Goal: Task Accomplishment & Management: Use online tool/utility

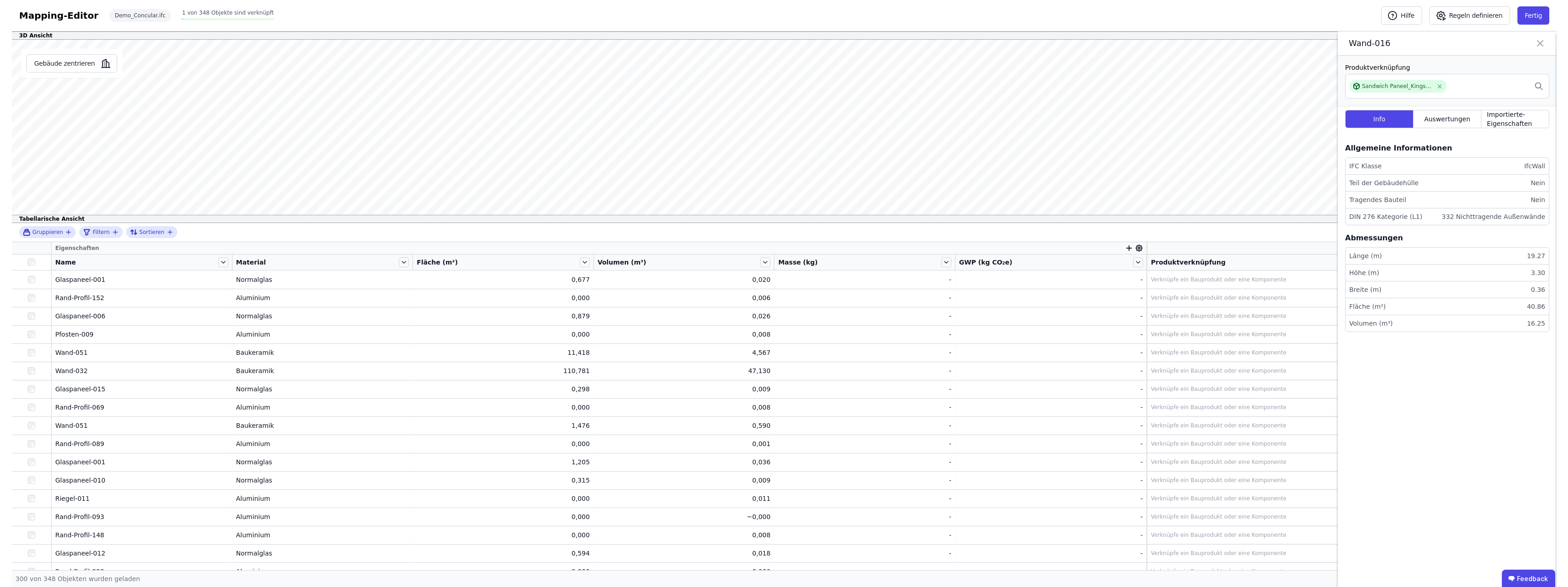
scroll to position [2257, 0]
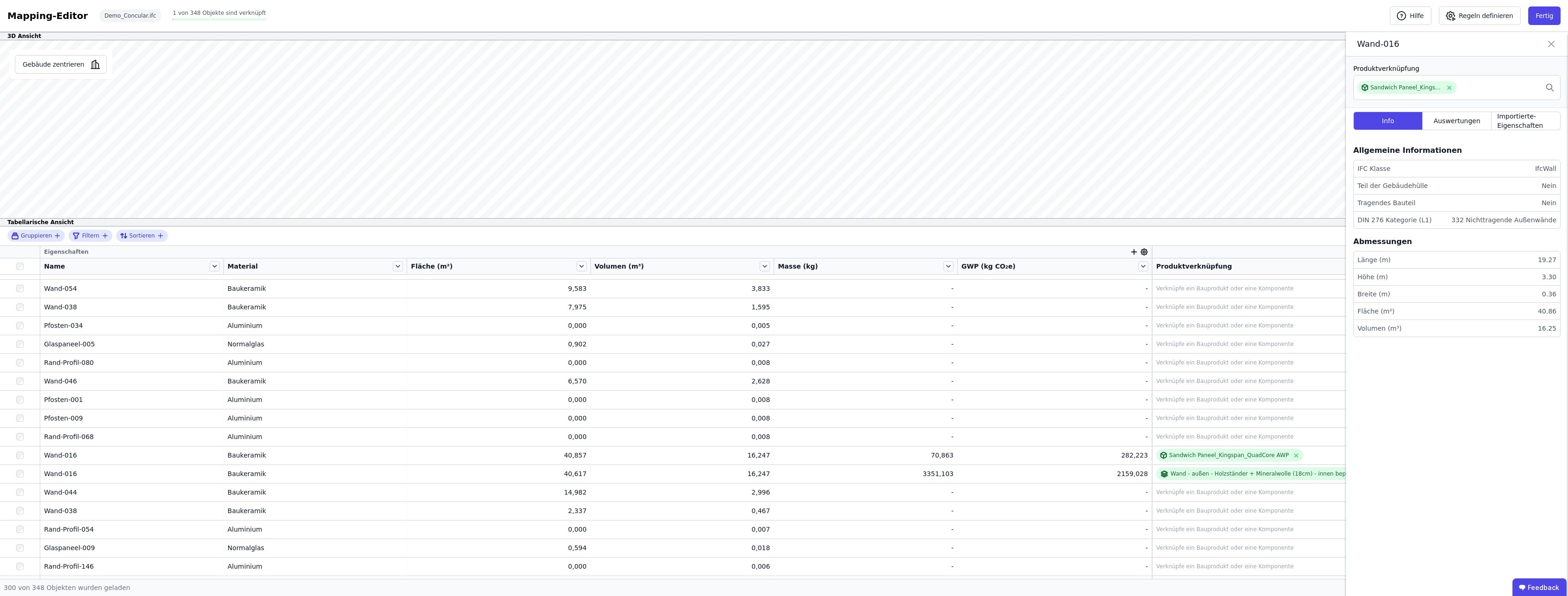
click at [35, 14] on div "Mapping-Editor" at bounding box center [48, 15] width 80 height 13
click at [273, 18] on div "Mapping-Editor Hilfe Regeln definieren Fertig Demo_Concular.ifc 1 von 348 Objek…" at bounding box center [784, 16] width 1568 height 32
click at [1551, 20] on button "Fertig" at bounding box center [1544, 15] width 32 height 19
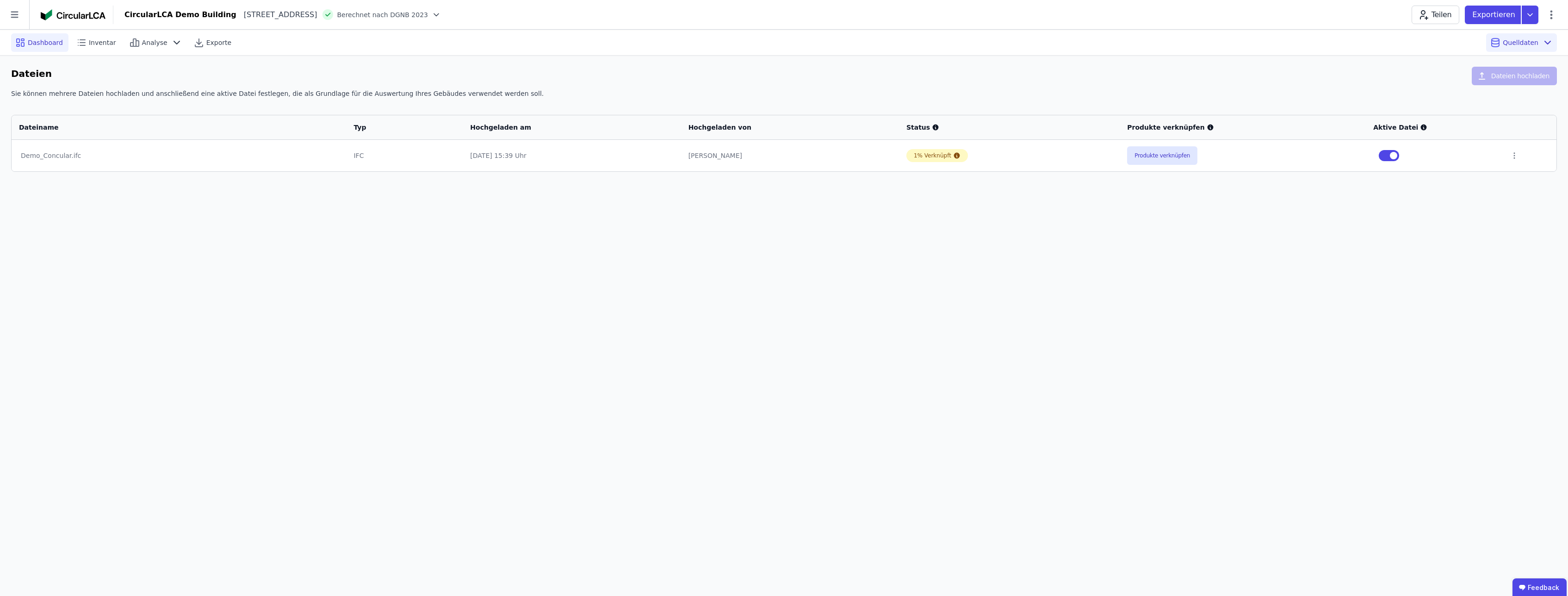
click at [48, 45] on span "Dashboard" at bounding box center [45, 42] width 35 height 9
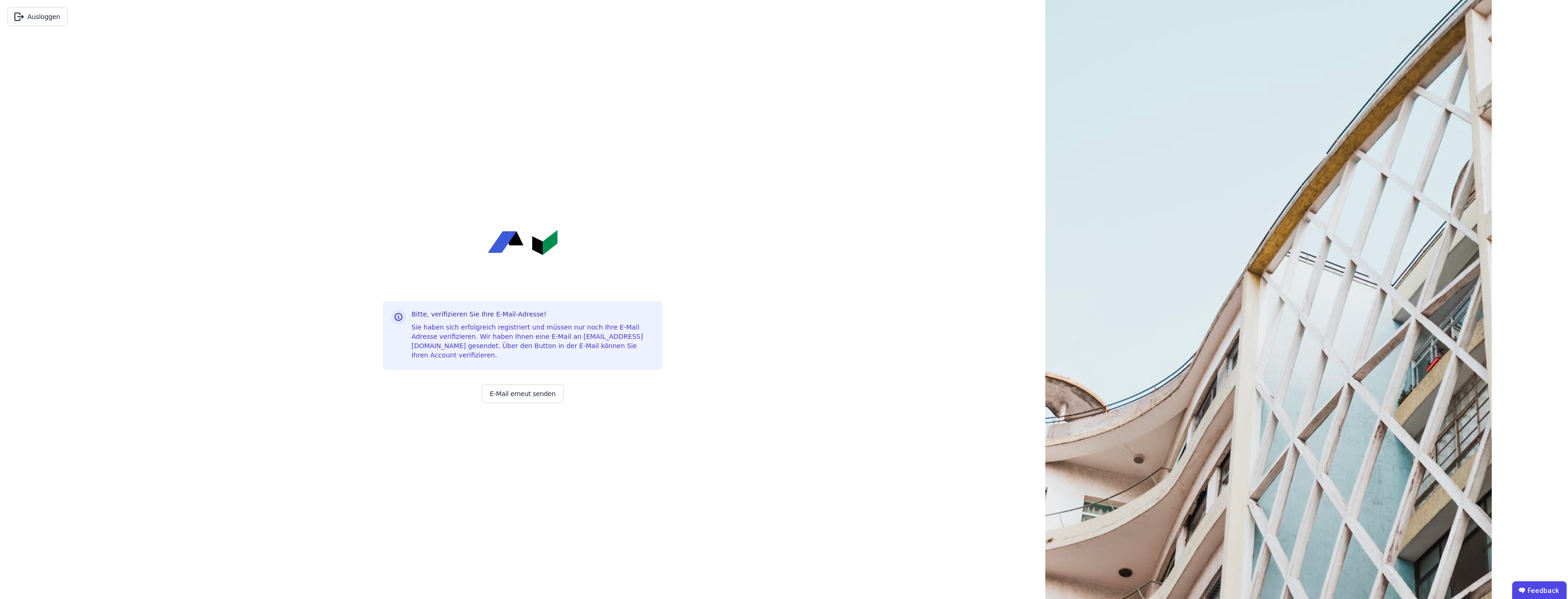
click at [217, 123] on div "Ausloggen Bitte, verifizieren Sie Ihre E-Mail-Adresse! Sie haben sich erfolgrei…" at bounding box center [522, 300] width 1045 height 599
click at [268, 53] on div "Ausloggen Bitte, verifizieren Sie Ihre E-Mail-Adresse! Sie haben sich erfolgrei…" at bounding box center [522, 300] width 1045 height 599
click at [522, 244] on img at bounding box center [523, 242] width 70 height 25
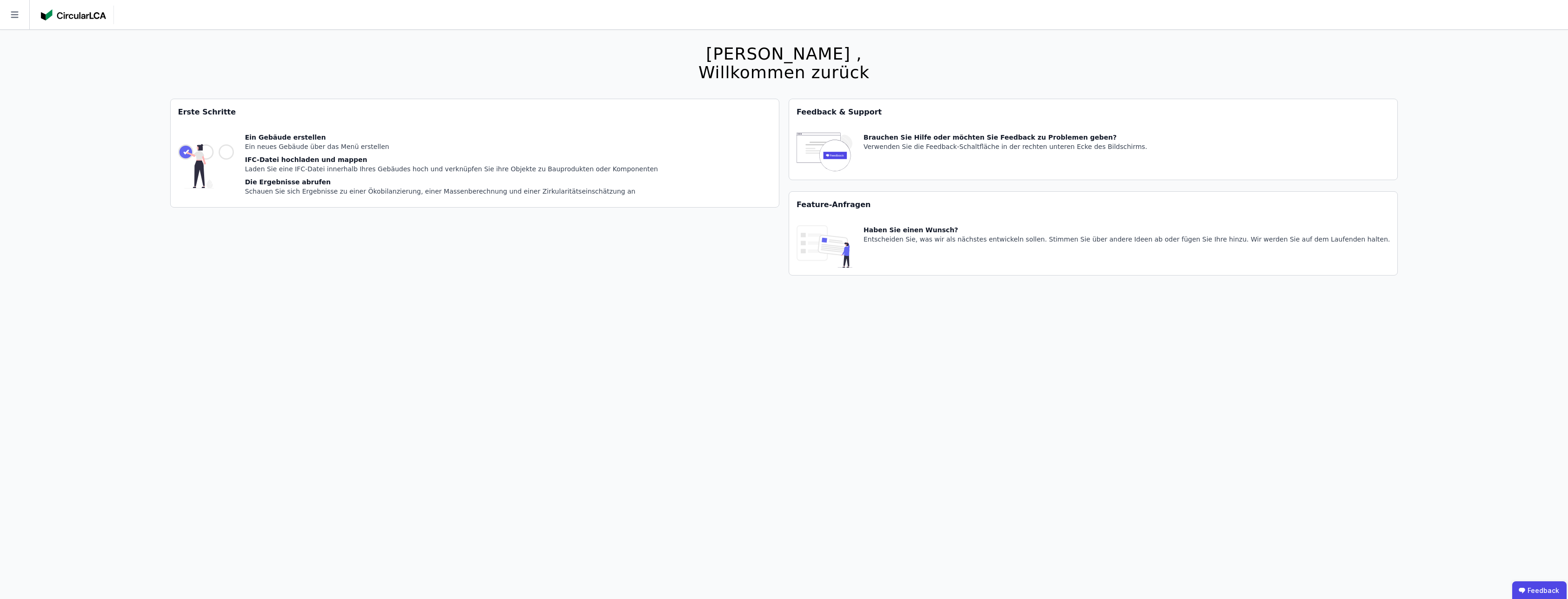
click at [68, 14] on img at bounding box center [73, 15] width 65 height 11
click at [16, 11] on icon at bounding box center [14, 14] width 29 height 29
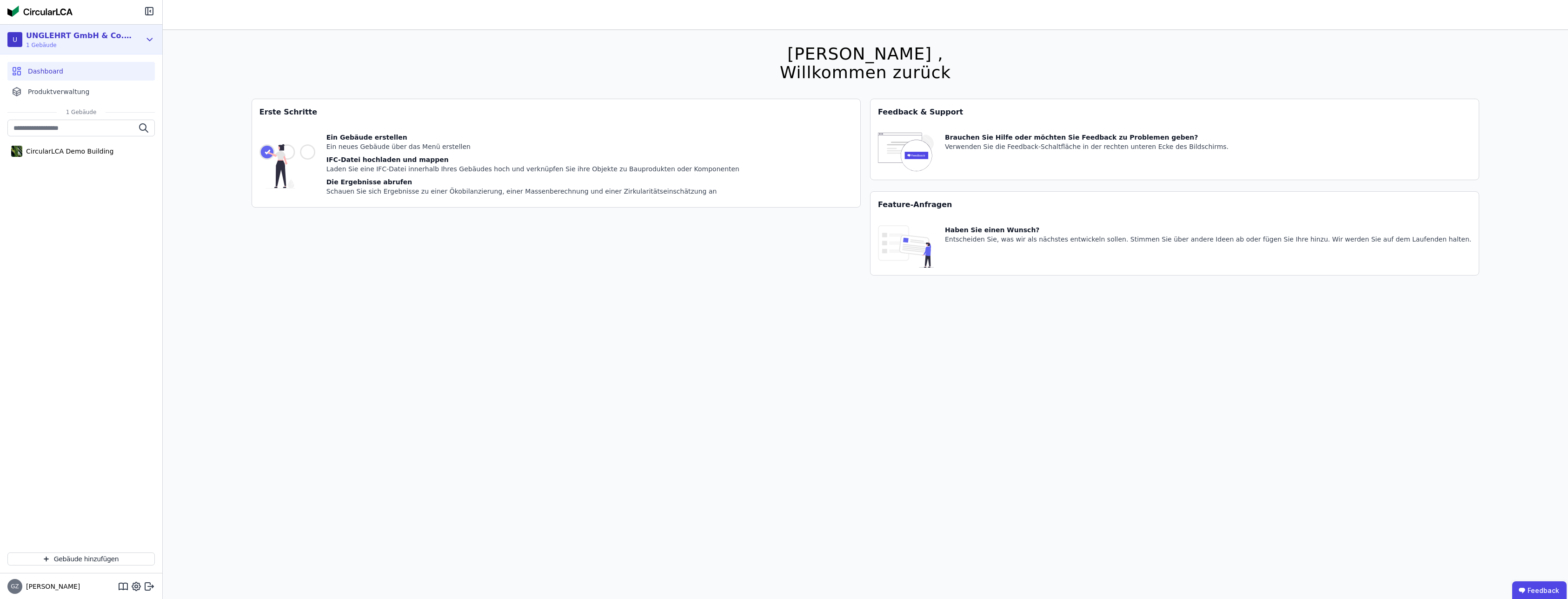
click at [153, 44] on icon at bounding box center [150, 40] width 10 height 11
click at [112, 386] on div "CircularLCA Demo Building" at bounding box center [81, 332] width 162 height 425
click at [157, 518] on div "CircularLCA Demo Building" at bounding box center [81, 332] width 162 height 425
click at [137, 587] on icon at bounding box center [136, 586] width 2 height 2
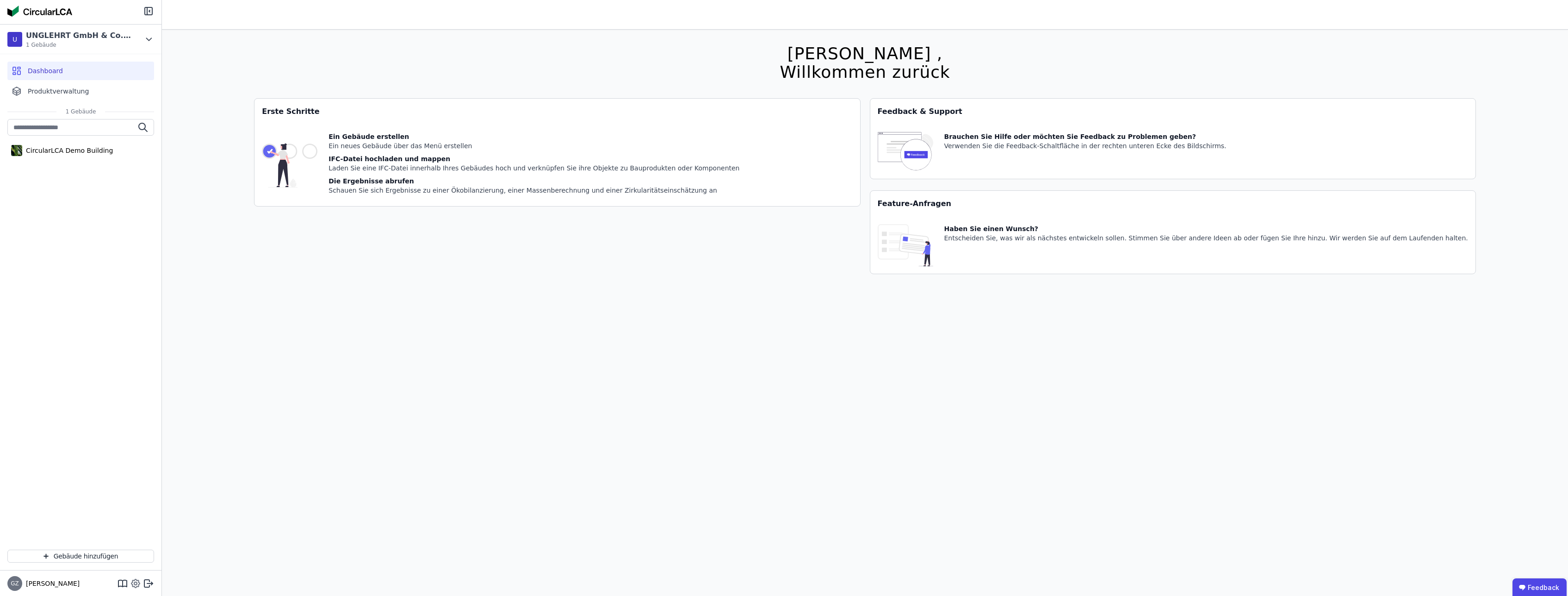
select select "*"
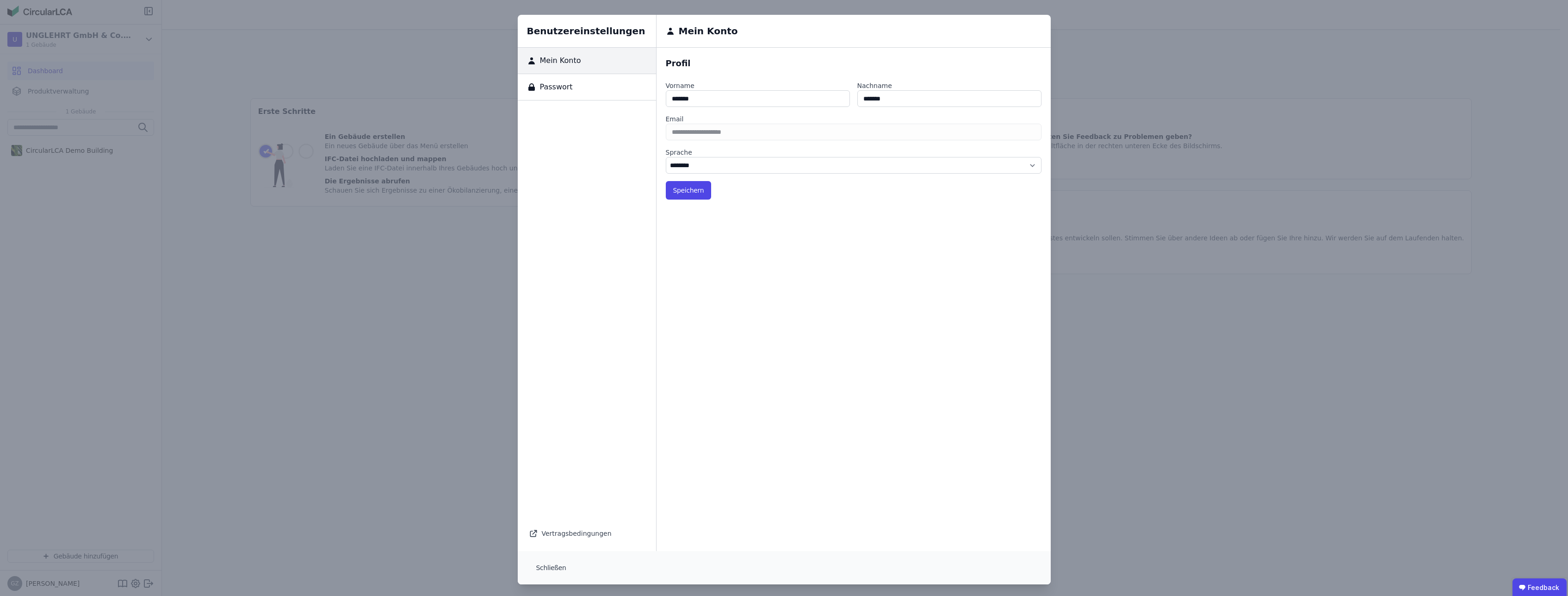
click at [227, 448] on div "Benutzereinstellungen Mein Konto Passwort Vertragsbedingungen Mein Konto Profil…" at bounding box center [784, 299] width 1568 height 599
click at [544, 566] on button "Schließen" at bounding box center [551, 568] width 45 height 19
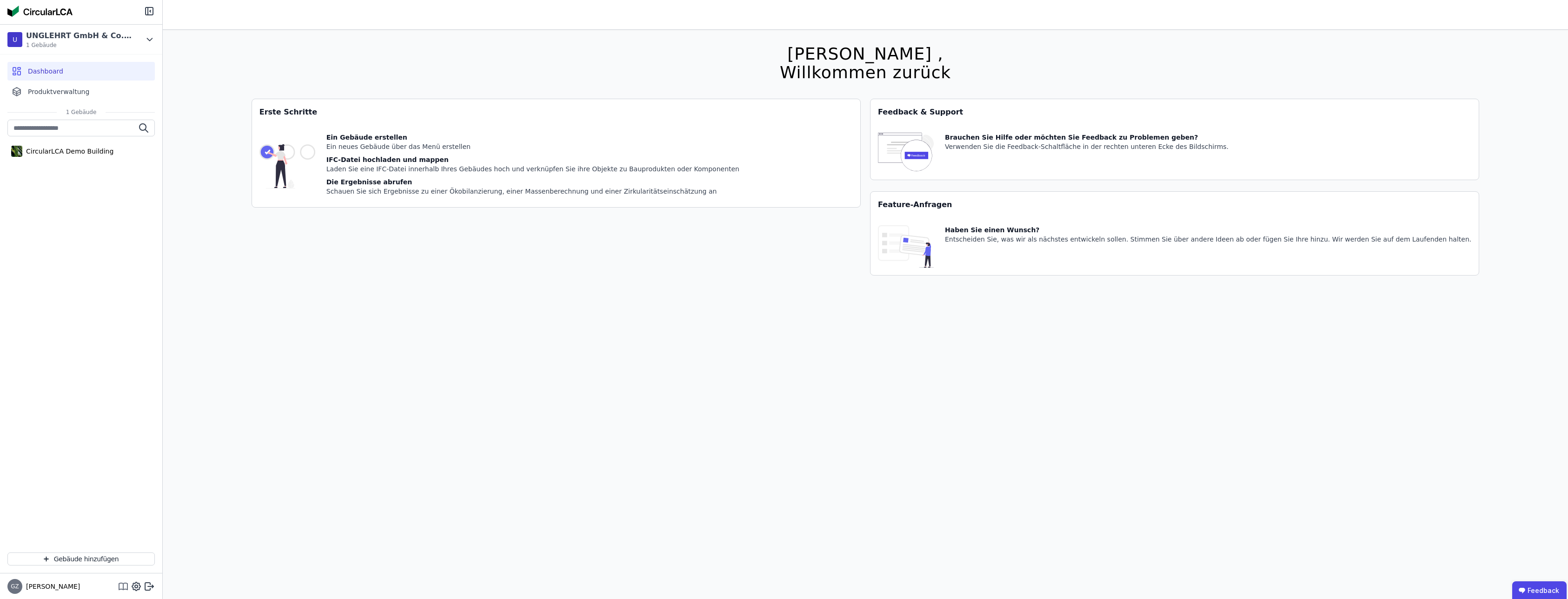
click at [125, 587] on icon at bounding box center [123, 587] width 11 height 11
click at [253, 291] on div "[PERSON_NAME] , Willkommen zurück Sie verwenden derzeit eine Beta-Version. Es k…" at bounding box center [865, 329] width 1405 height 599
click at [67, 90] on span "Produktverwaltung" at bounding box center [58, 91] width 61 height 9
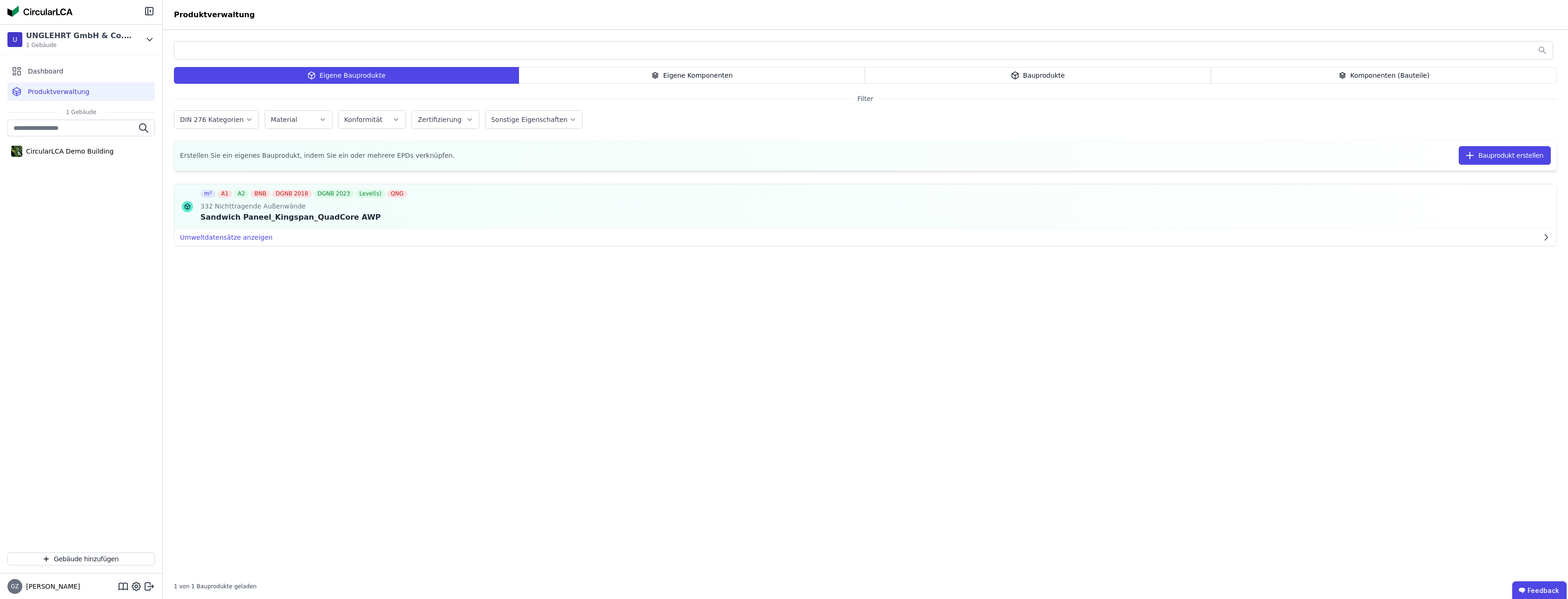
click at [138, 483] on div "CircularLCA Demo Building" at bounding box center [81, 332] width 162 height 425
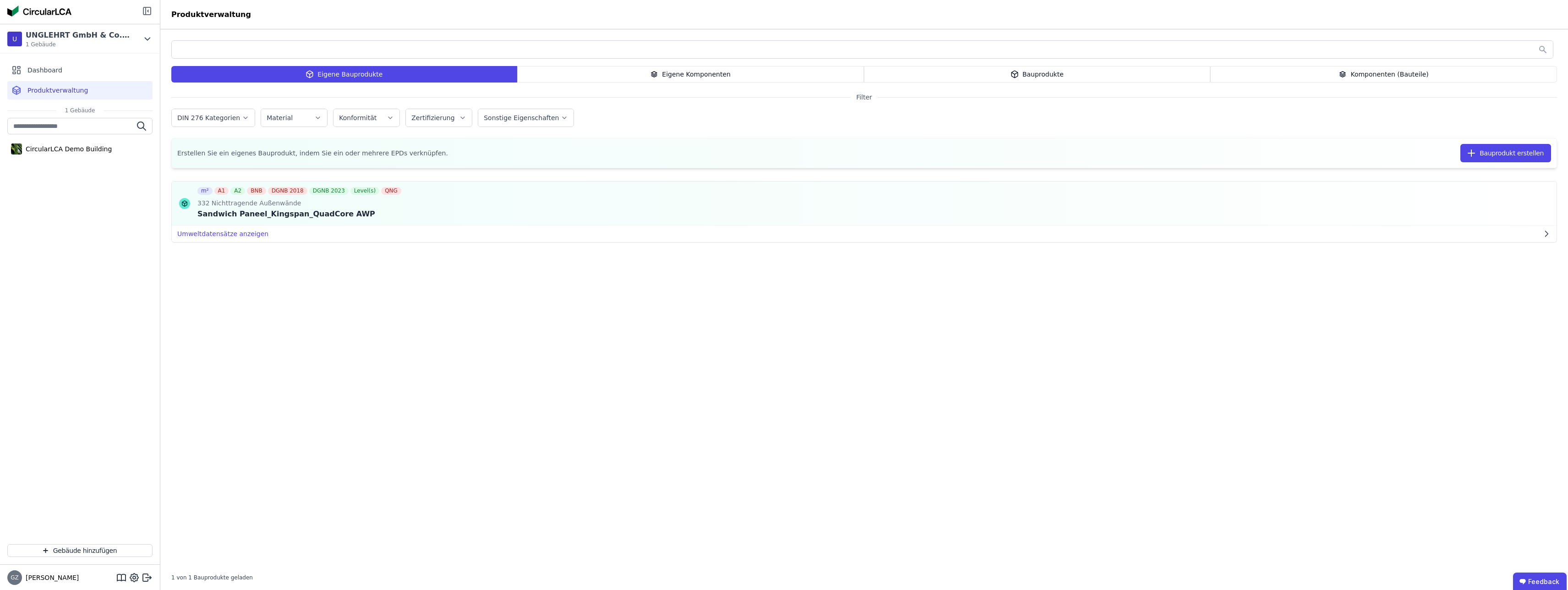
click at [147, 11] on icon at bounding box center [147, 10] width 1 height 2
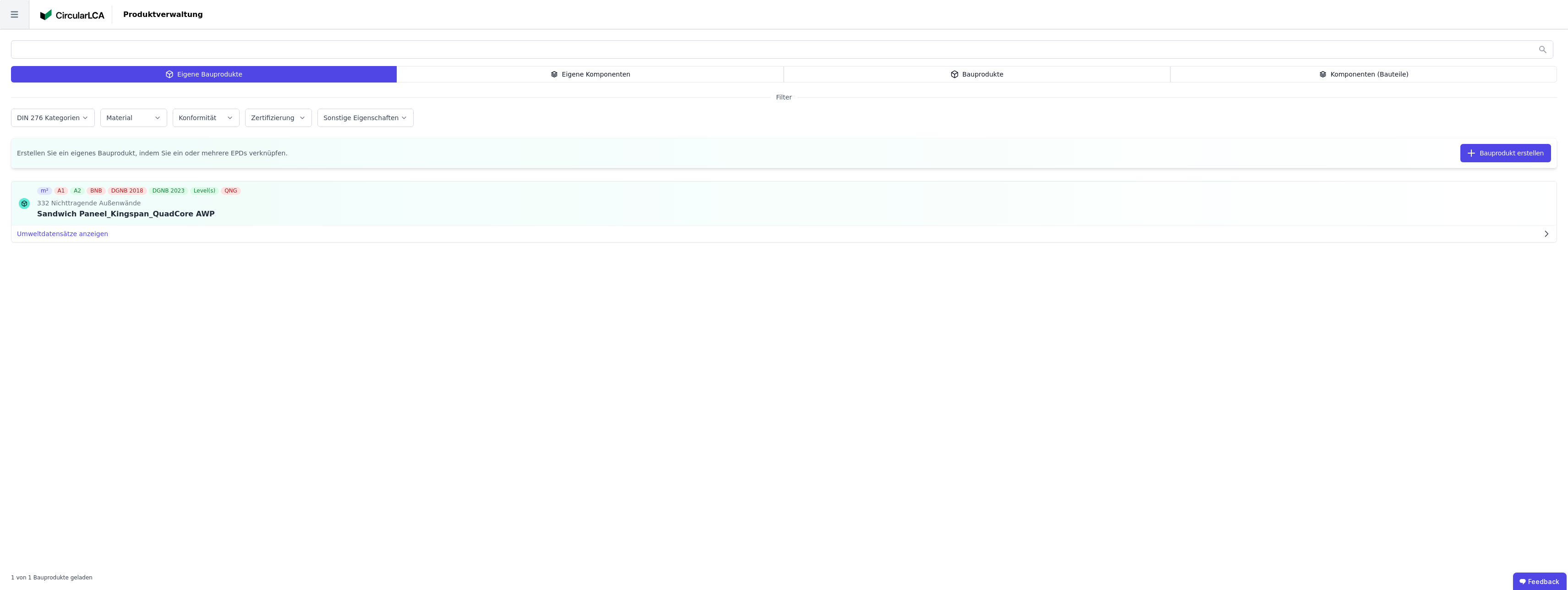
click at [16, 18] on icon at bounding box center [14, 14] width 29 height 29
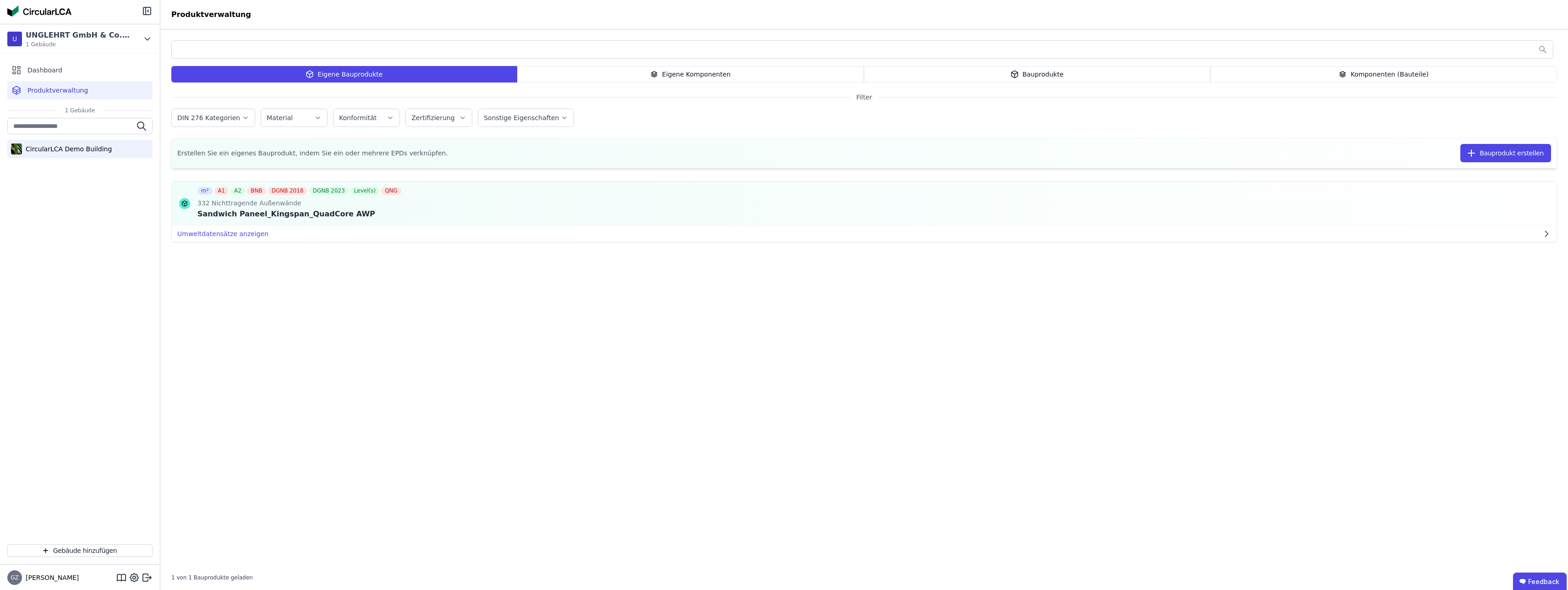
click at [73, 148] on div "CircularLCA Demo Building" at bounding box center [67, 149] width 90 height 9
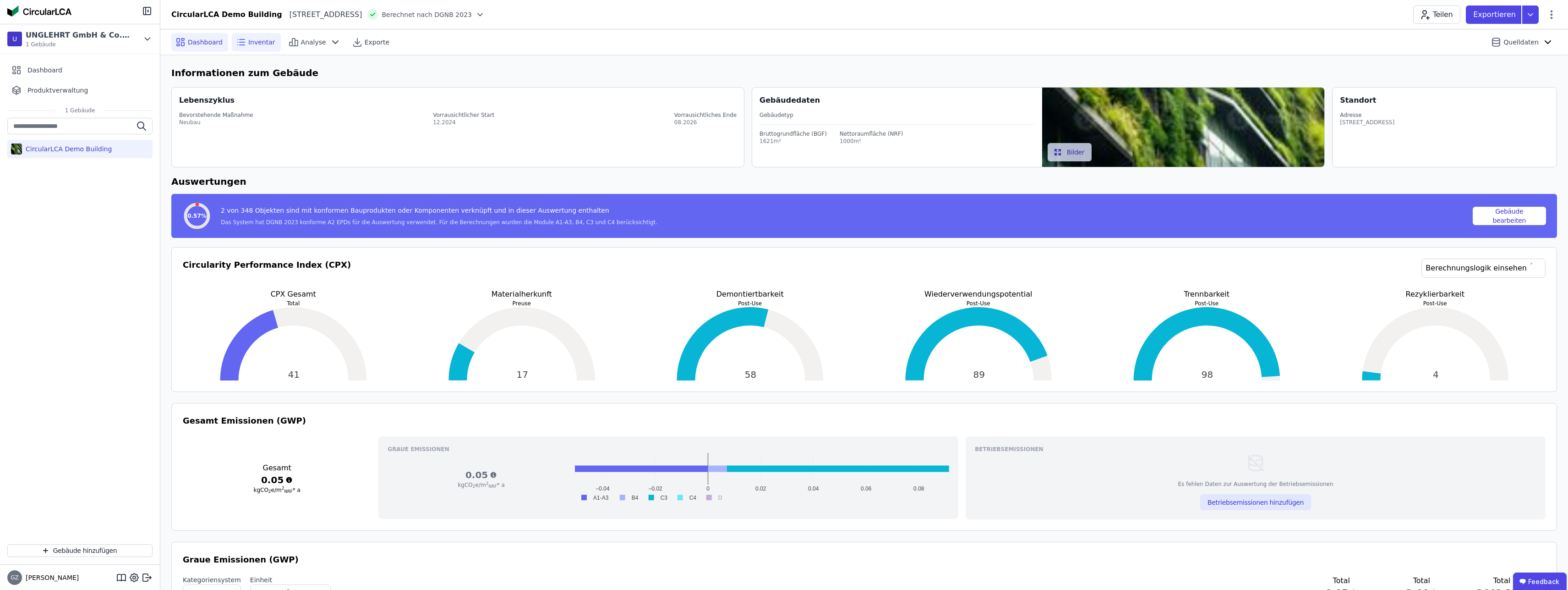
click at [255, 45] on span "Inventar" at bounding box center [262, 42] width 27 height 9
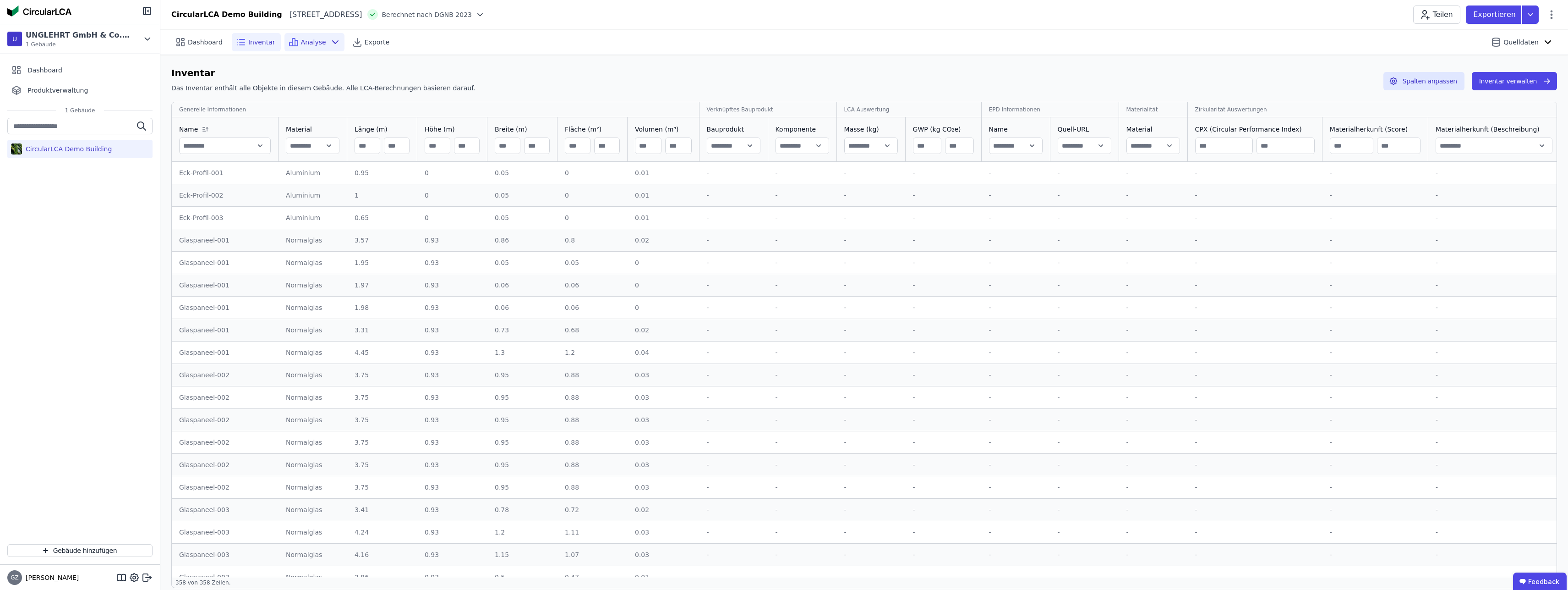
click at [330, 47] on icon at bounding box center [335, 42] width 11 height 11
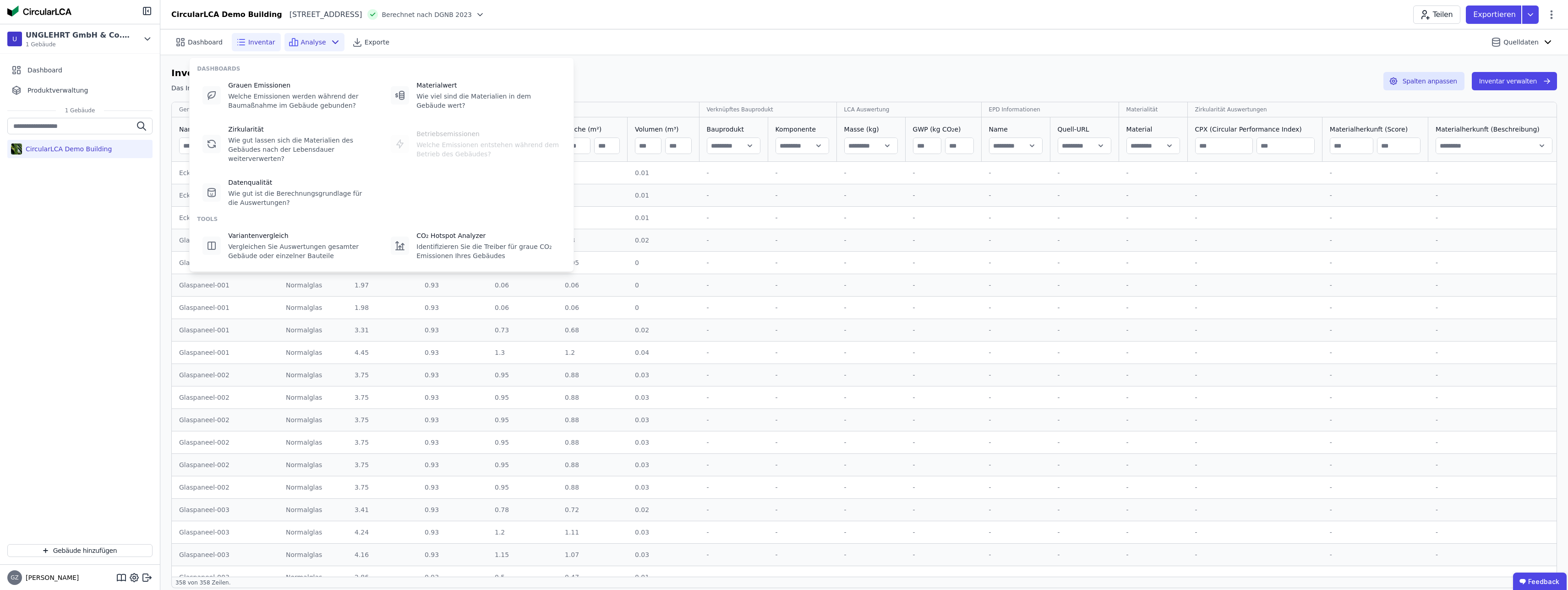
click at [330, 47] on icon at bounding box center [335, 42] width 11 height 11
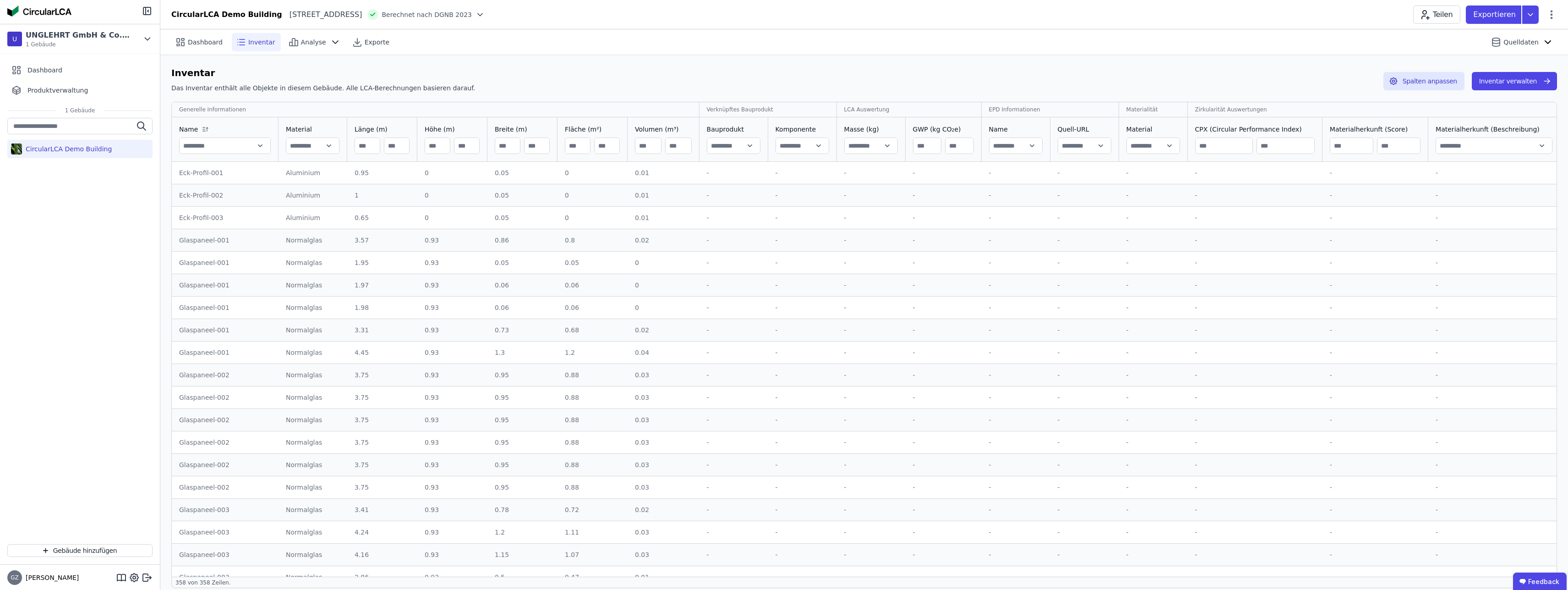
click at [259, 43] on span "Inventar" at bounding box center [262, 42] width 27 height 9
click at [199, 45] on span "Dashboard" at bounding box center [205, 42] width 35 height 9
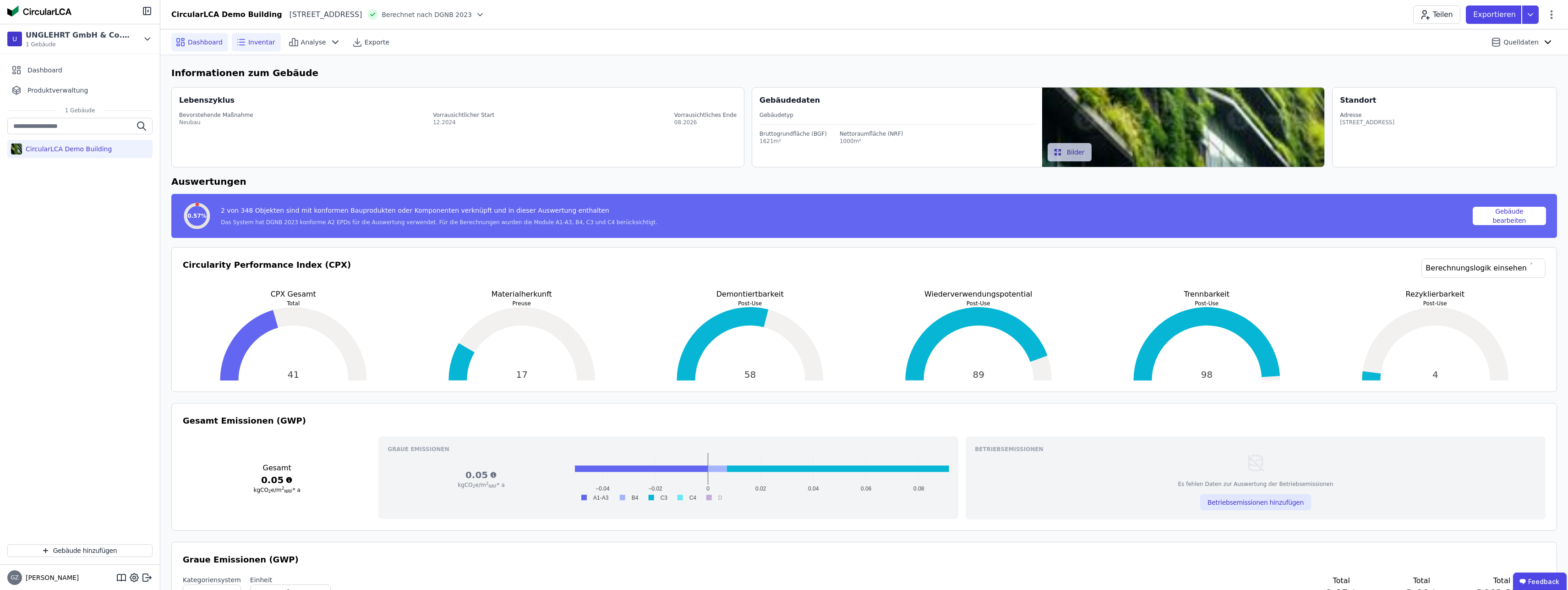
click at [256, 39] on span "Inventar" at bounding box center [262, 42] width 27 height 9
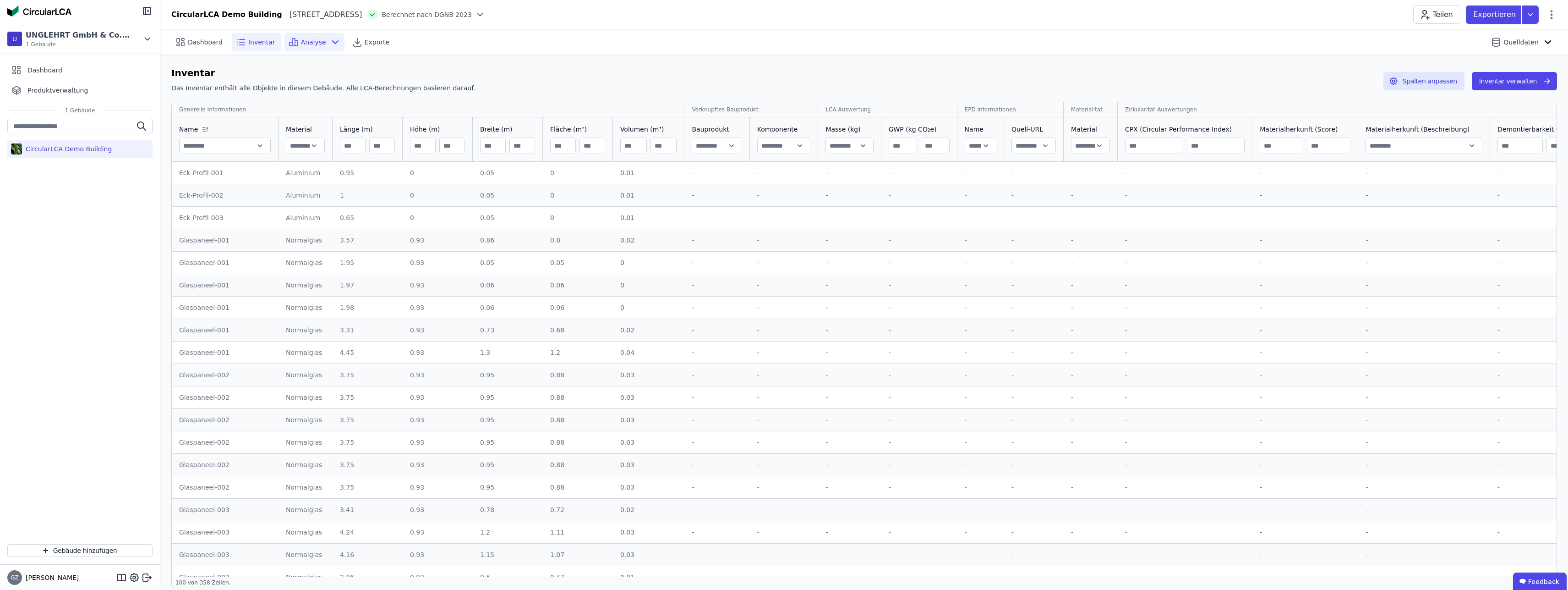
click at [313, 43] on span "Analyse" at bounding box center [313, 42] width 25 height 9
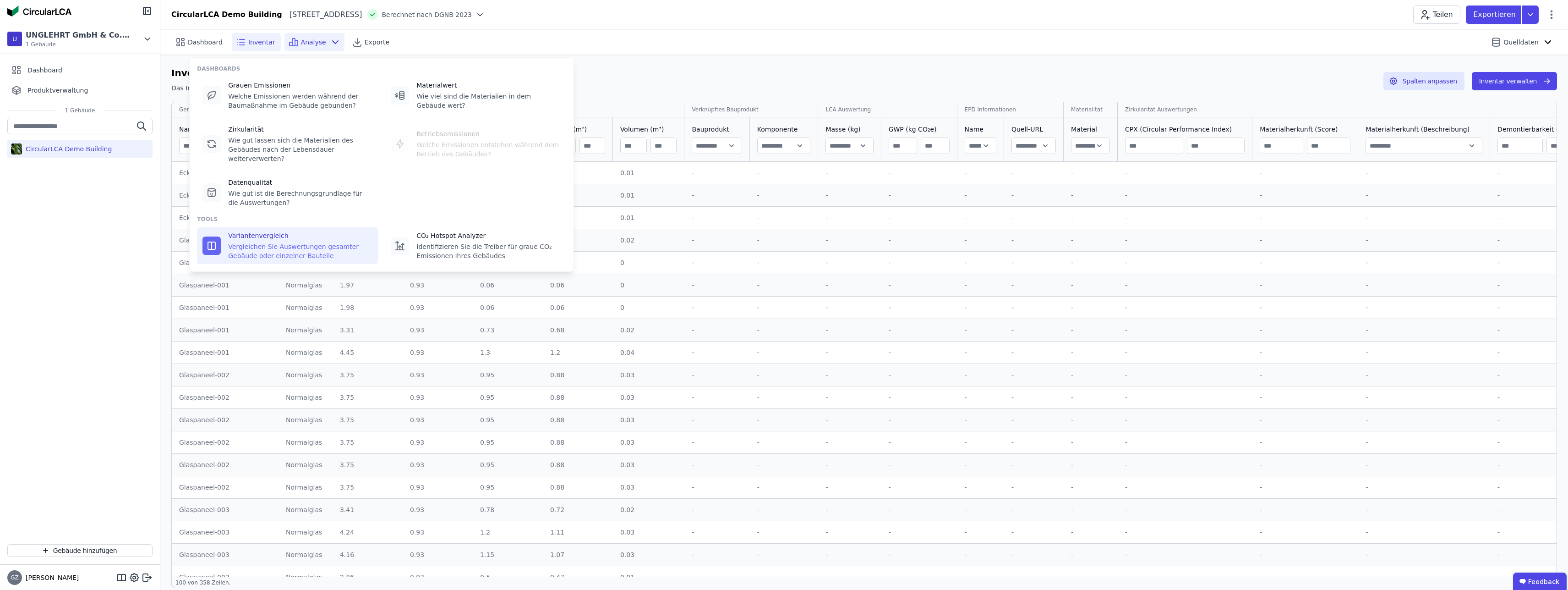
click at [269, 242] on div "Vergleichen Sie Auswertungen gesamter Gebäude oder einzelner Bauteile" at bounding box center [300, 251] width 144 height 18
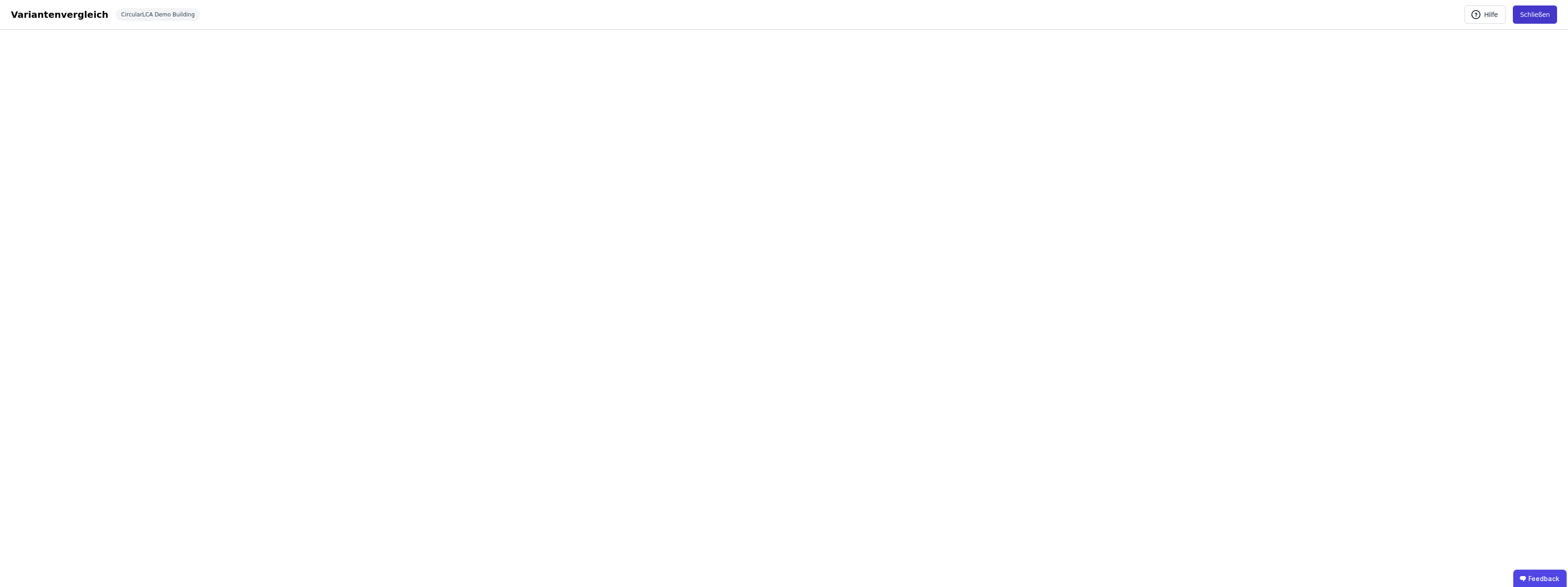
click at [1536, 21] on button "Schließen" at bounding box center [1535, 15] width 44 height 18
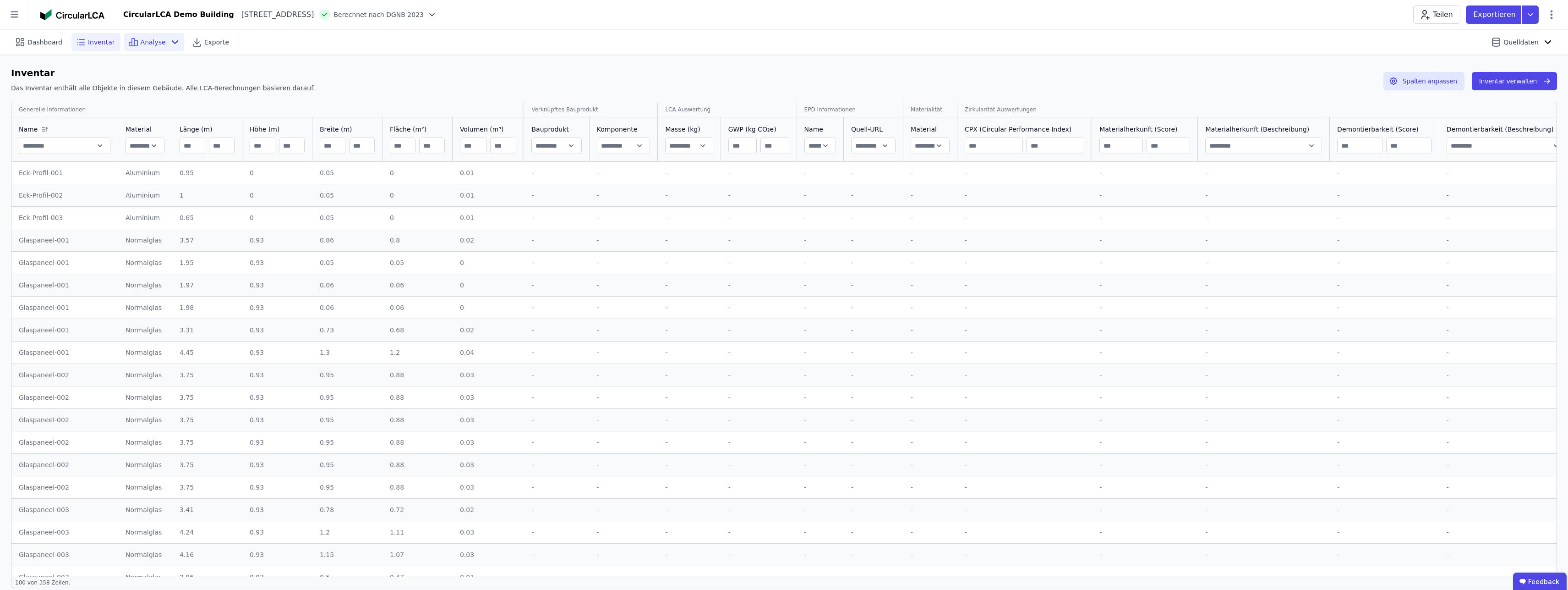
click at [169, 40] on icon at bounding box center [175, 42] width 11 height 11
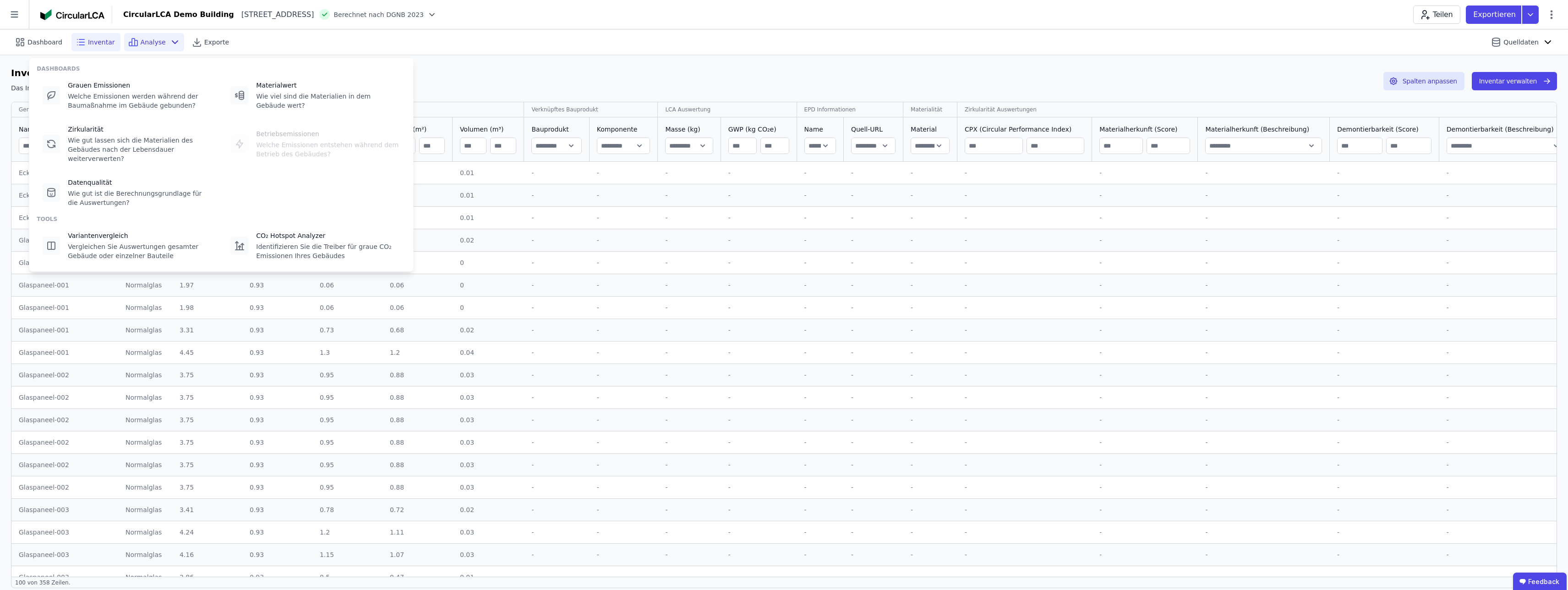
click at [169, 40] on icon at bounding box center [175, 42] width 11 height 11
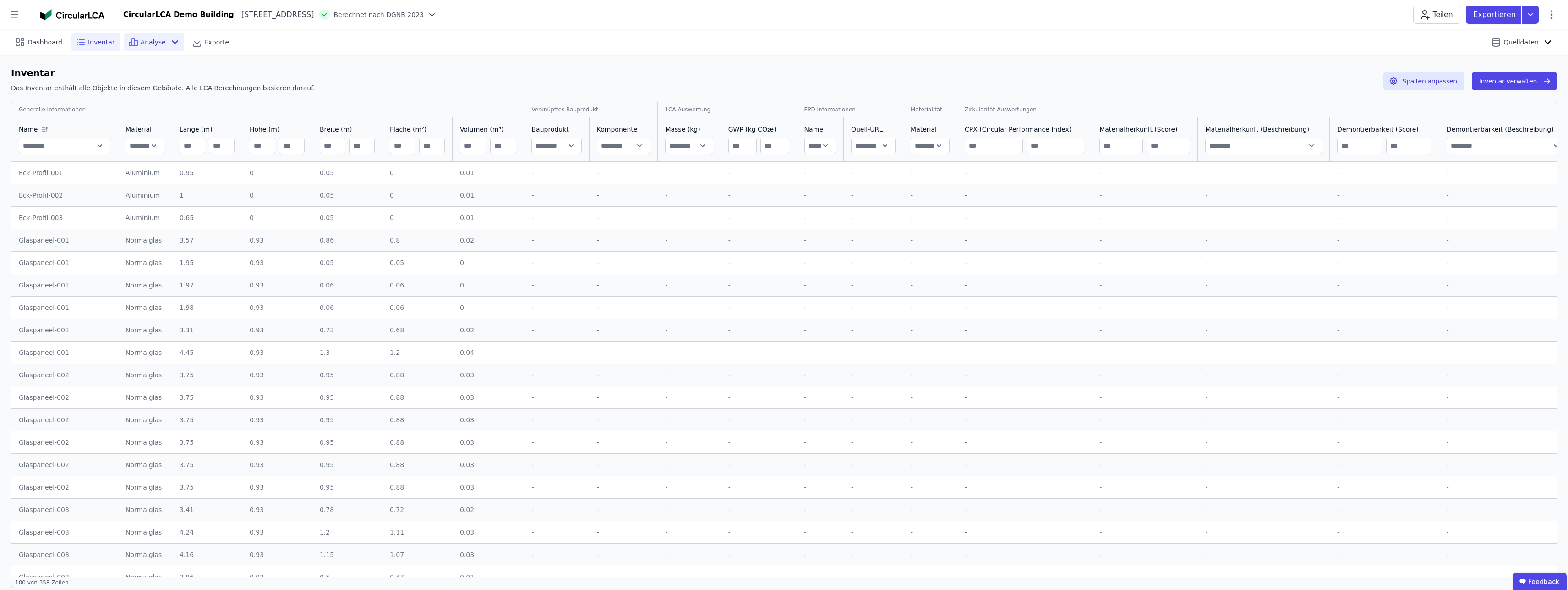
click at [169, 43] on icon at bounding box center [175, 42] width 11 height 11
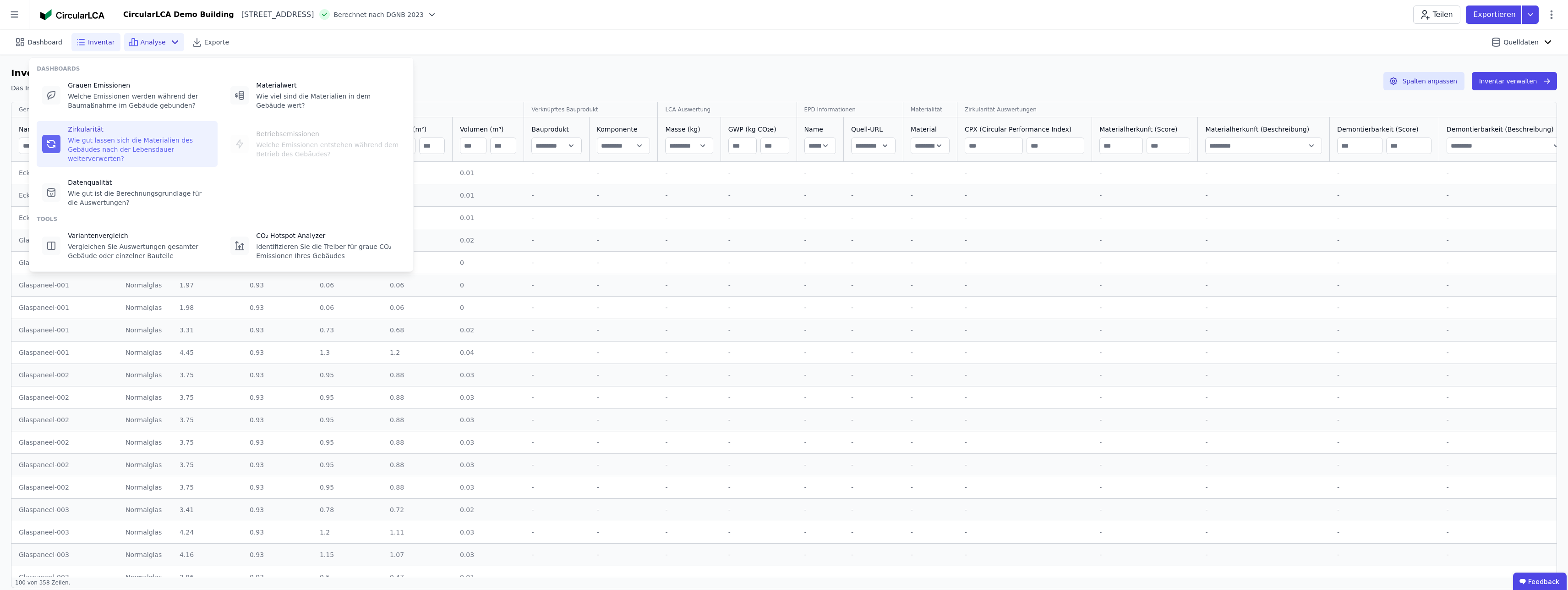
click at [128, 145] on div "Wie gut lassen sich die Materialien des Gebäudes nach der Lebensdauer weiterver…" at bounding box center [140, 149] width 144 height 28
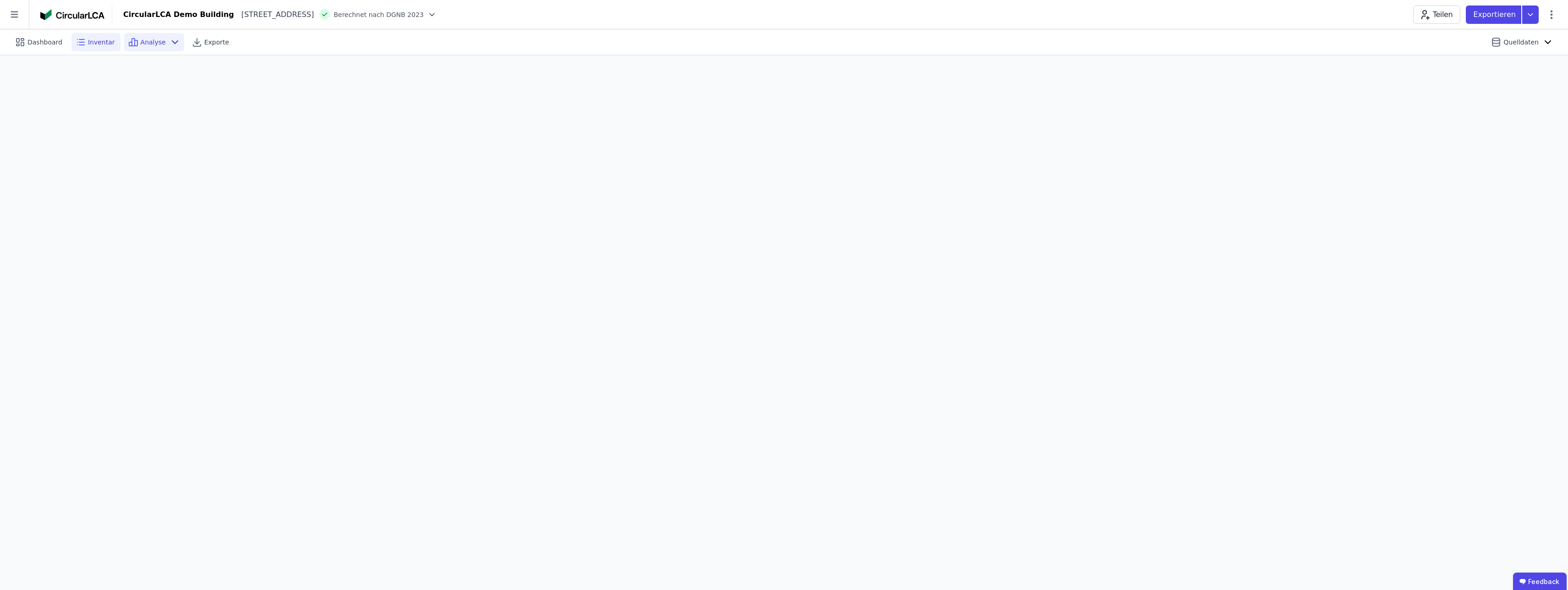
click at [88, 47] on div "Inventar" at bounding box center [96, 42] width 49 height 18
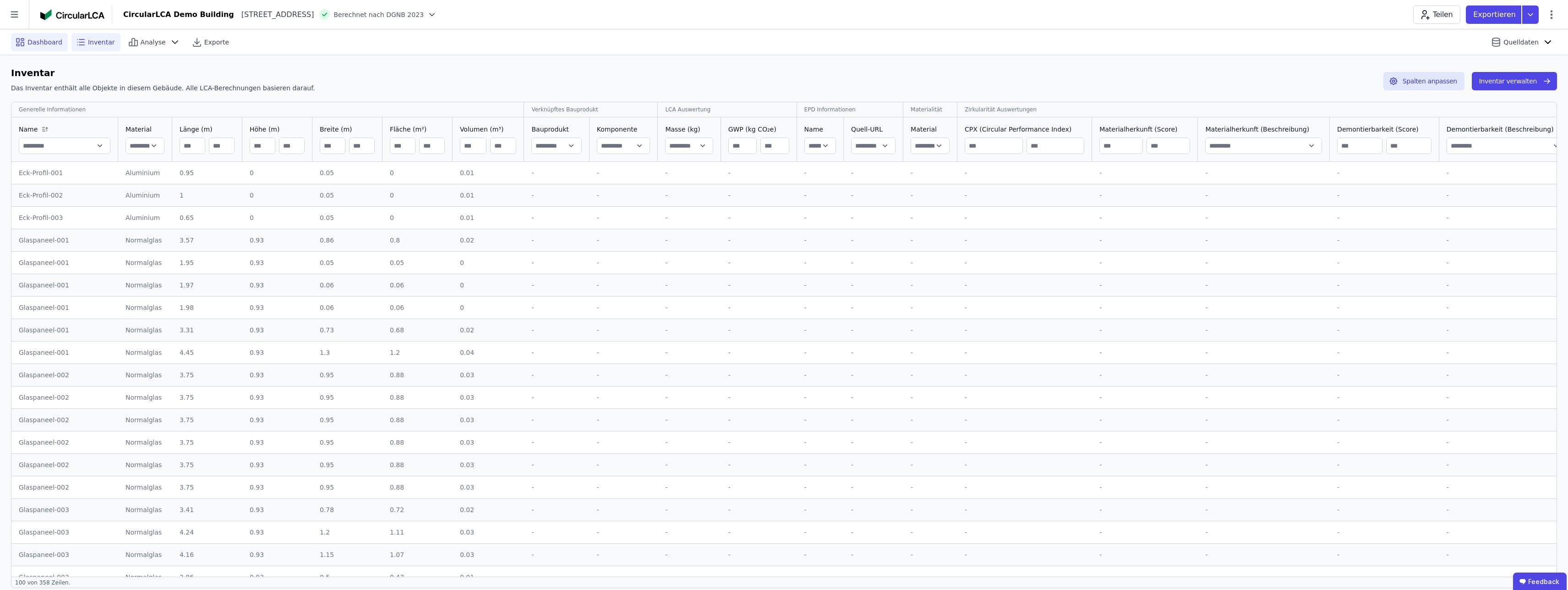
click at [30, 45] on span "Dashboard" at bounding box center [45, 42] width 35 height 9
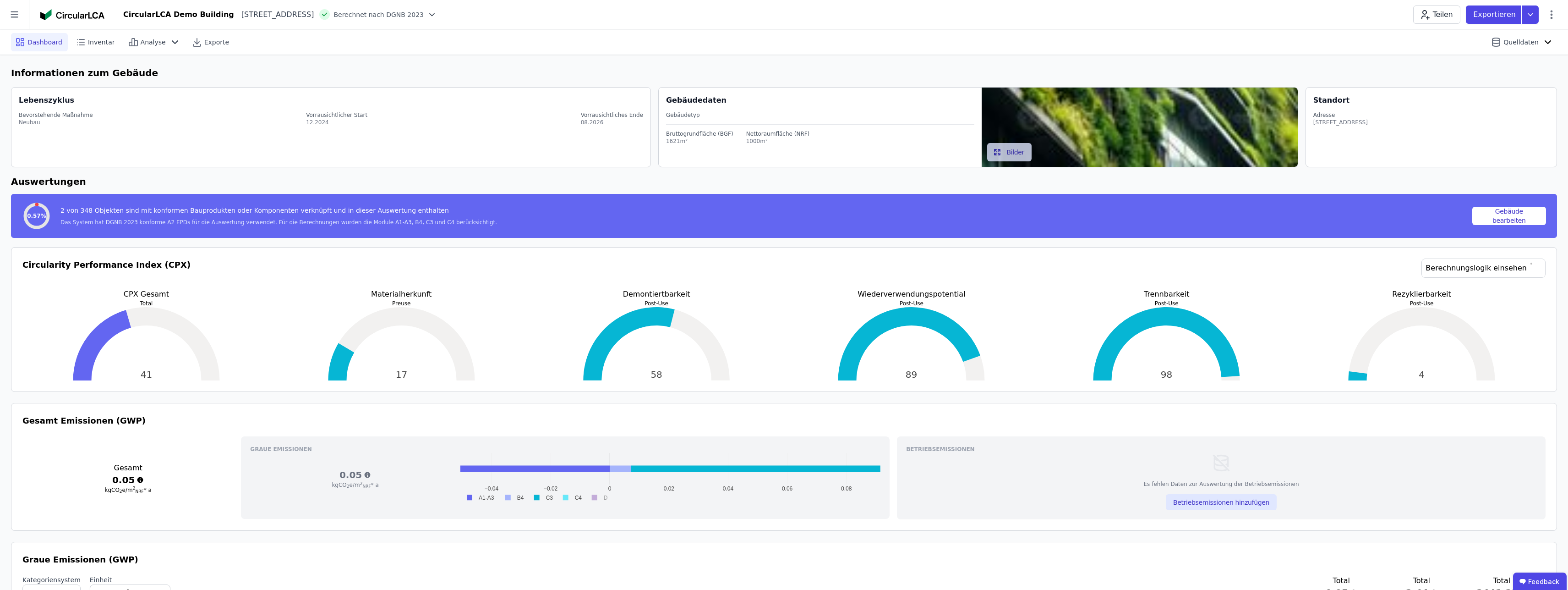
click at [42, 47] on div "Dashboard" at bounding box center [39, 42] width 57 height 18
click at [18, 13] on icon at bounding box center [14, 14] width 29 height 29
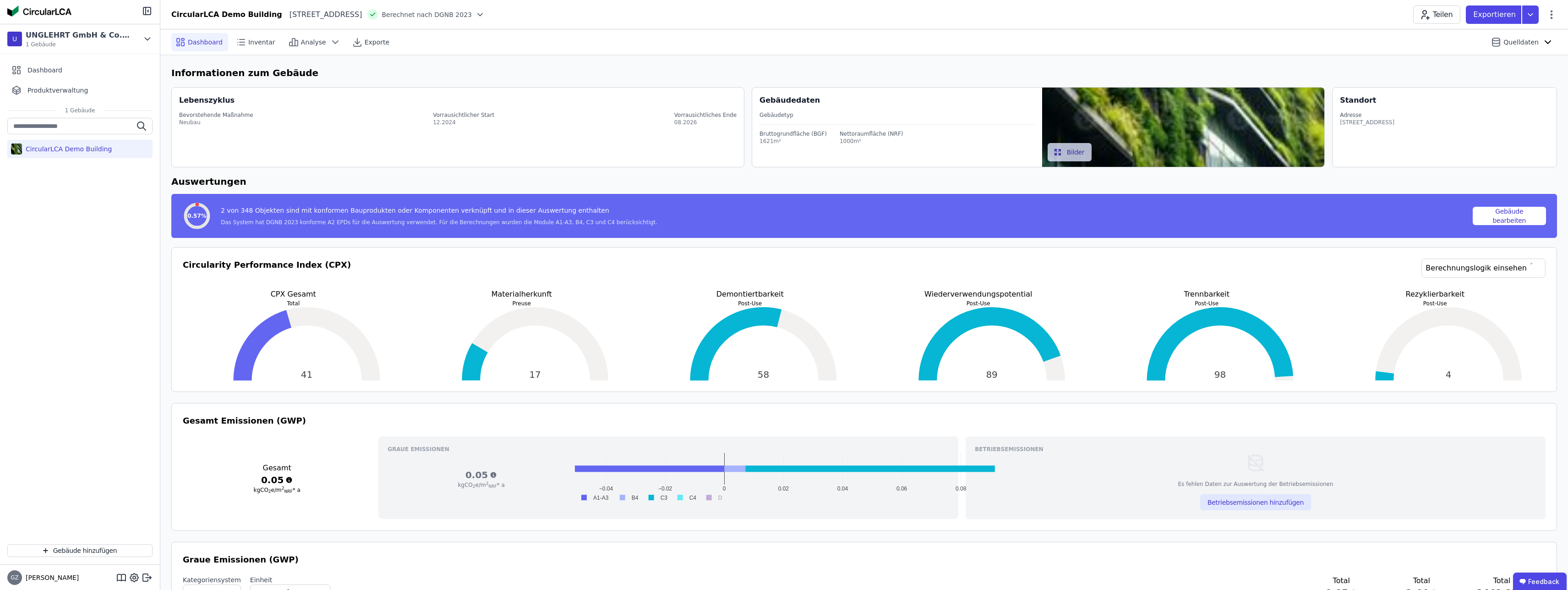
click at [58, 151] on div "CircularLCA Demo Building" at bounding box center [67, 149] width 90 height 9
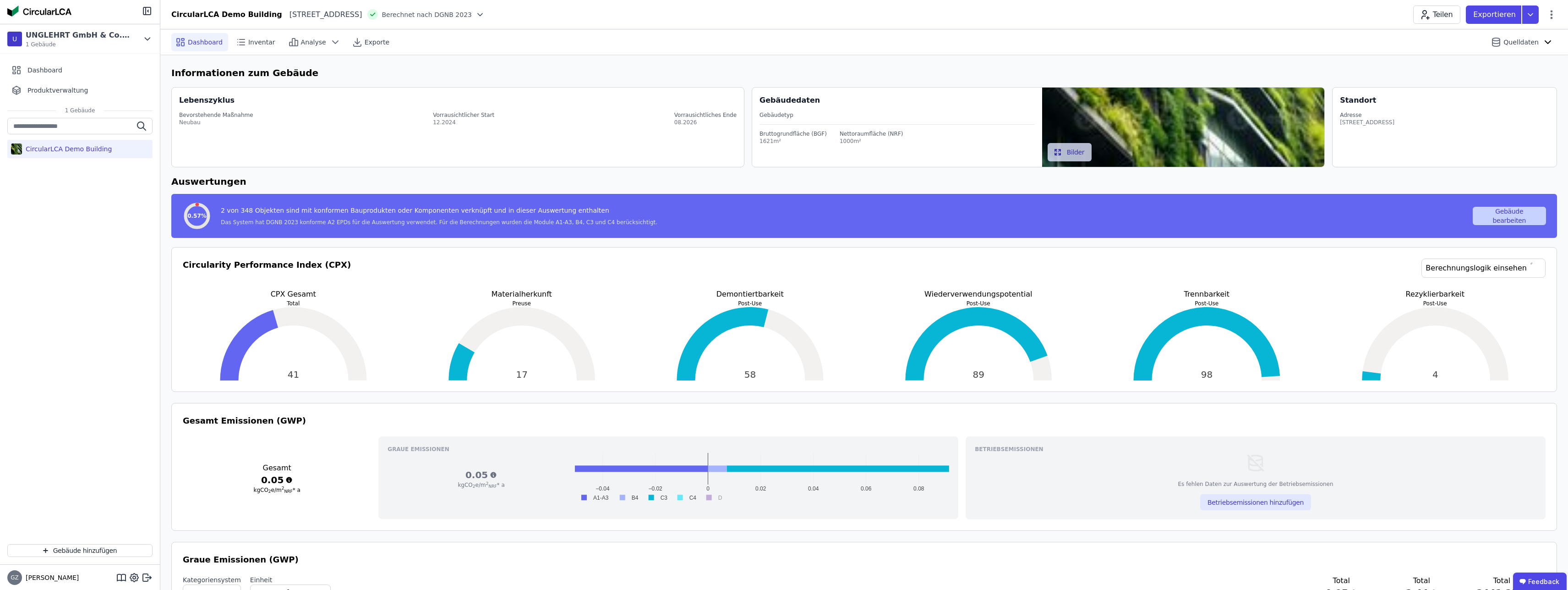
click at [1520, 220] on button "Gebäude bearbeiten" at bounding box center [1510, 216] width 74 height 18
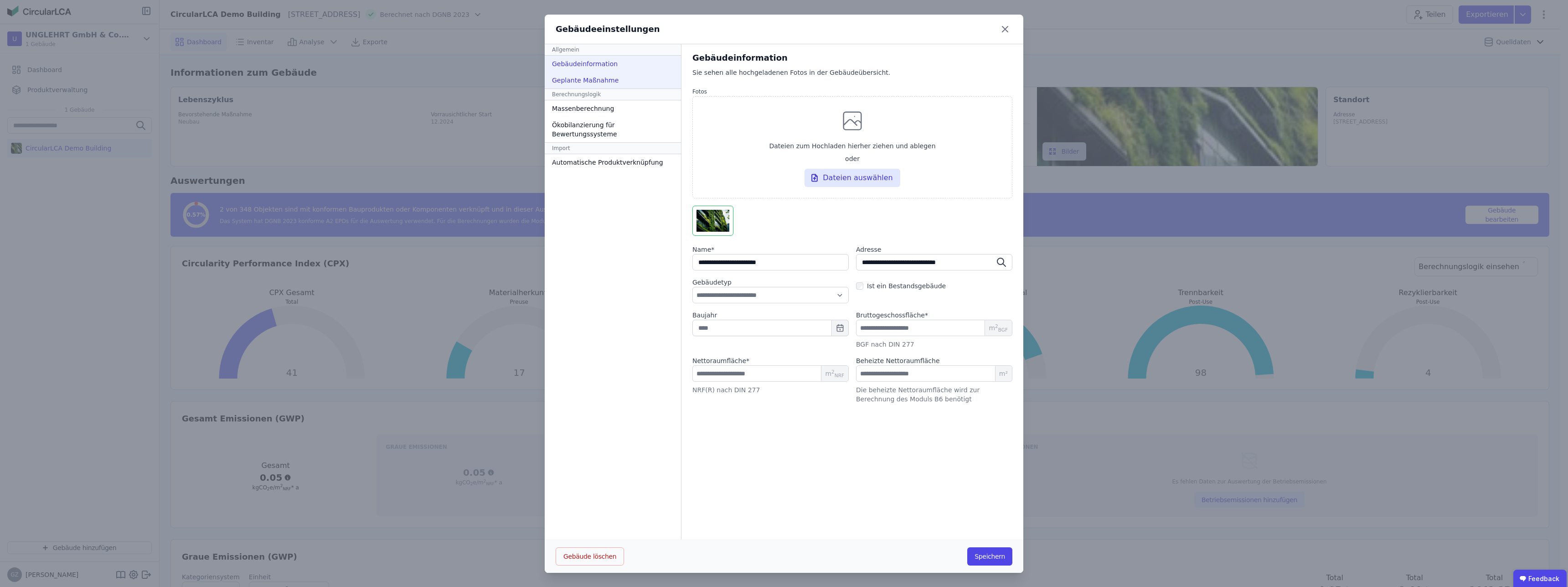
click at [583, 86] on div "Geplante Maßnahme" at bounding box center [613, 80] width 136 height 16
select select "*"
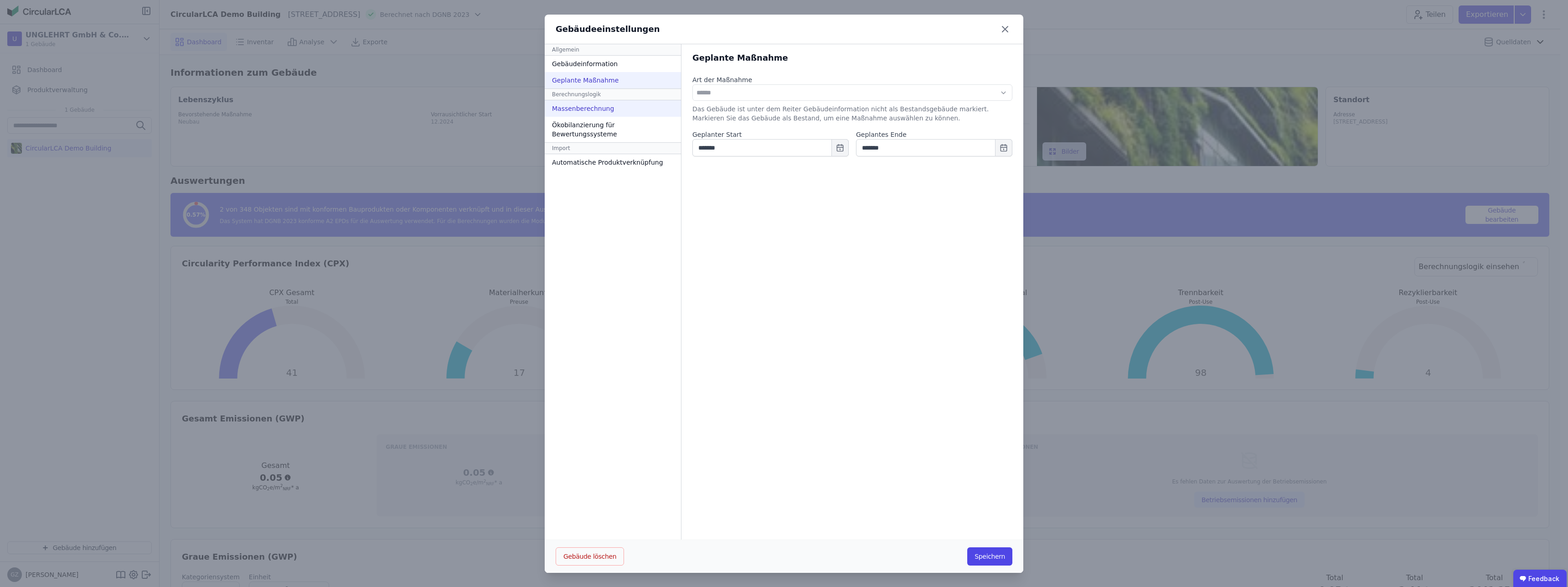
click at [590, 109] on div "Massenberechnung" at bounding box center [613, 108] width 136 height 16
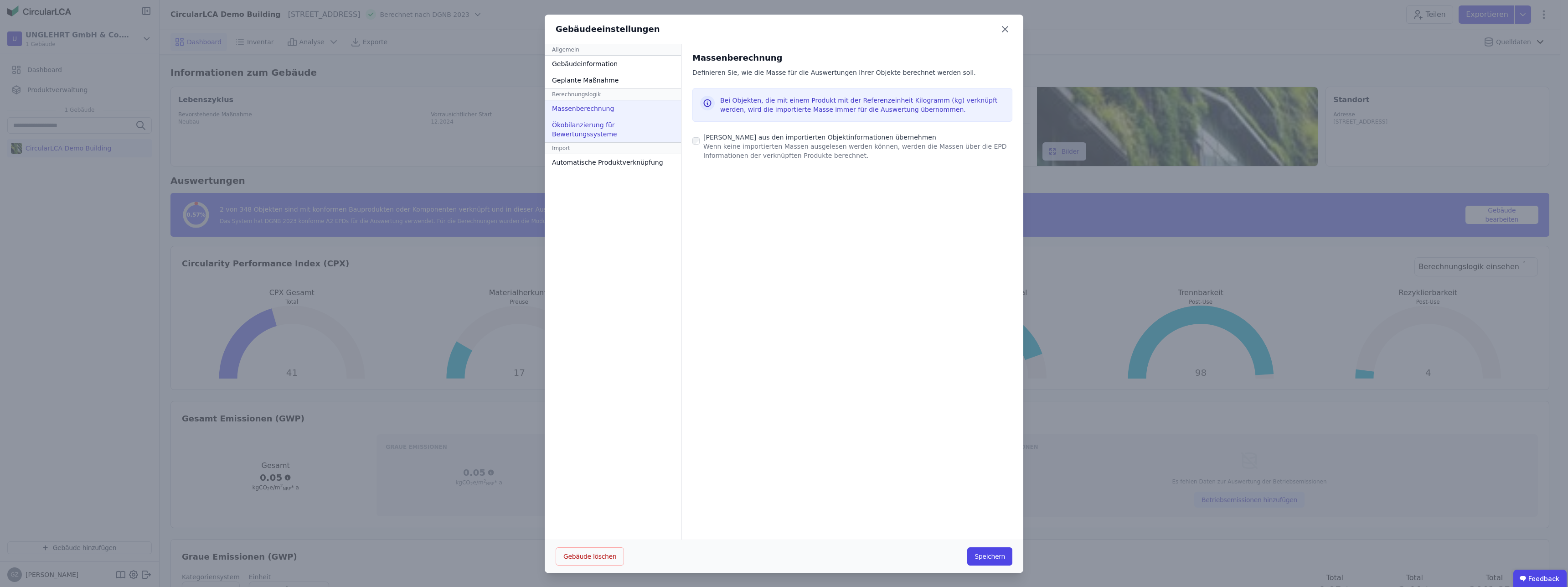
click at [603, 128] on div "Ökobilanzierung für Bewertungssysteme" at bounding box center [613, 130] width 136 height 26
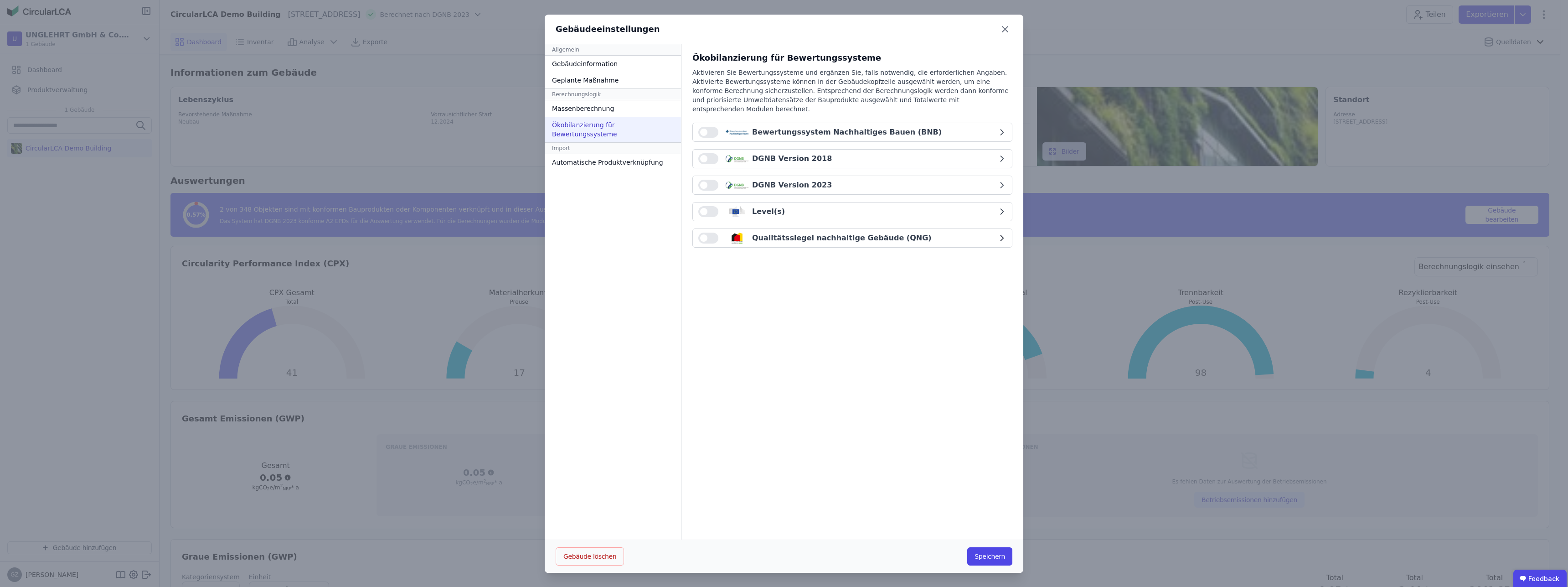
click at [714, 233] on div "button" at bounding box center [708, 238] width 20 height 11
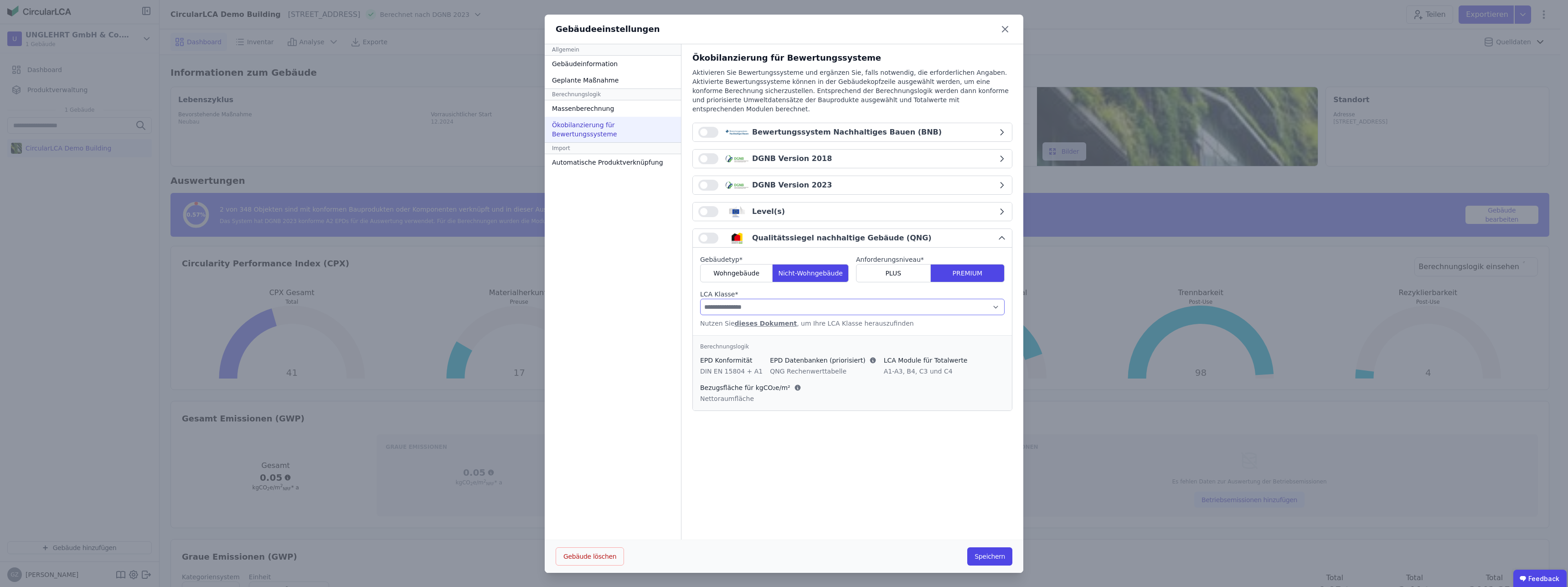
click at [700, 298] on select "**********" at bounding box center [852, 306] width 304 height 16
click at [770, 298] on select "**********" at bounding box center [852, 306] width 304 height 16
click at [706, 206] on button "button" at bounding box center [708, 211] width 20 height 11
click at [699, 206] on button "button" at bounding box center [708, 211] width 20 height 11
click at [993, 206] on div "Level(s)" at bounding box center [847, 211] width 299 height 11
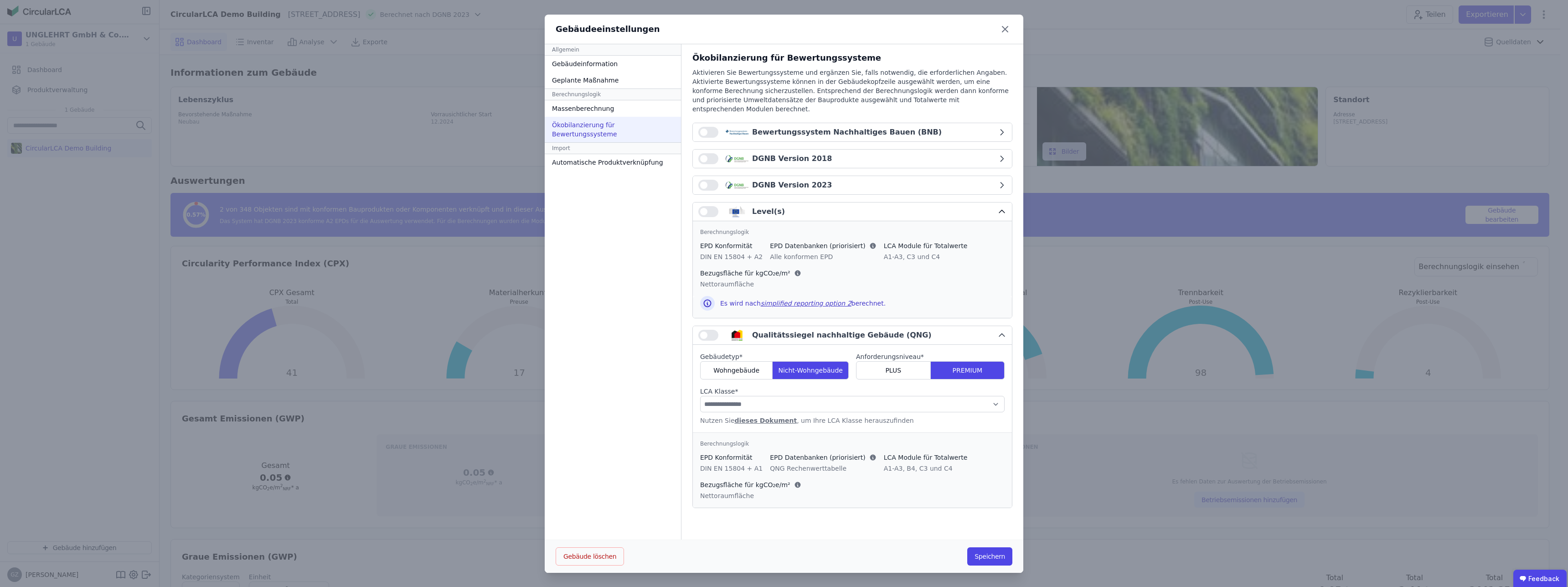
click at [993, 206] on div "Level(s)" at bounding box center [847, 211] width 299 height 11
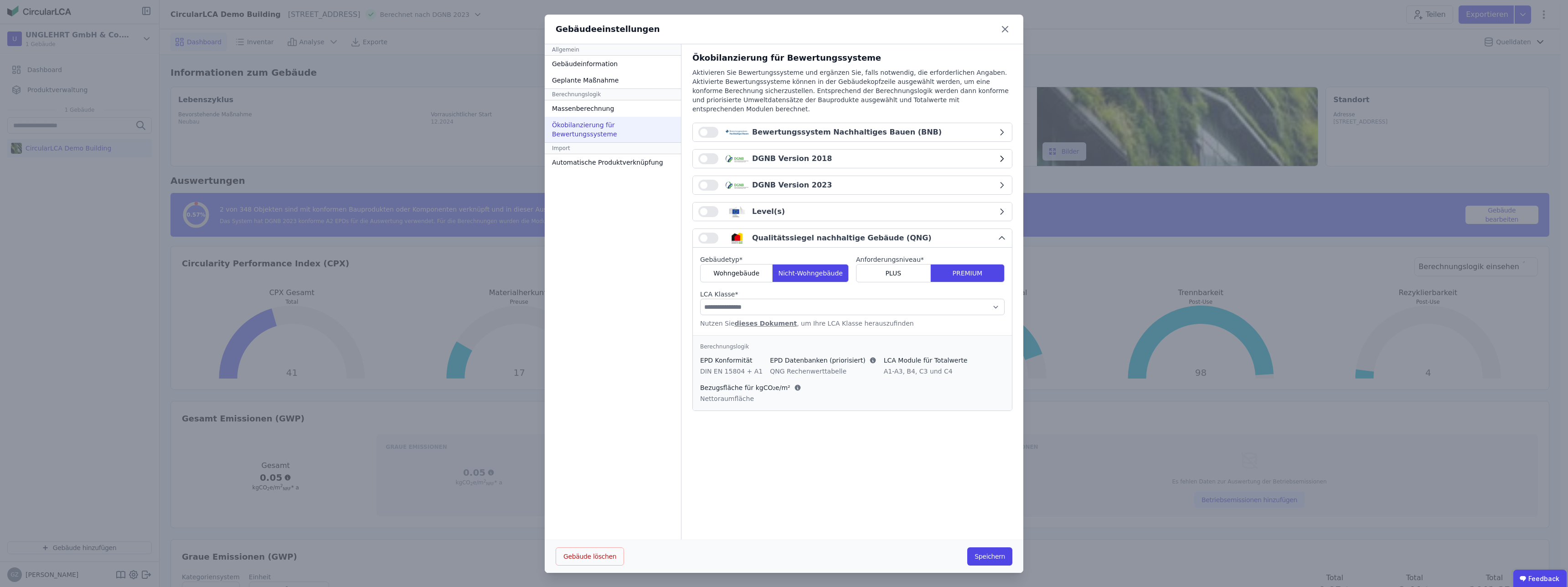
click at [998, 154] on icon "button" at bounding box center [1001, 158] width 9 height 9
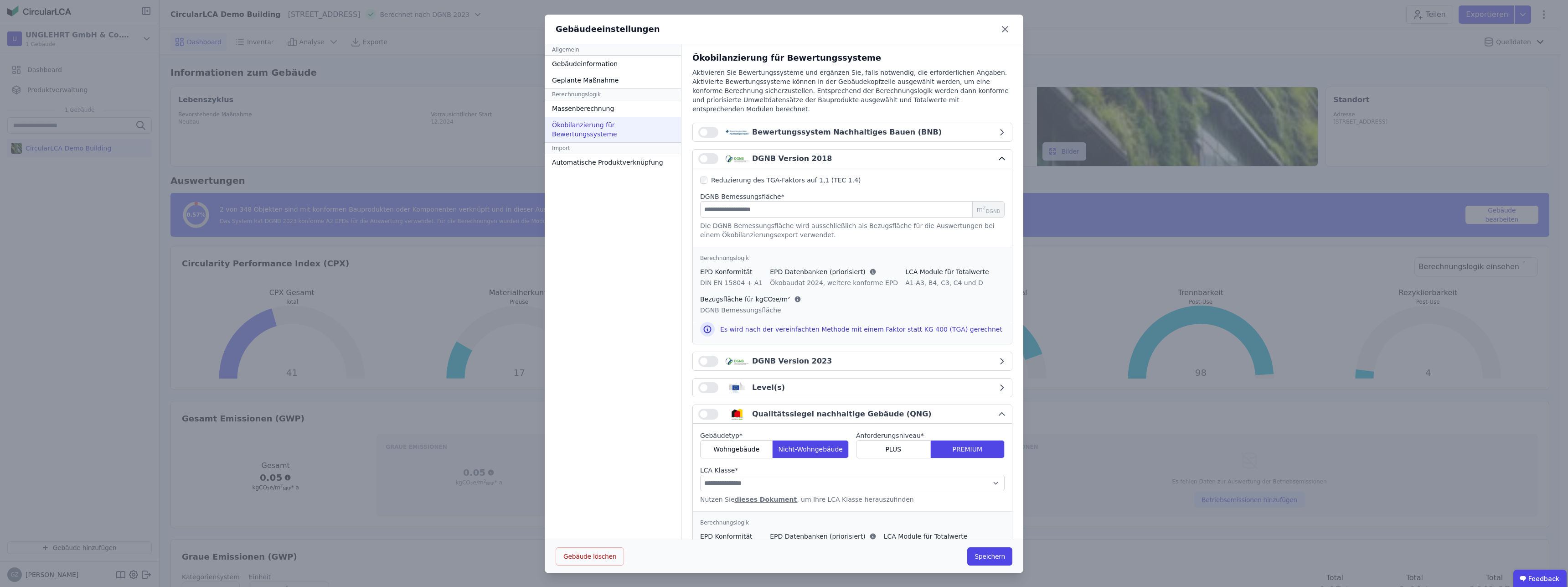
click at [998, 150] on button "DGNB Version 2018" at bounding box center [852, 159] width 319 height 19
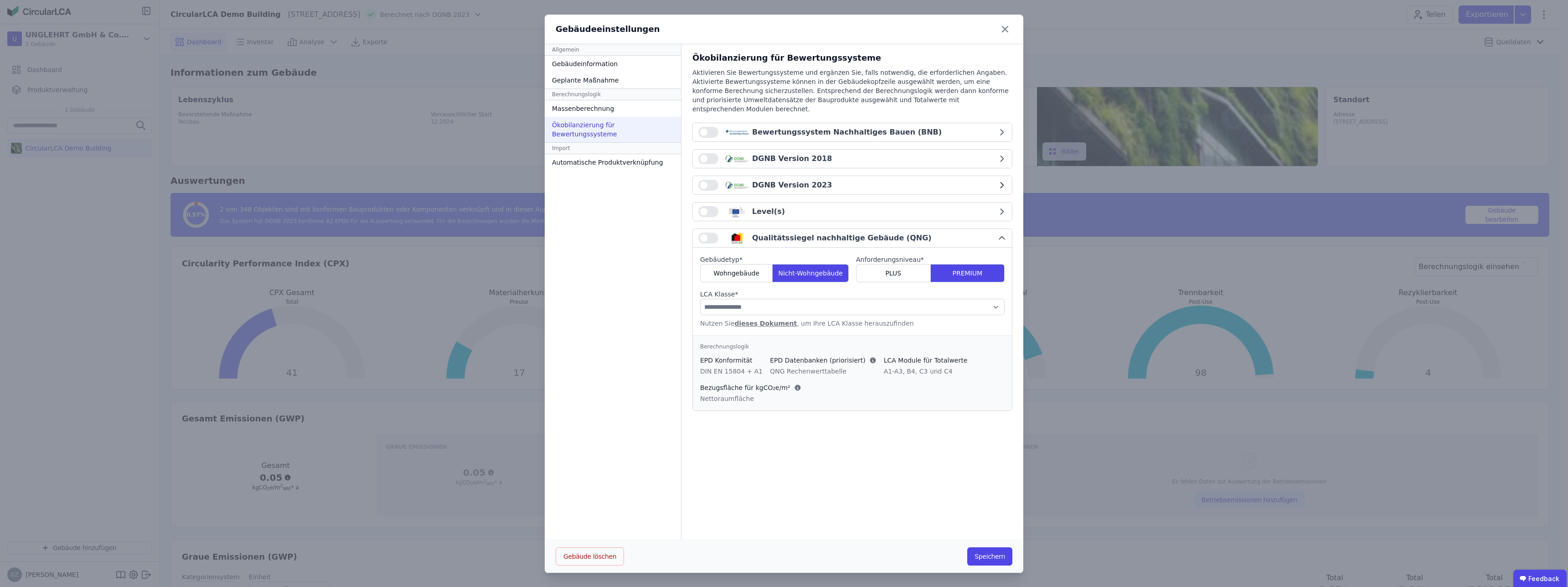
click at [997, 181] on icon "button" at bounding box center [1001, 185] width 9 height 9
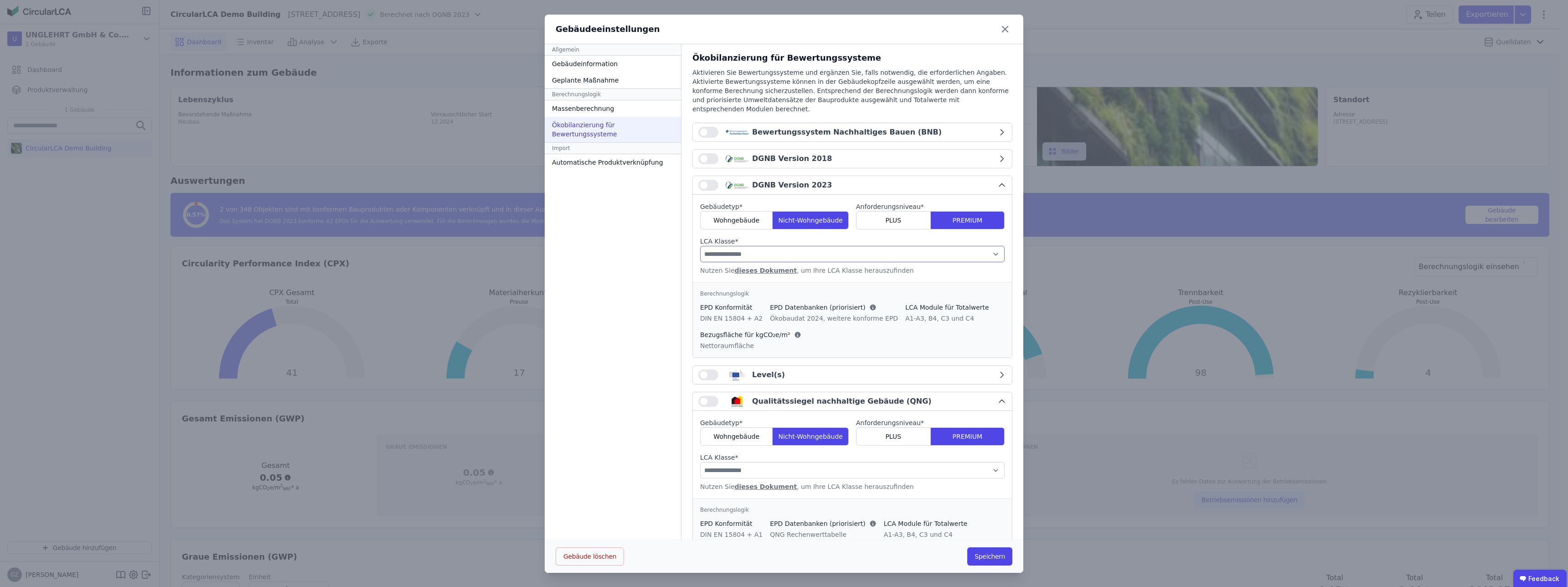
click at [700, 246] on select "**********" at bounding box center [852, 254] width 304 height 16
click at [934, 249] on select "**********" at bounding box center [852, 254] width 304 height 16
click at [719, 127] on div "Bewertungssystem Nachhaltiges Bauen (BNB)" at bounding box center [830, 132] width 223 height 11
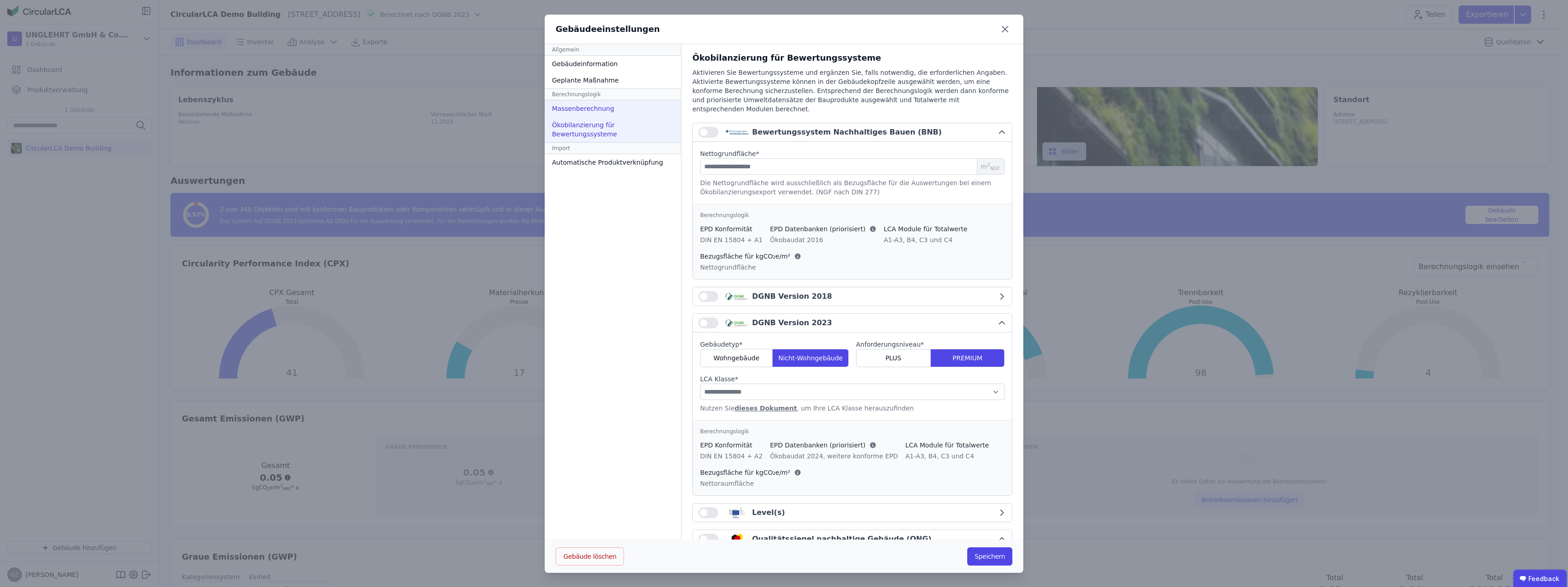
click at [576, 111] on div "Massenberechnung" at bounding box center [613, 108] width 136 height 16
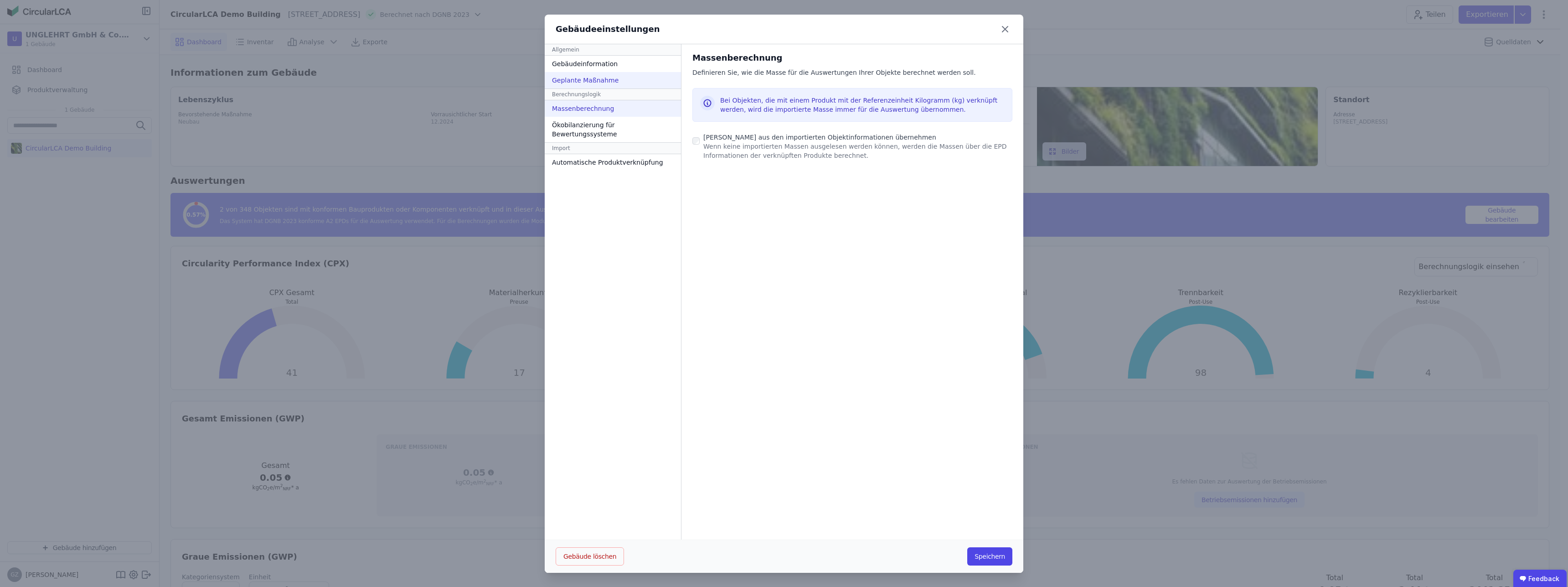
click at [600, 81] on div "Geplante Maßnahme" at bounding box center [613, 80] width 136 height 16
select select "*"
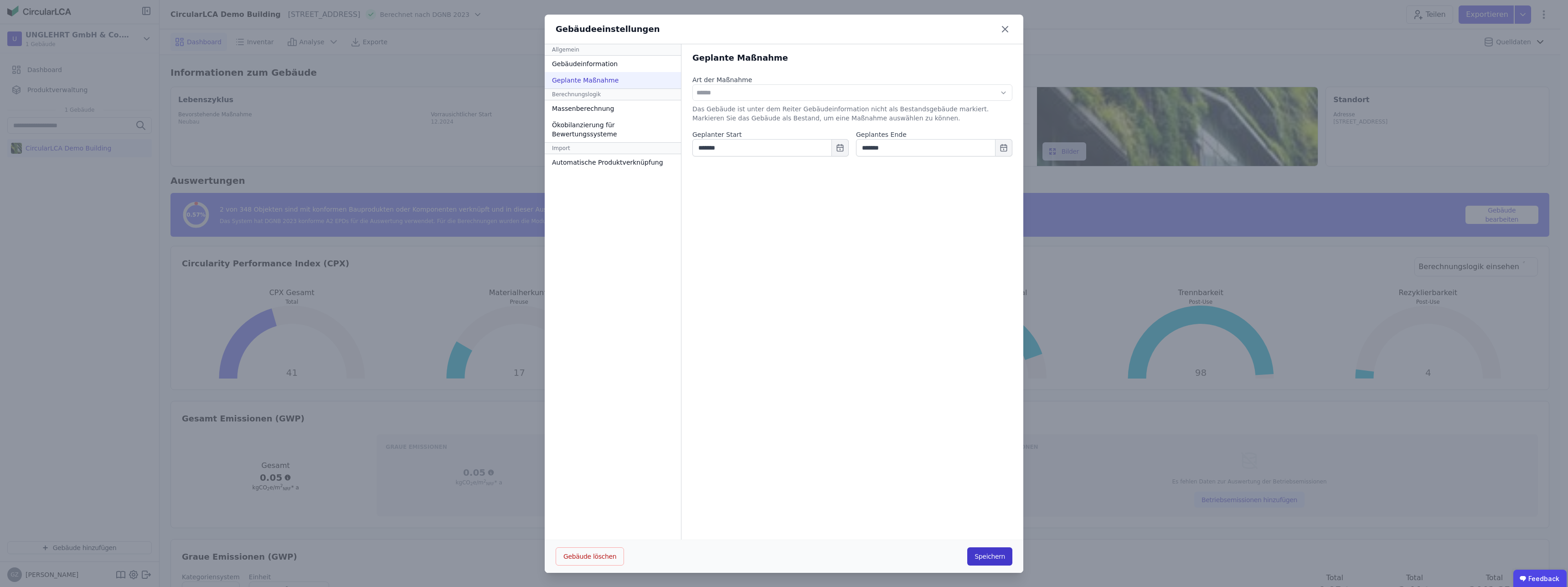
click at [1003, 553] on button "Speichern" at bounding box center [990, 557] width 45 height 18
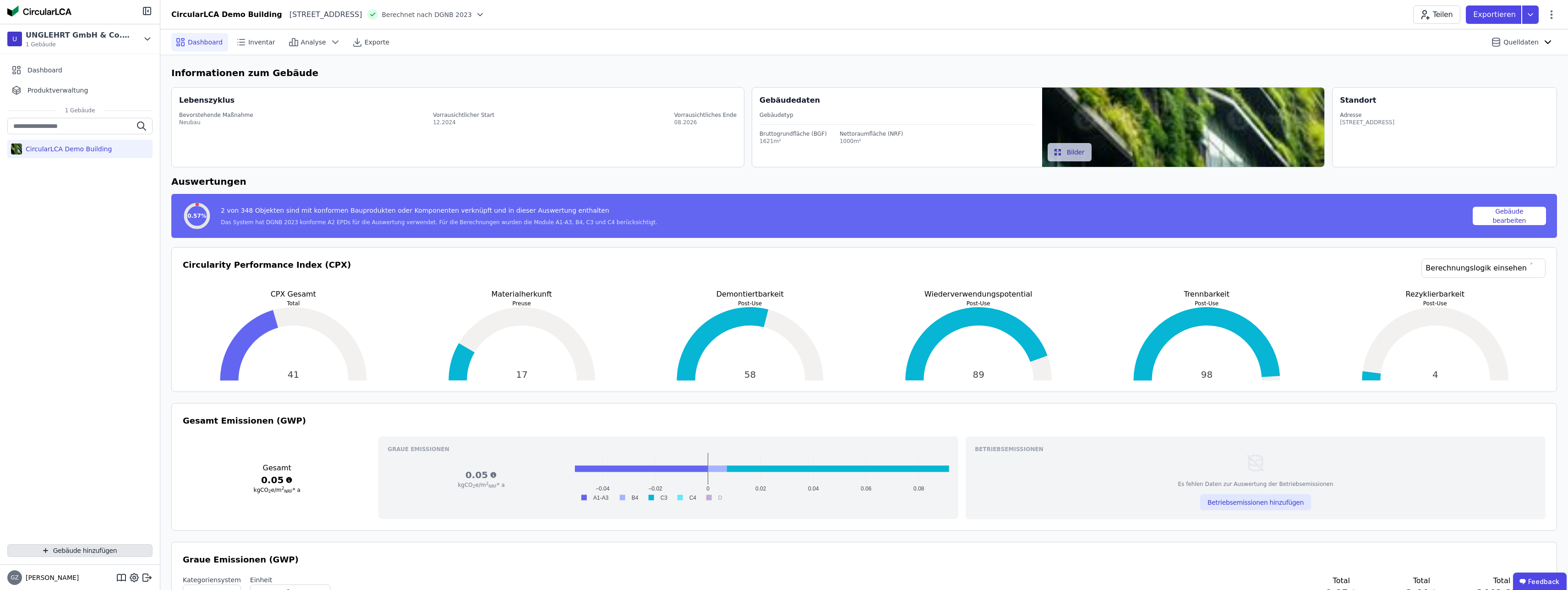
click at [78, 553] on button "Gebäude hinzufügen" at bounding box center [80, 550] width 145 height 13
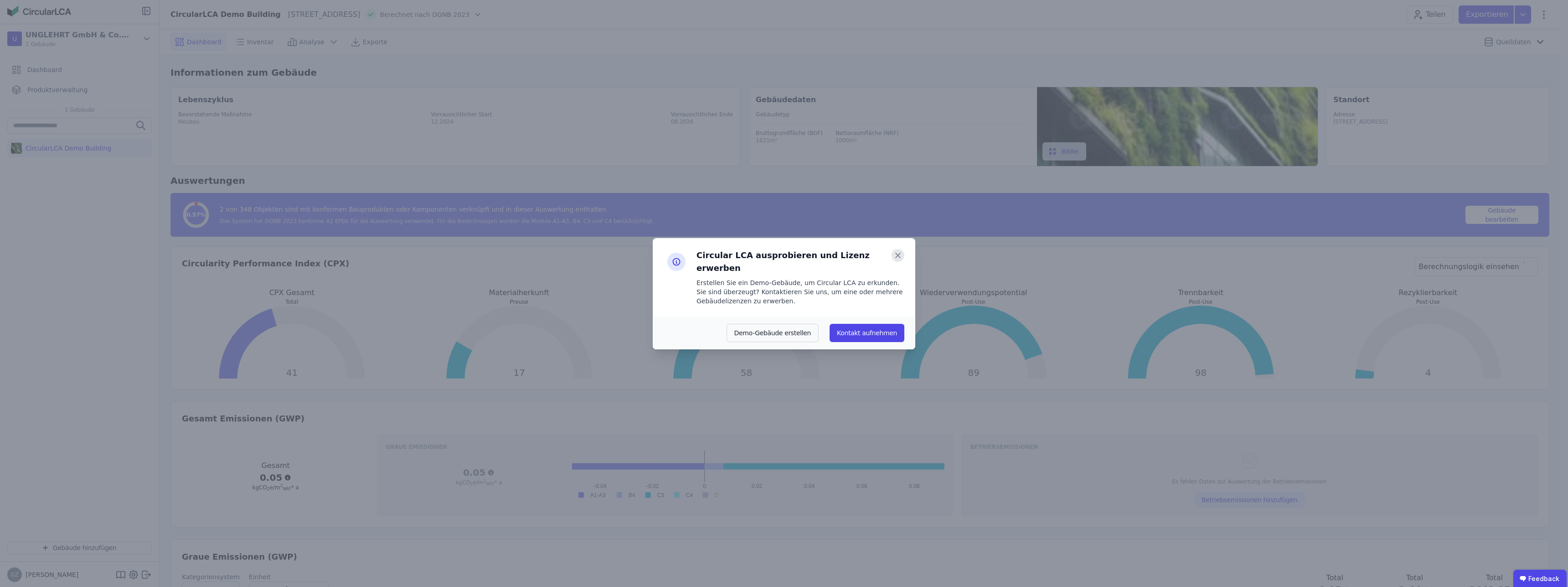
click at [896, 258] on icon at bounding box center [897, 255] width 4 height 4
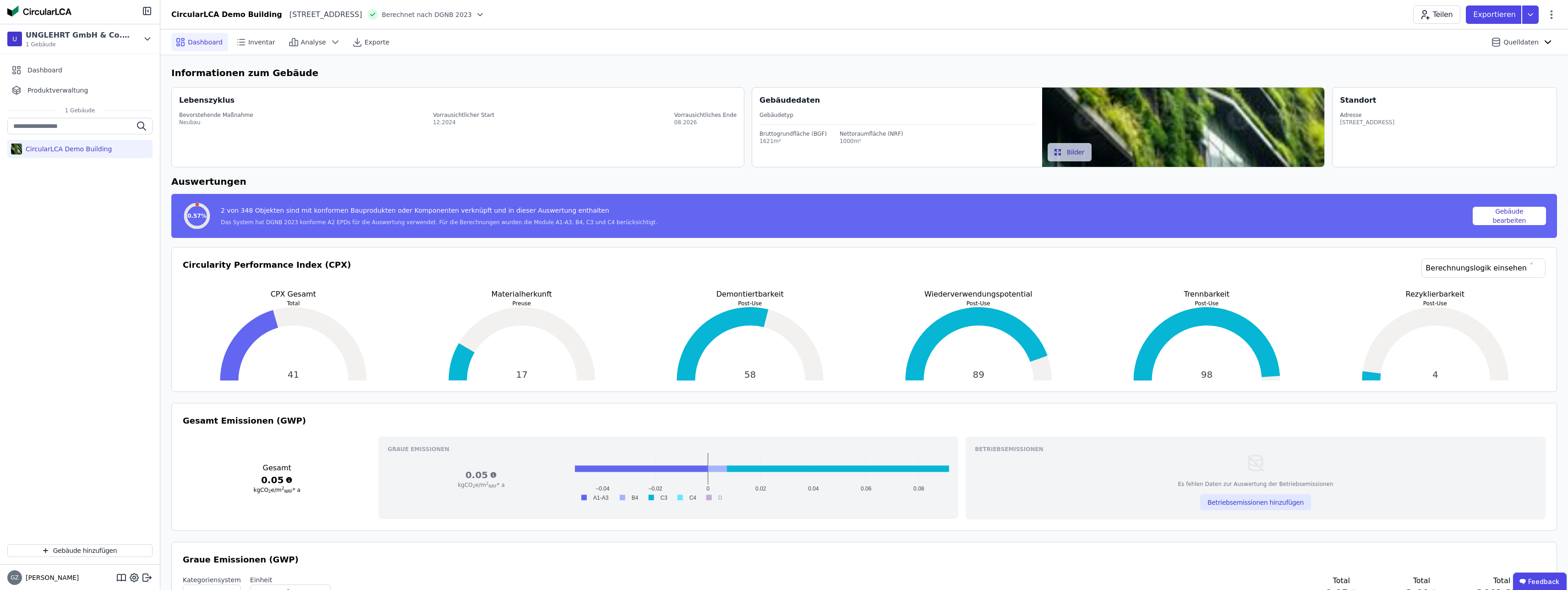
click at [36, 187] on div "CircularLCA Demo Building" at bounding box center [80, 327] width 160 height 419
click at [44, 152] on div "CircularLCA Demo Building" at bounding box center [67, 149] width 90 height 9
click at [330, 43] on icon at bounding box center [335, 42] width 11 height 11
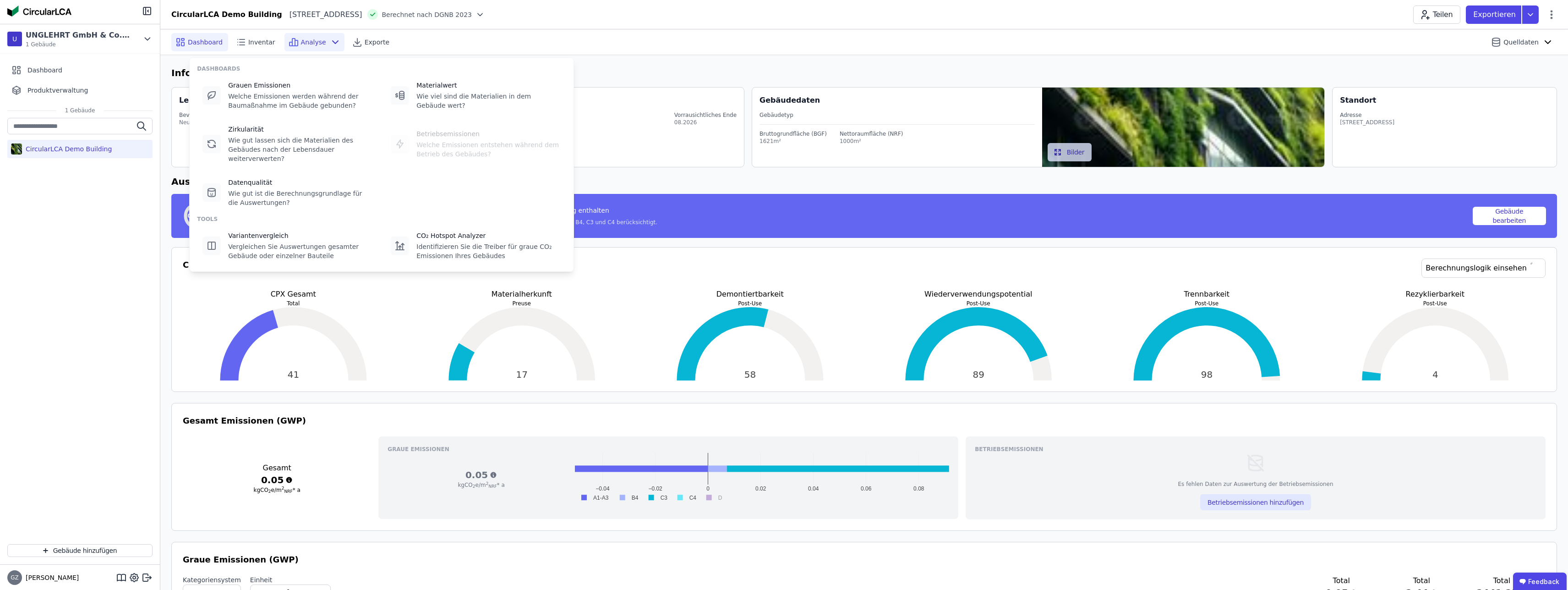
click at [330, 43] on icon at bounding box center [335, 42] width 11 height 11
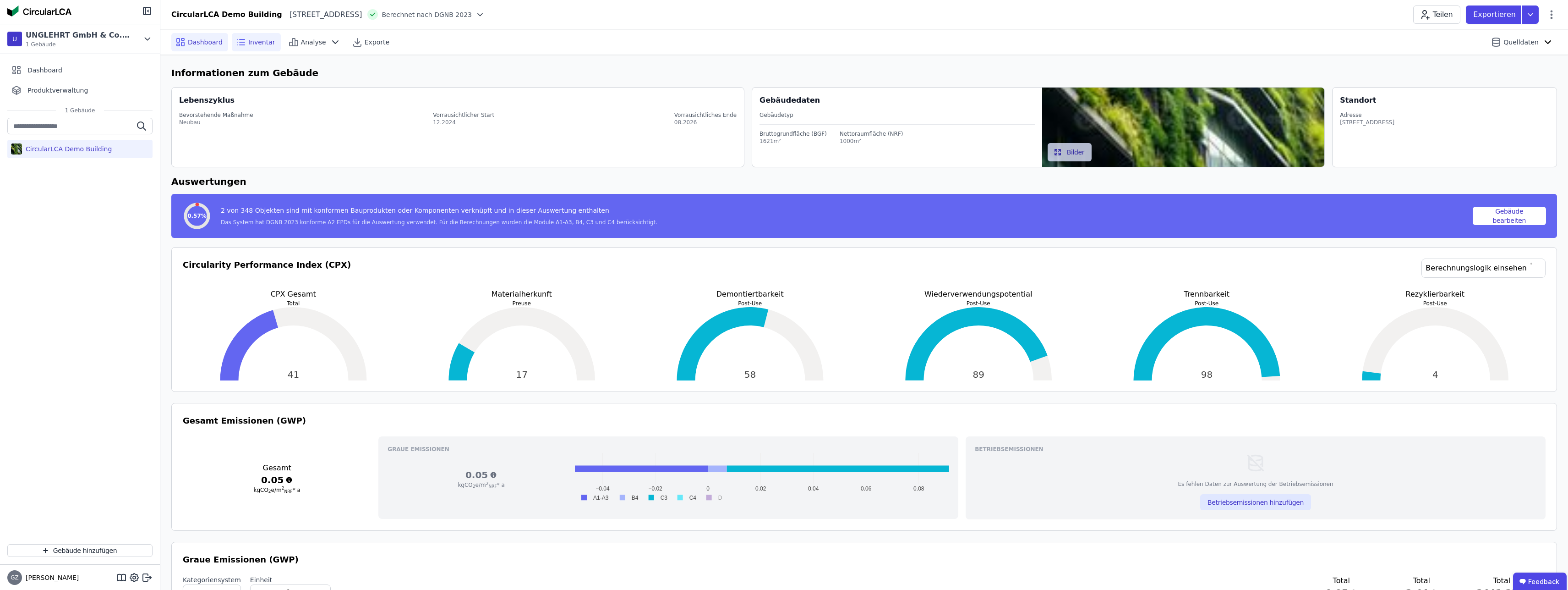
click at [262, 48] on div "Inventar" at bounding box center [256, 42] width 49 height 18
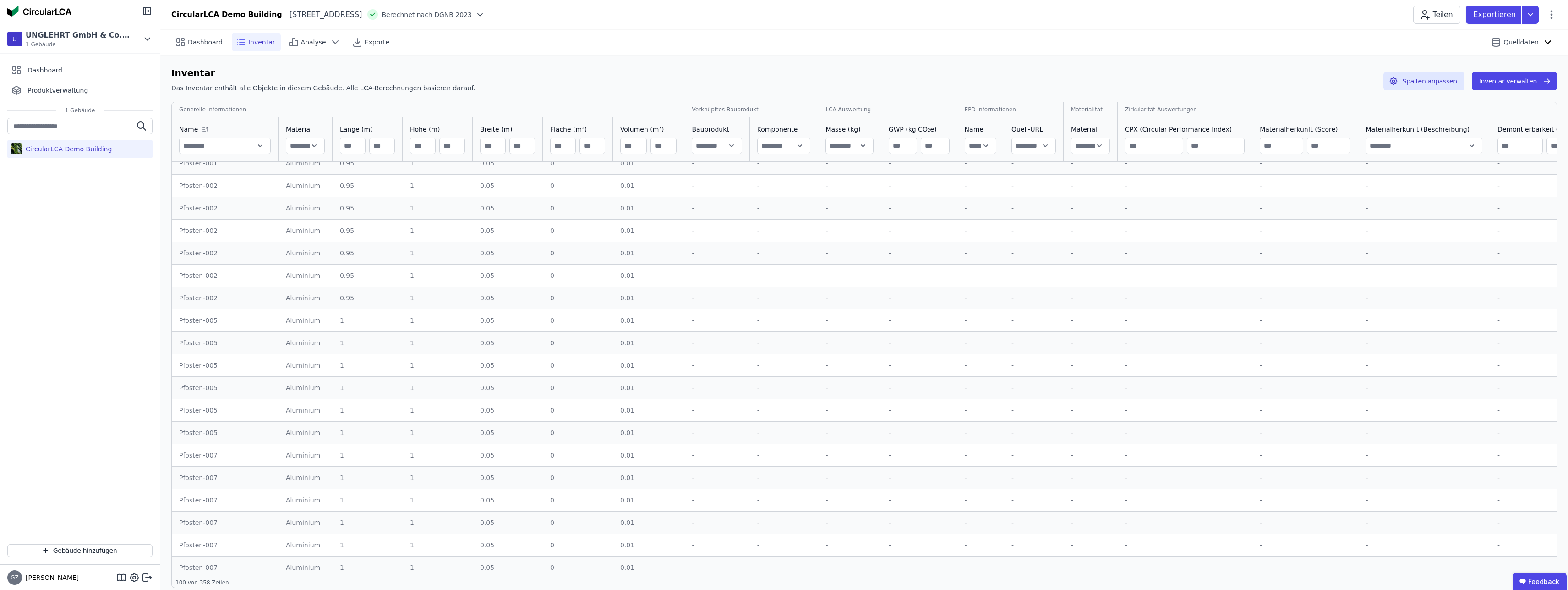
scroll to position [1735, 0]
click at [209, 322] on div "Pfosten-005" at bounding box center [225, 324] width 92 height 9
click at [330, 45] on icon at bounding box center [335, 42] width 11 height 11
click at [453, 51] on div "Dashboard Inventar Analyse Exporte Quelldaten" at bounding box center [864, 42] width 1386 height 25
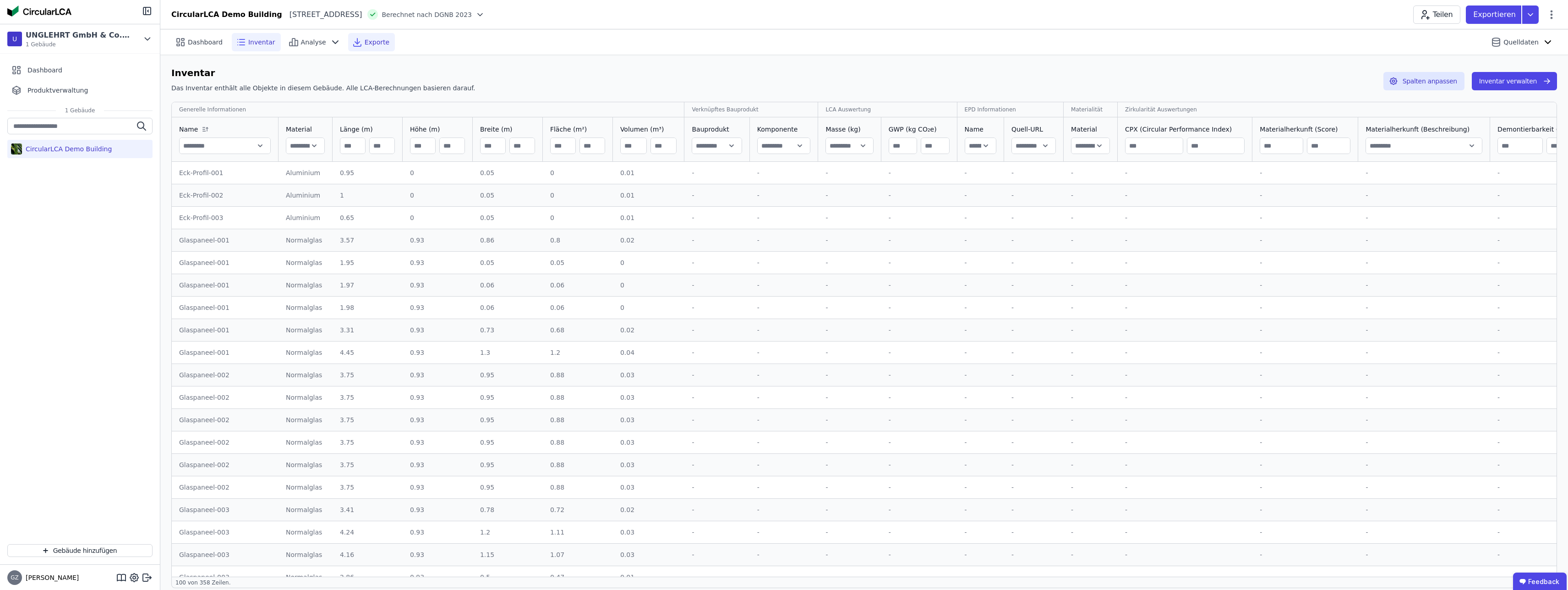
click at [369, 43] on span "Exporte" at bounding box center [377, 42] width 24 height 9
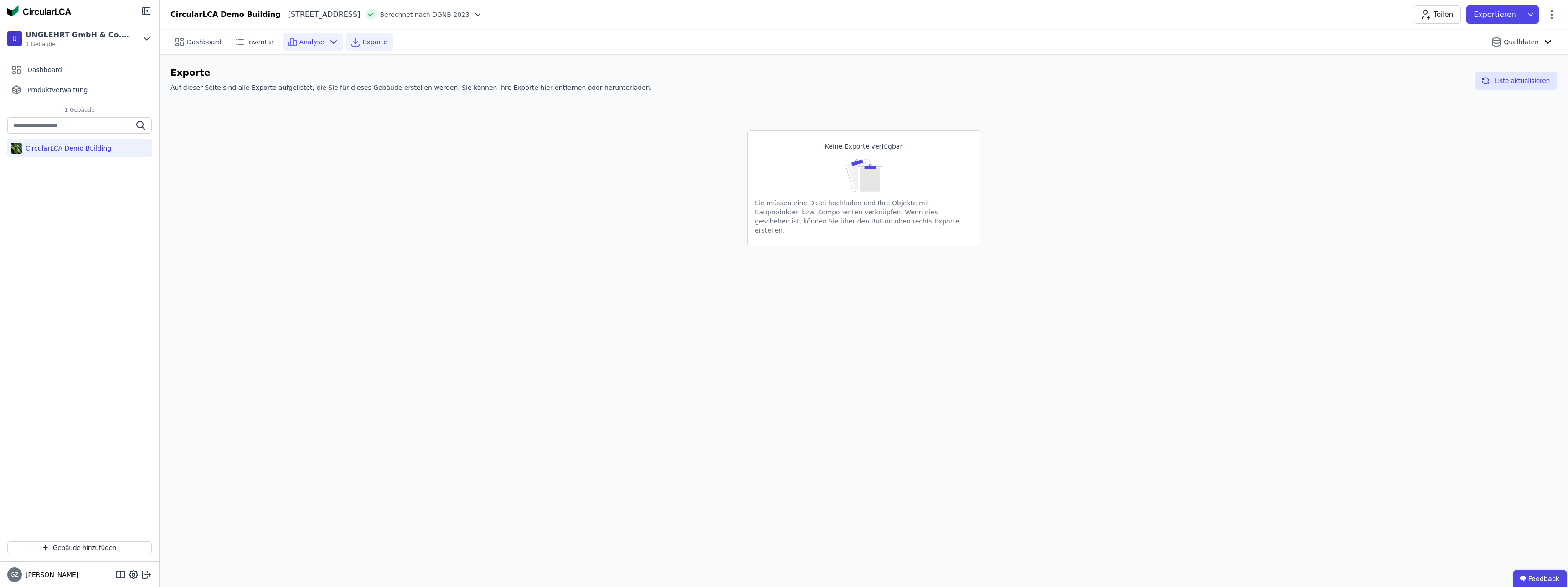
click at [317, 48] on div "Analyse" at bounding box center [313, 42] width 60 height 18
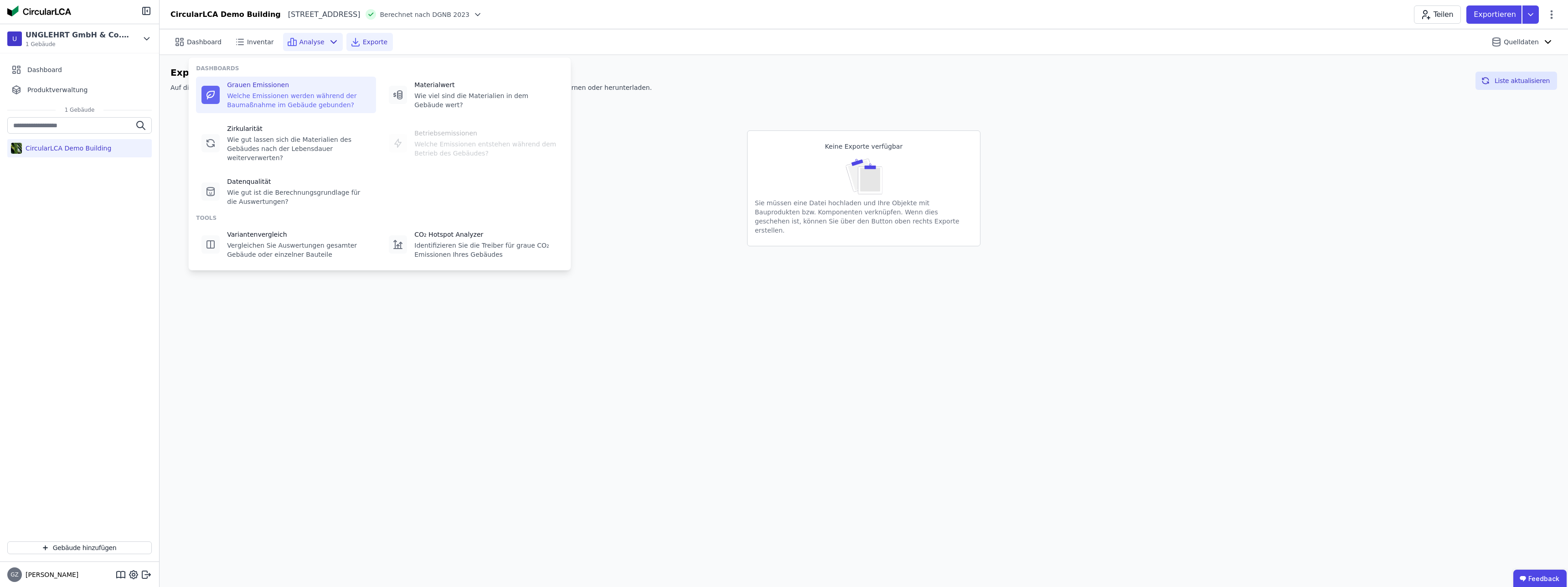
click at [290, 94] on div "Welche Emissionen werden während der Baumaßnahme im Gebäude gebunden?" at bounding box center [299, 100] width 144 height 18
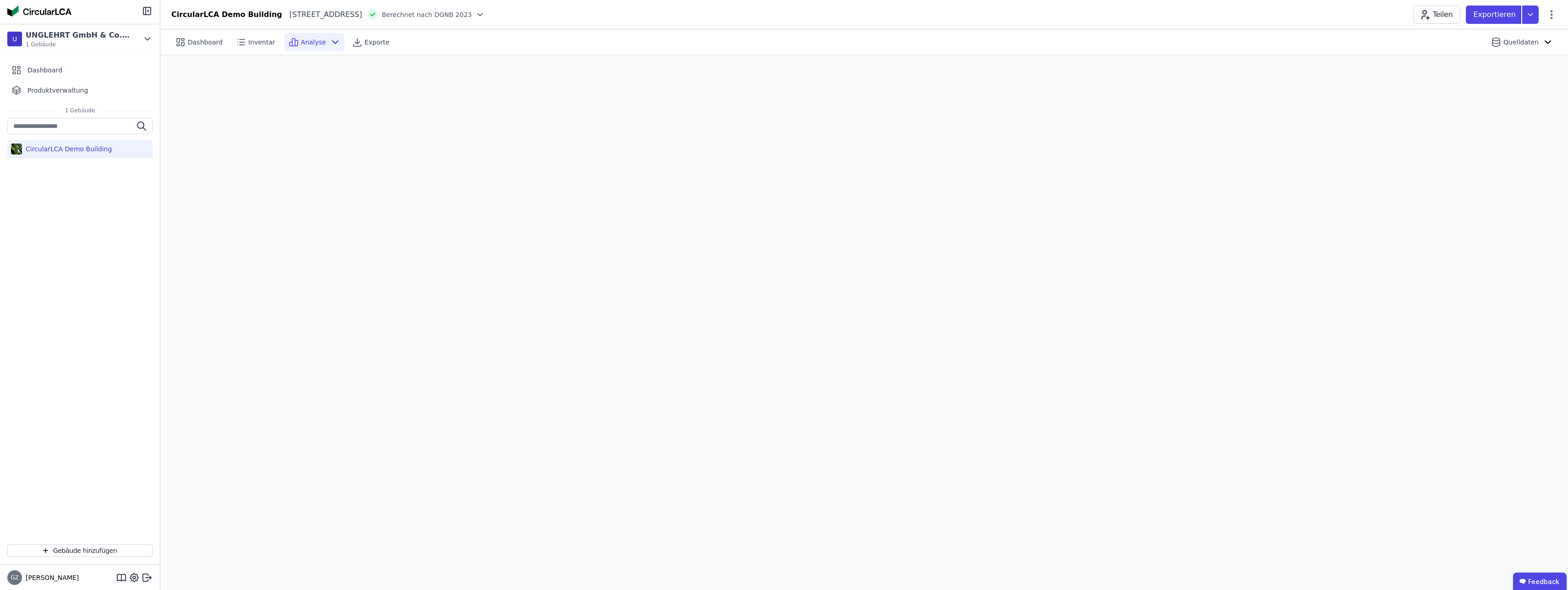
click at [307, 47] on span "Analyse" at bounding box center [313, 42] width 25 height 9
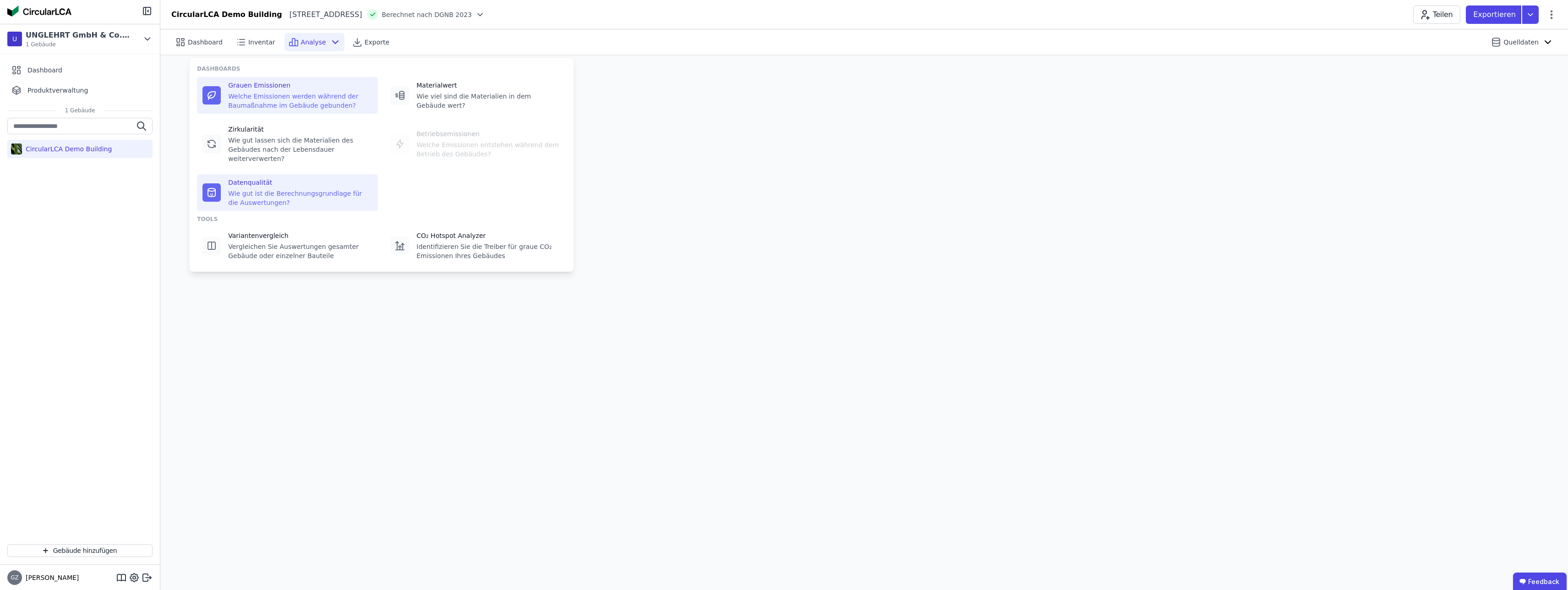
click at [335, 189] on div "Wie gut ist die Berechnungsgrundlage für die Auswertungen?" at bounding box center [300, 198] width 144 height 18
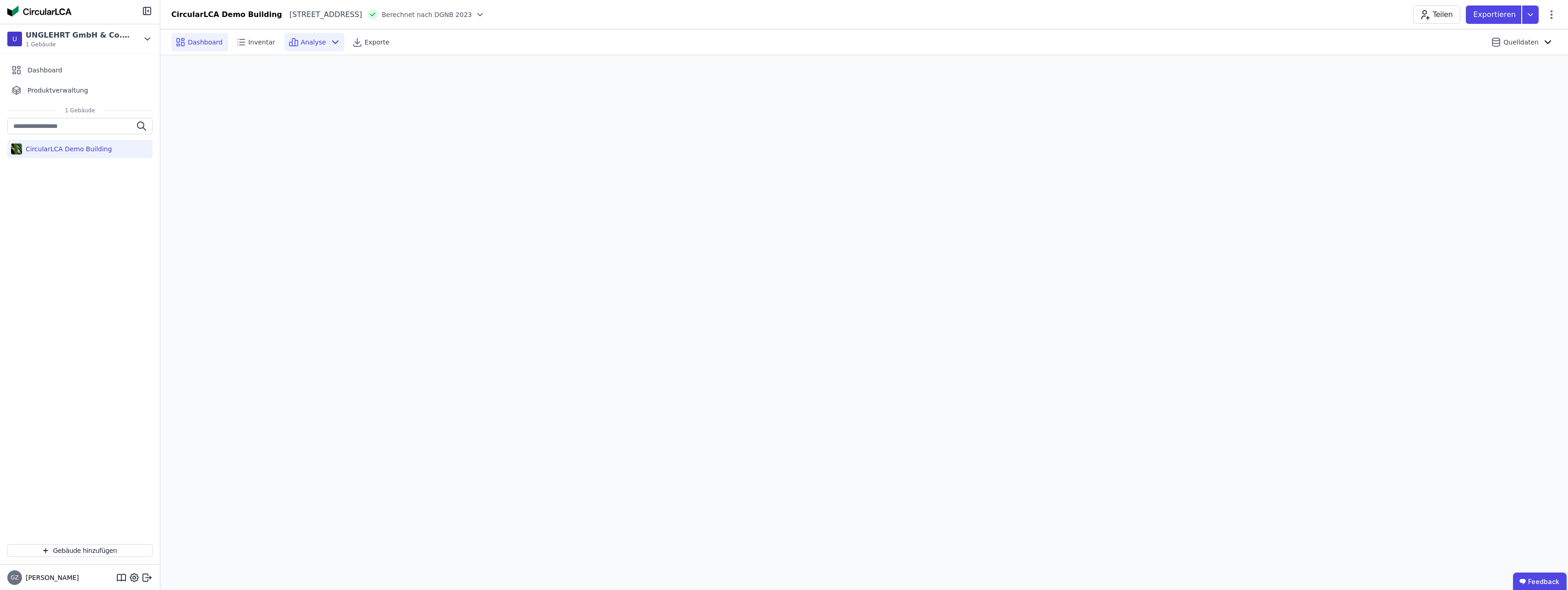
click at [206, 47] on div "Dashboard" at bounding box center [199, 42] width 57 height 18
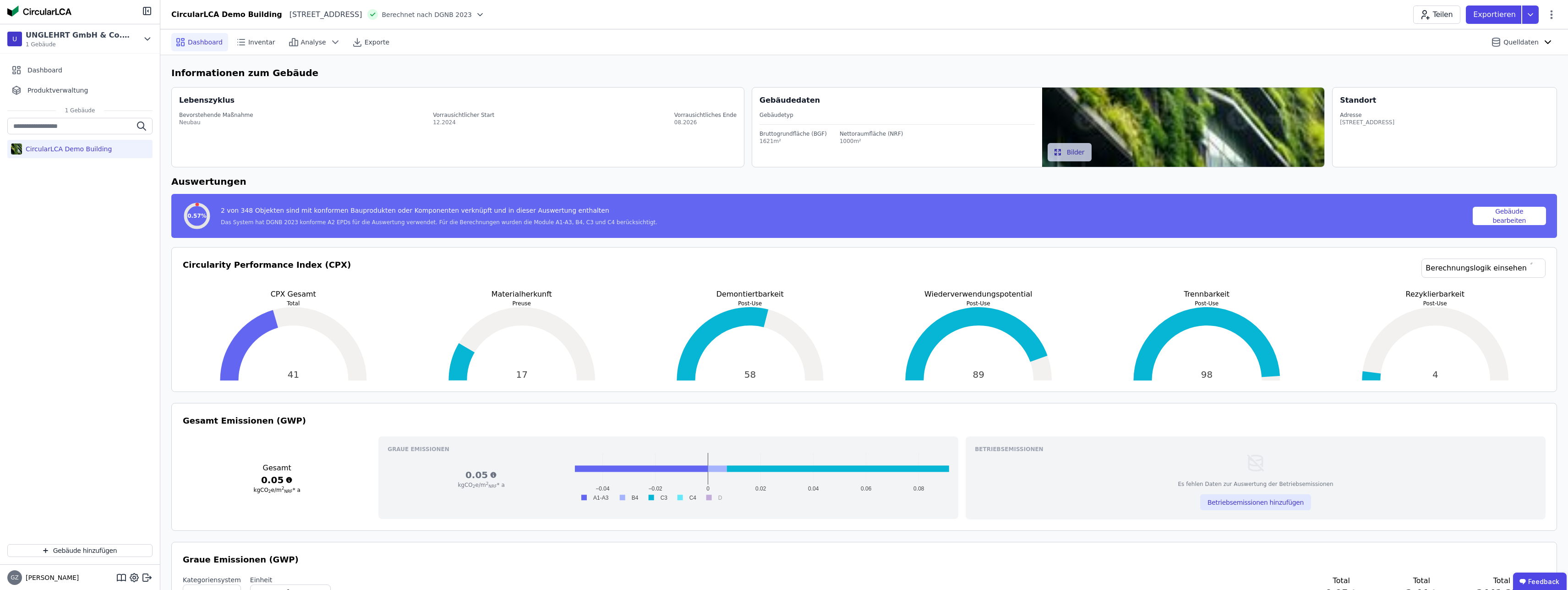
click at [1266, 134] on img at bounding box center [1184, 127] width 283 height 80
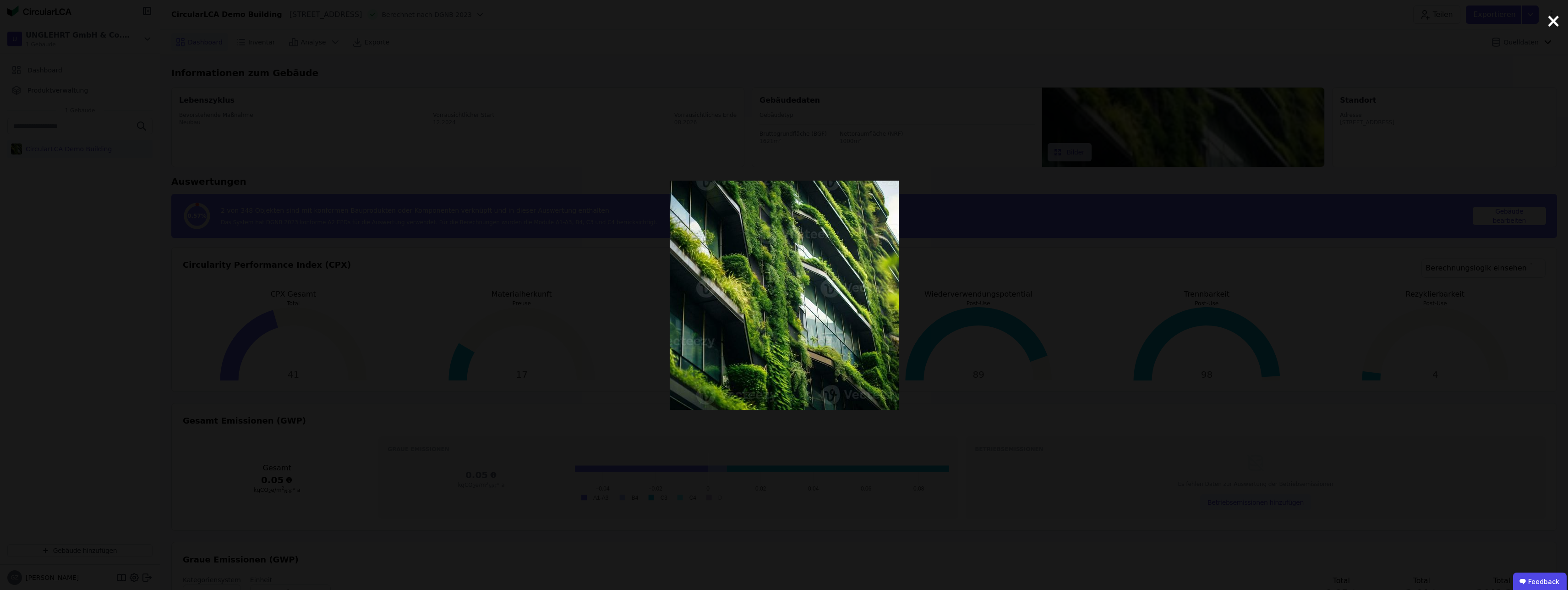
click at [1557, 28] on span "×" at bounding box center [1553, 20] width 15 height 28
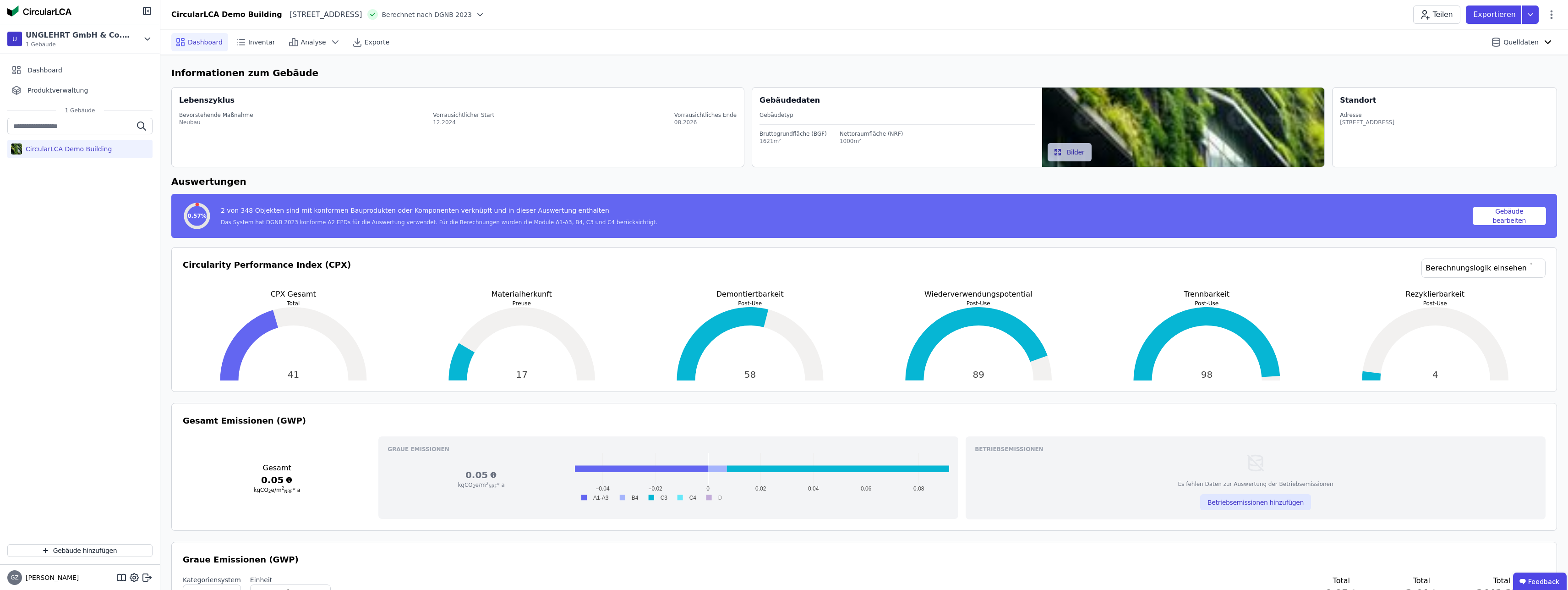
click at [570, 213] on div "2 von 348 Objekten sind mit konformen Bauprodukten oder Komponenten verknüpft u…" at bounding box center [439, 212] width 437 height 13
click at [1498, 223] on button "Gebäude bearbeiten" at bounding box center [1510, 216] width 74 height 18
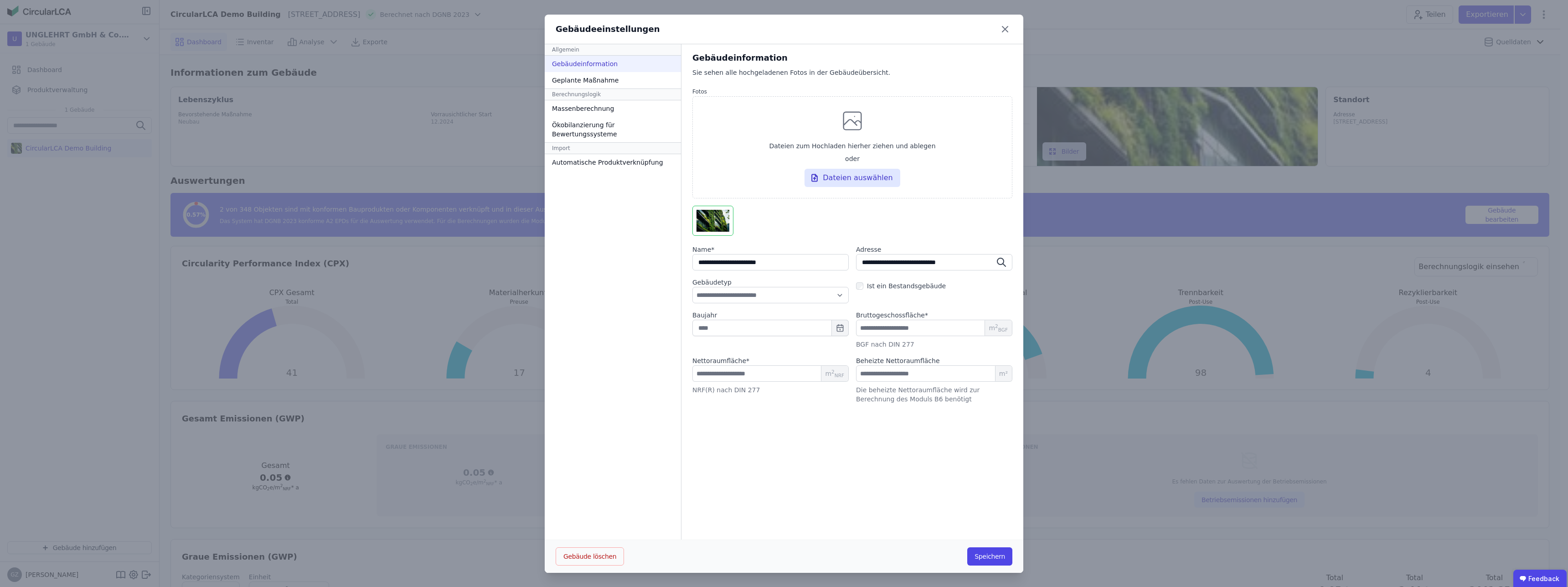
click at [636, 229] on div "Allgemein Gebäudeinformation Geplante Maßnahme Berechnungslogik Massenberechnun…" at bounding box center [613, 292] width 137 height 496
click at [587, 108] on div "Massenberechnung" at bounding box center [613, 108] width 136 height 16
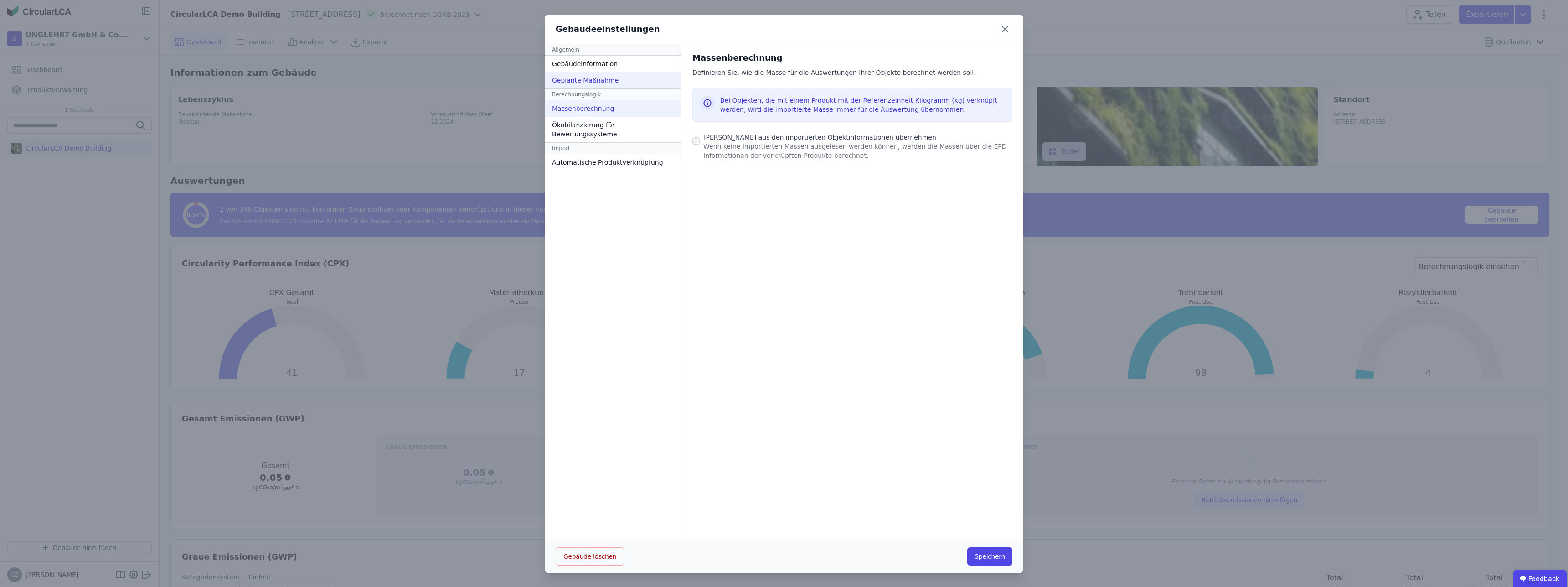
click at [588, 87] on div "Geplante Maßnahme" at bounding box center [613, 80] width 136 height 16
select select "*"
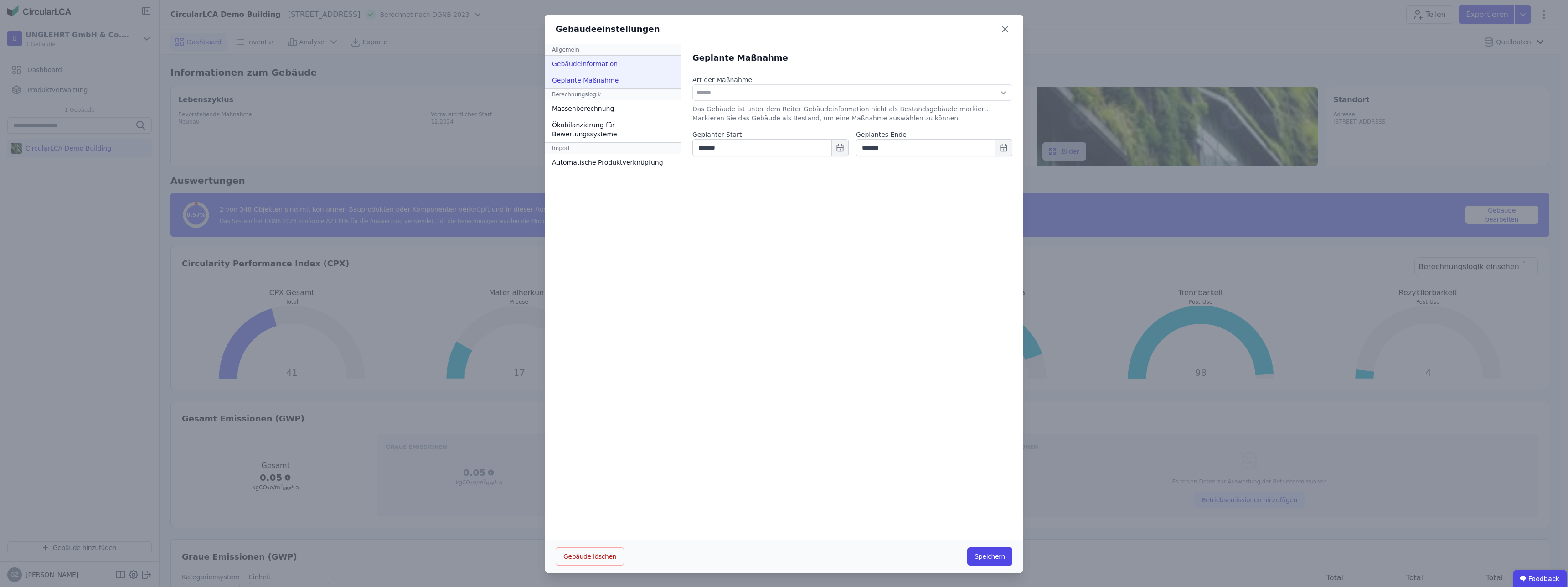
click at [590, 68] on div "Gebäudeinformation" at bounding box center [613, 63] width 136 height 16
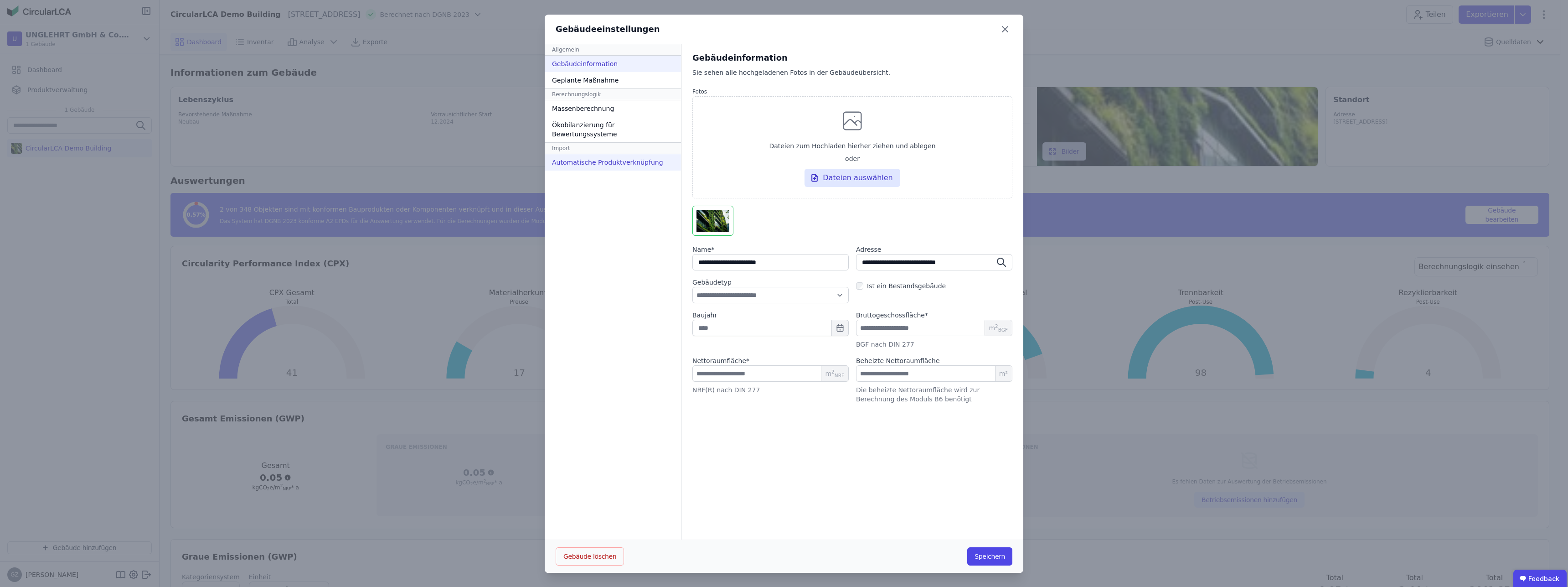
click at [611, 155] on div "Automatische Produktverknüpfung" at bounding box center [613, 162] width 136 height 16
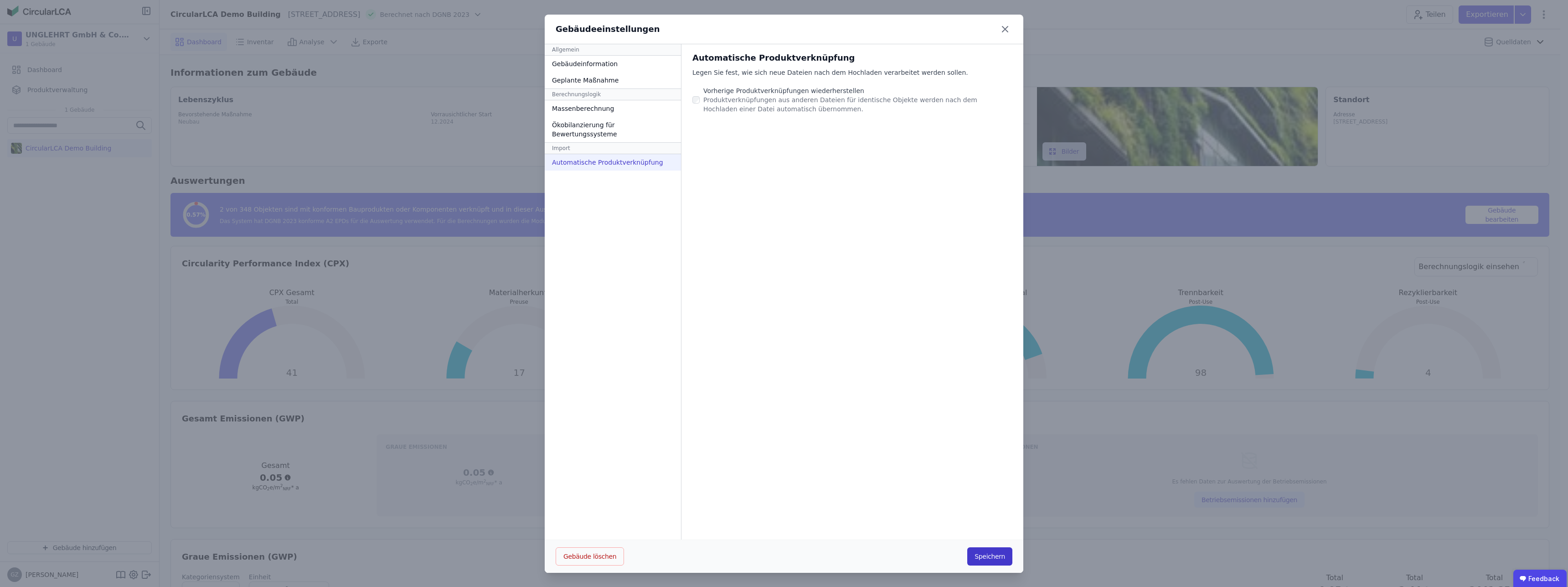
click at [982, 558] on button "Speichern" at bounding box center [990, 557] width 45 height 18
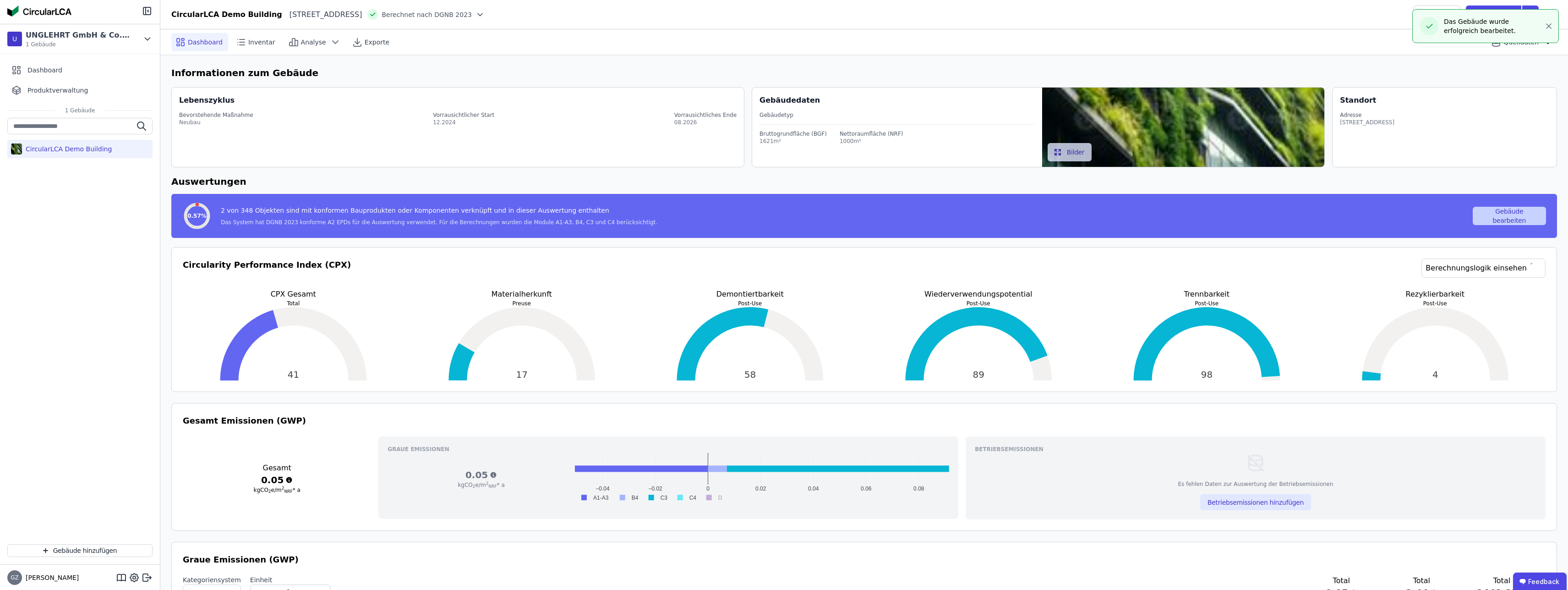
click at [1523, 218] on button "Gebäude bearbeiten" at bounding box center [1510, 216] width 74 height 18
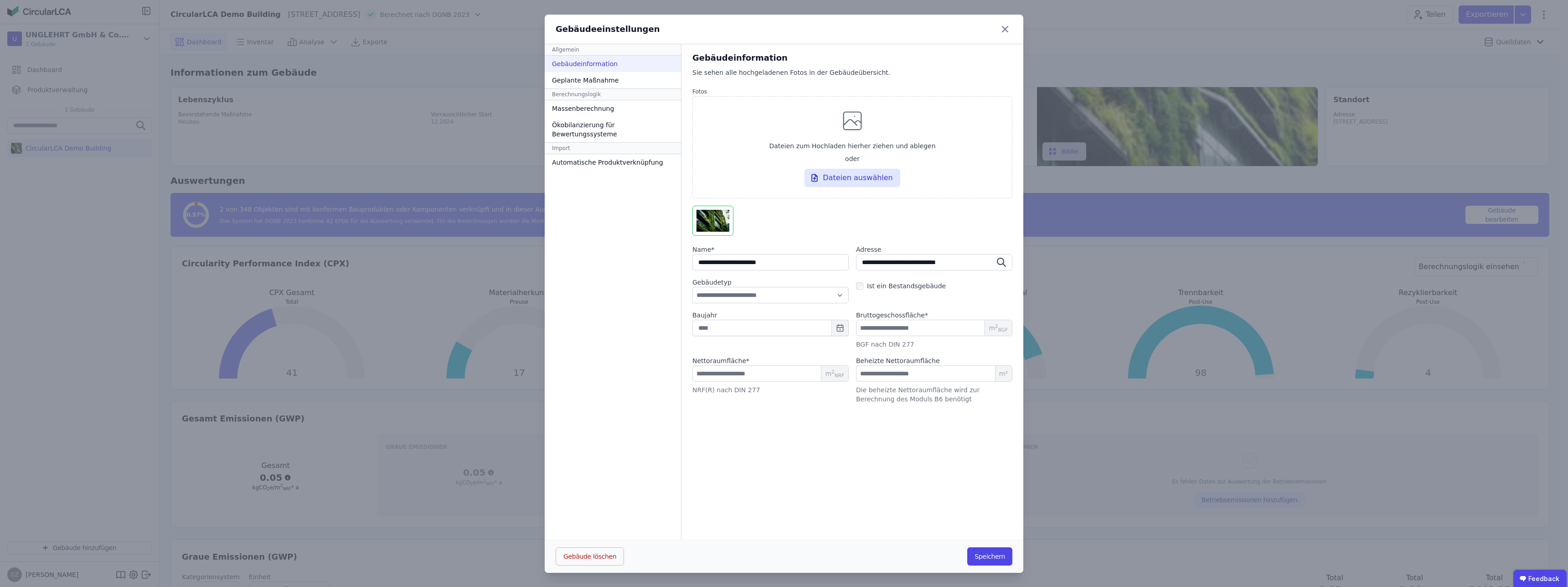
click at [992, 31] on div "Gebäudeeinstellungen" at bounding box center [784, 29] width 478 height 30
click at [1001, 27] on icon at bounding box center [1005, 29] width 15 height 15
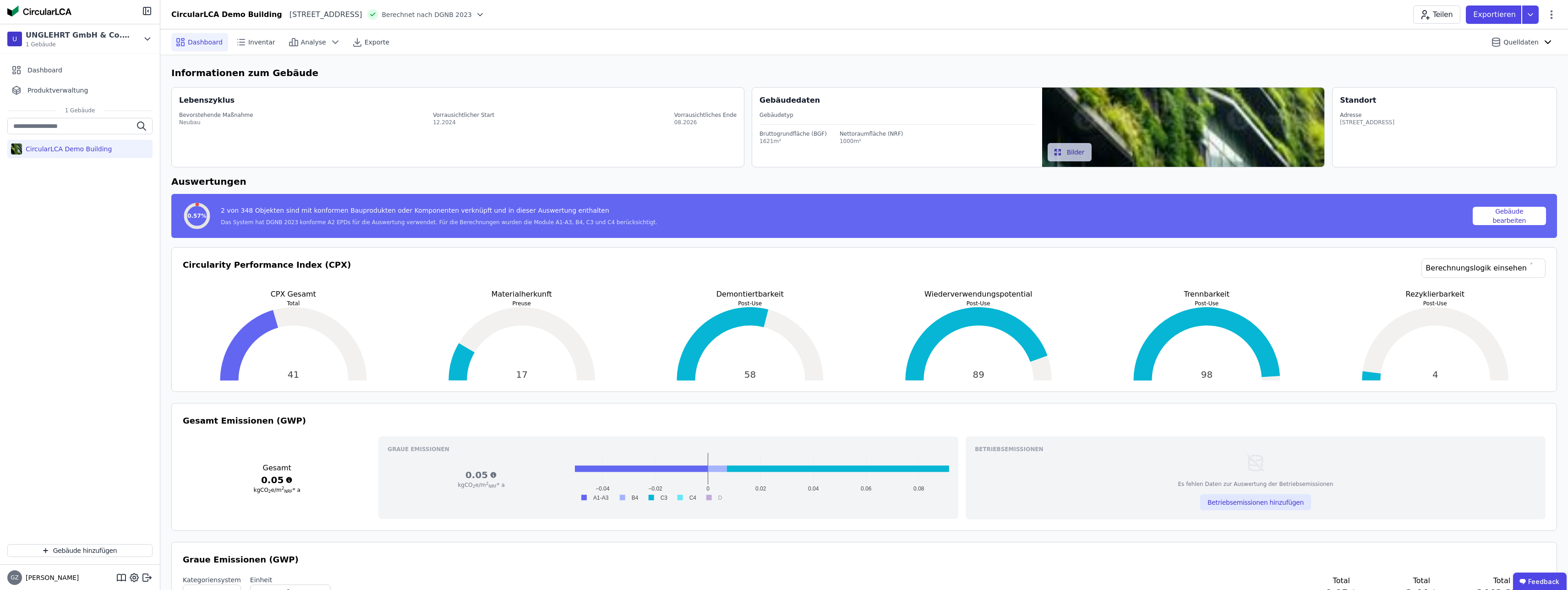
click at [361, 227] on div "0.57% 2 von 348 Objekten sind mit konformen Bauprodukten oder Komponenten verkn…" at bounding box center [827, 216] width 1290 height 29
click at [187, 216] on circle at bounding box center [196, 215] width 23 height 23
click at [1526, 15] on icon at bounding box center [1530, 15] width 17 height 18
click at [1529, 15] on icon at bounding box center [1530, 15] width 17 height 18
click at [1548, 16] on icon at bounding box center [1551, 15] width 11 height 11
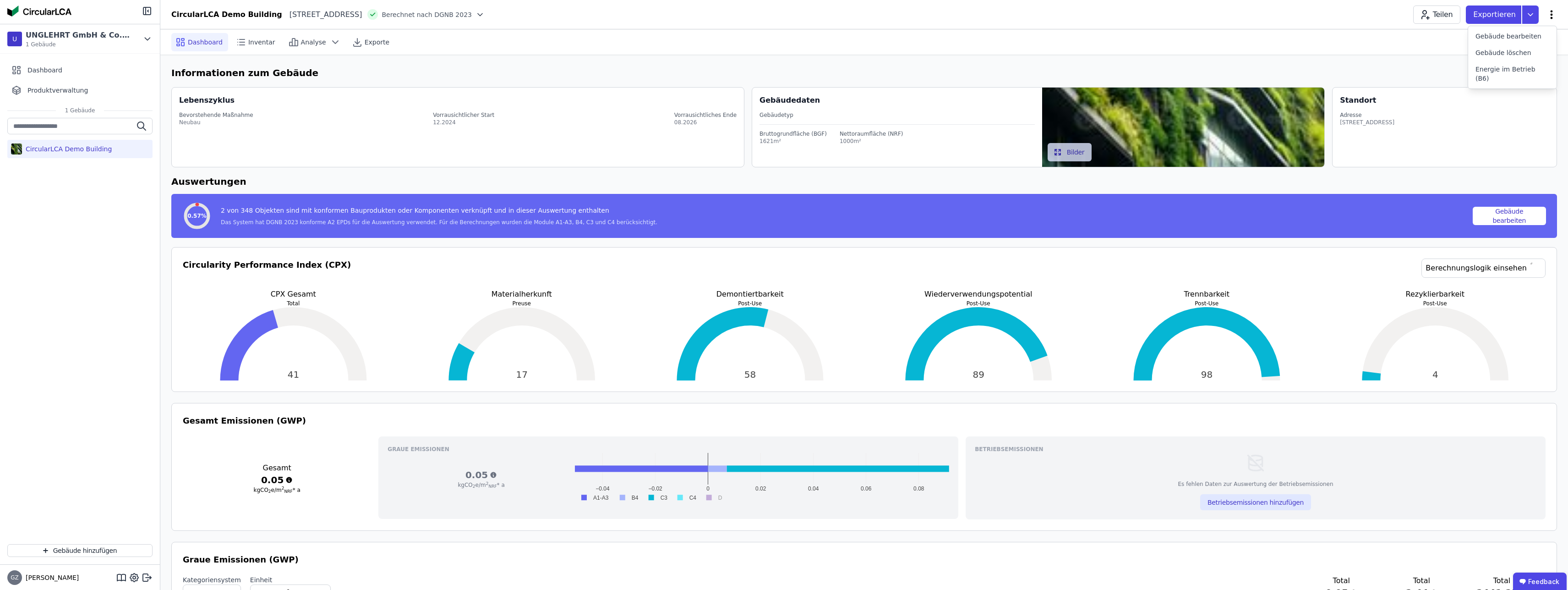
click at [1548, 16] on icon at bounding box center [1551, 15] width 11 height 11
click at [1527, 35] on span "Gebäude bearbeiten" at bounding box center [1509, 36] width 66 height 9
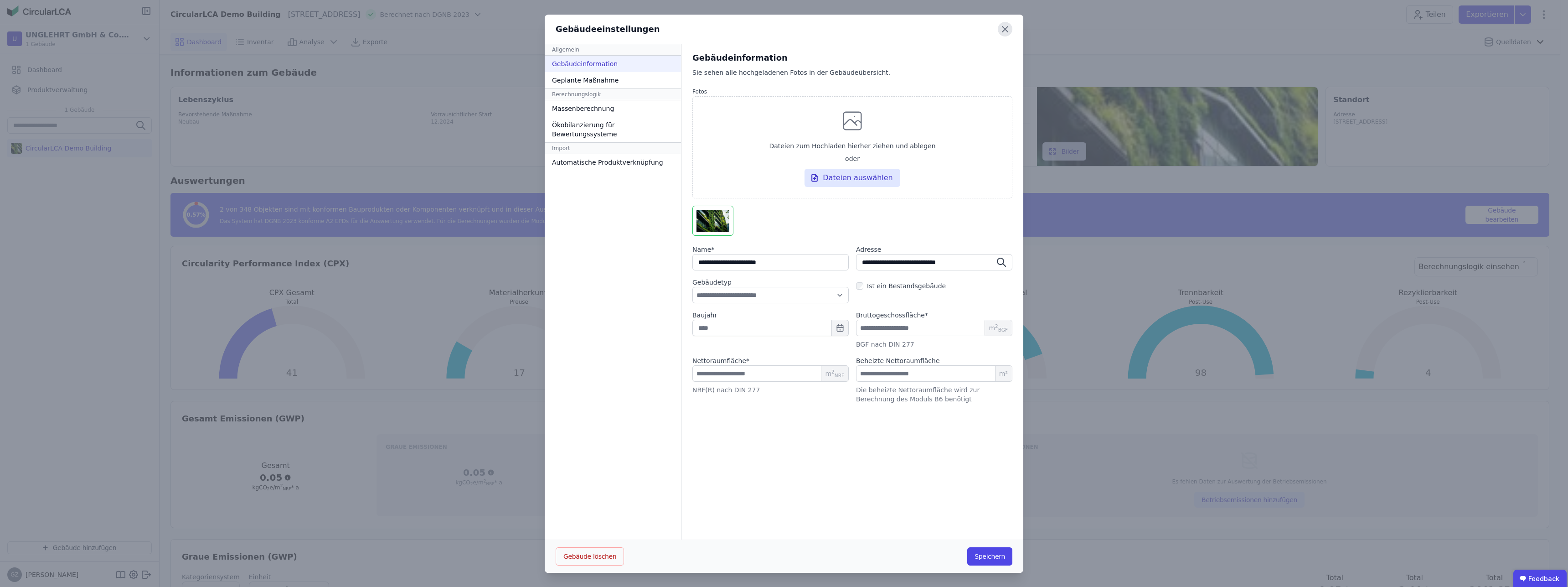
click at [1004, 32] on icon at bounding box center [1005, 29] width 5 height 5
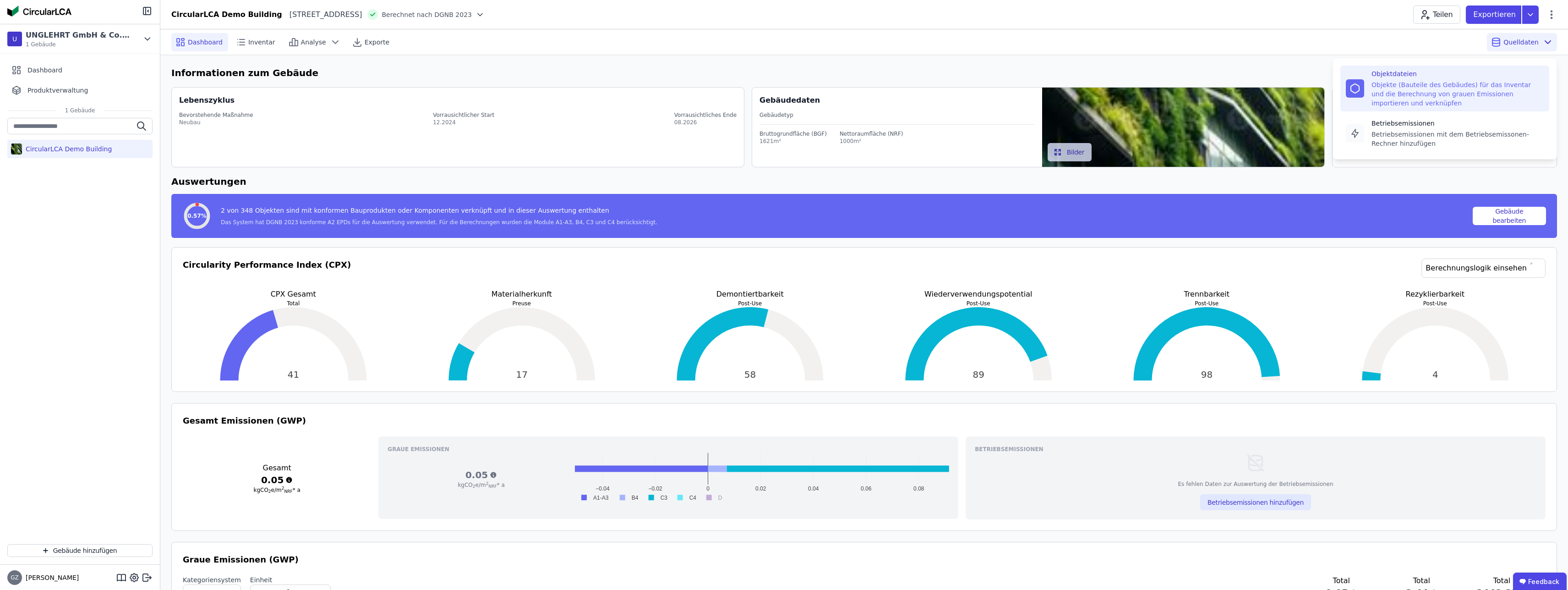
click at [1403, 83] on div "Objekte (Bauteile des Gebäudes) für das Inventar und die Berechnung von grauen …" at bounding box center [1458, 94] width 173 height 28
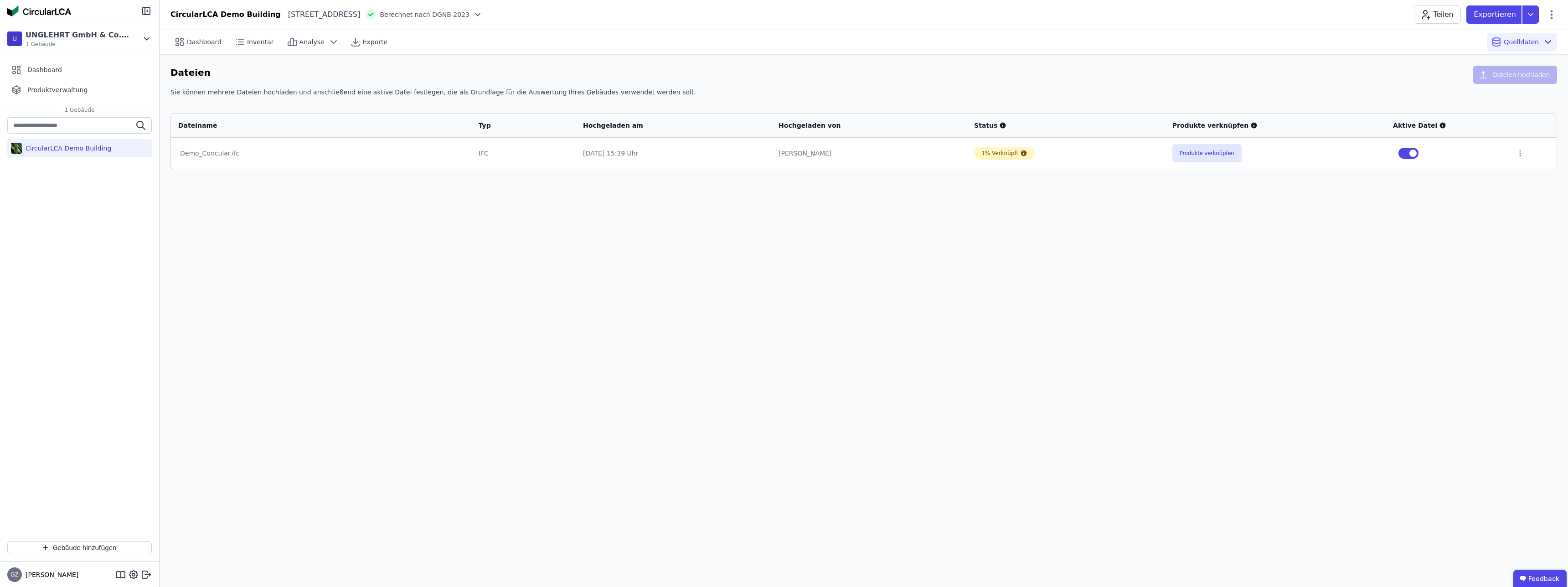
click at [786, 339] on div "Dashboard Inventar Analyse Exporte Quelldaten Dateien Dateien hochladen Sie kön…" at bounding box center [864, 308] width 1409 height 558
click at [227, 156] on div "Demo_Concular.ifc" at bounding box center [321, 153] width 282 height 9
click at [1121, 193] on div "Dashboard Inventar Analyse Exporte Quelldaten Dateien Dateien hochladen Sie kön…" at bounding box center [864, 308] width 1409 height 558
click at [1549, 38] on icon at bounding box center [1548, 42] width 11 height 11
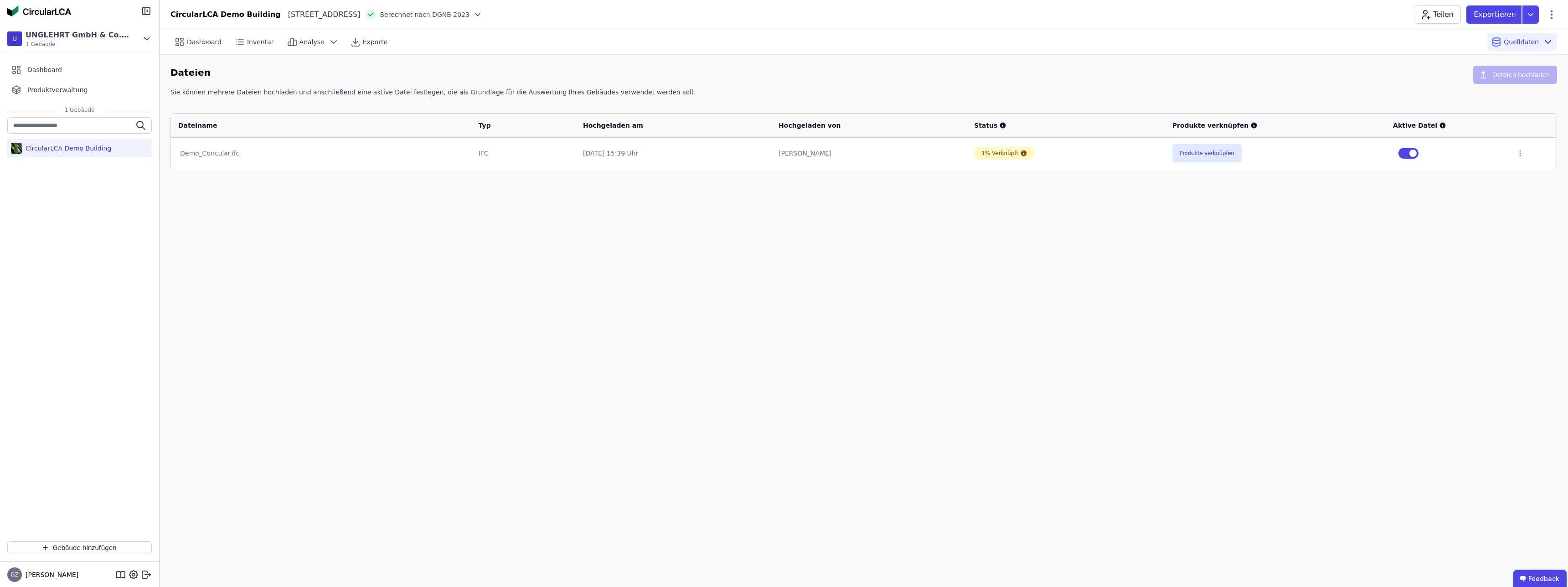
click at [253, 353] on div "Dashboard Inventar Analyse Exporte Quelldaten Dateien Dateien hochladen Sie kön…" at bounding box center [864, 308] width 1409 height 558
click at [72, 150] on div "CircularLCA Demo Building" at bounding box center [66, 148] width 89 height 9
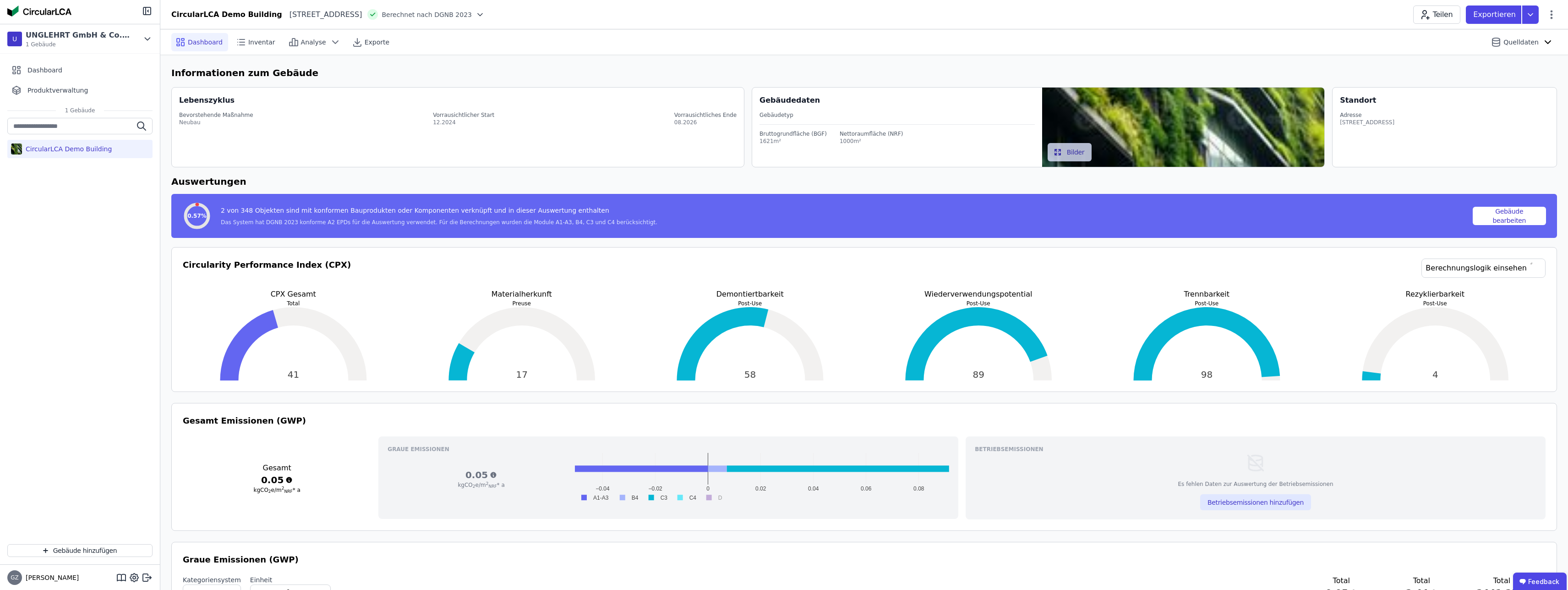
click at [216, 124] on div "Neubau" at bounding box center [216, 122] width 74 height 7
click at [59, 89] on span "Produktverwaltung" at bounding box center [58, 90] width 61 height 9
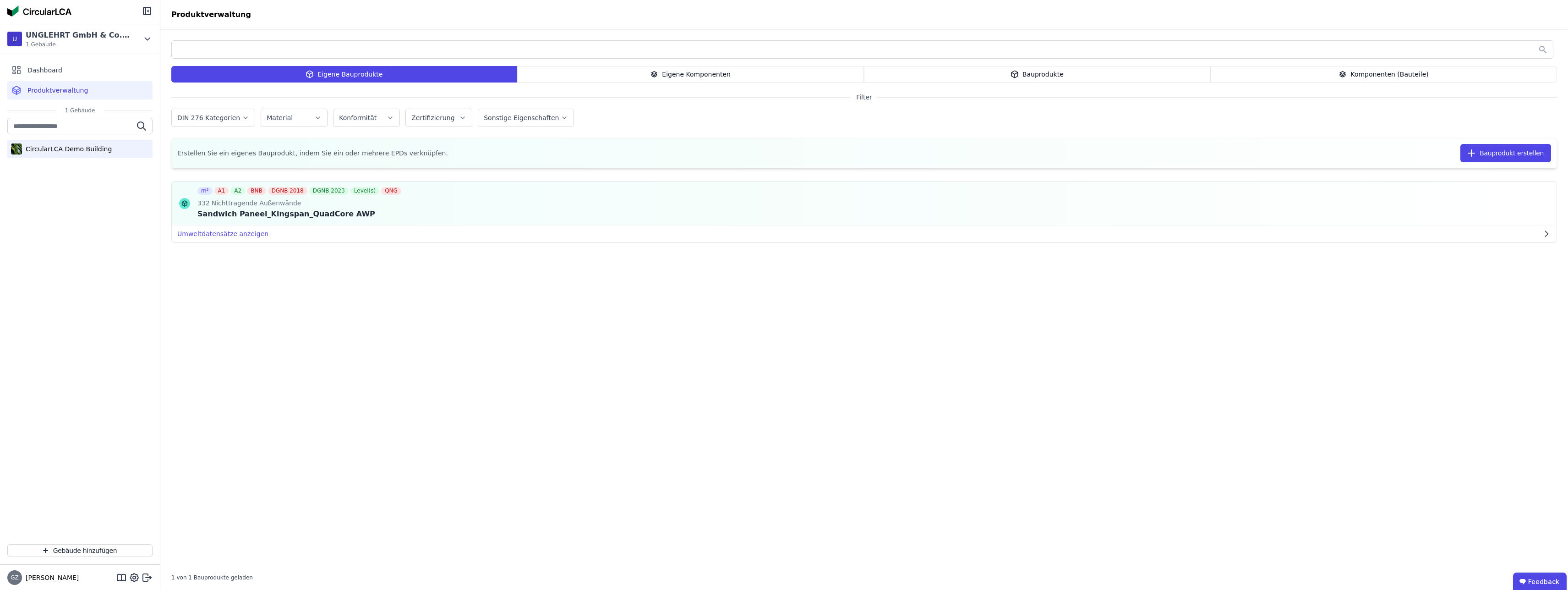
click at [63, 150] on div "CircularLCA Demo Building" at bounding box center [67, 149] width 90 height 9
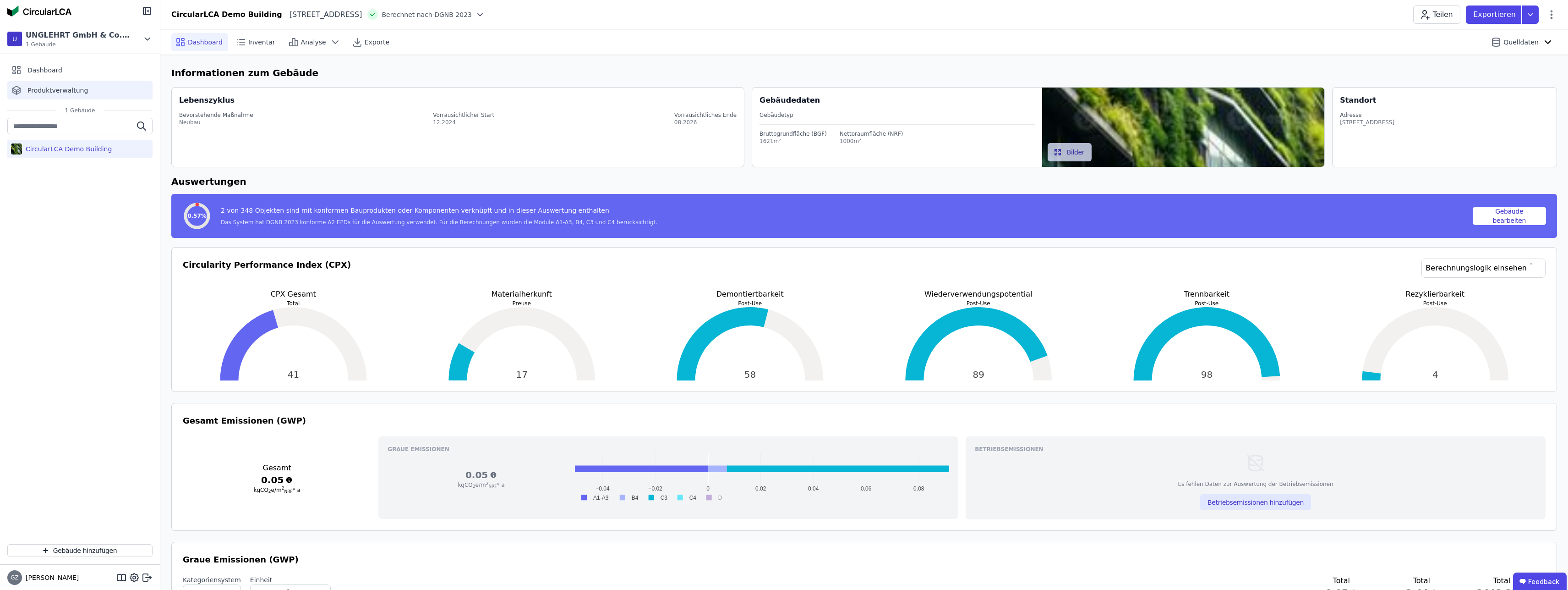
click at [56, 91] on span "Produktverwaltung" at bounding box center [58, 90] width 61 height 9
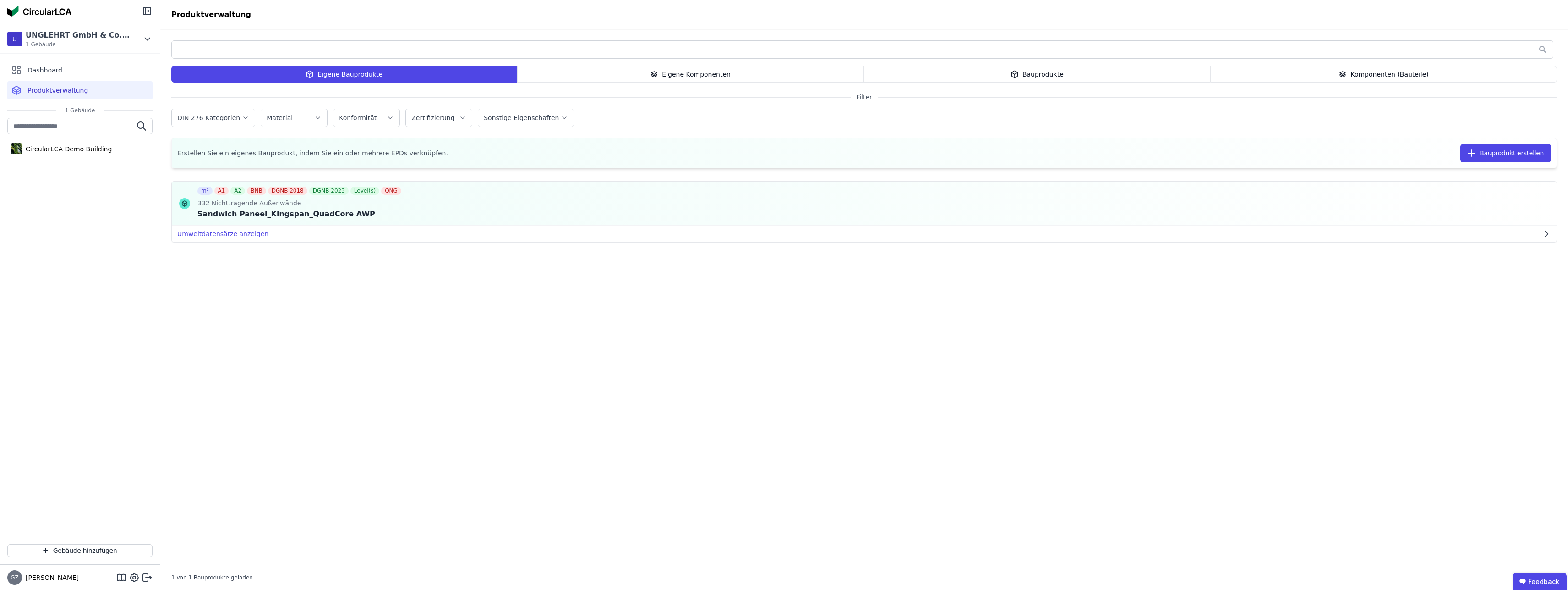
click at [1024, 75] on div "Bauprodukte" at bounding box center [1037, 74] width 347 height 17
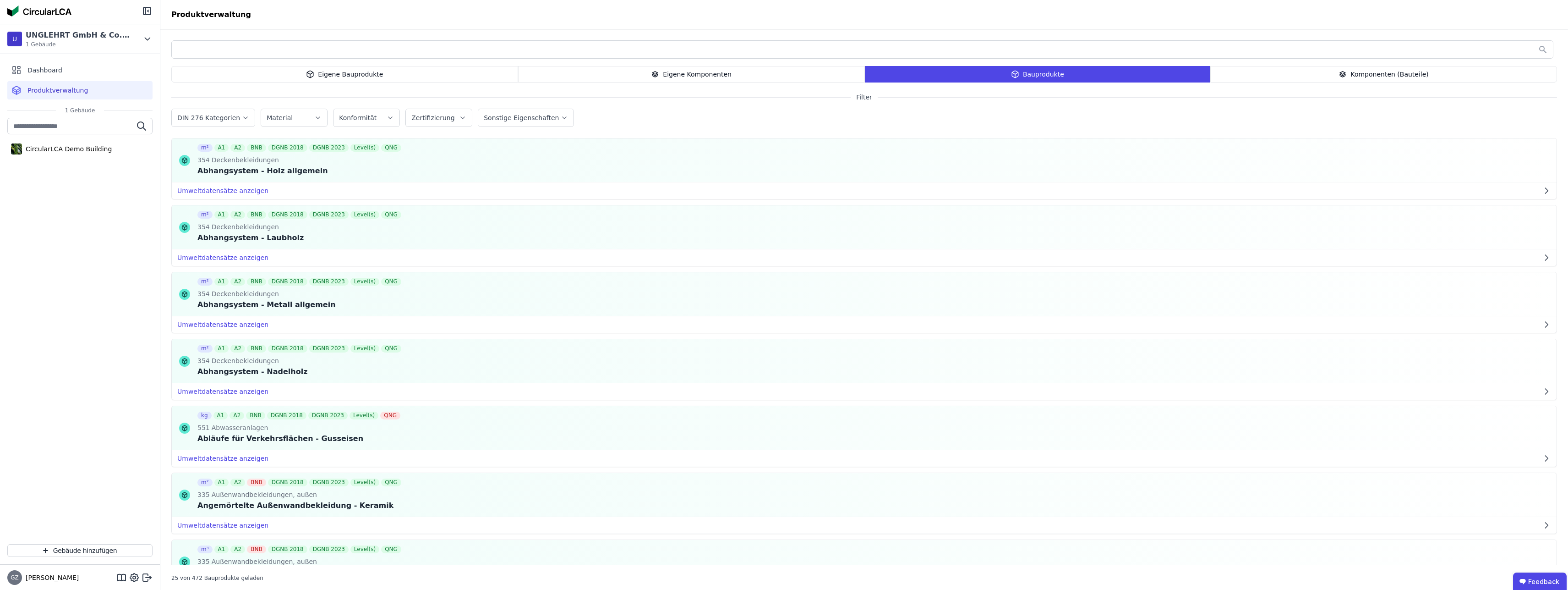
click at [665, 81] on div "Eigene Komponenten" at bounding box center [691, 74] width 347 height 17
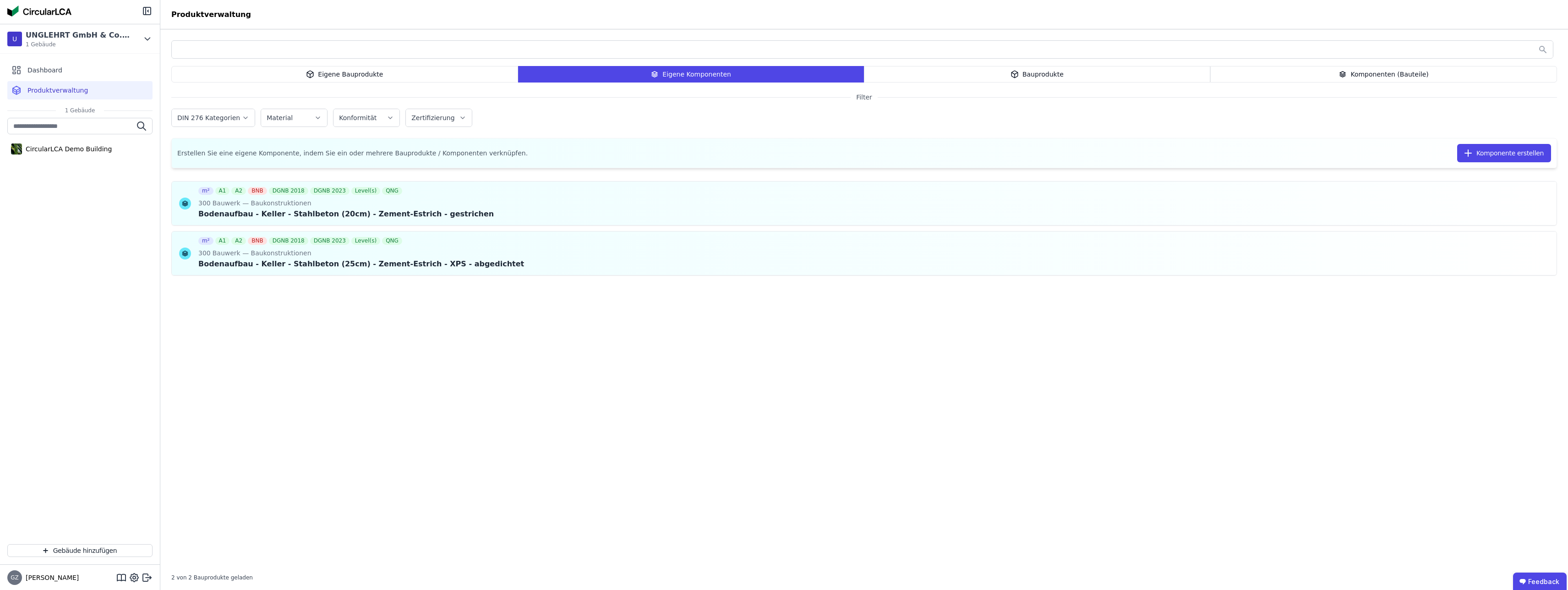
click at [353, 72] on div "Eigene Bauprodukte" at bounding box center [344, 74] width 347 height 17
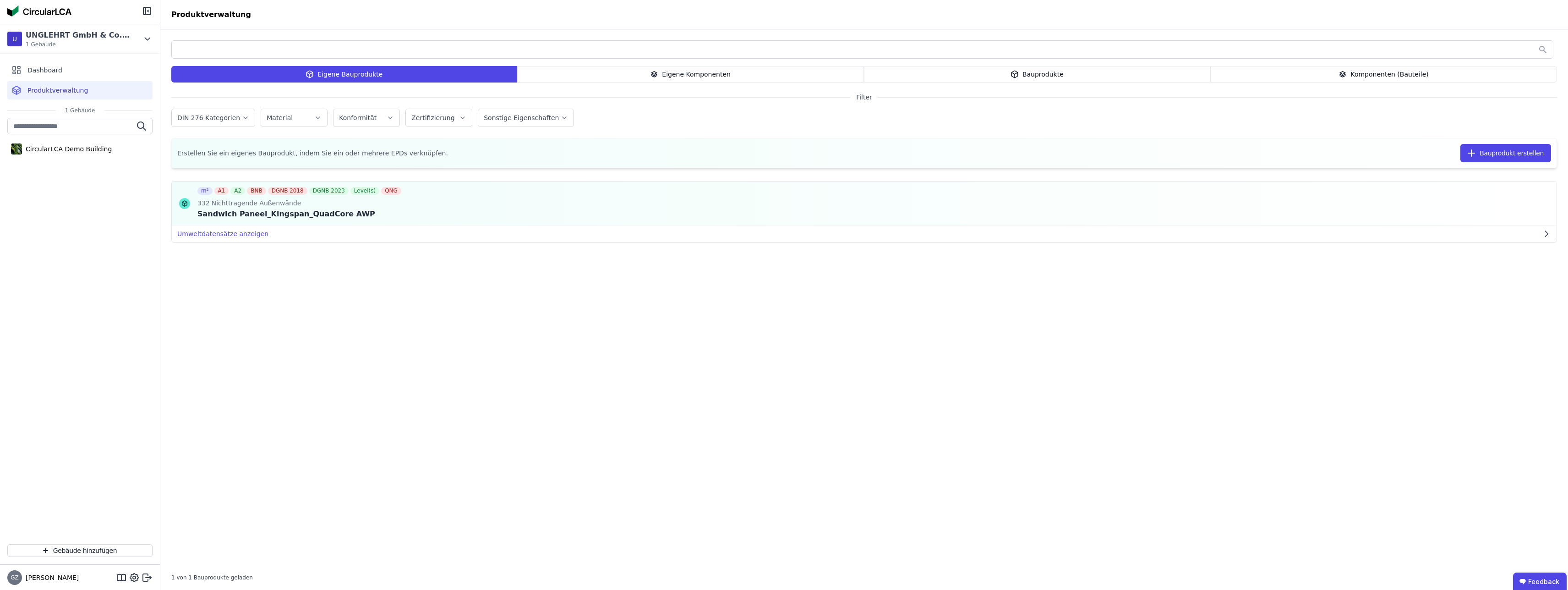
click at [1378, 73] on div "Komponenten (Bauteile)" at bounding box center [1383, 74] width 347 height 17
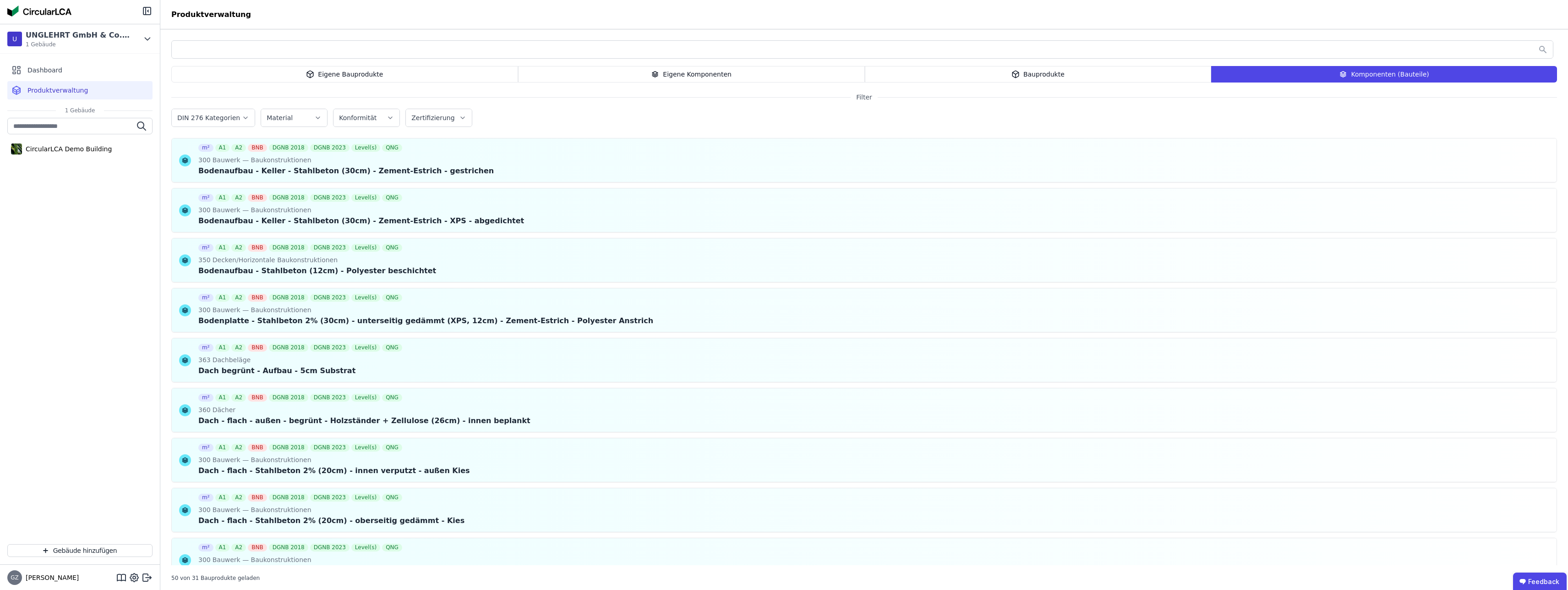
click at [221, 112] on button "DIN 276 Kategorien" at bounding box center [214, 118] width 83 height 17
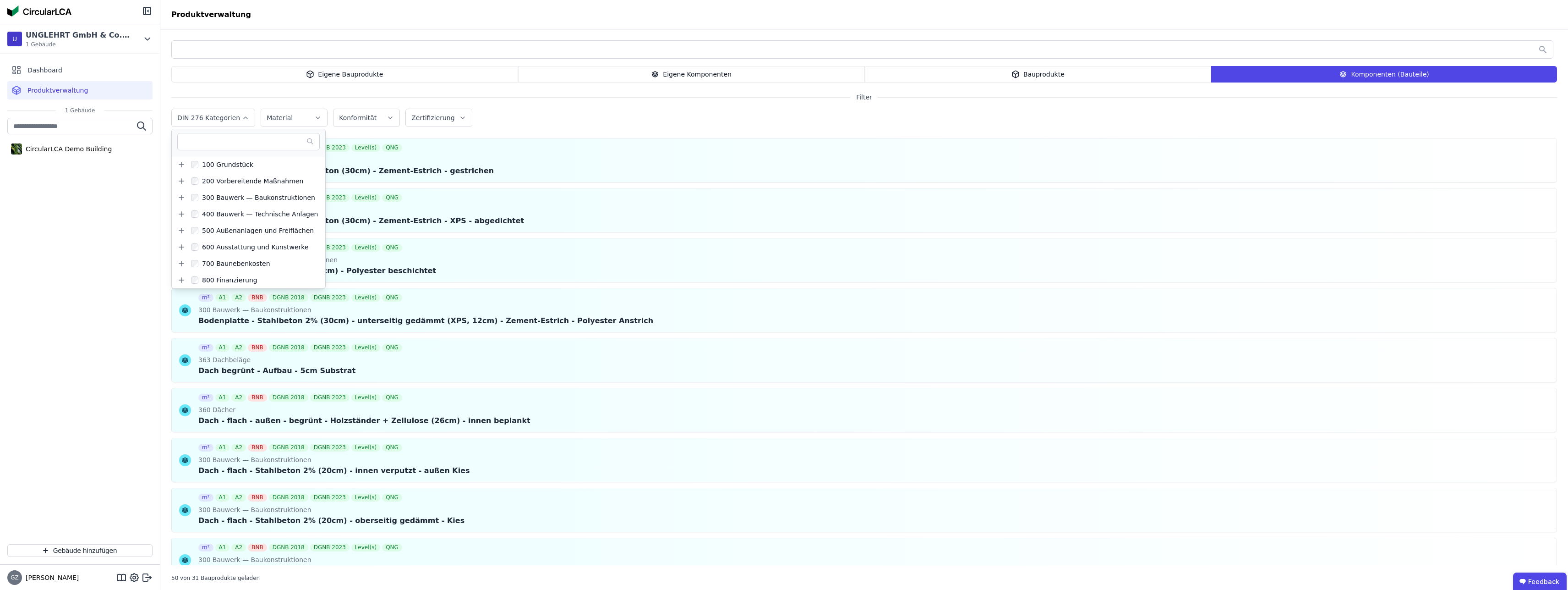
click at [221, 112] on button "DIN 276 Kategorien" at bounding box center [214, 118] width 83 height 17
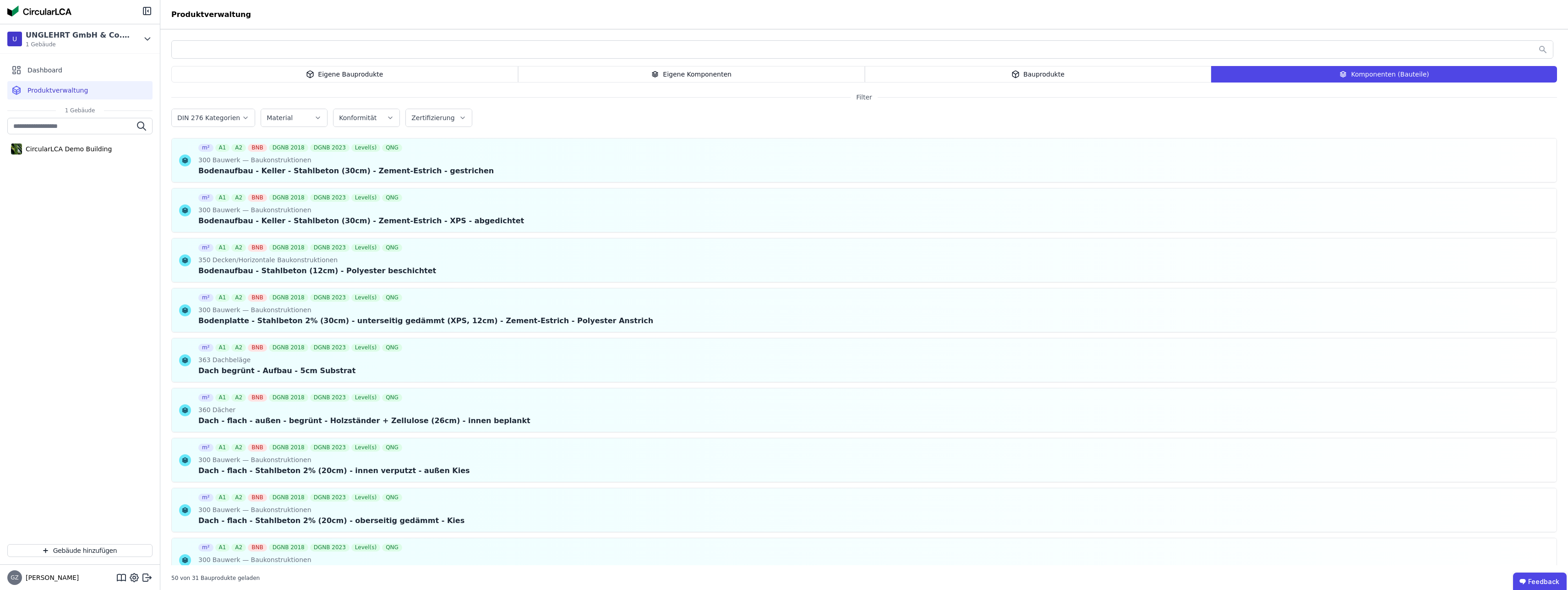
click at [62, 198] on div "CircularLCA Demo Building" at bounding box center [80, 327] width 160 height 419
click at [66, 88] on span "Produktverwaltung" at bounding box center [58, 90] width 61 height 9
click at [40, 65] on div "Dashboard" at bounding box center [80, 70] width 145 height 18
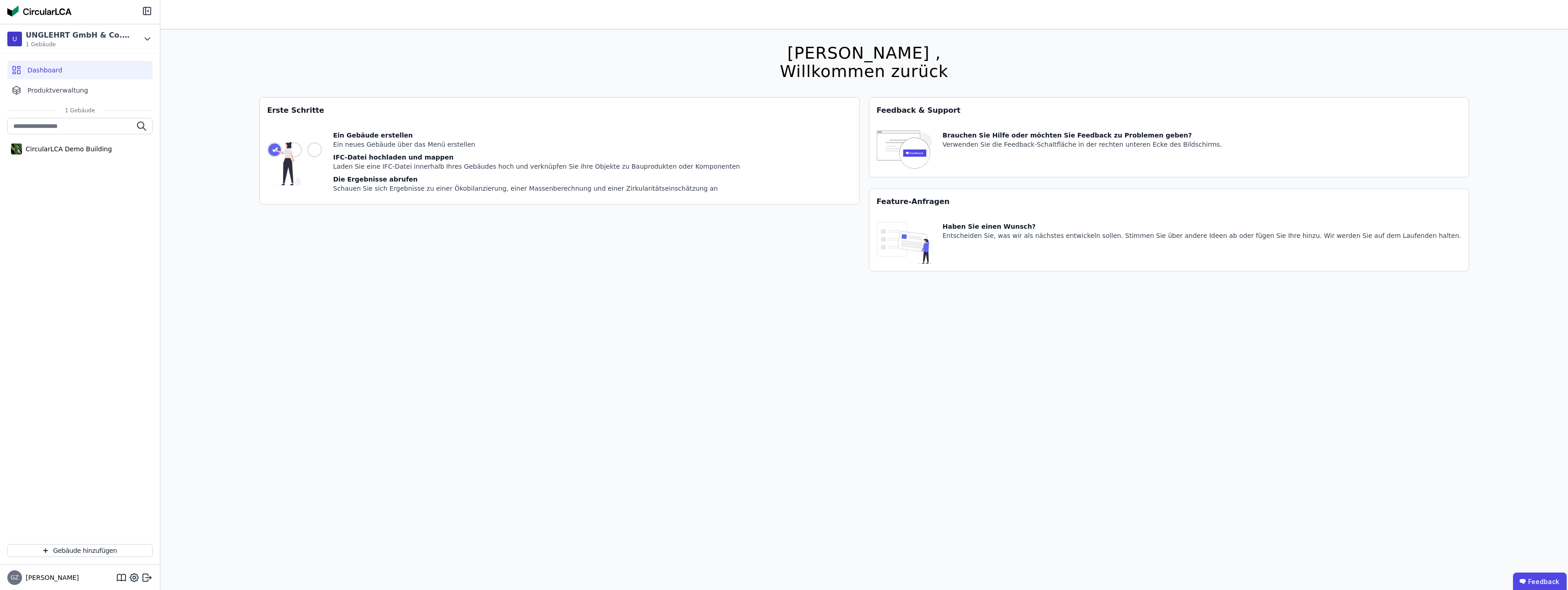
click at [448, 155] on div "IFC-Datei hochladen und mappen" at bounding box center [536, 157] width 407 height 9
click at [412, 291] on div "[PERSON_NAME] , Willkommen zurück Sie verwenden derzeit eine Beta-Version. Es k…" at bounding box center [864, 324] width 1210 height 590
click at [692, 312] on div "[PERSON_NAME] , Willkommen zurück Sie verwenden derzeit eine Beta-Version. Es k…" at bounding box center [864, 324] width 1210 height 590
click at [65, 39] on div "UNGLEHRT GmbH & Co. KG" at bounding box center [78, 35] width 105 height 11
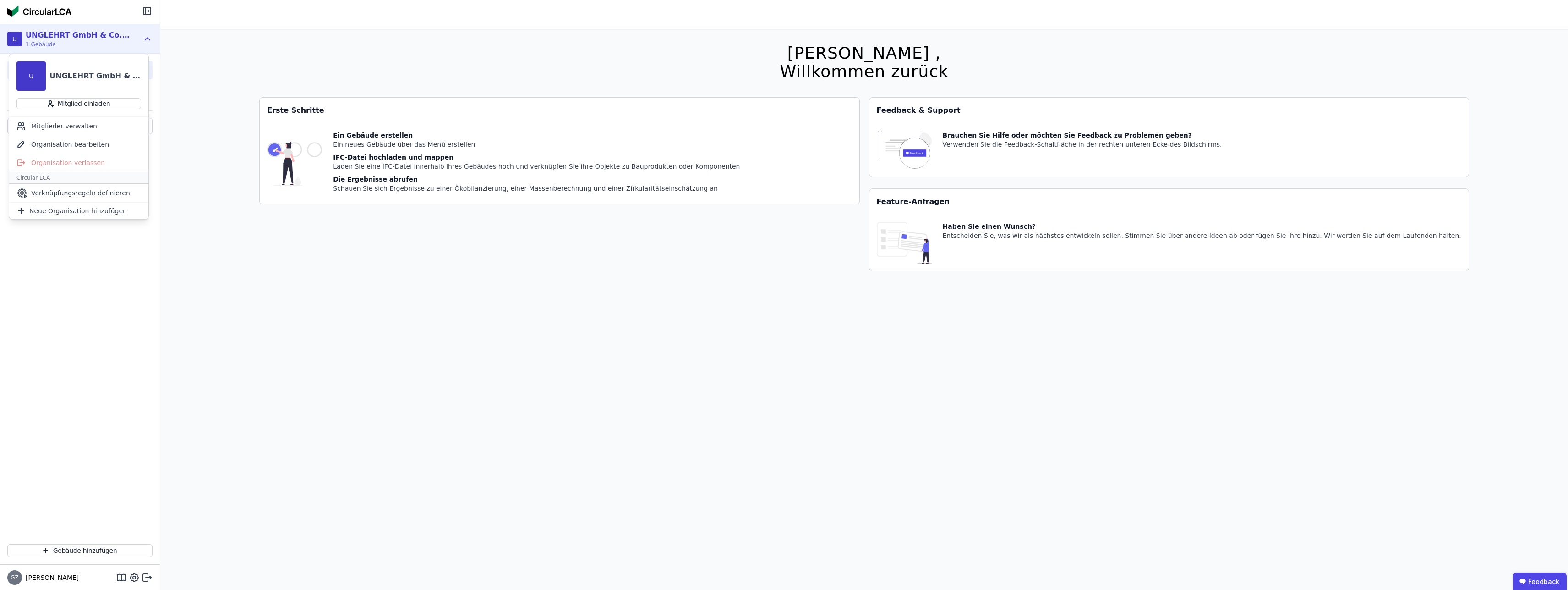
click at [65, 39] on div "UNGLEHRT GmbH & Co. KG" at bounding box center [78, 35] width 105 height 11
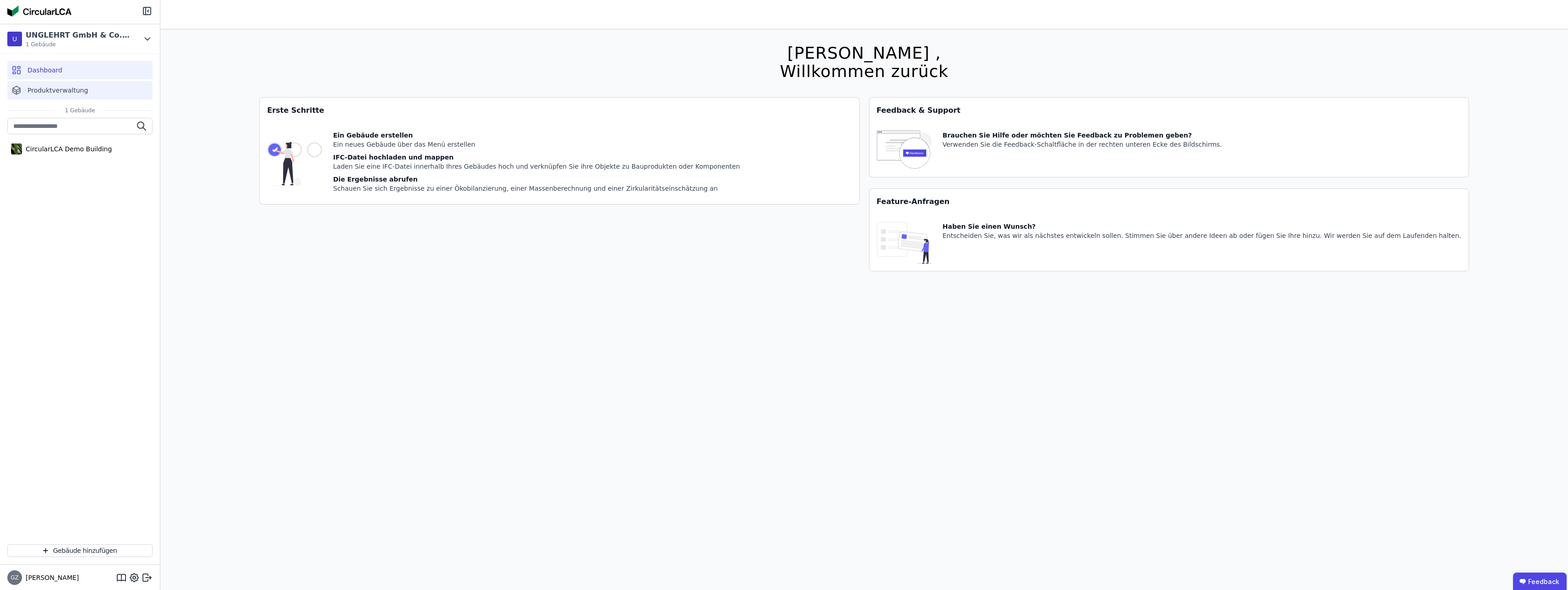
click at [53, 91] on span "Produktverwaltung" at bounding box center [58, 90] width 61 height 9
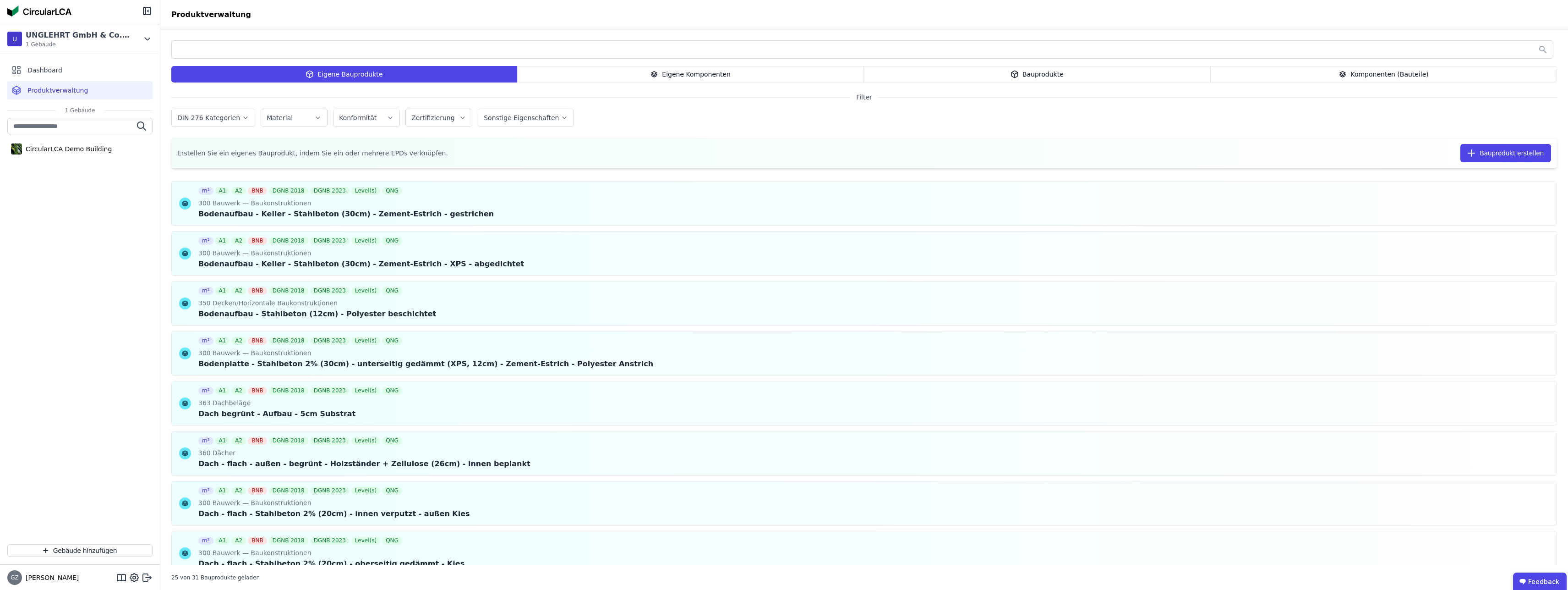
click at [311, 80] on icon at bounding box center [309, 74] width 8 height 11
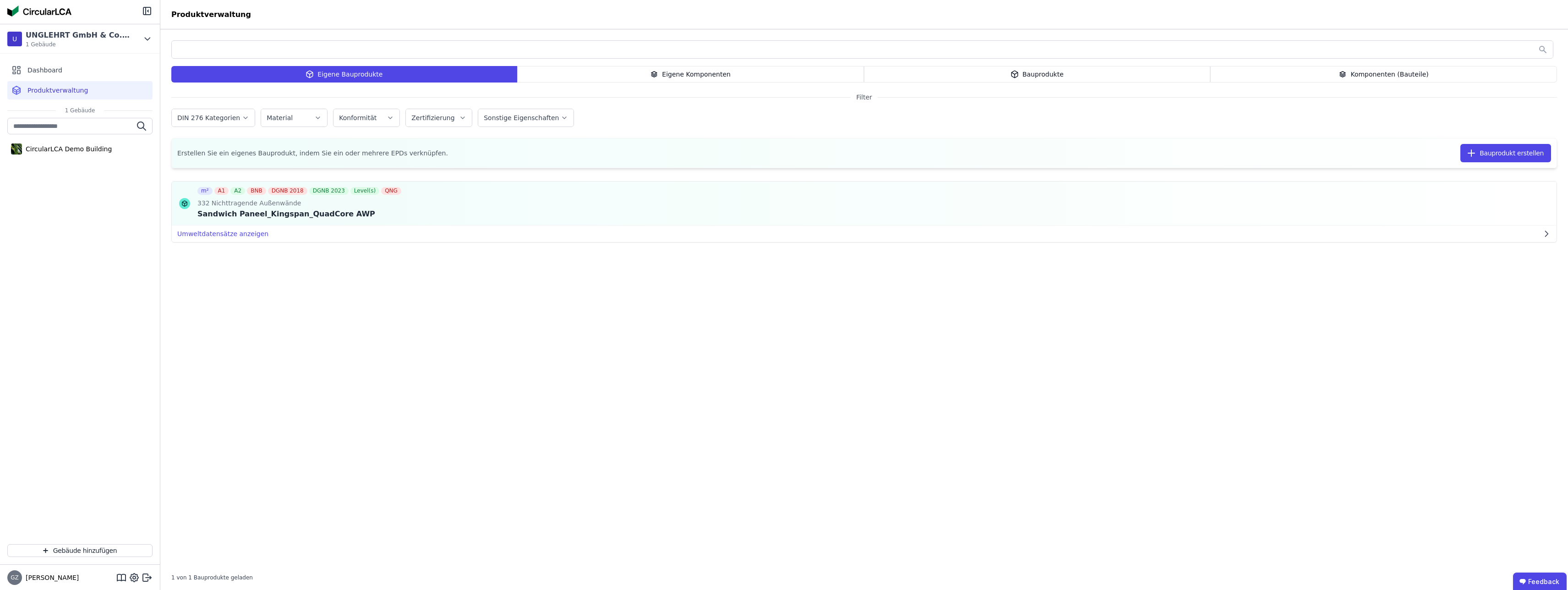
click at [704, 74] on div "Eigene Komponenten" at bounding box center [690, 74] width 347 height 17
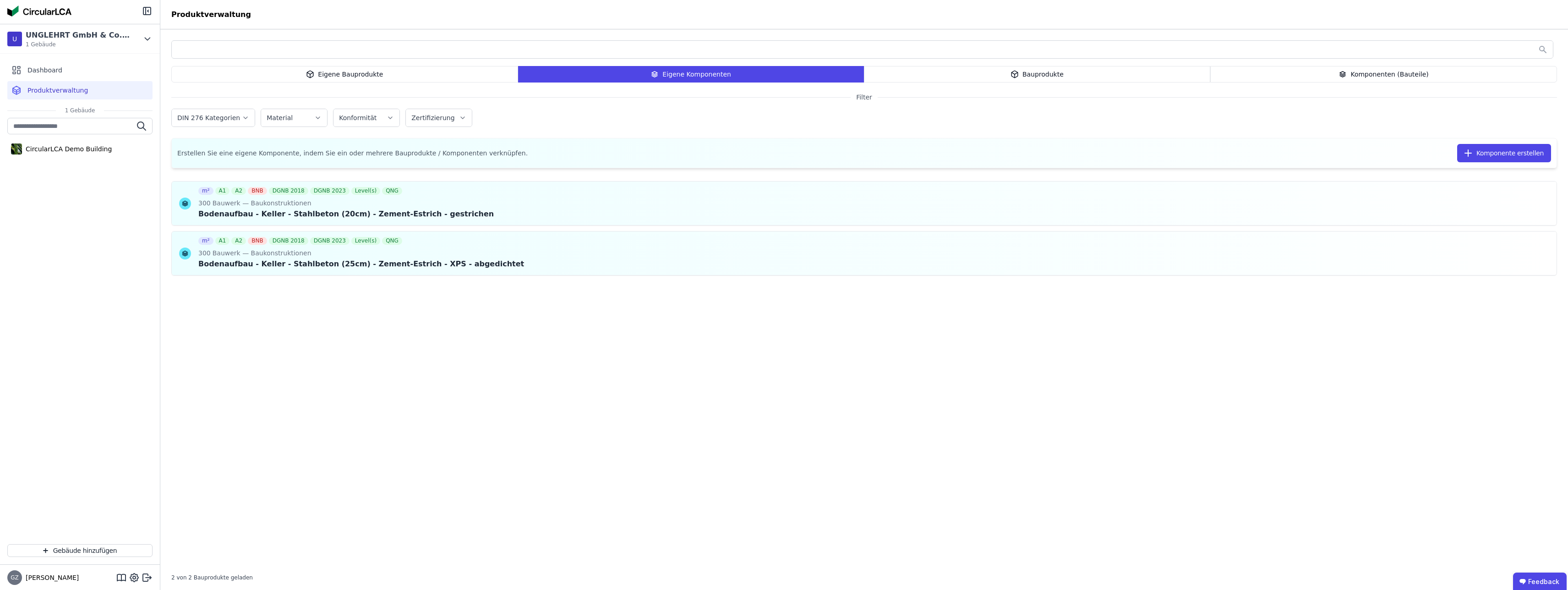
click at [1015, 77] on icon at bounding box center [1014, 73] width 6 height 7
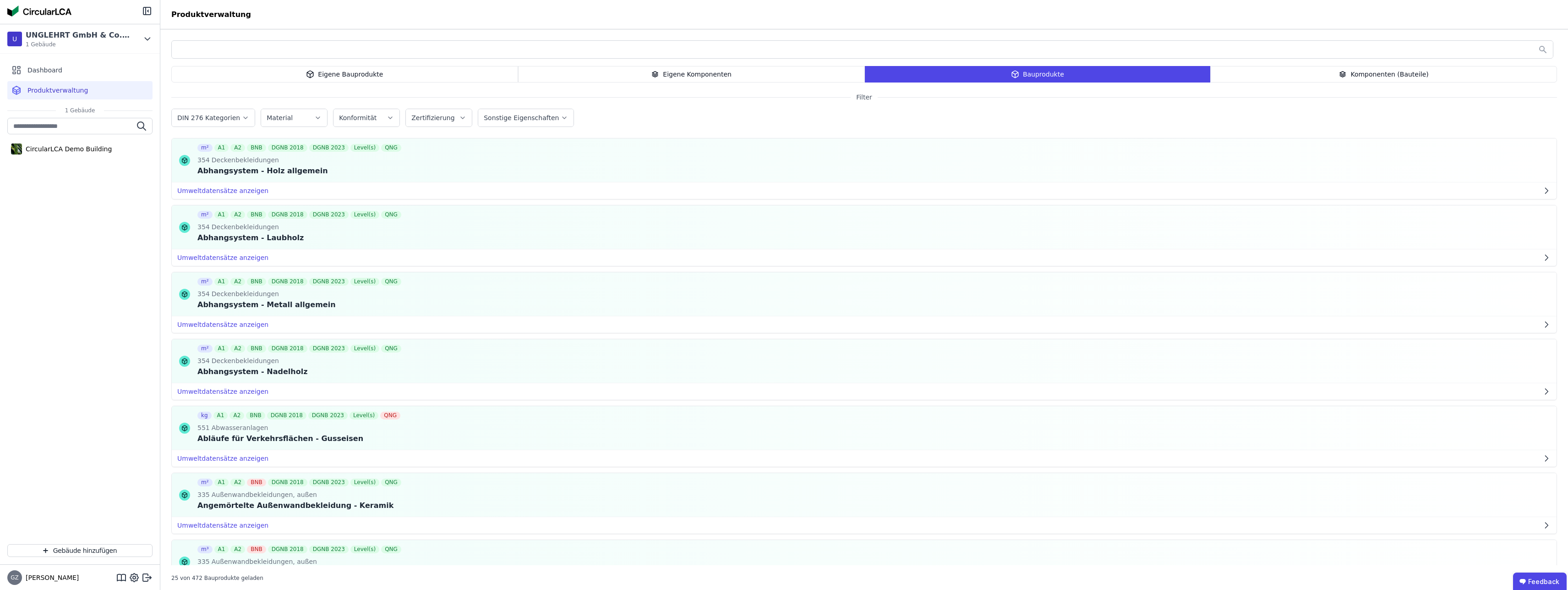
click at [1386, 73] on div "Komponenten (Bauteile)" at bounding box center [1383, 74] width 347 height 17
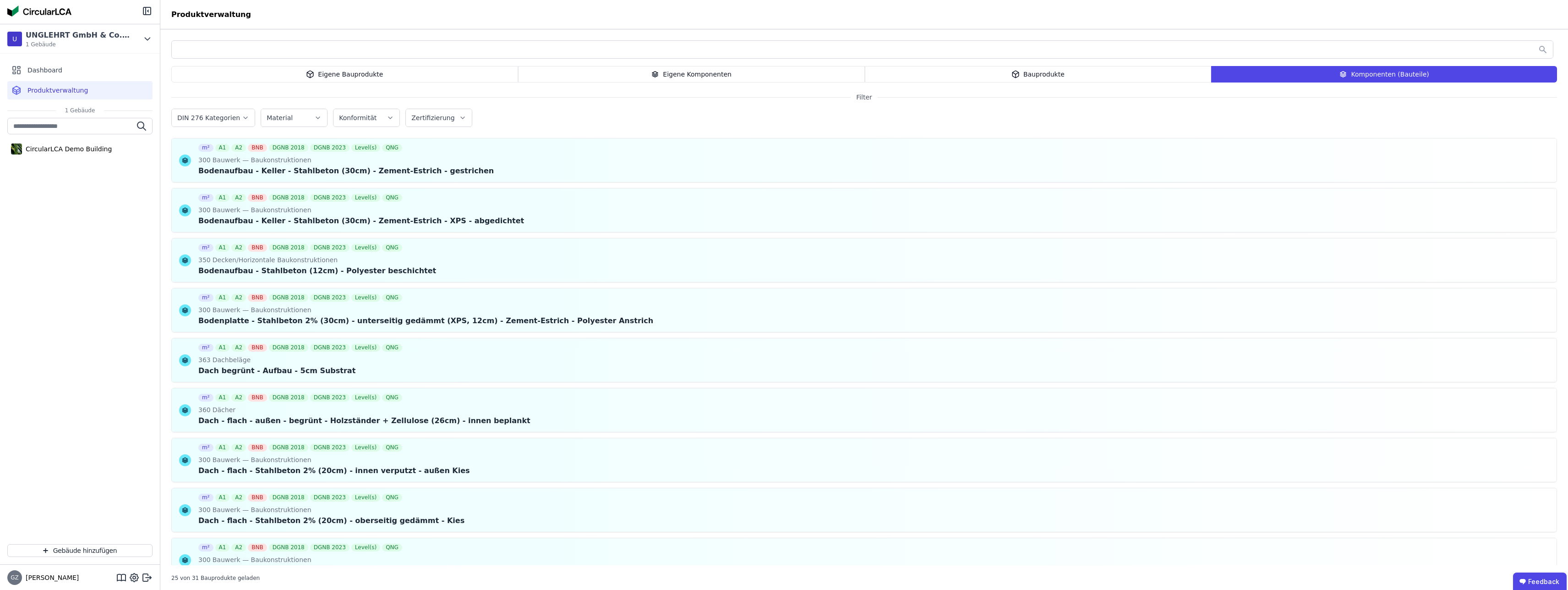
click at [329, 54] on input "text" at bounding box center [863, 49] width 1381 height 17
click at [227, 8] on header "Produktverwaltung" at bounding box center [864, 15] width 1408 height 29
click at [359, 80] on div "Eigene Bauprodukte" at bounding box center [344, 74] width 347 height 17
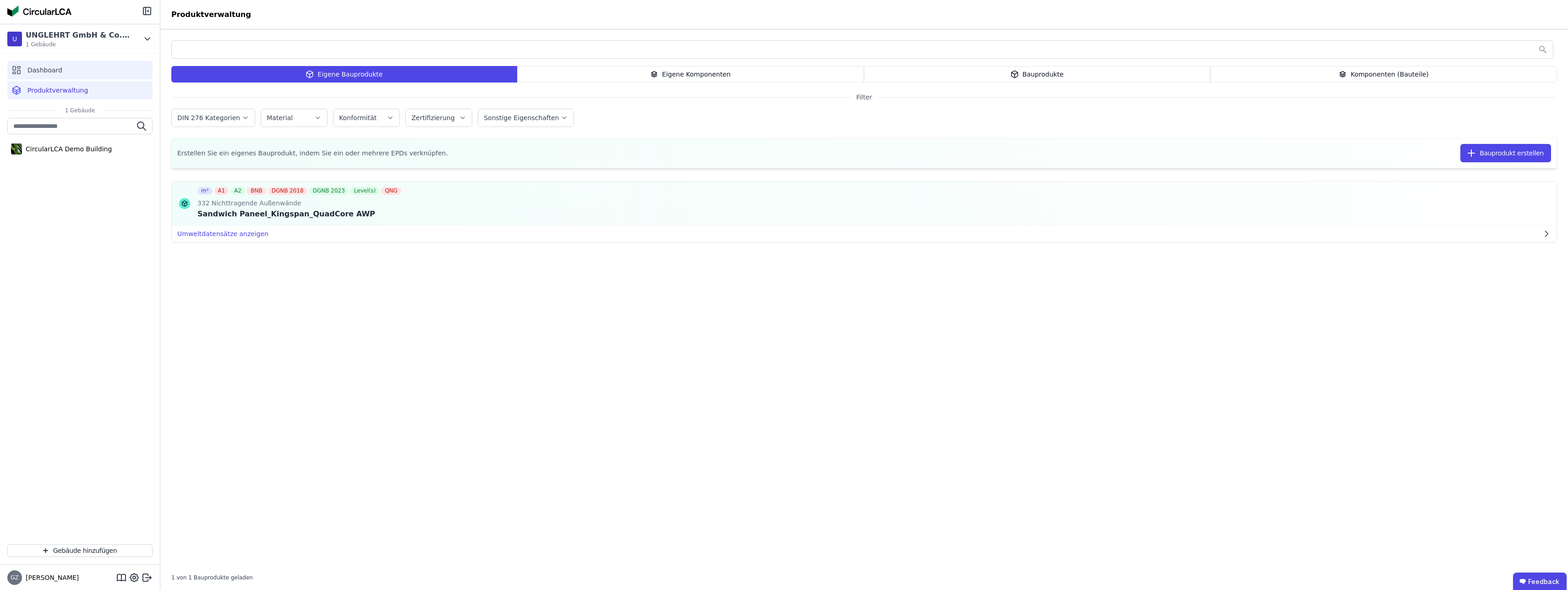
click at [61, 70] on div "Dashboard" at bounding box center [80, 70] width 145 height 18
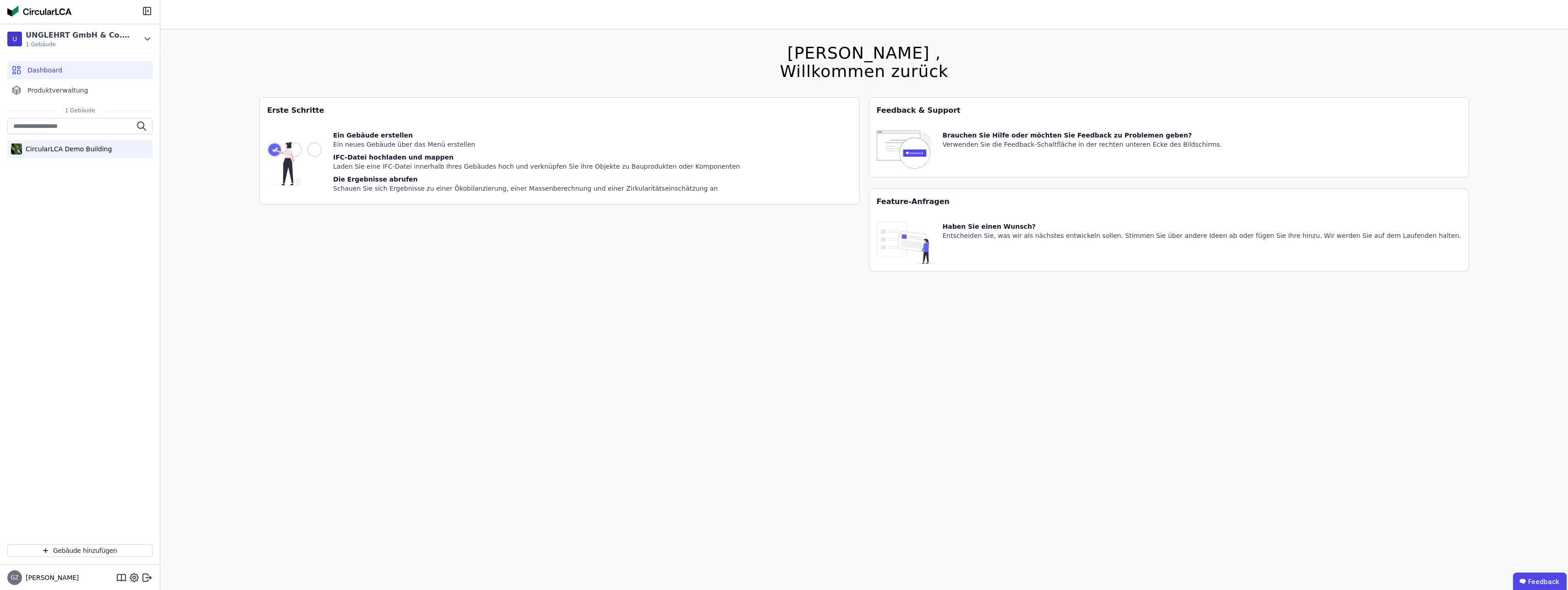
click at [74, 147] on div "CircularLCA Demo Building" at bounding box center [67, 149] width 90 height 9
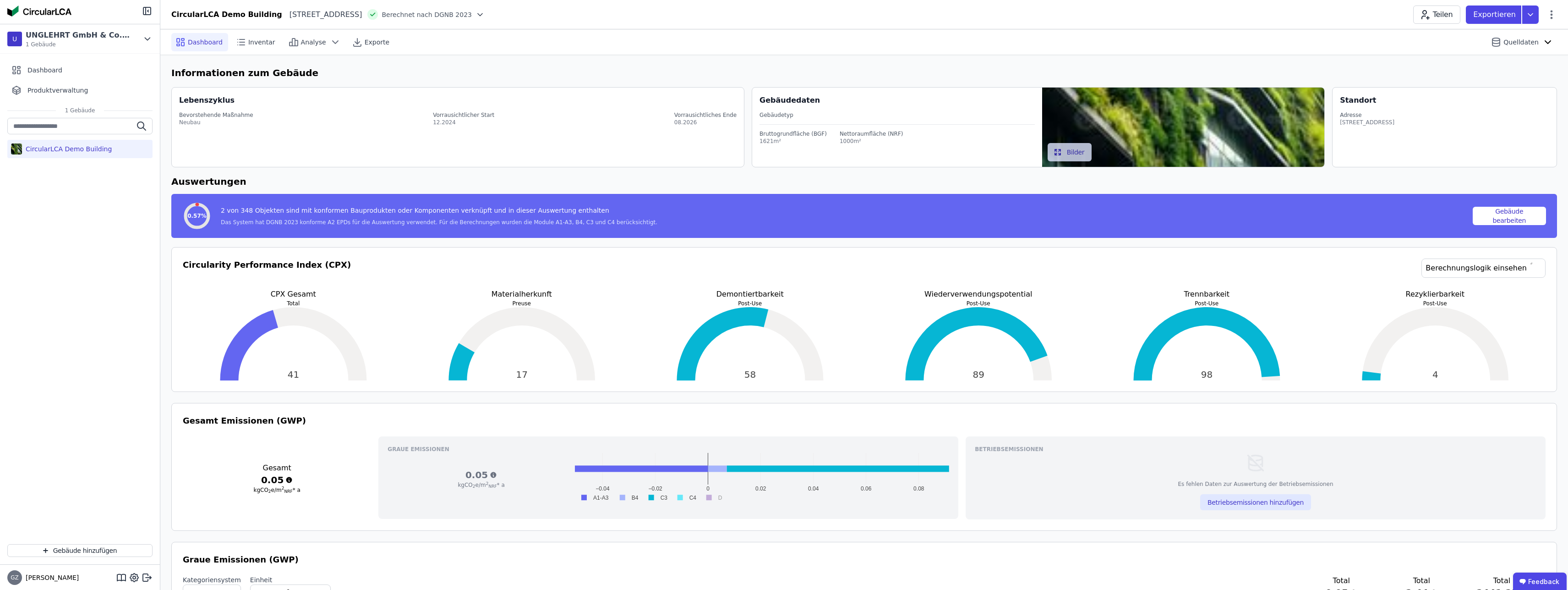
click at [375, 196] on div "0.57% 2 von 348 Objekten sind mit konformen Bauprodukten oder Komponenten verkn…" at bounding box center [864, 216] width 1386 height 44
click at [375, 211] on div "2 von 348 Objekten sind mit konformen Bauprodukten oder Komponenten verknüpft u…" at bounding box center [439, 212] width 437 height 13
click at [1526, 219] on button "Gebäude bearbeiten" at bounding box center [1510, 216] width 74 height 18
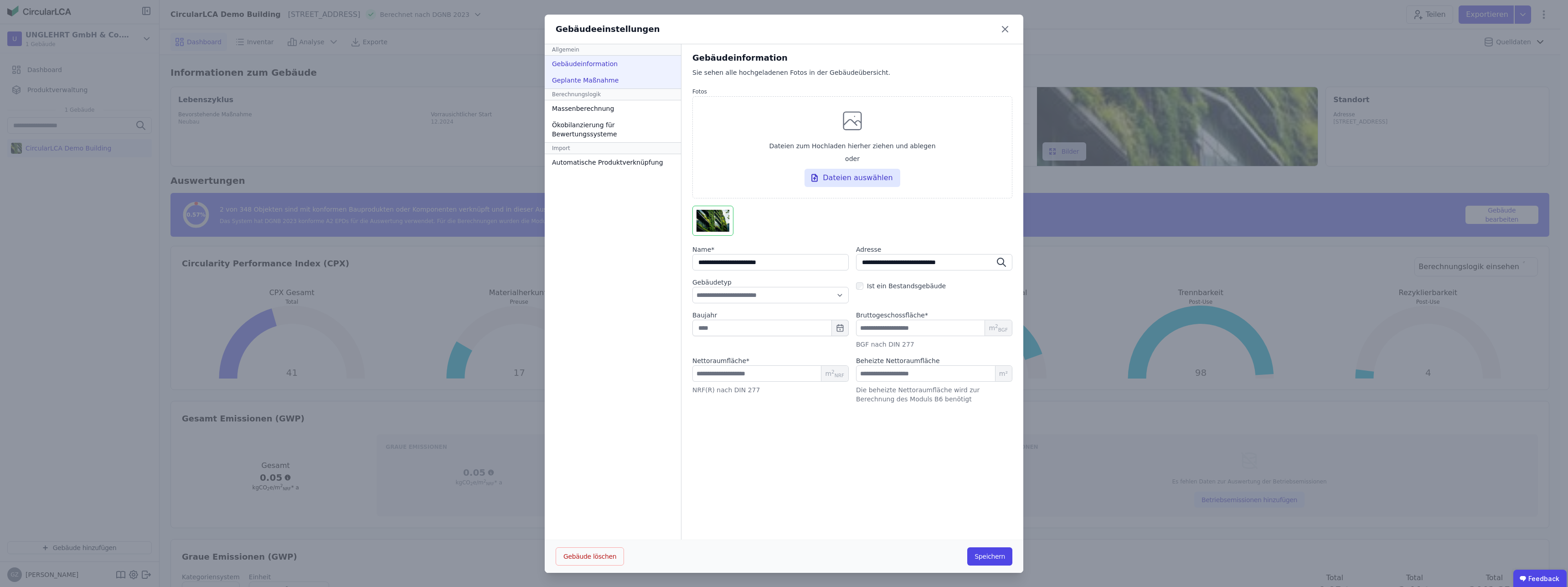
click at [578, 85] on div "Geplante Maßnahme" at bounding box center [613, 80] width 136 height 16
select select "*"
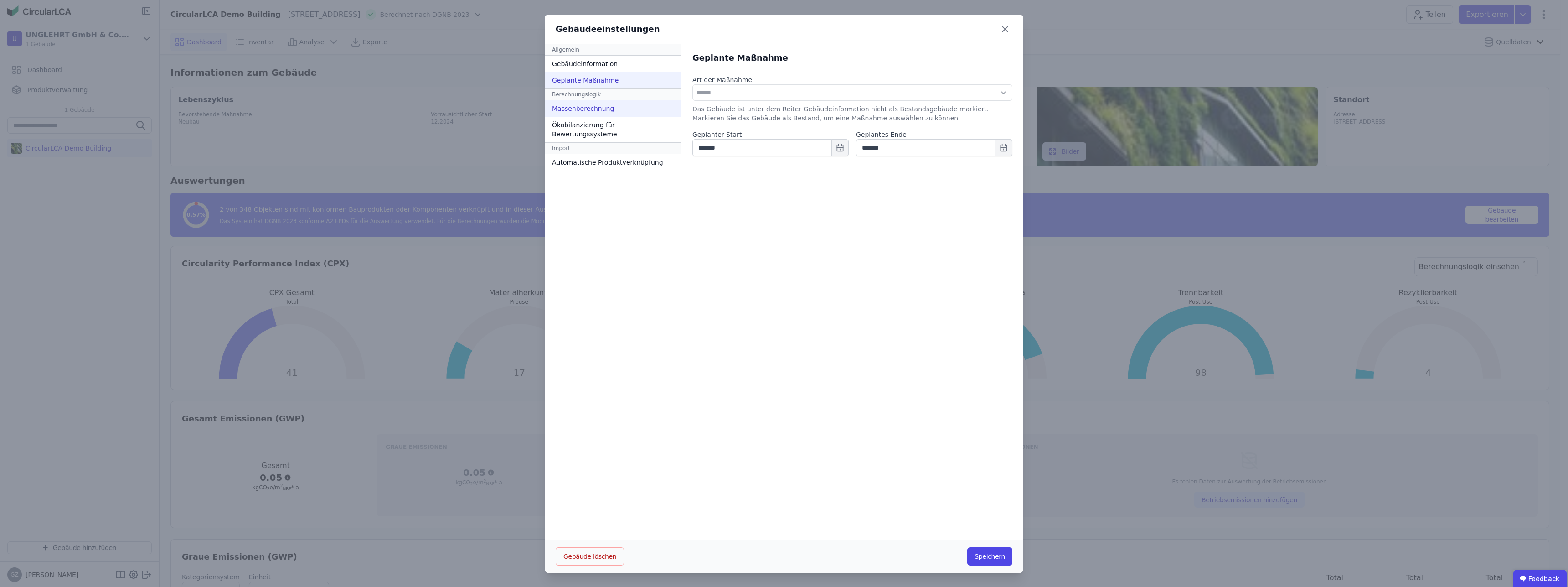
click at [587, 107] on div "Massenberechnung" at bounding box center [613, 108] width 136 height 16
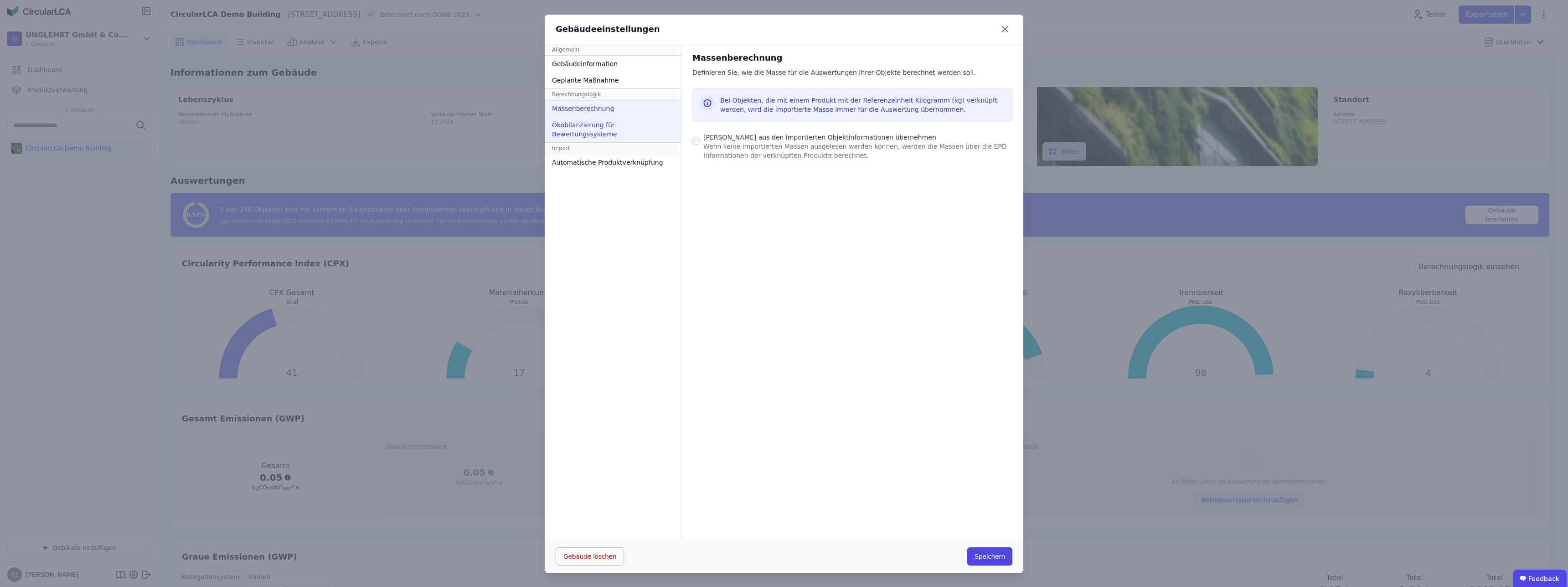
click at [591, 120] on div "Ökobilanzierung für Bewertungssysteme" at bounding box center [613, 130] width 136 height 26
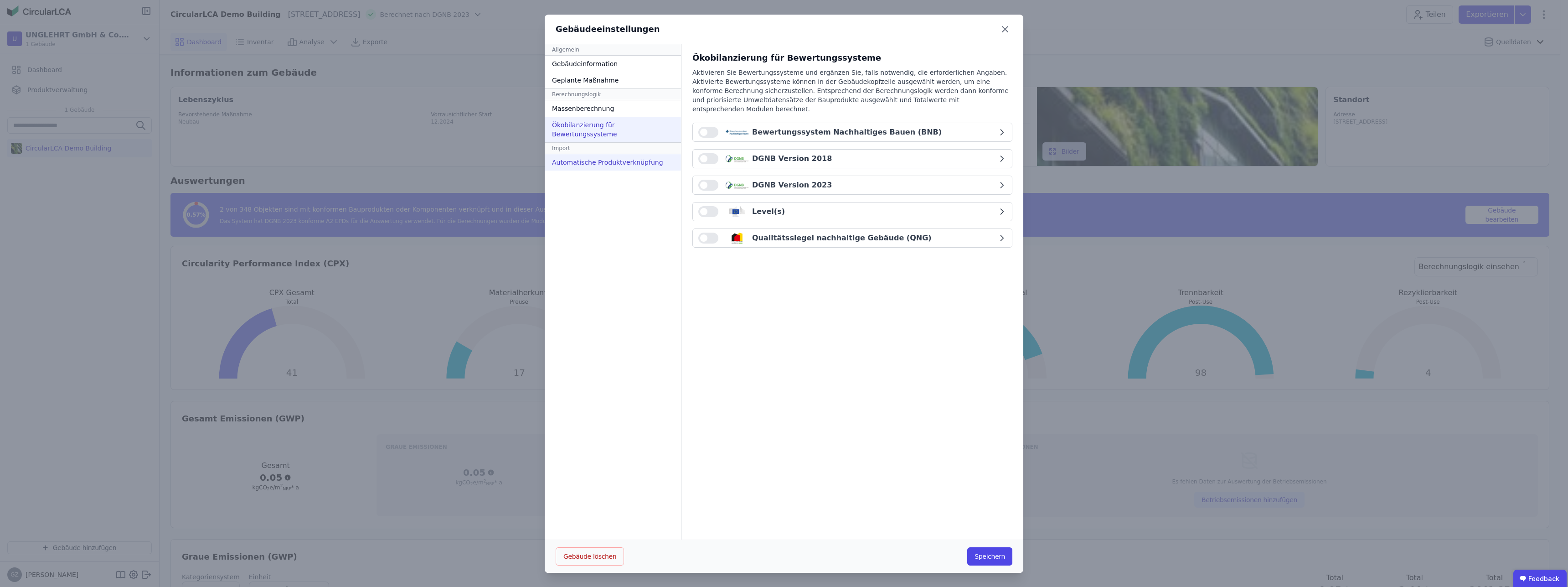
click at [594, 154] on div "Automatische Produktverknüpfung" at bounding box center [613, 162] width 136 height 16
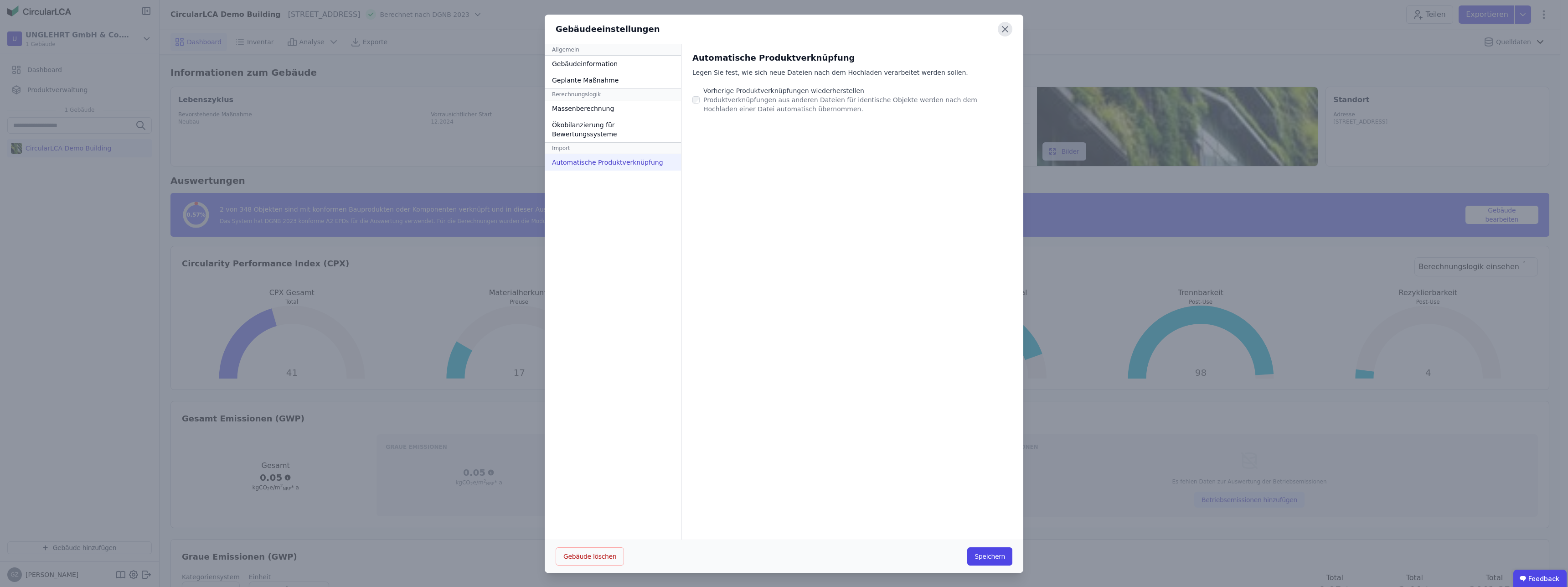
click at [1001, 30] on icon at bounding box center [1005, 29] width 15 height 15
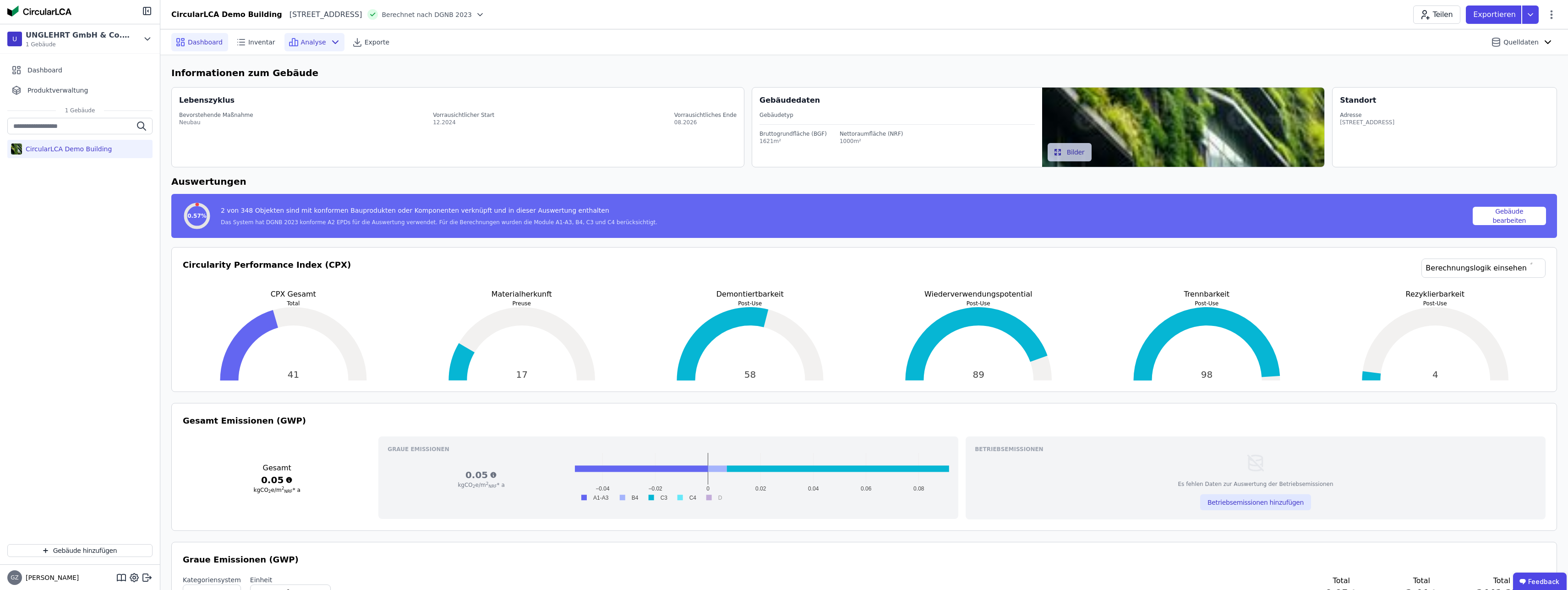
click at [318, 42] on div "Analyse" at bounding box center [314, 42] width 60 height 18
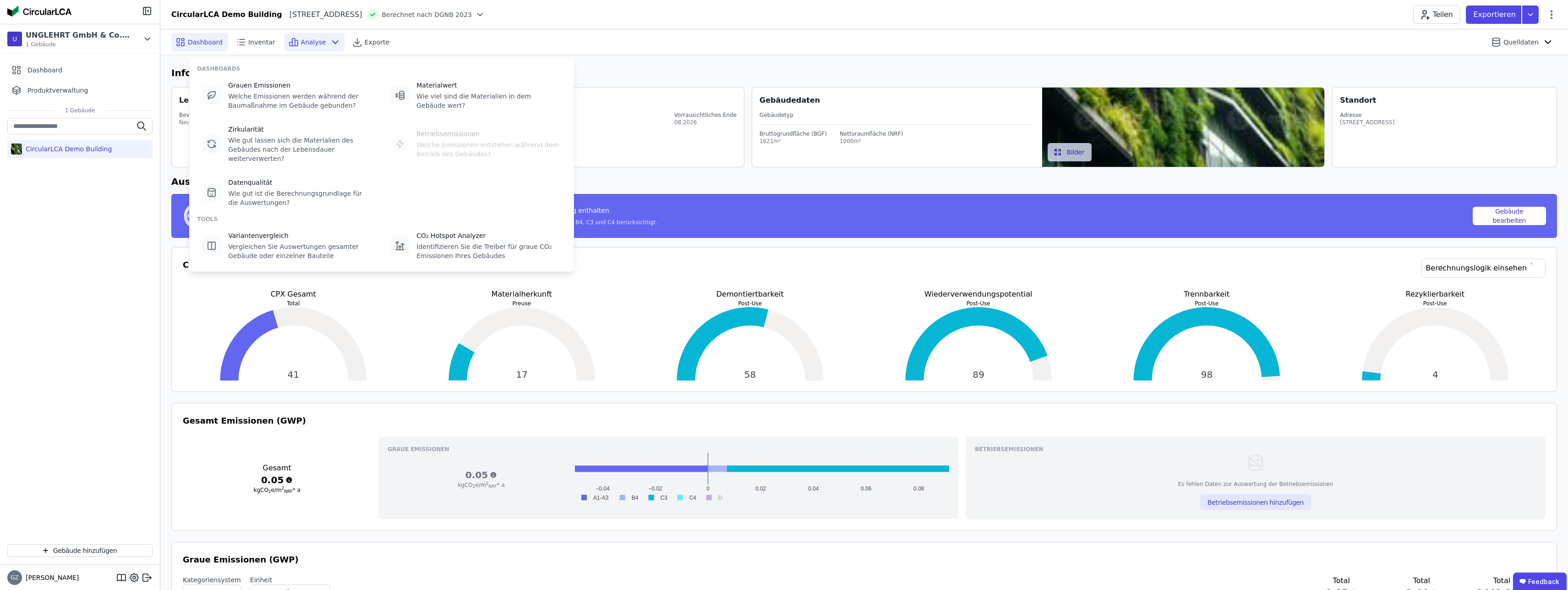
click at [318, 42] on div "Analyse" at bounding box center [314, 42] width 60 height 18
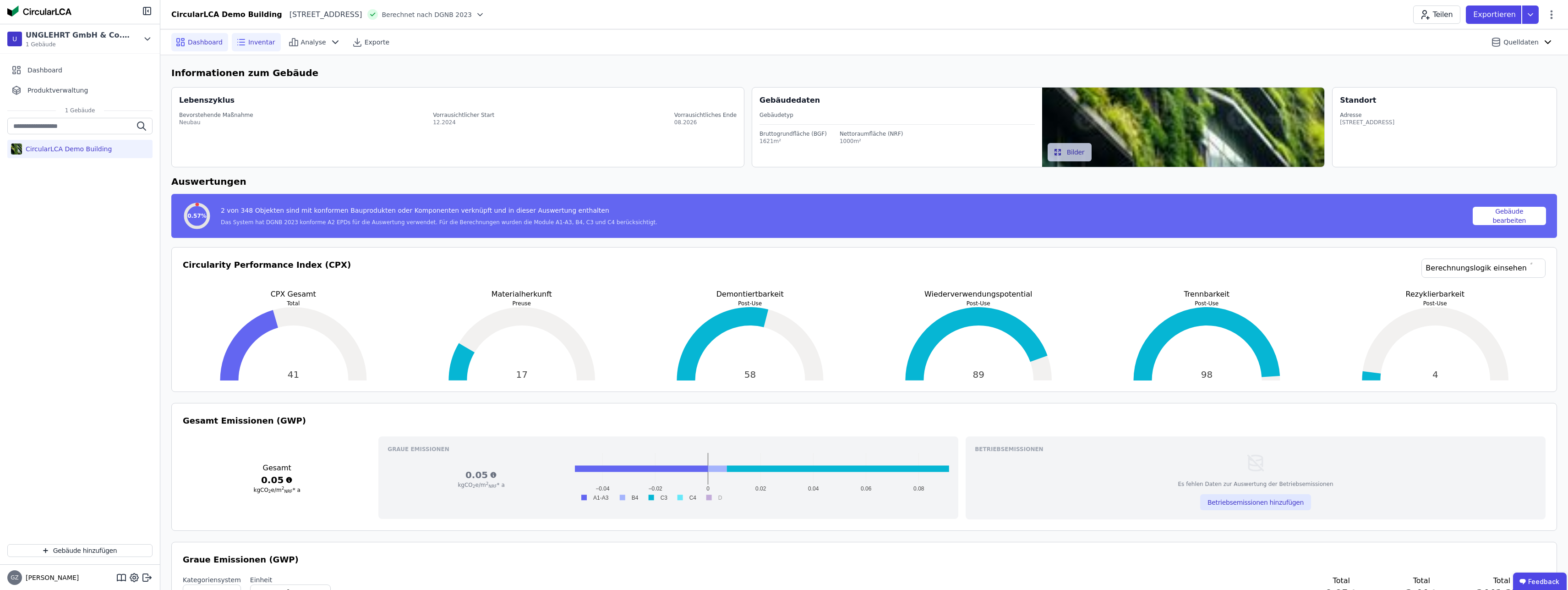
click at [255, 43] on span "Inventar" at bounding box center [262, 42] width 27 height 9
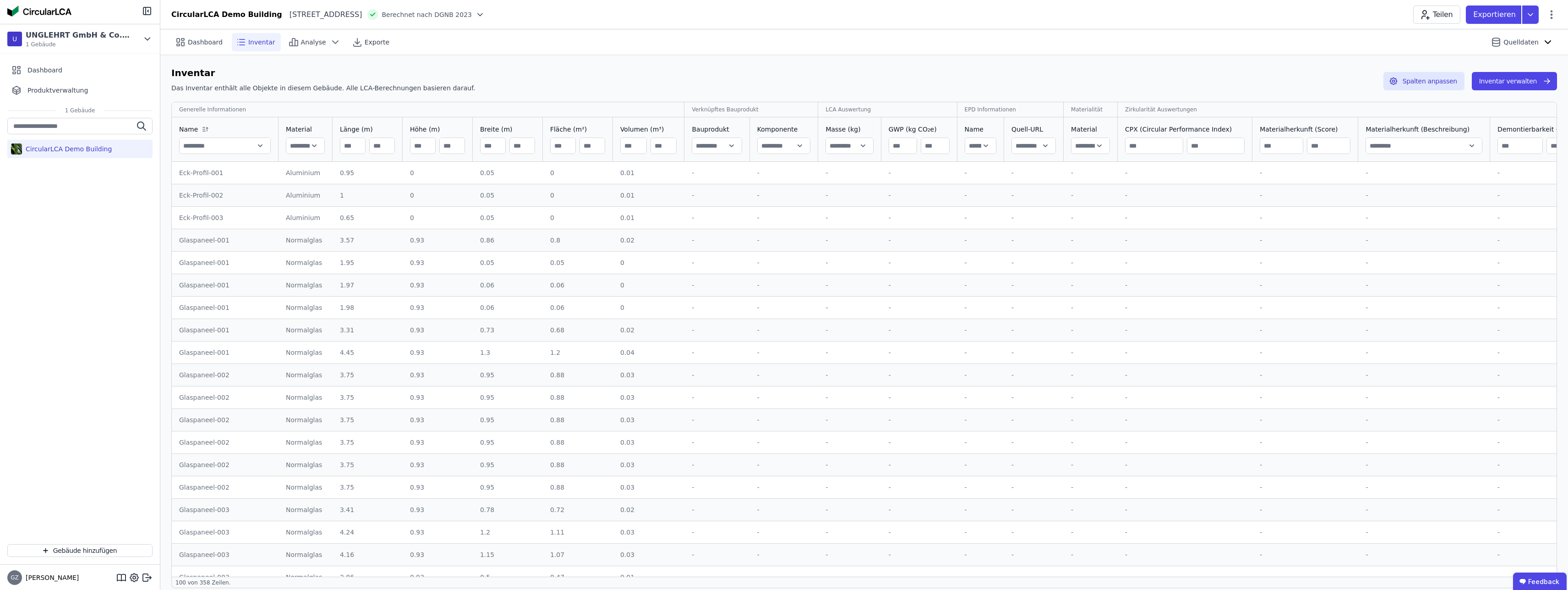
click at [206, 174] on div "Eck-Profil-001" at bounding box center [225, 173] width 92 height 9
click at [198, 214] on div "Eck-Profil-003" at bounding box center [225, 217] width 92 height 9
click at [1525, 86] on button "Inventar verwalten" at bounding box center [1514, 81] width 85 height 18
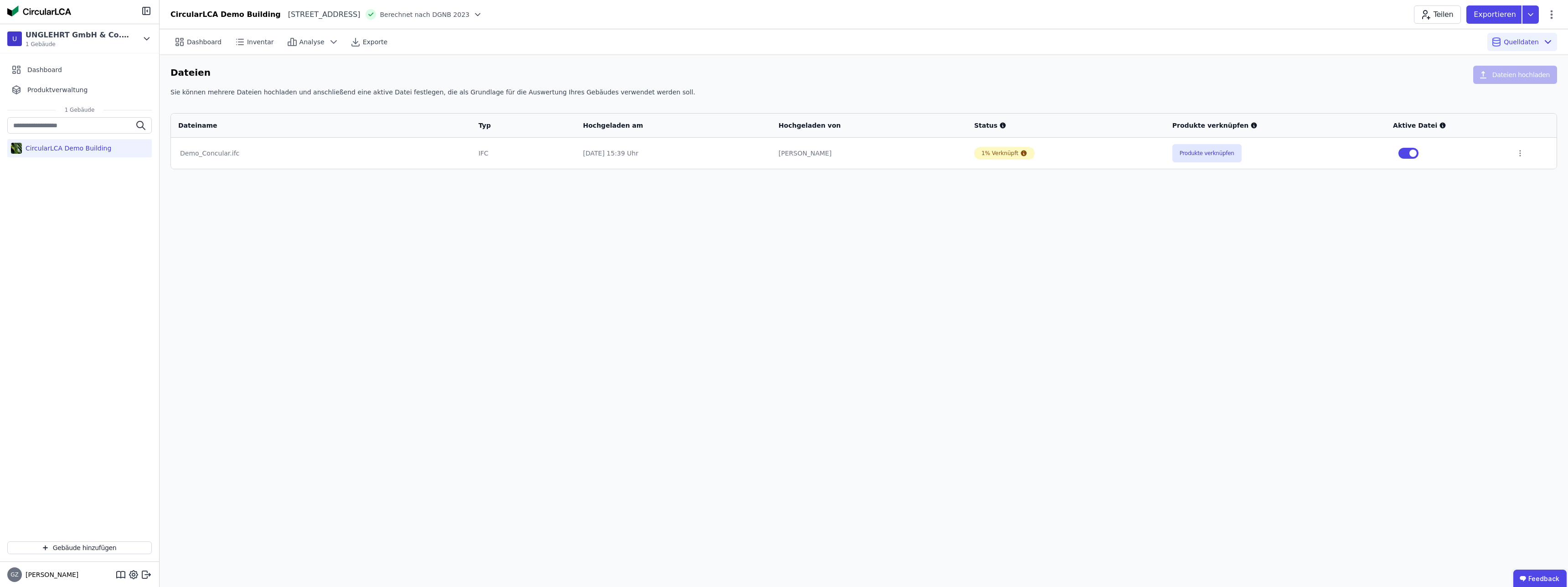
click at [394, 329] on div "Dashboard Inventar Analyse Exporte Quelldaten Dateien Dateien hochladen Sie kön…" at bounding box center [864, 308] width 1409 height 558
click at [208, 158] on td "Demo_Concular.ifc" at bounding box center [321, 153] width 300 height 31
click at [215, 152] on div "Demo_Concular.ifc" at bounding box center [321, 153] width 282 height 9
click at [1520, 154] on icon at bounding box center [1520, 153] width 8 height 8
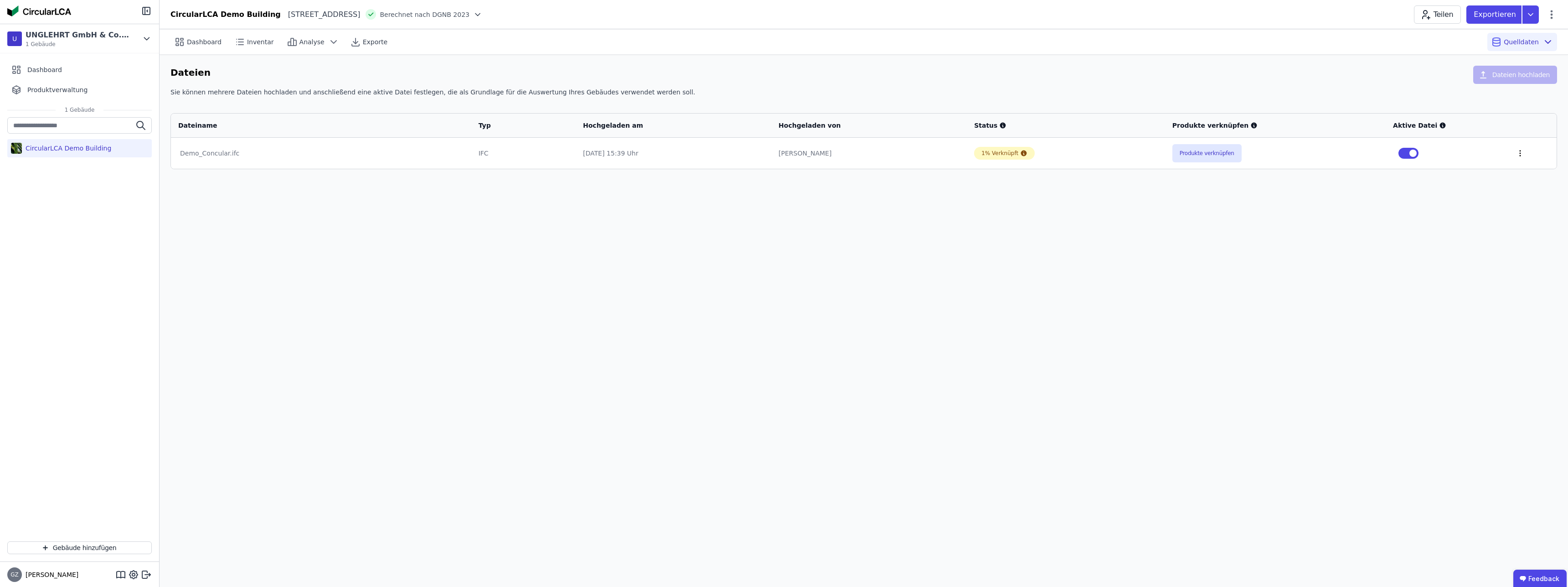
click at [1520, 154] on icon at bounding box center [1520, 153] width 8 height 8
click at [1478, 126] on div "Im 3D-Viewer öffnen" at bounding box center [1473, 119] width 91 height 22
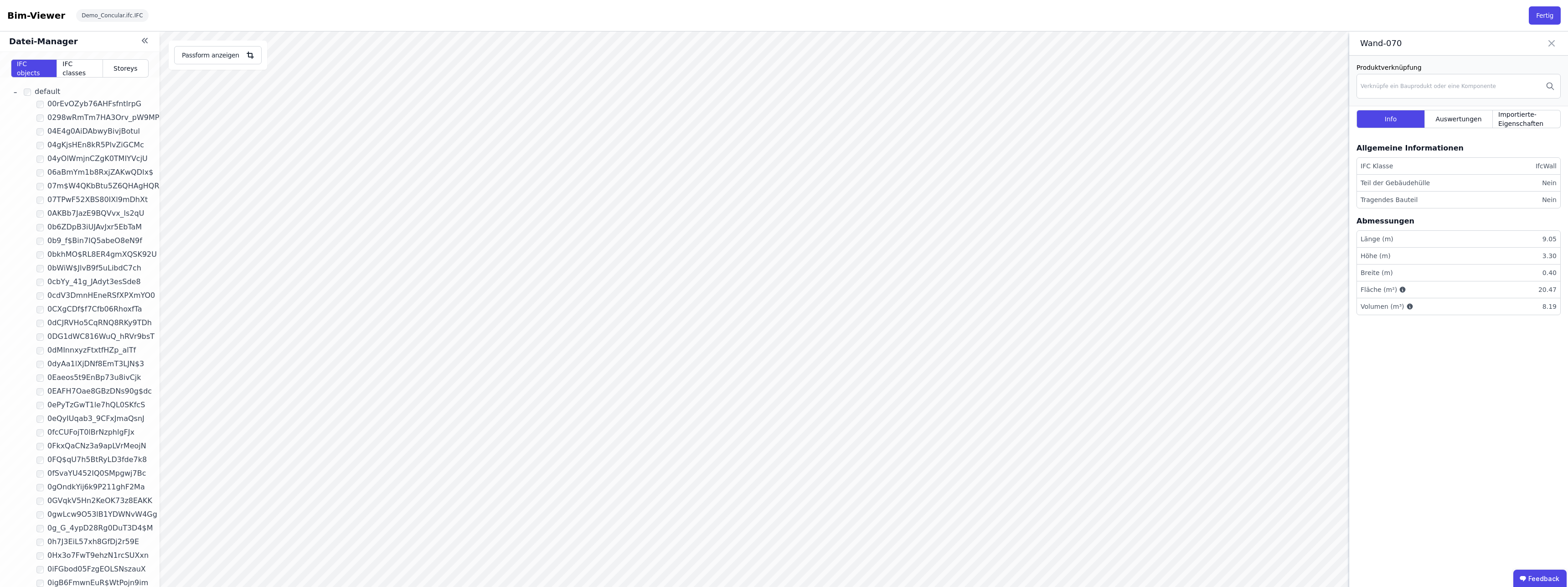
click at [19, 94] on link "-" at bounding box center [15, 92] width 15 height 16
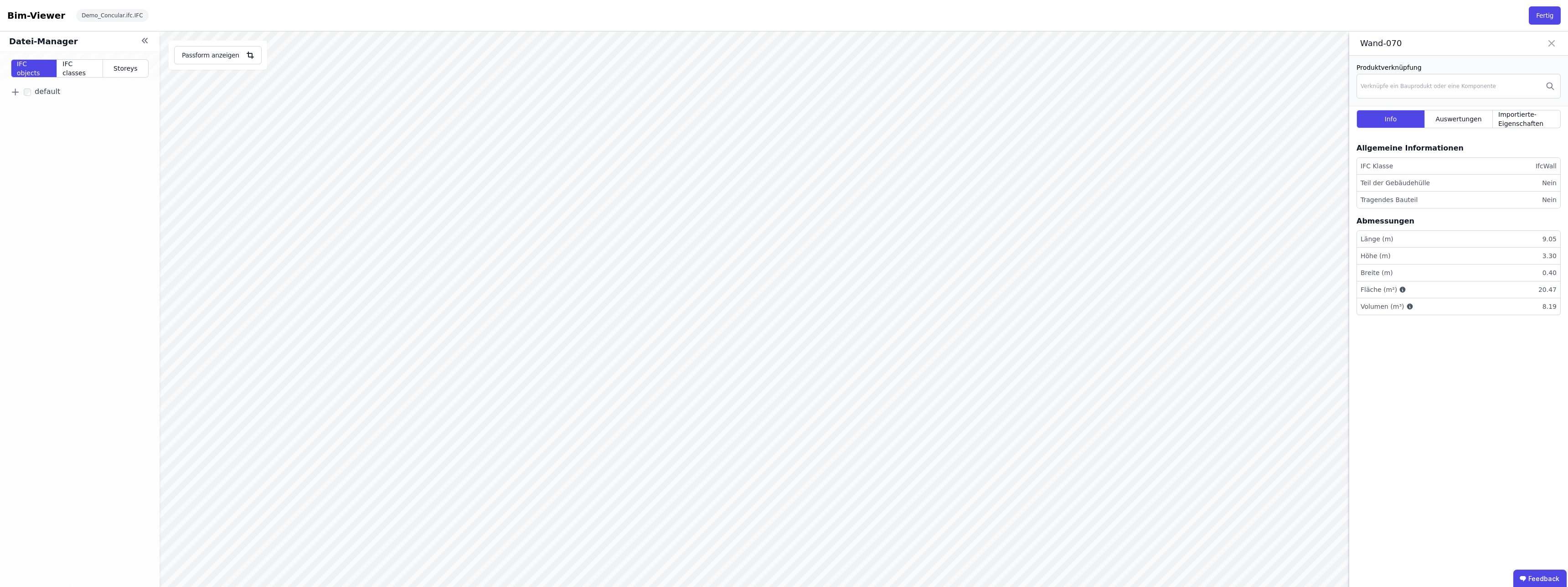
click at [19, 94] on link "+" at bounding box center [15, 92] width 15 height 16
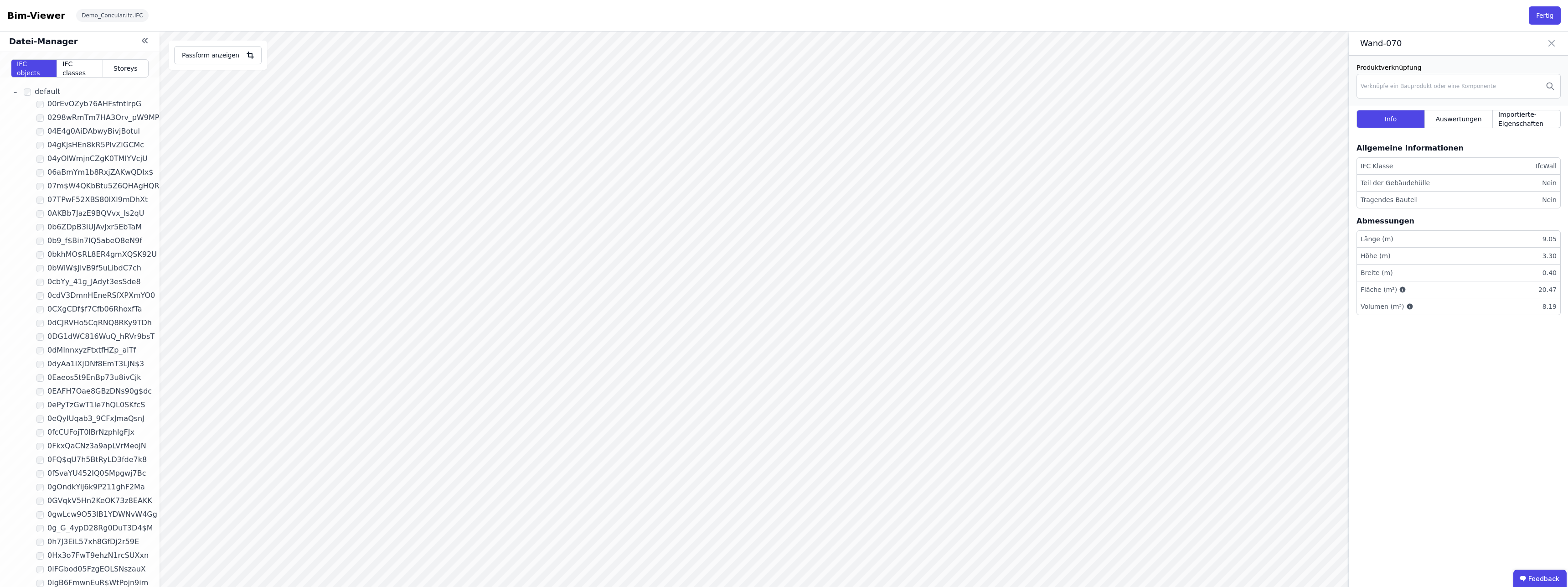
click at [96, 164] on div "- default 00rEvOZyb76AHFsfntlrpG 0298wRmTm7HA3Orv_pW9MP 04E4g0AiDAbwyBivjBotul …" at bounding box center [80, 371] width 159 height 587
click at [97, 160] on span "04yOlWmjnCZgK0TMIYVcjU" at bounding box center [88, 158] width 89 height 10
click at [105, 175] on span "06aBmYm1b8RxjZAKwQDIx$" at bounding box center [88, 172] width 89 height 10
click at [110, 187] on span "07m$W4QKbBtu5Z6QHAgHQR" at bounding box center [88, 186] width 89 height 10
click at [113, 203] on span "07TPwF52XBS80IXl9mDhXt" at bounding box center [88, 199] width 89 height 10
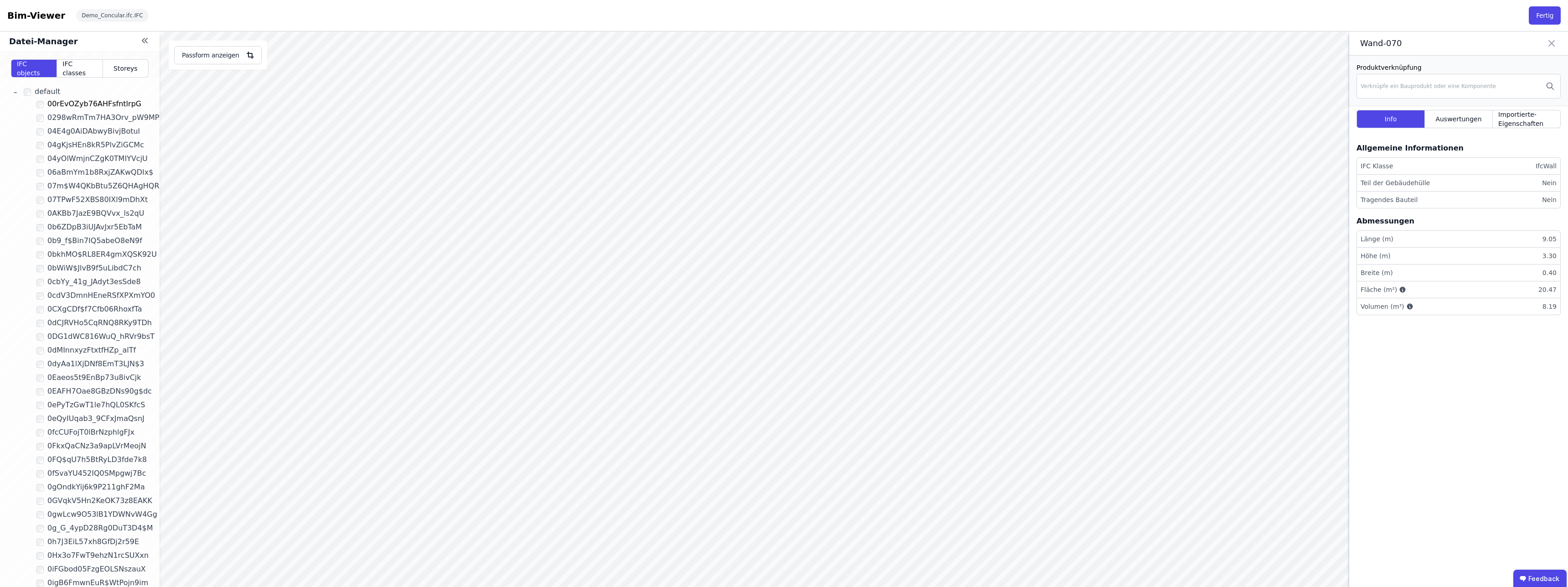
click at [99, 105] on span "00rEvOZyb76AHFsfntlrpG" at bounding box center [88, 104] width 89 height 10
click at [1487, 93] on div "Verknüpfe ein Bauprodukt oder eine Komponente" at bounding box center [1458, 86] width 204 height 24
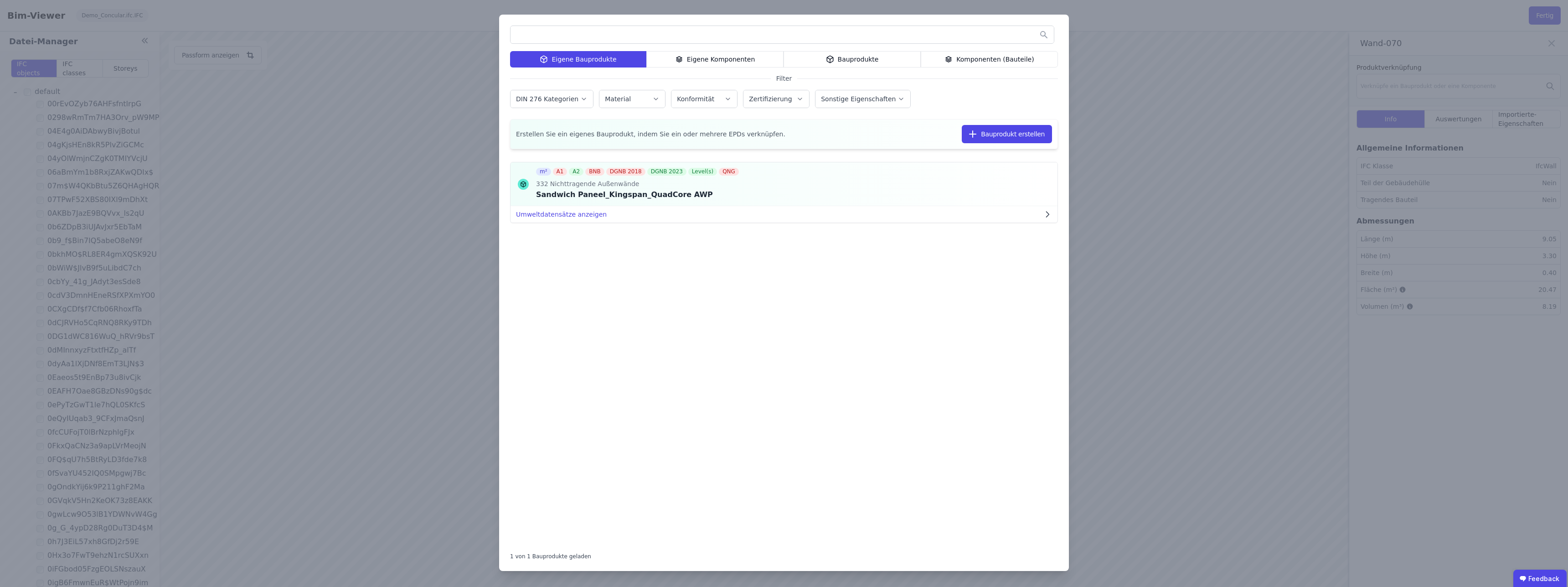
click at [861, 66] on div "Bauprodukte" at bounding box center [852, 59] width 137 height 16
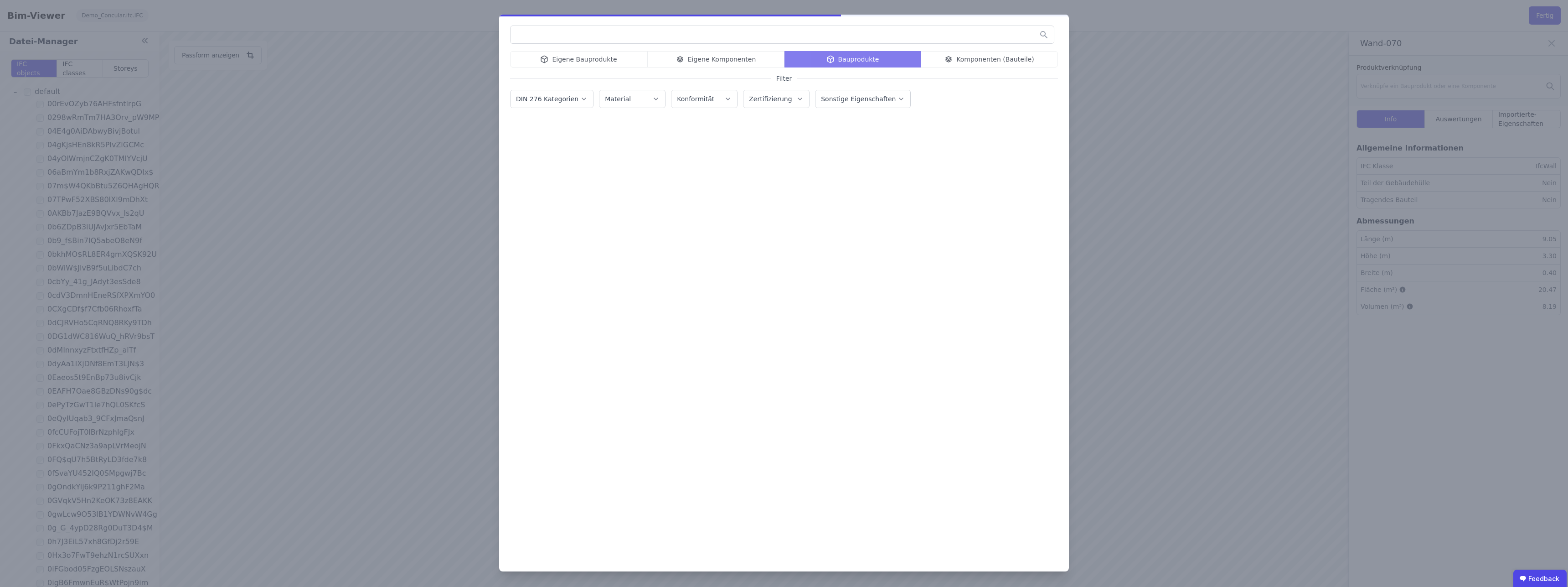
click at [570, 99] on label "DIN 276 Kategorien" at bounding box center [548, 99] width 65 height 7
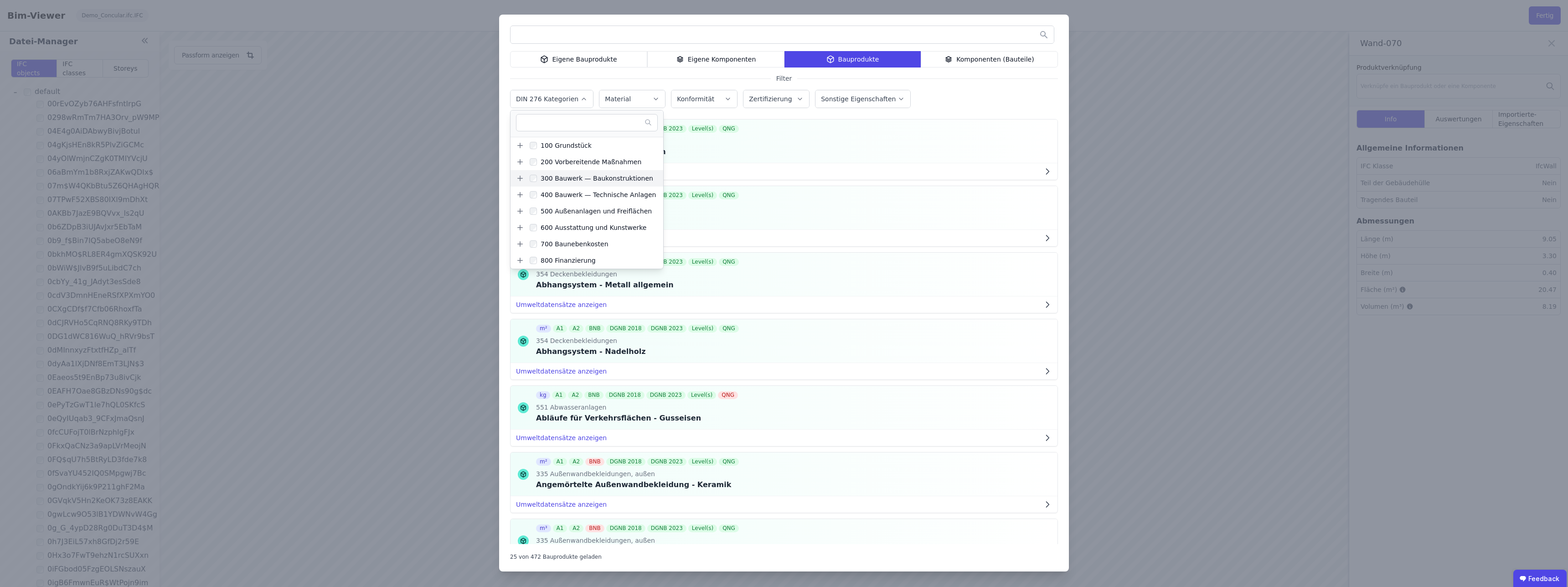
click at [521, 180] on icon at bounding box center [520, 178] width 8 height 8
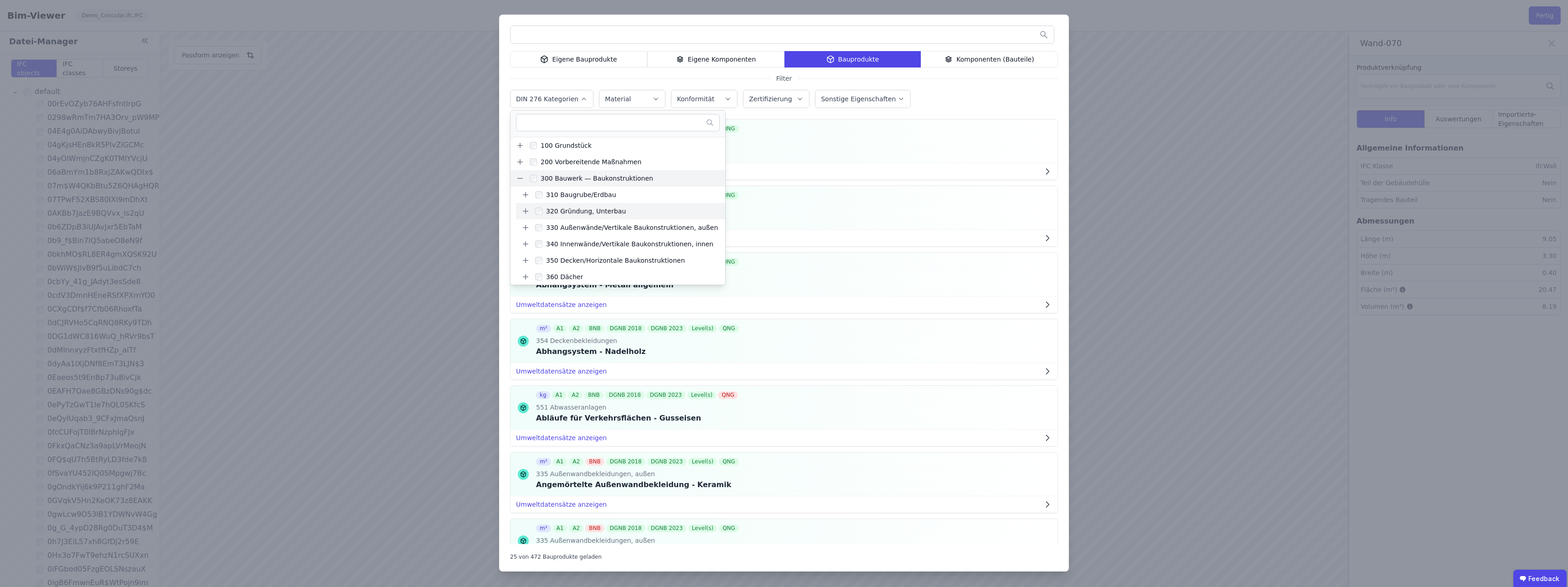
scroll to position [52, 0]
click at [528, 178] on icon at bounding box center [525, 175] width 8 height 8
click at [526, 214] on icon at bounding box center [525, 213] width 8 height 8
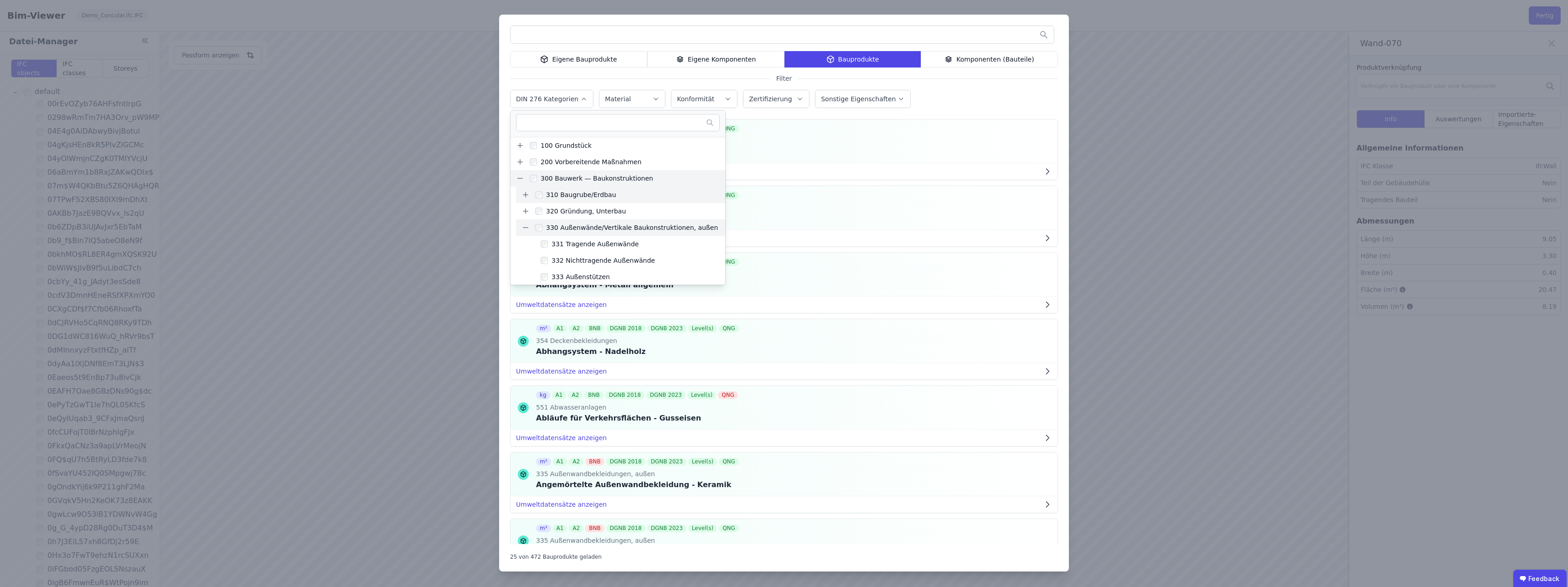
click at [523, 195] on icon at bounding box center [525, 194] width 8 height 8
click at [527, 194] on div "320 Gründung, Unterbau" at bounding box center [621, 189] width 209 height 16
click at [527, 190] on icon at bounding box center [525, 189] width 8 height 8
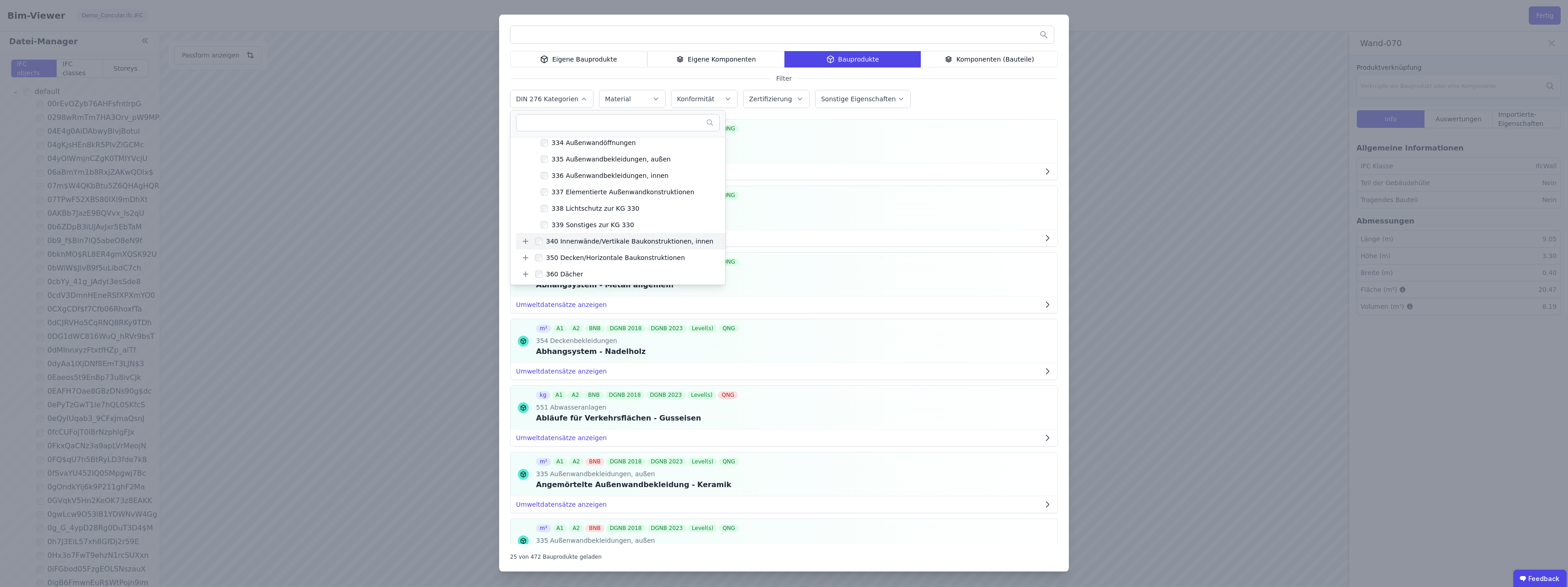
click at [527, 240] on icon at bounding box center [525, 241] width 8 height 8
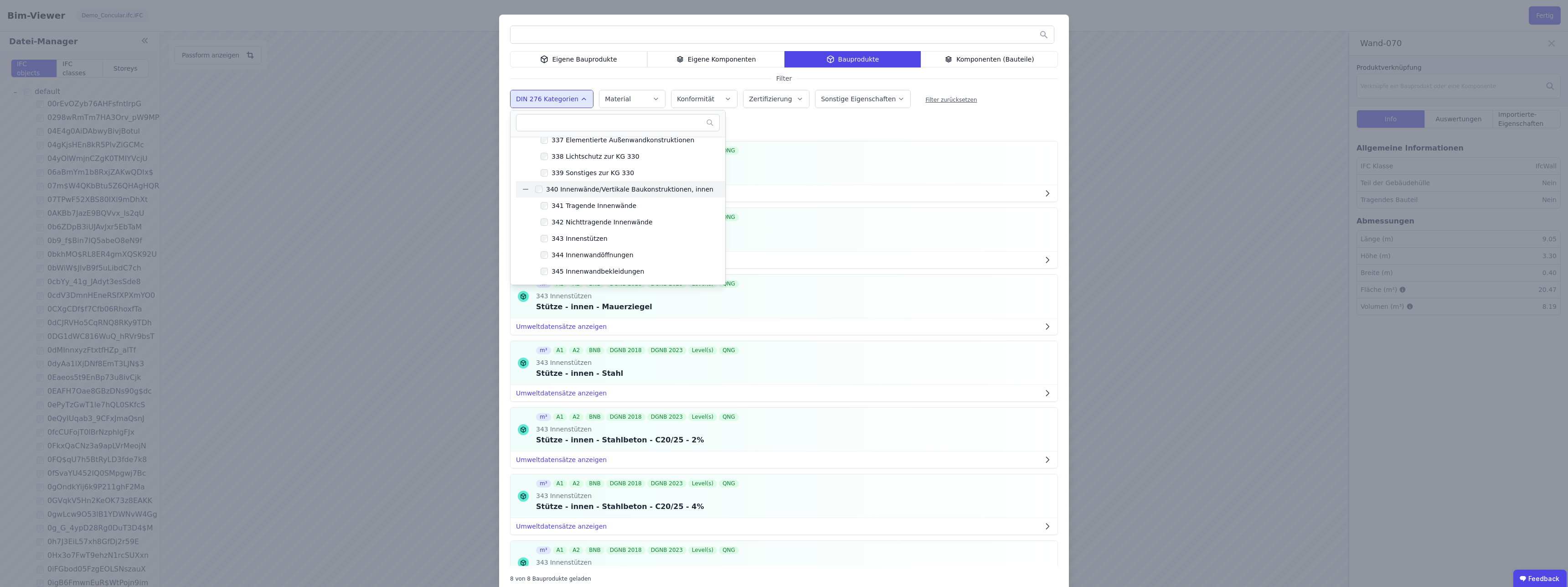
click at [859, 130] on div "Eigene Bauprodukte Eigene Komponenten Bauprodukte Komponenten (Bauteile) Filter…" at bounding box center [784, 304] width 570 height 578
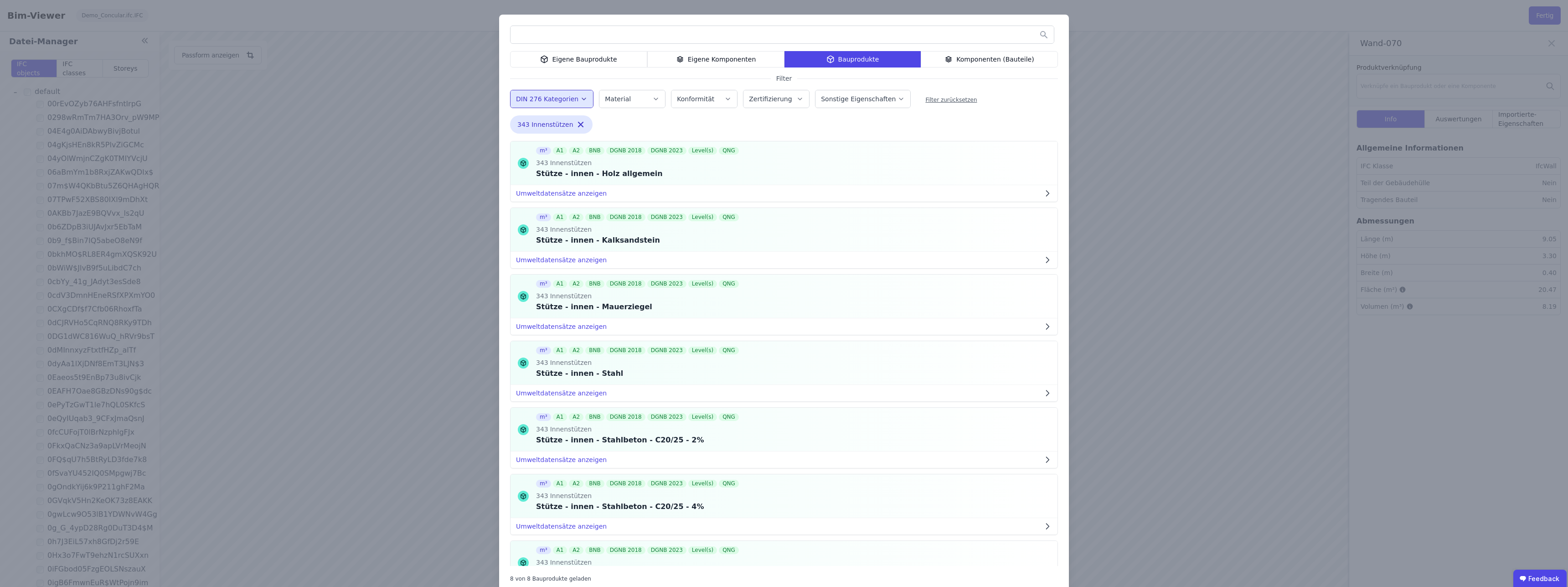
drag, startPoint x: 911, startPoint y: 23, endPoint x: 845, endPoint y: 21, distance: 66.0
click at [845, 21] on div "Eigene Bauprodukte Eigene Komponenten Bauprodukte Komponenten (Bauteile) Filter…" at bounding box center [784, 304] width 570 height 578
click at [1003, 429] on button "Verknüpfen" at bounding box center [1021, 429] width 61 height 18
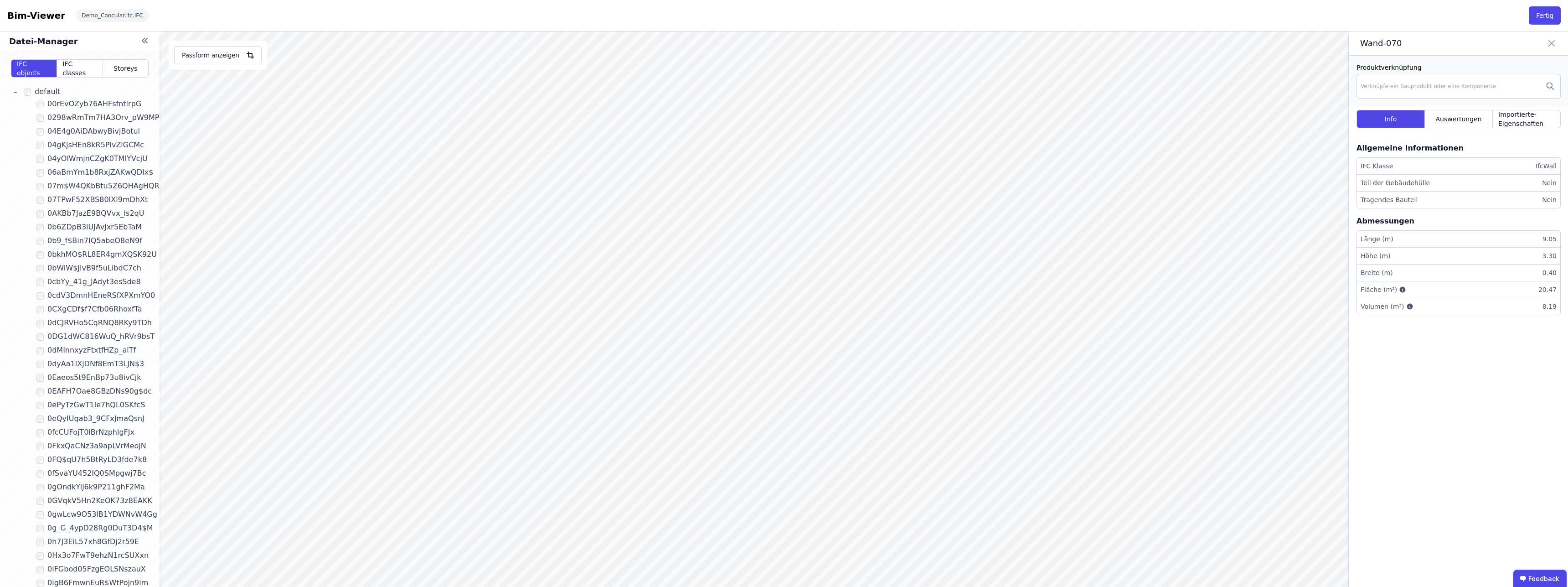
click at [18, 92] on link "-" at bounding box center [15, 92] width 15 height 16
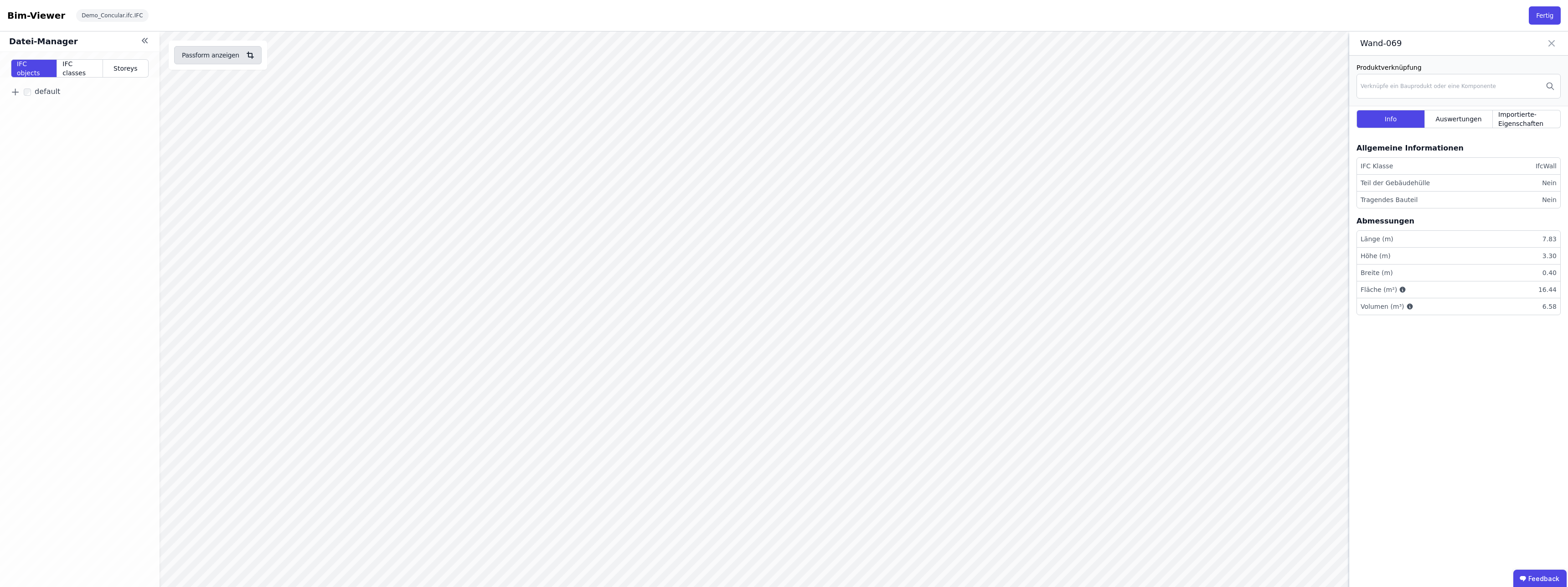
click at [215, 55] on button "Passform anzeigen" at bounding box center [218, 55] width 88 height 18
click at [1440, 89] on div "Verknüpfe ein Bauprodukt oder eine Komponente" at bounding box center [1428, 86] width 135 height 7
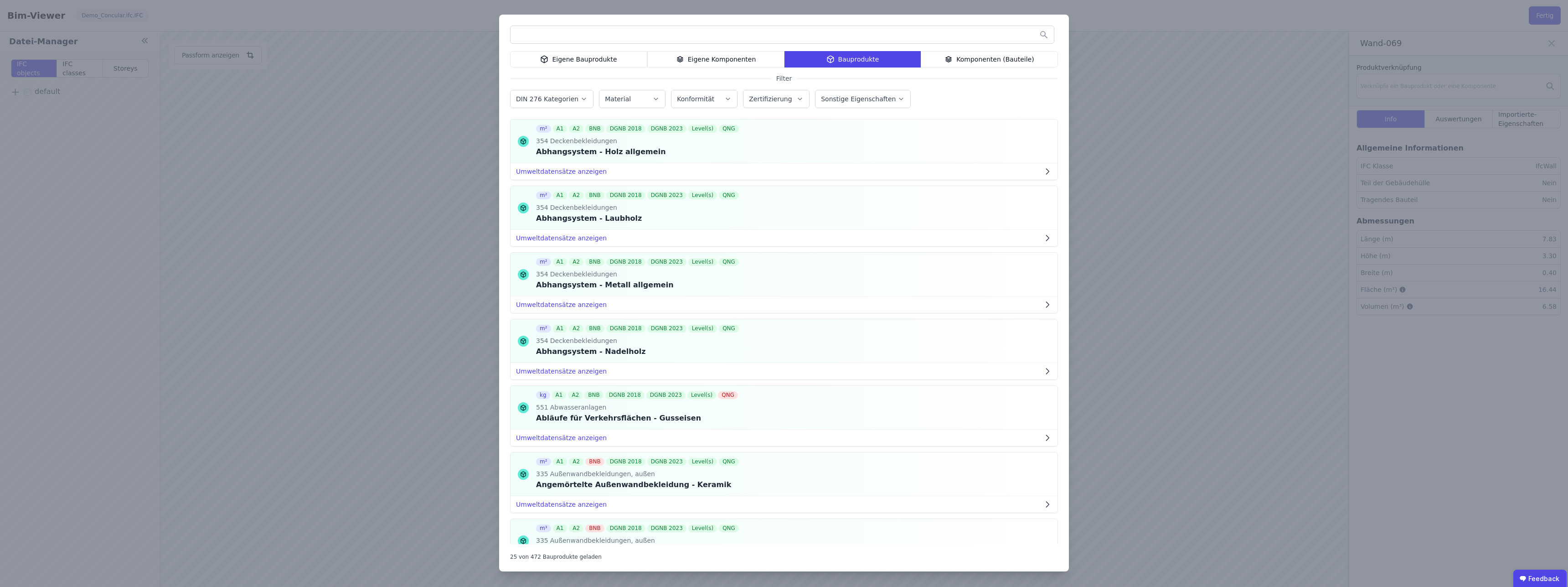
click at [542, 100] on label "DIN 276 Kategorien" at bounding box center [548, 99] width 65 height 7
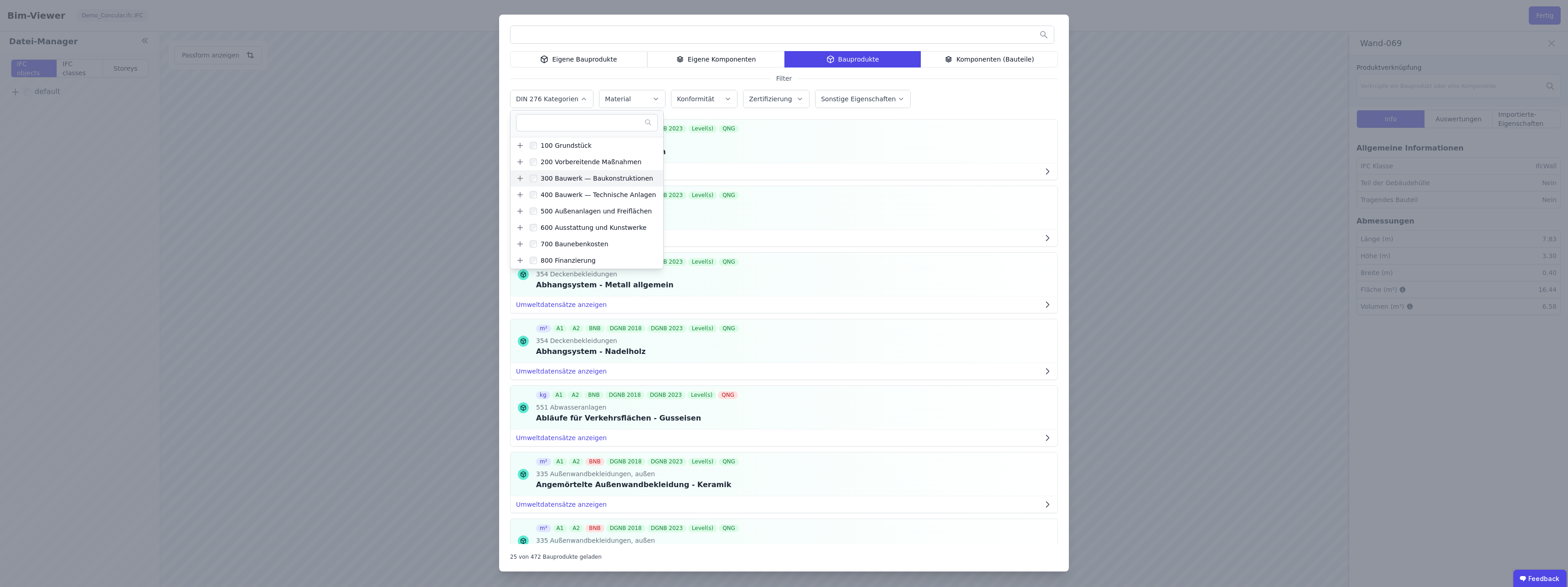
click at [520, 177] on icon at bounding box center [520, 178] width 8 height 8
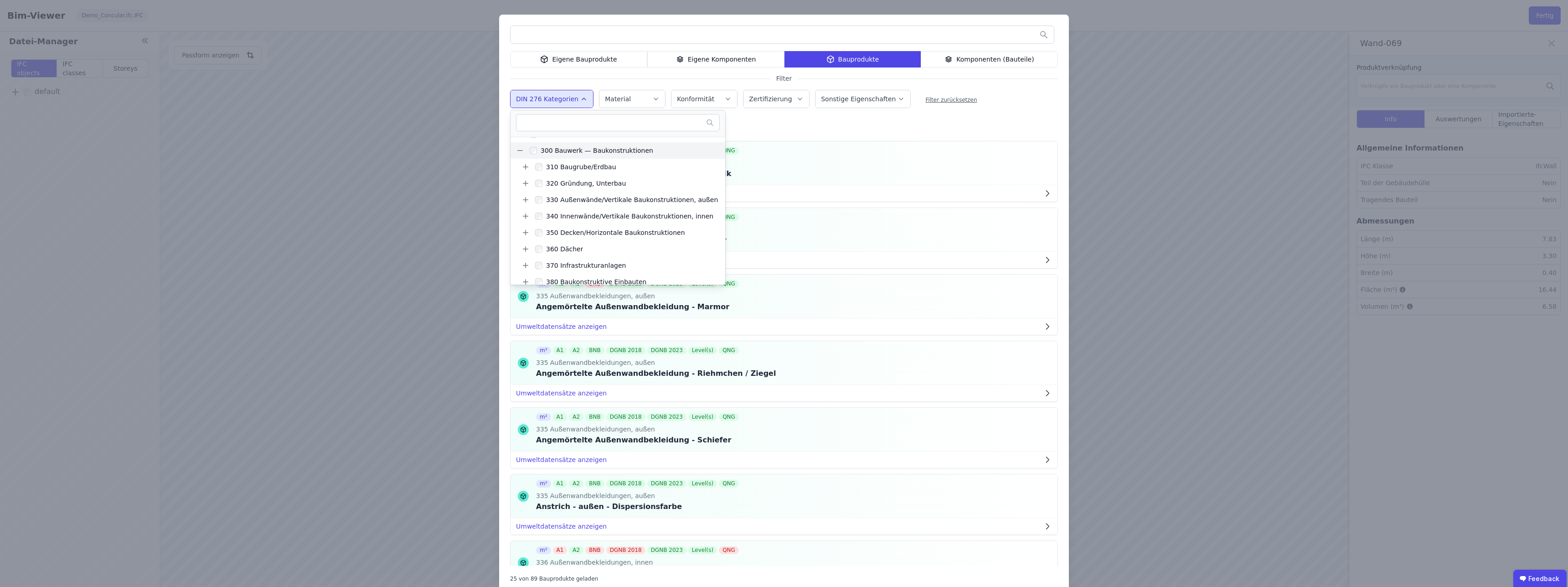
click at [843, 126] on div "Eigene Bauprodukte Eigene Komponenten Bauprodukte Komponenten (Bauteile) Filter…" at bounding box center [784, 304] width 570 height 578
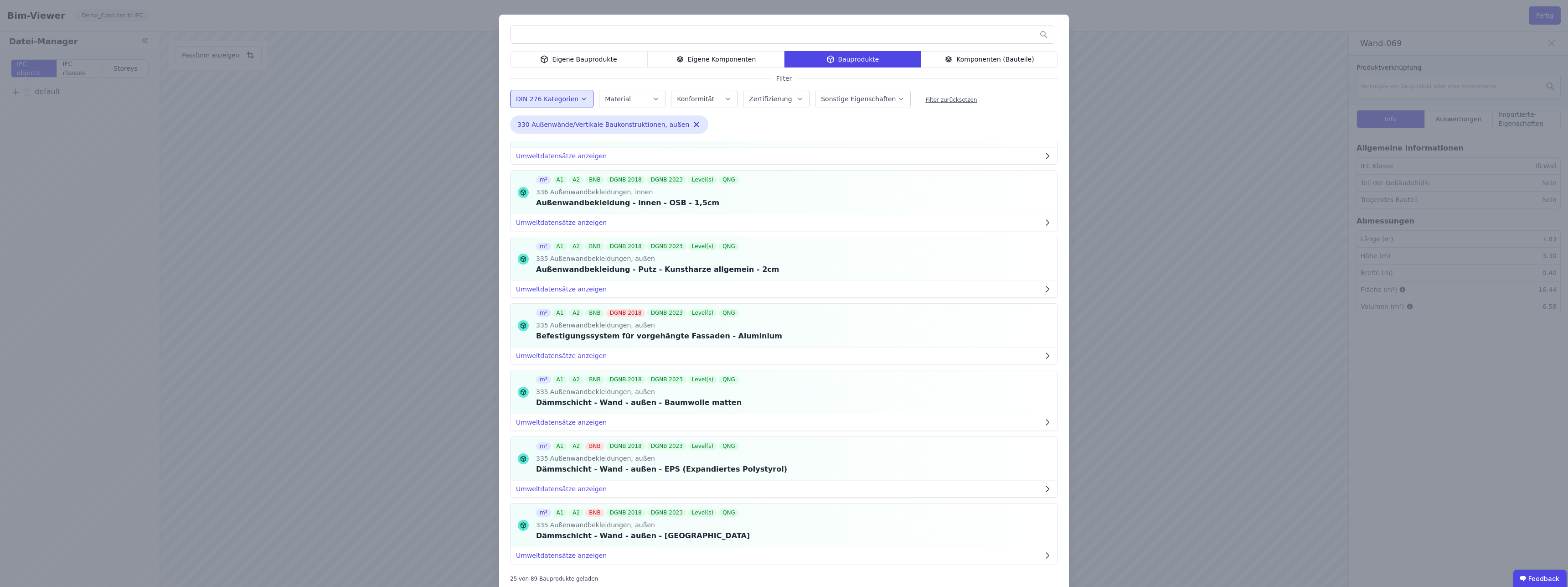
scroll to position [460, 0]
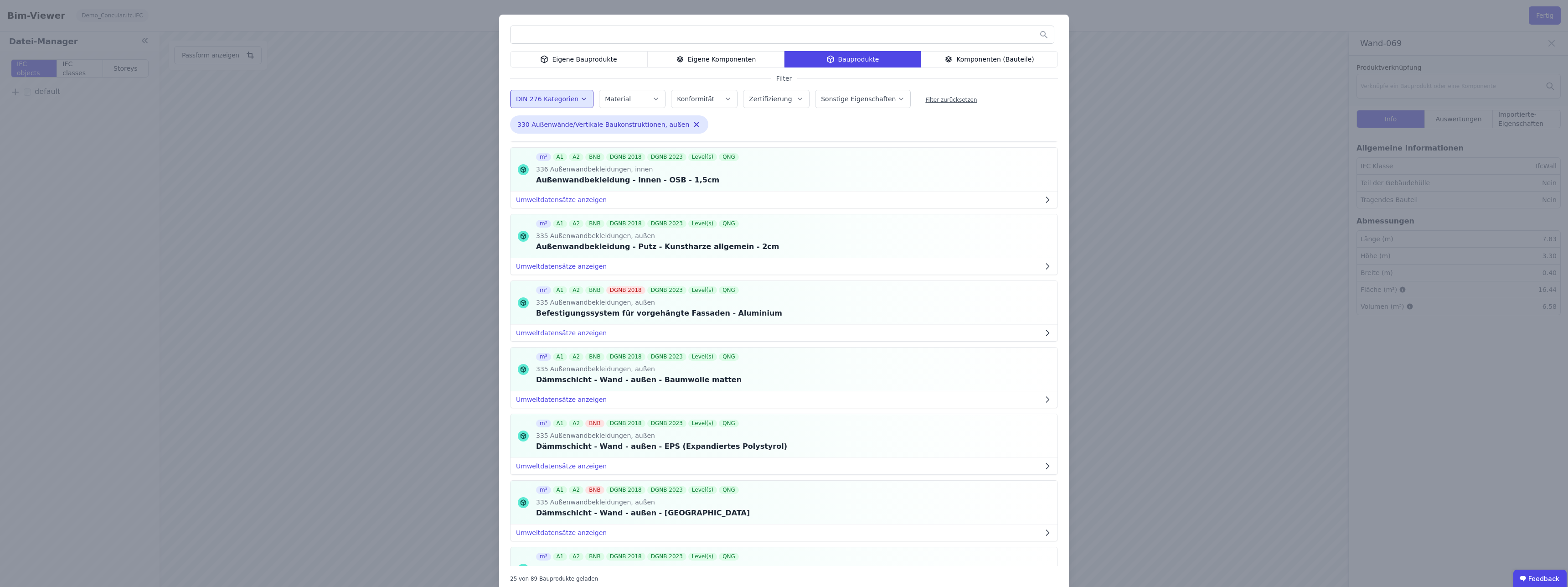
click at [729, 65] on div "Eigene Komponenten" at bounding box center [715, 59] width 137 height 16
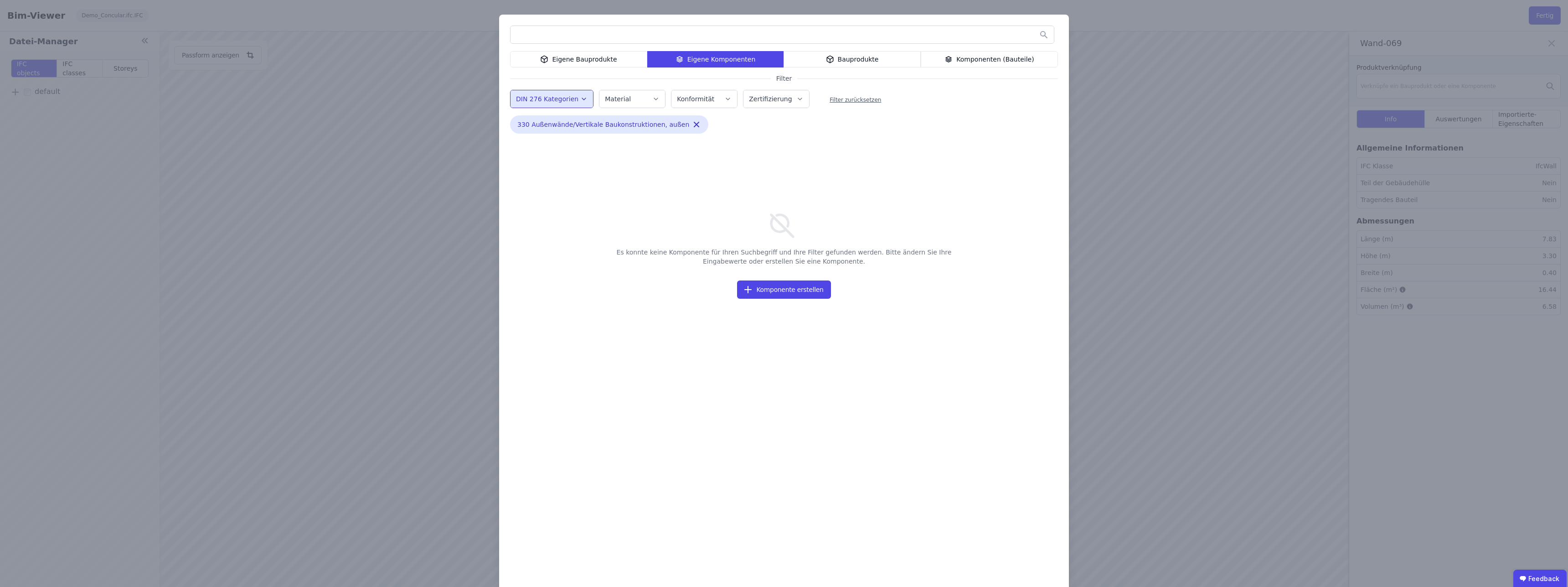
click at [985, 58] on div "Komponenten (Bauteile)" at bounding box center [989, 59] width 137 height 16
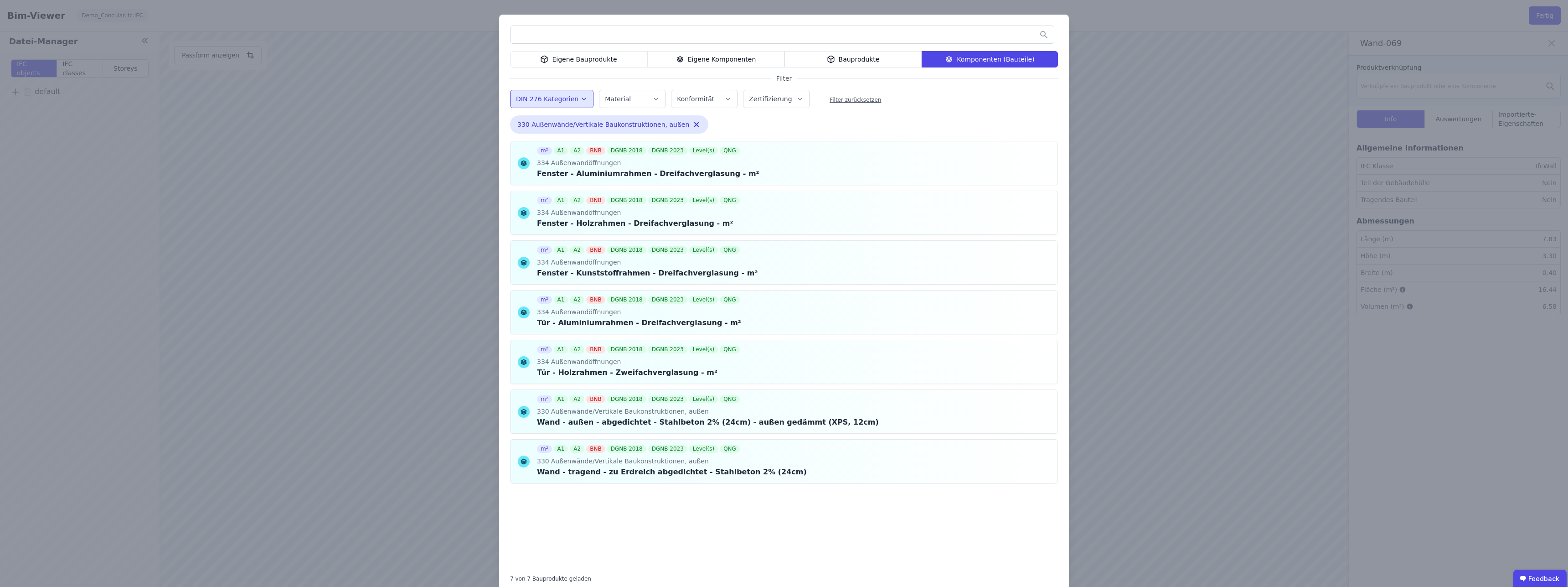
click at [562, 96] on label "DIN 276 Kategorien" at bounding box center [548, 99] width 65 height 7
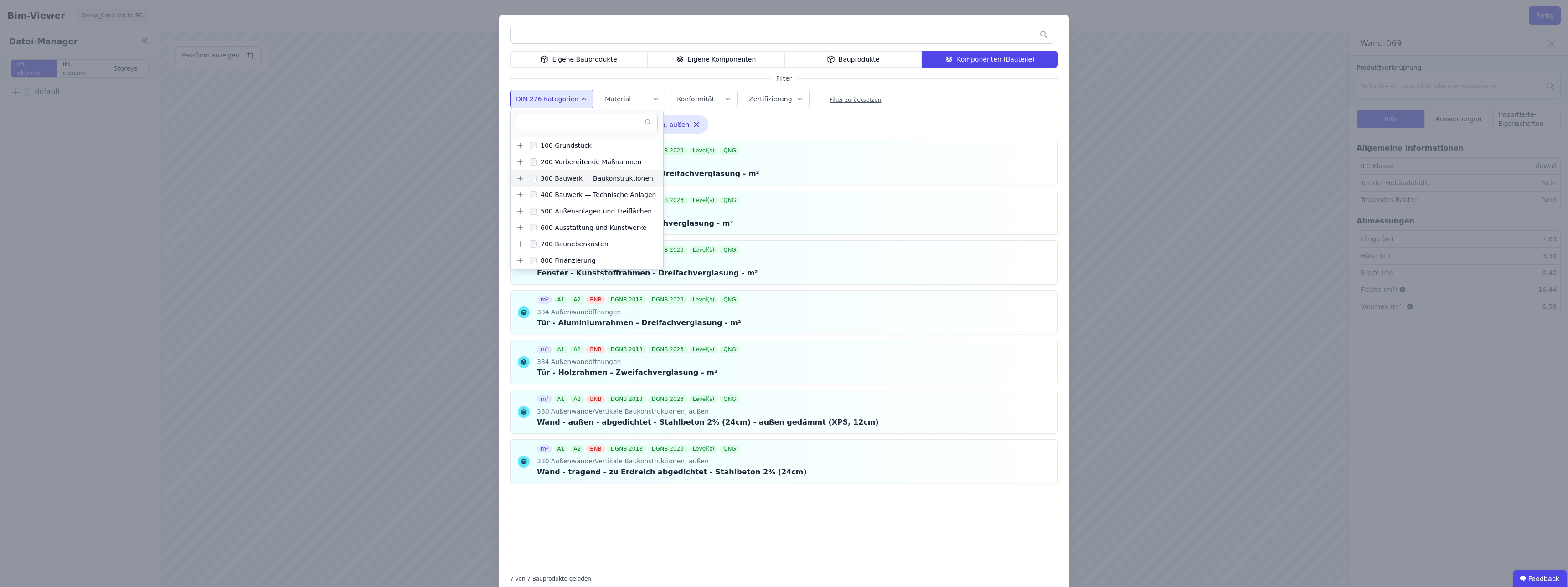
click at [518, 178] on icon at bounding box center [520, 178] width 5 height 0
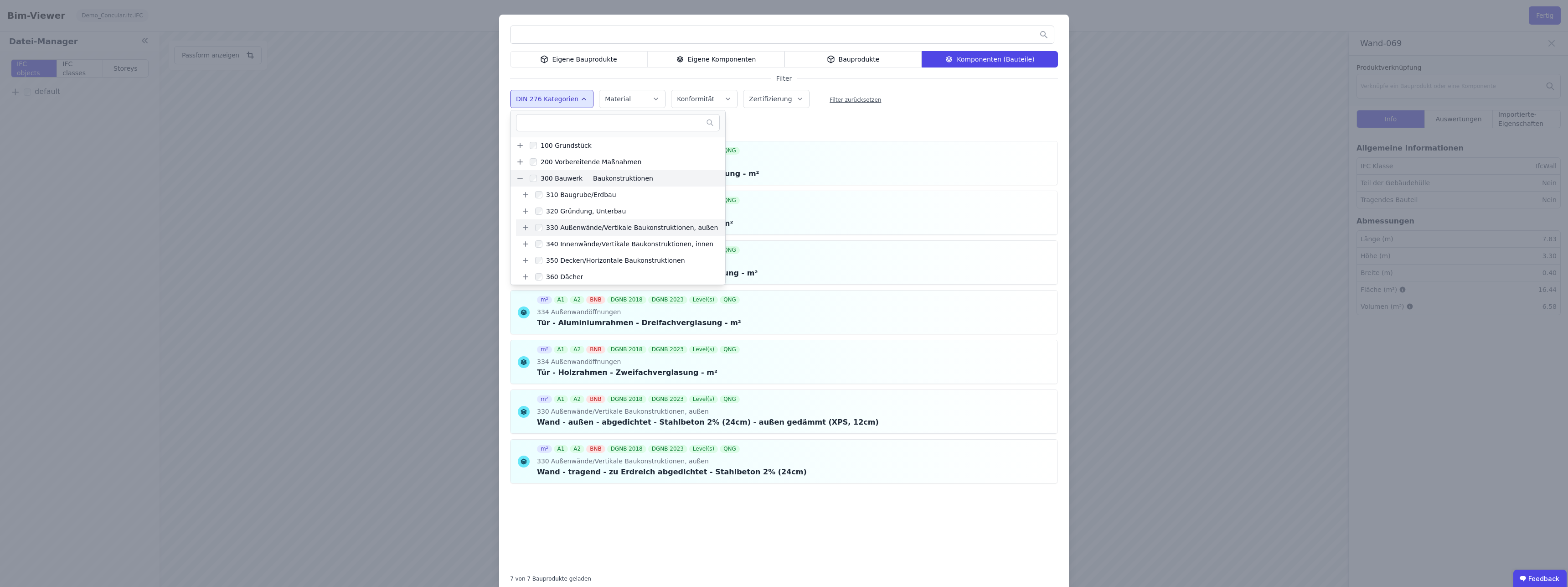
click at [522, 229] on icon at bounding box center [525, 227] width 8 height 8
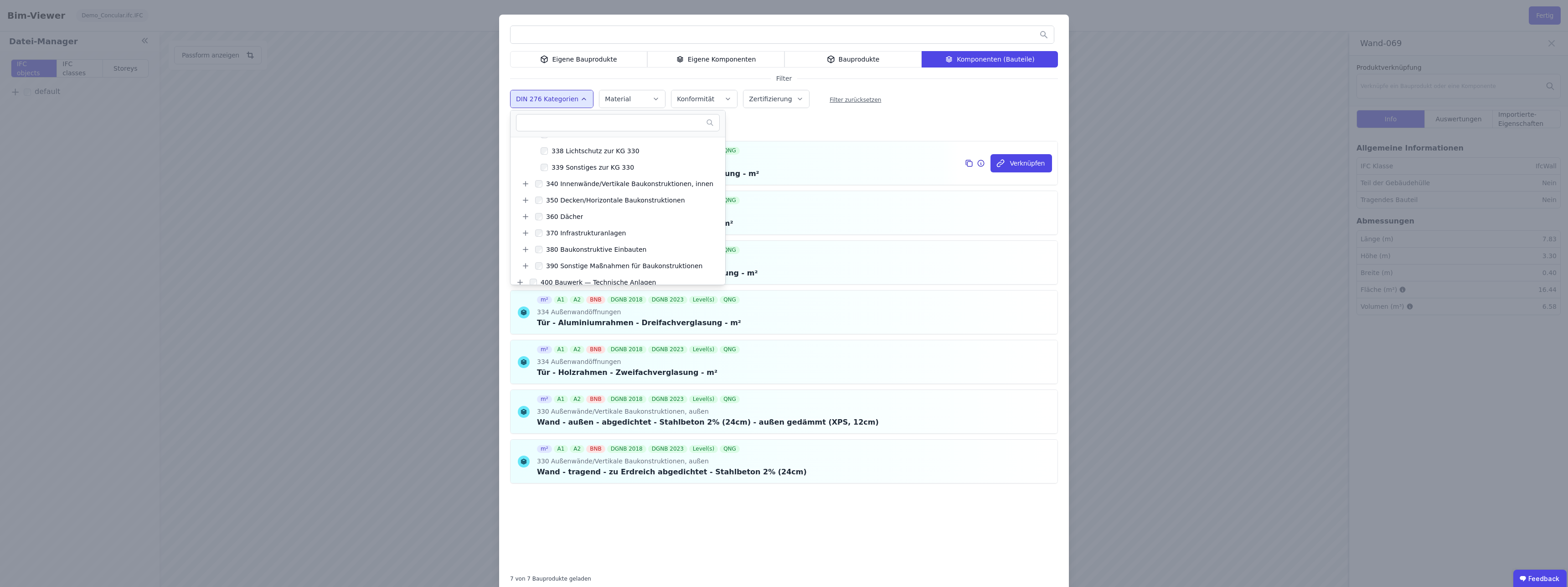
click at [878, 150] on div "m² A1 A2 BNB DGNB 2018 DGNB 2023 Level(s) QNG 334 Außenwandöffnungen Fenster - …" at bounding box center [784, 163] width 547 height 43
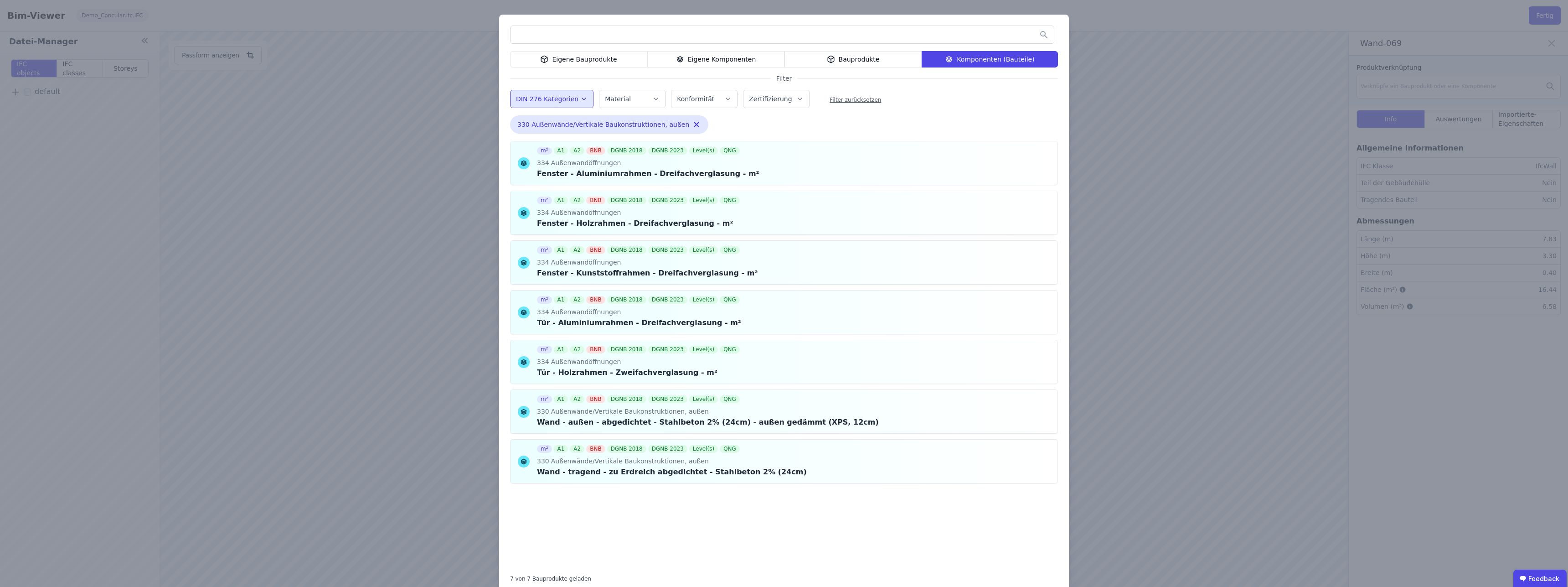
click at [542, 94] on button "DIN 276 Kategorien" at bounding box center [552, 99] width 83 height 17
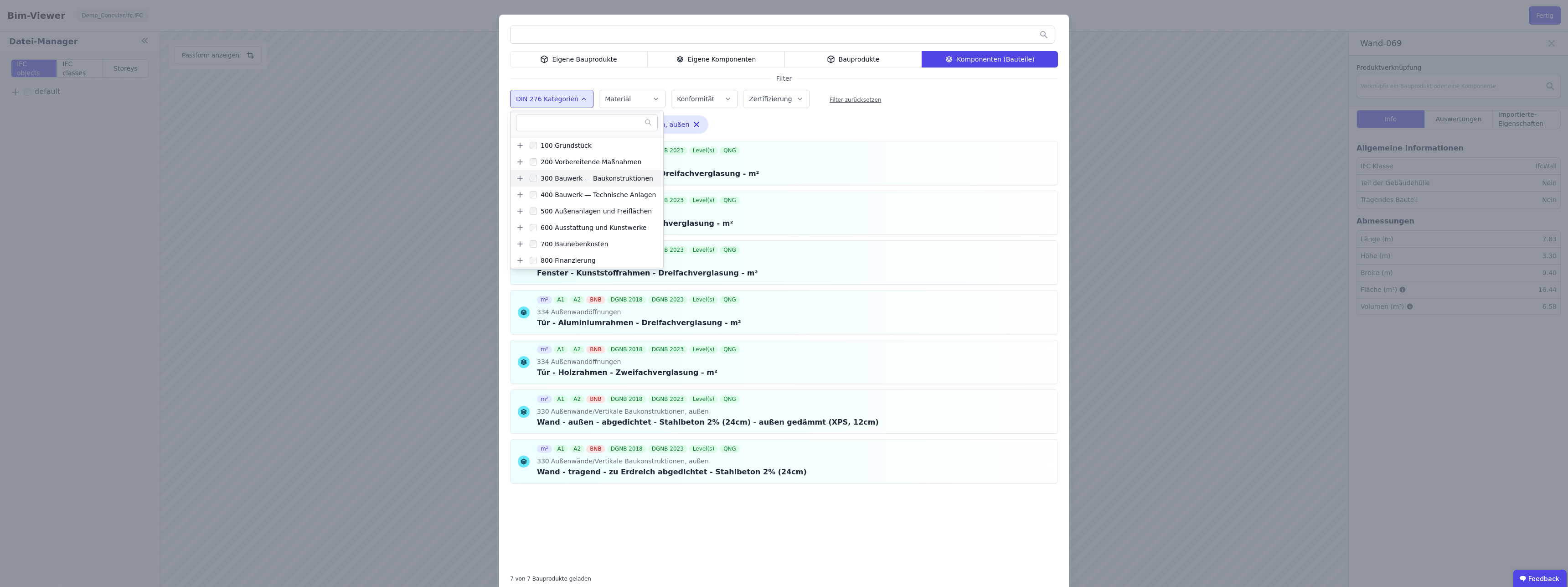
click at [516, 181] on icon at bounding box center [520, 178] width 8 height 8
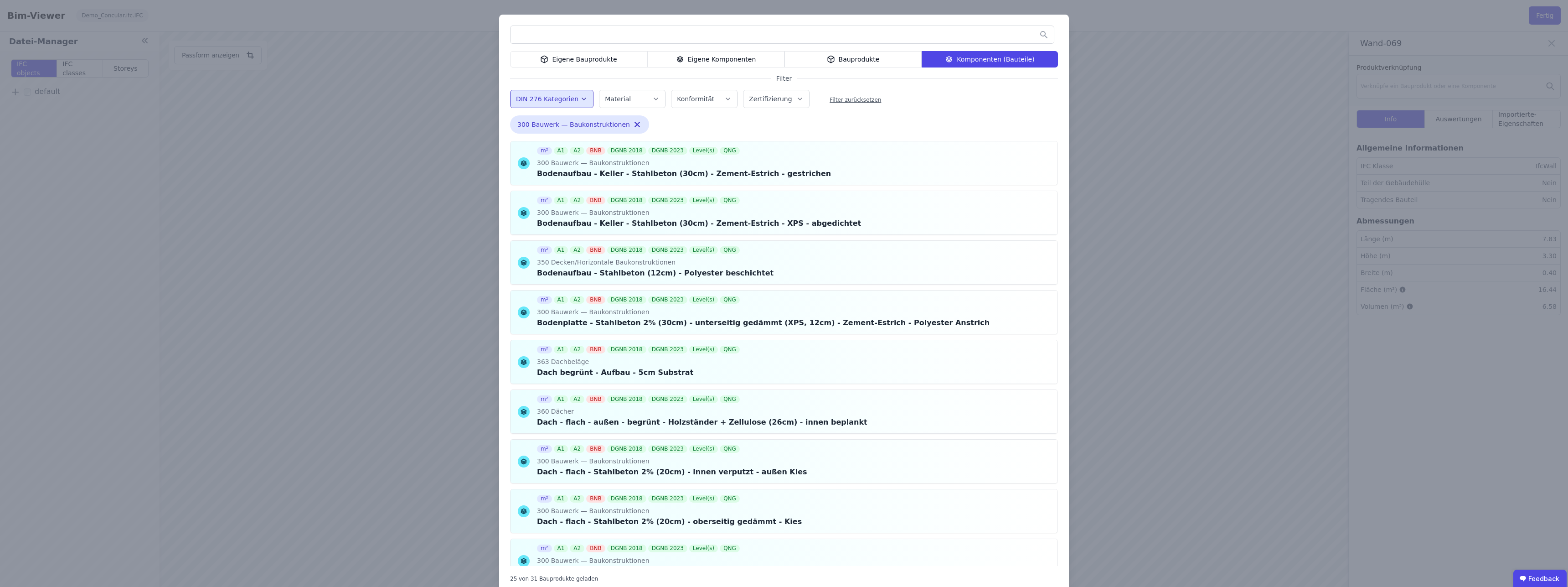
click at [835, 111] on div "Eigene Bauprodukte Eigene Komponenten Bauprodukte Komponenten (Bauteile) Filter…" at bounding box center [784, 304] width 570 height 578
click at [632, 123] on icon "button" at bounding box center [637, 124] width 9 height 9
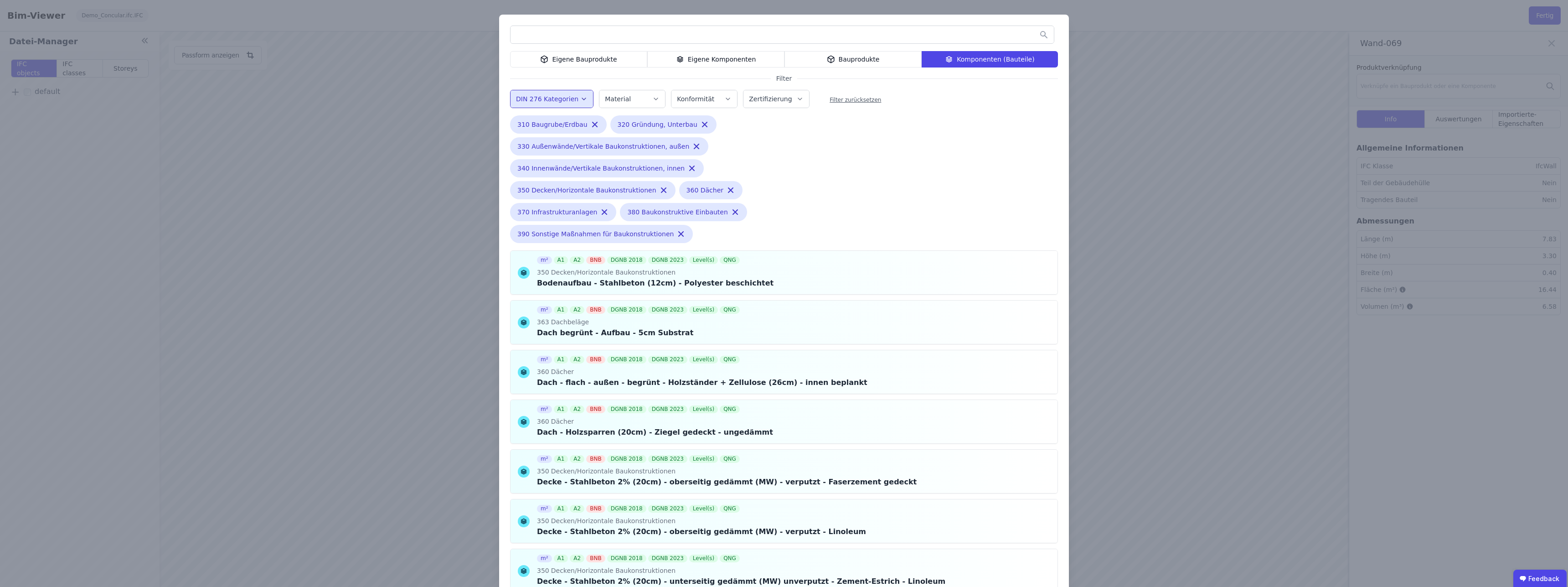
click at [555, 99] on label "DIN 276 Kategorien" at bounding box center [548, 99] width 65 height 7
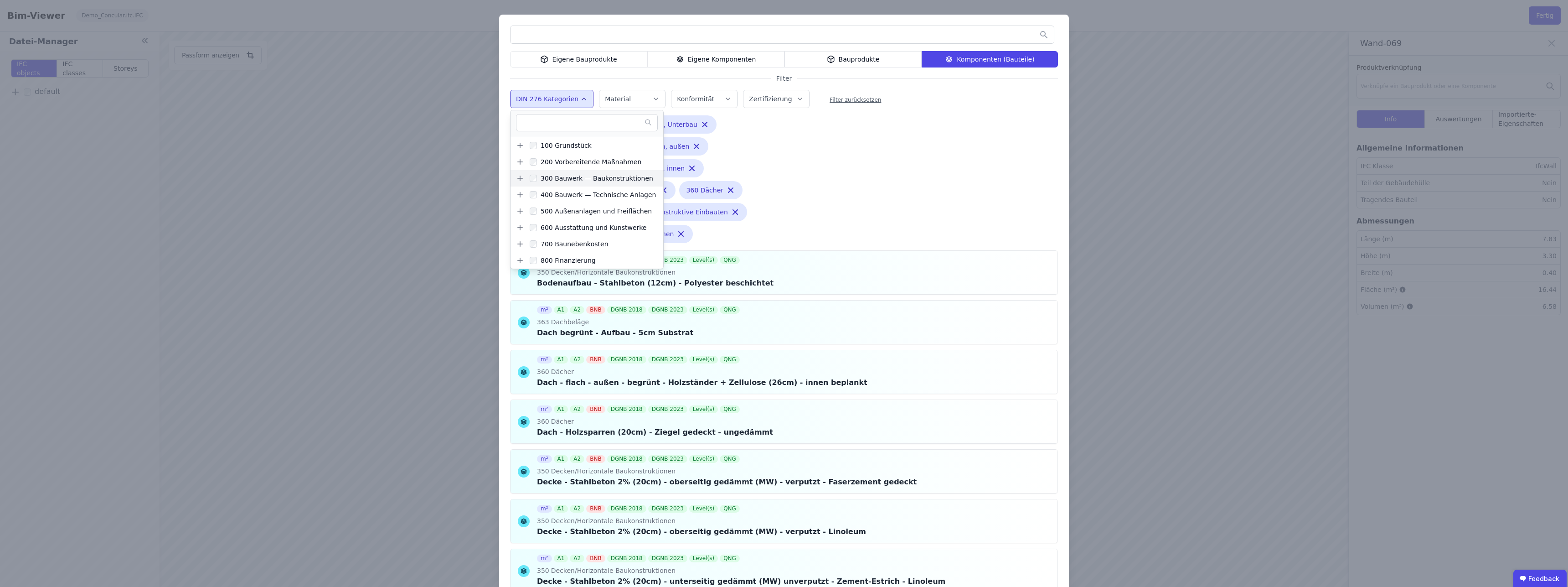
click at [518, 180] on icon at bounding box center [520, 178] width 8 height 8
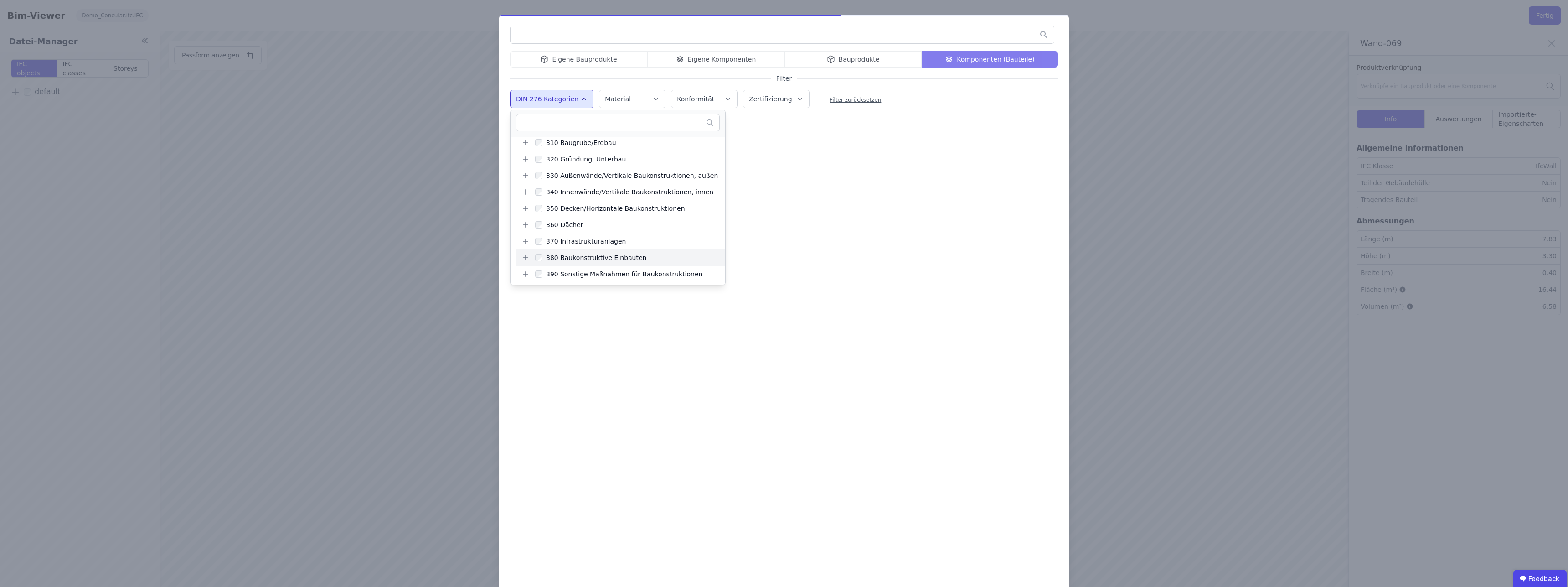
scroll to position [104, 0]
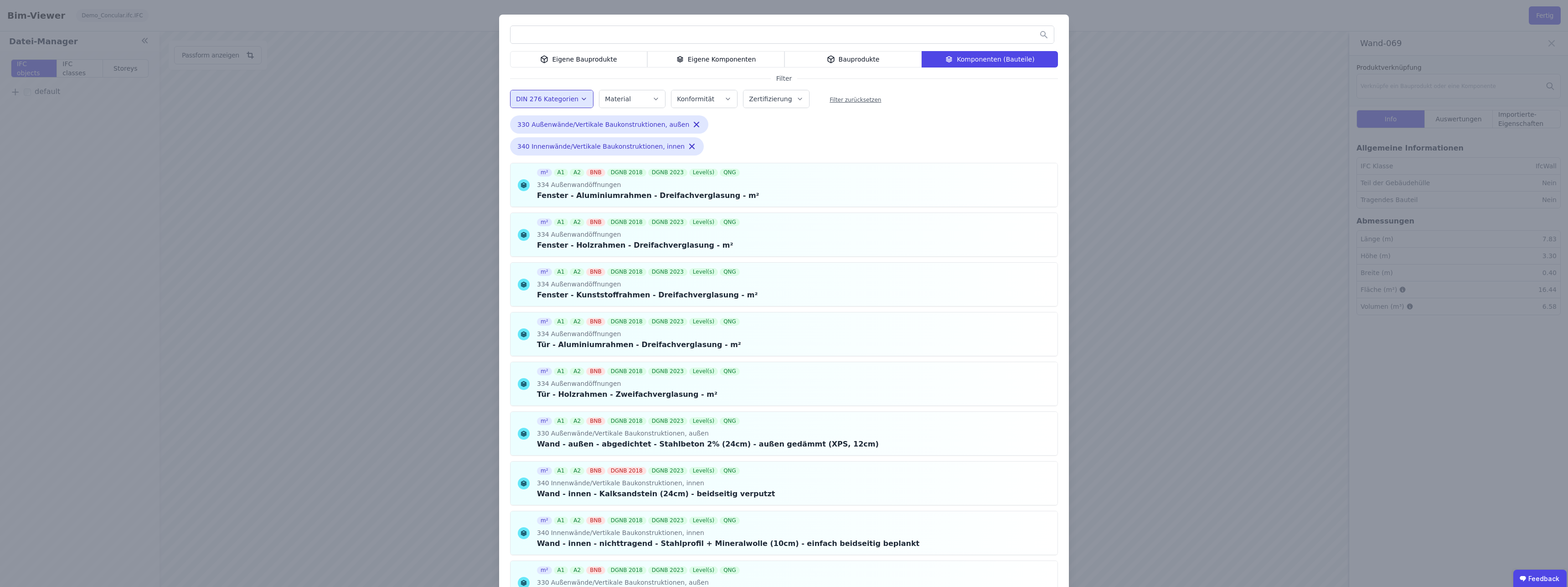
click at [838, 141] on div "Eigene Bauprodukte Eigene Komponenten Bauprodukte Komponenten (Bauteile) Filter…" at bounding box center [784, 315] width 570 height 600
click at [687, 146] on icon "button" at bounding box center [691, 146] width 9 height 9
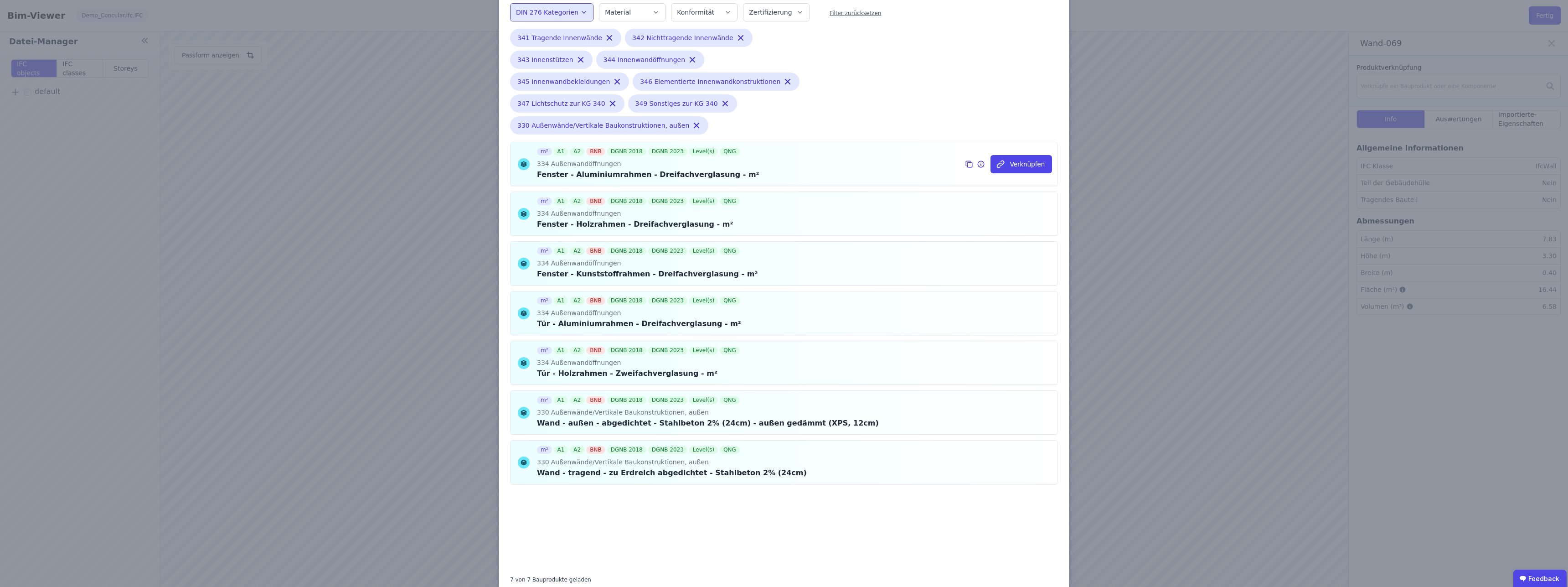
scroll to position [0, 0]
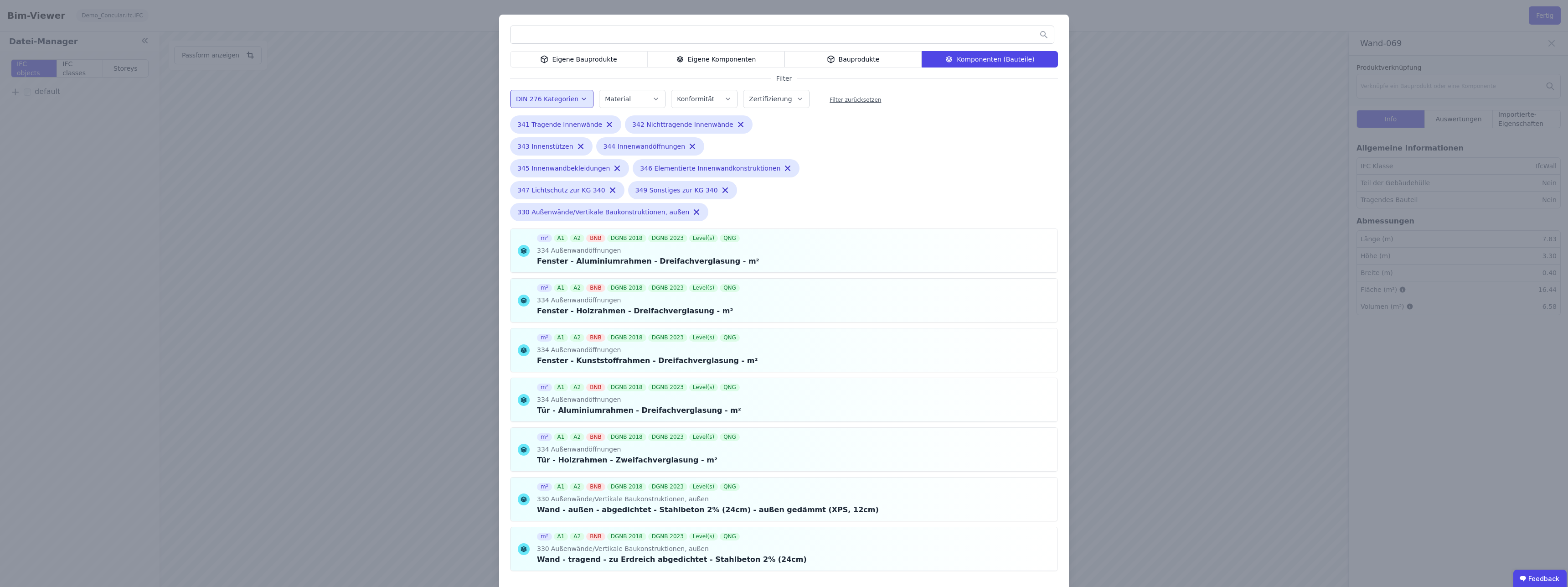
click at [558, 100] on label "DIN 276 Kategorien" at bounding box center [548, 99] width 65 height 7
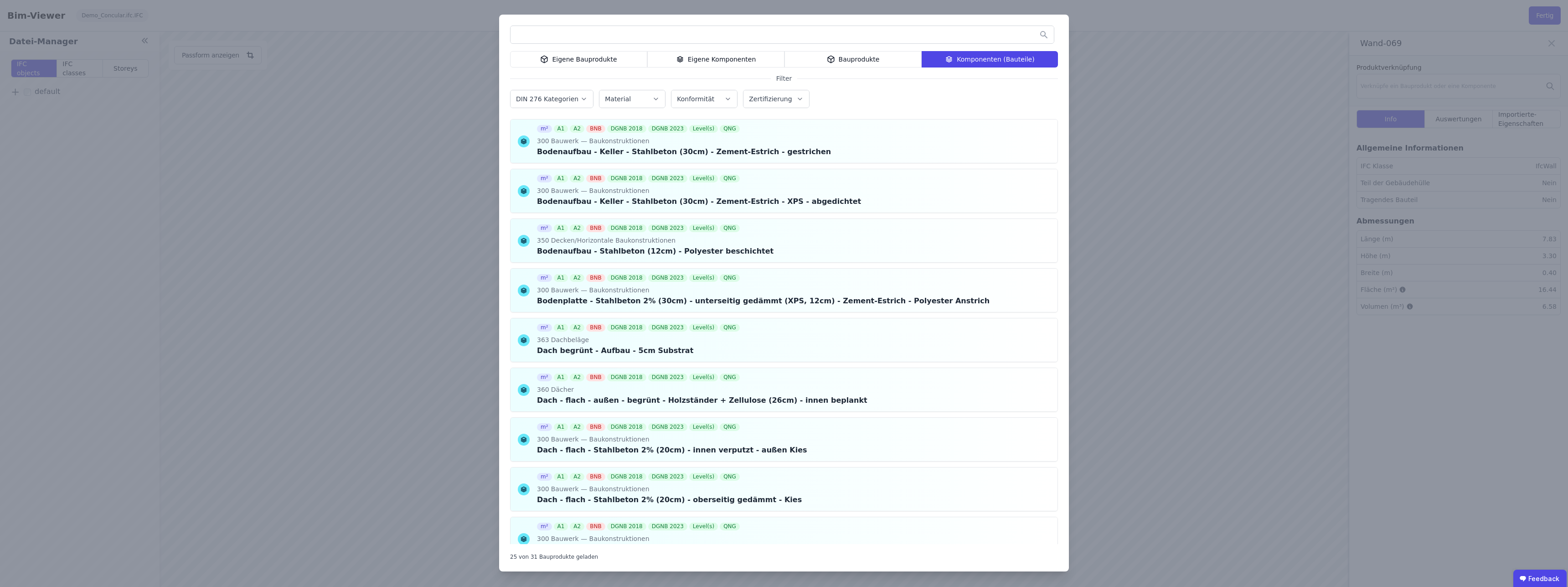
click at [821, 113] on div "Eigene Bauprodukte Eigene Komponenten Bauprodukte Komponenten (Bauteile) Filter…" at bounding box center [784, 293] width 570 height 557
click at [701, 99] on label "Konformität" at bounding box center [696, 99] width 39 height 7
click at [763, 102] on label "Zertifizierung" at bounding box center [771, 99] width 44 height 7
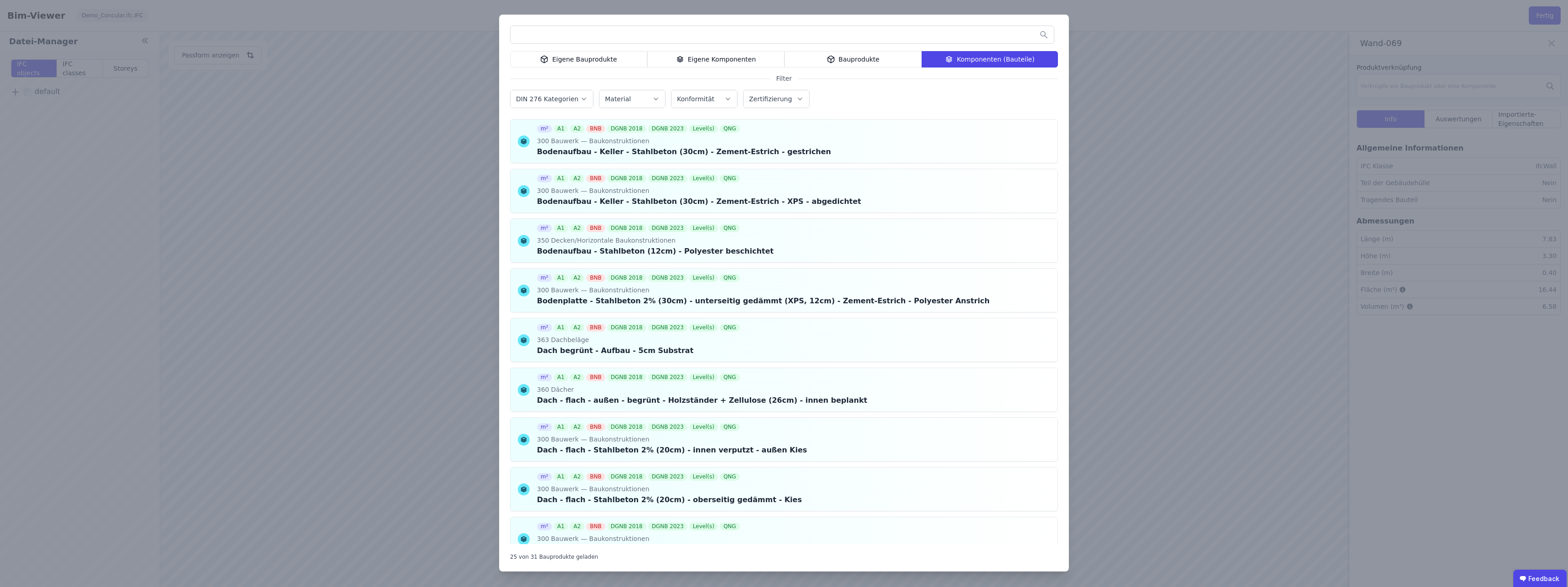
click at [547, 98] on label "DIN 276 Kategorien" at bounding box center [548, 99] width 65 height 7
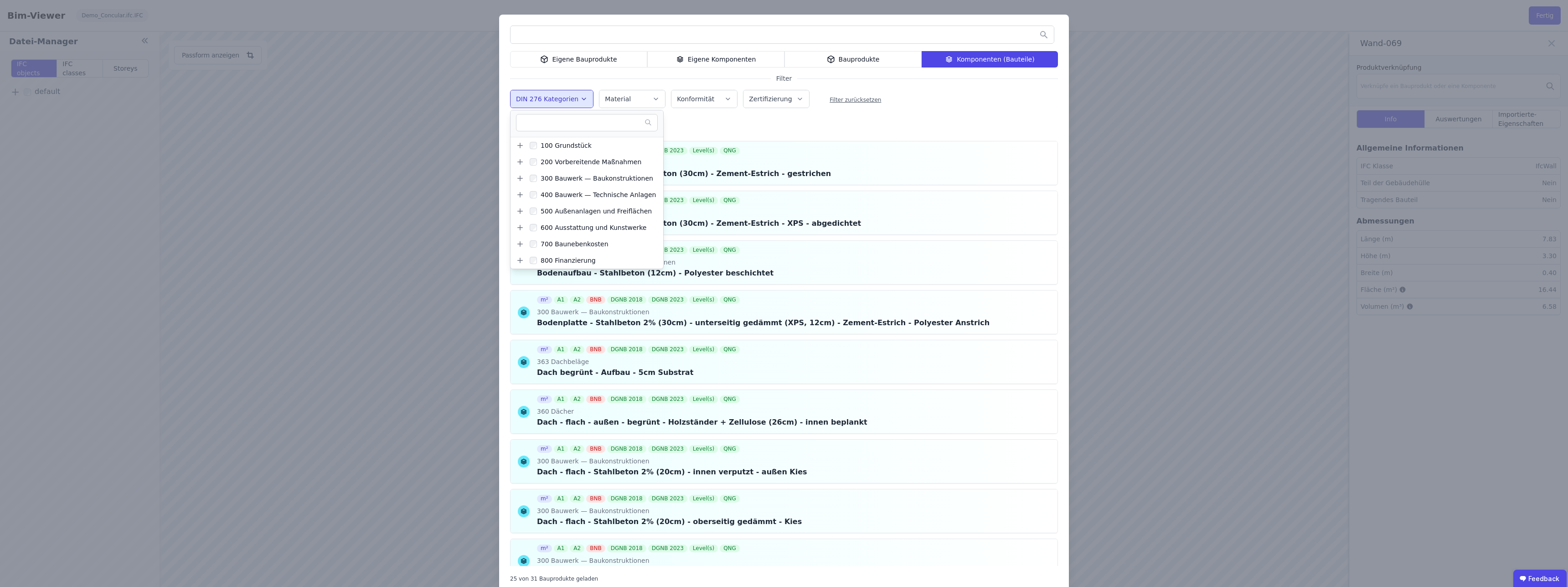
click at [942, 121] on div "Eigene Bauprodukte Eigene Komponenten Bauprodukte Komponenten (Bauteile) Filter…" at bounding box center [784, 304] width 570 height 578
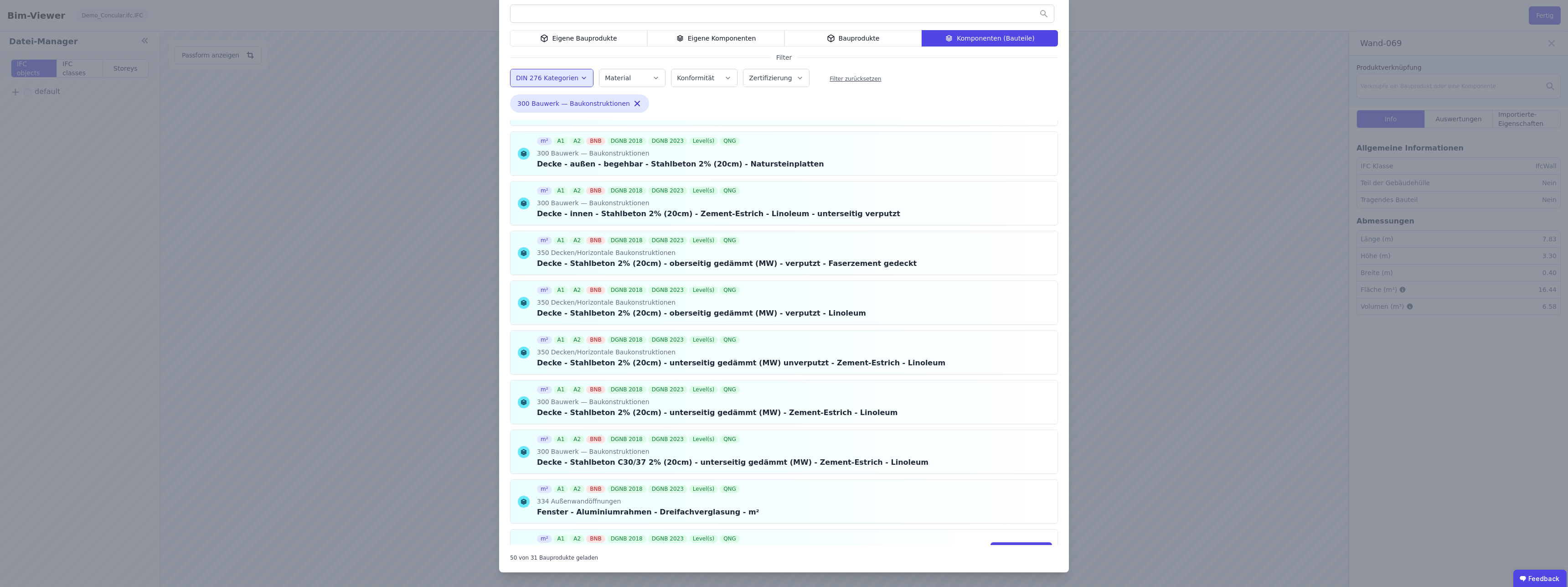
scroll to position [1383, 0]
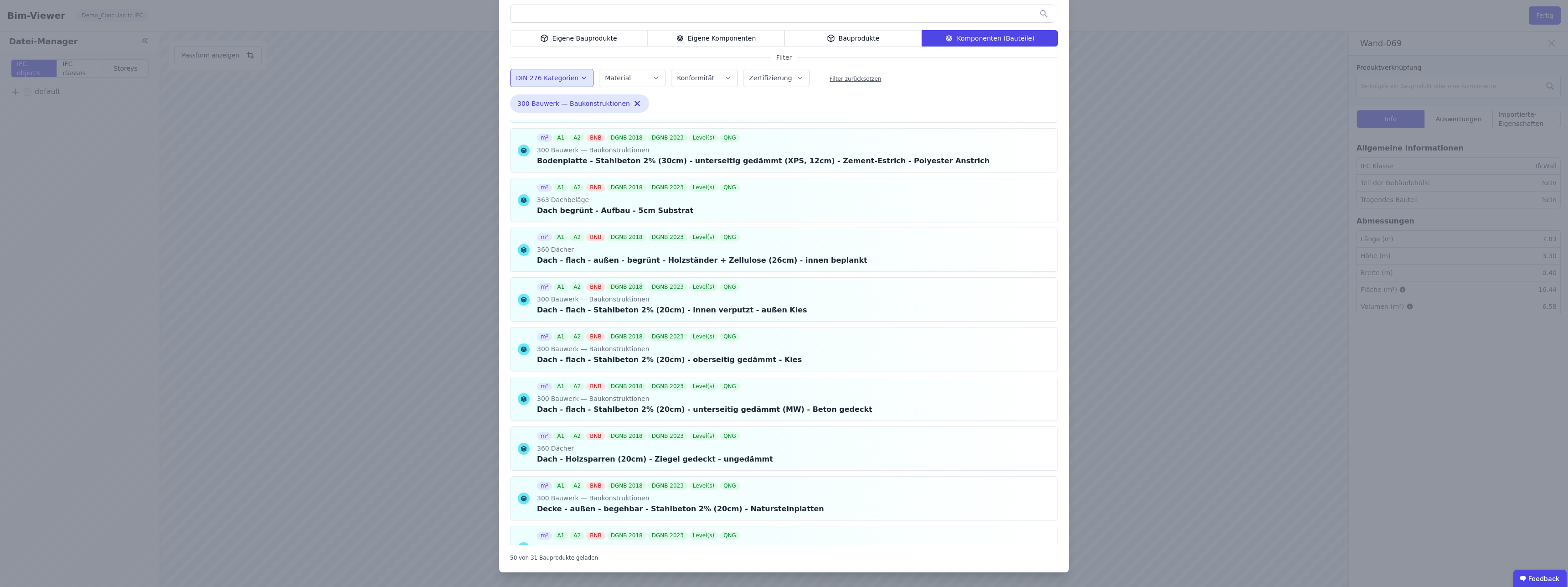
click at [842, 37] on div "Bauprodukte" at bounding box center [853, 38] width 137 height 16
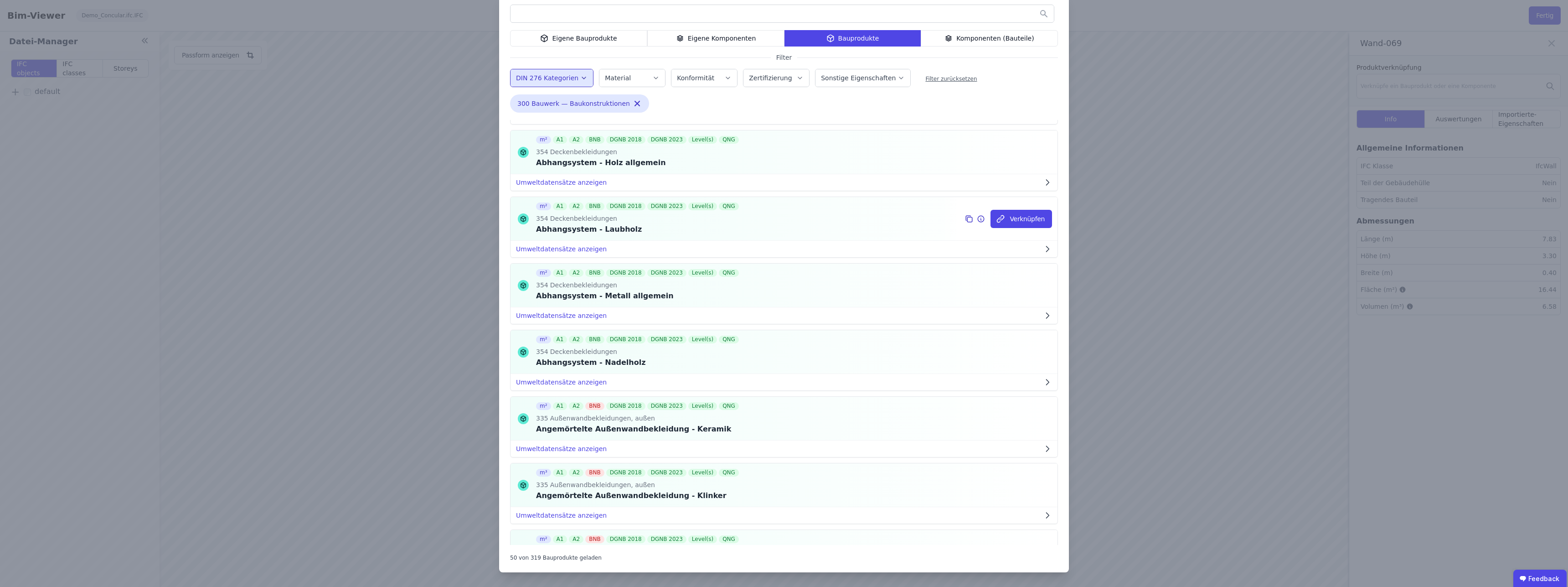
scroll to position [1999, 0]
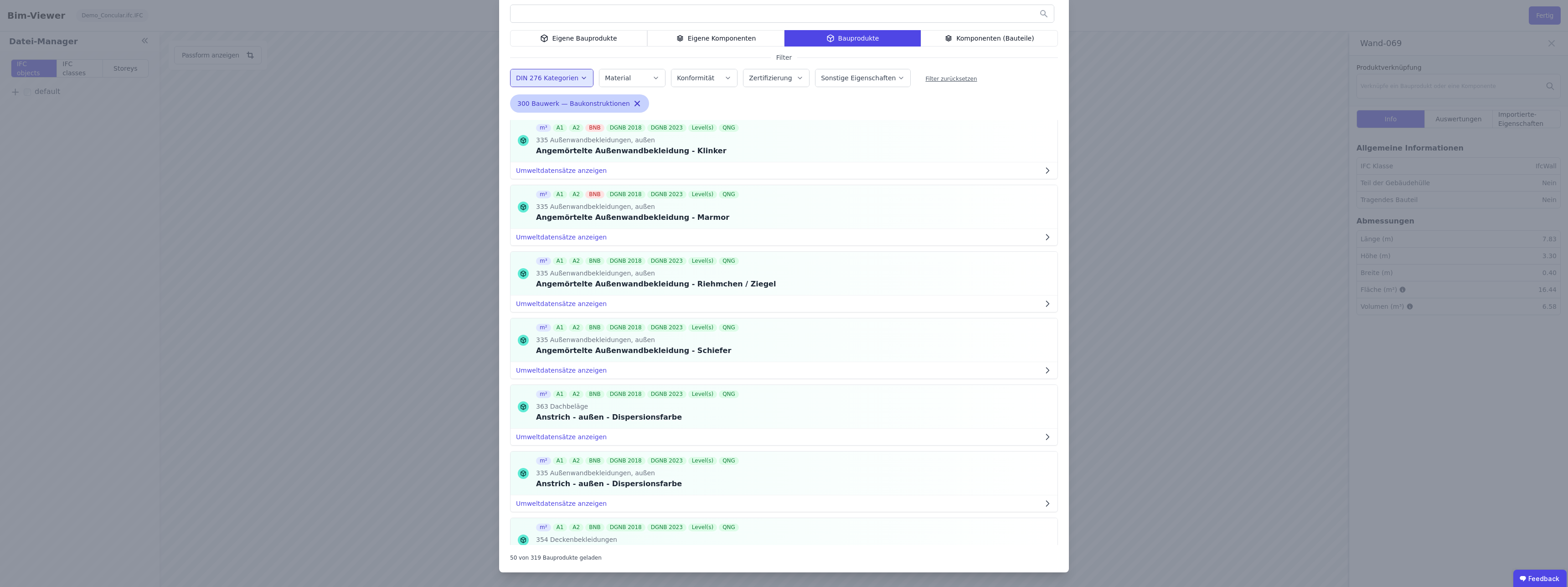
drag, startPoint x: 545, startPoint y: 107, endPoint x: 625, endPoint y: 113, distance: 80.2
click at [545, 107] on span "300 Bauwerk — Baukonstruktionen" at bounding box center [573, 103] width 113 height 9
click at [635, 104] on icon "button" at bounding box center [637, 103] width 4 height 4
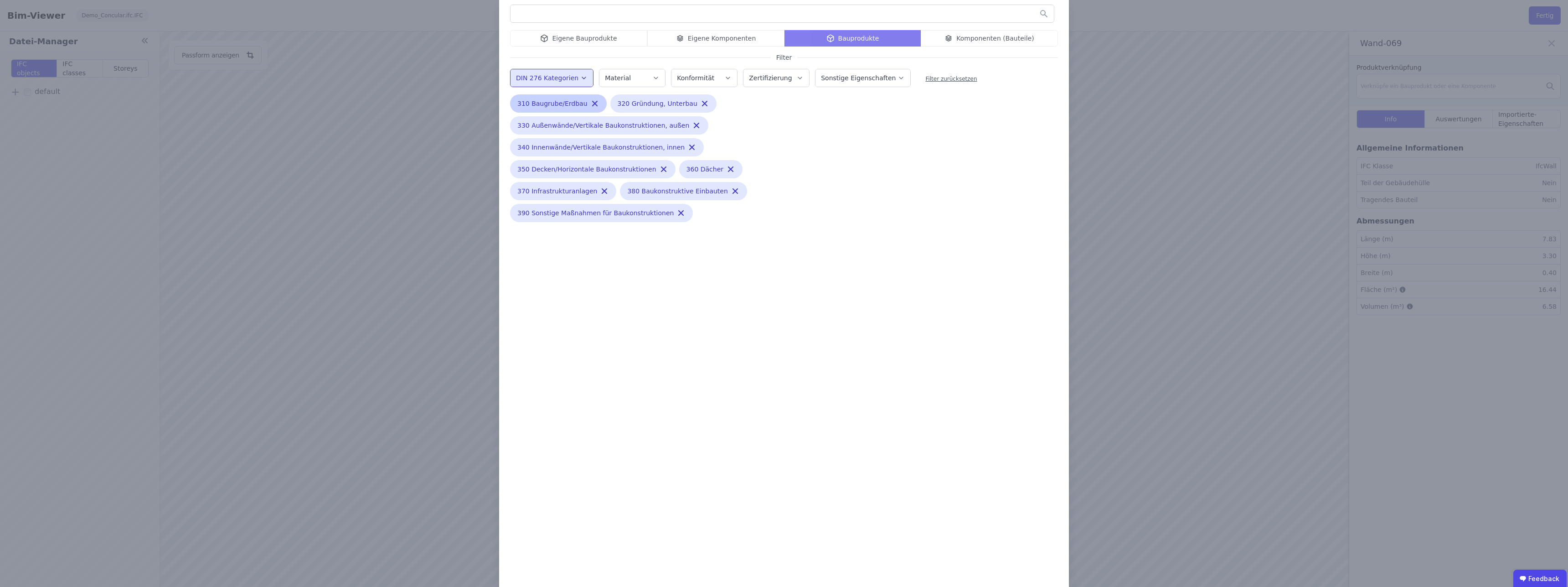
scroll to position [0, 0]
click at [553, 77] on label "DIN 276 Kategorien" at bounding box center [548, 78] width 65 height 7
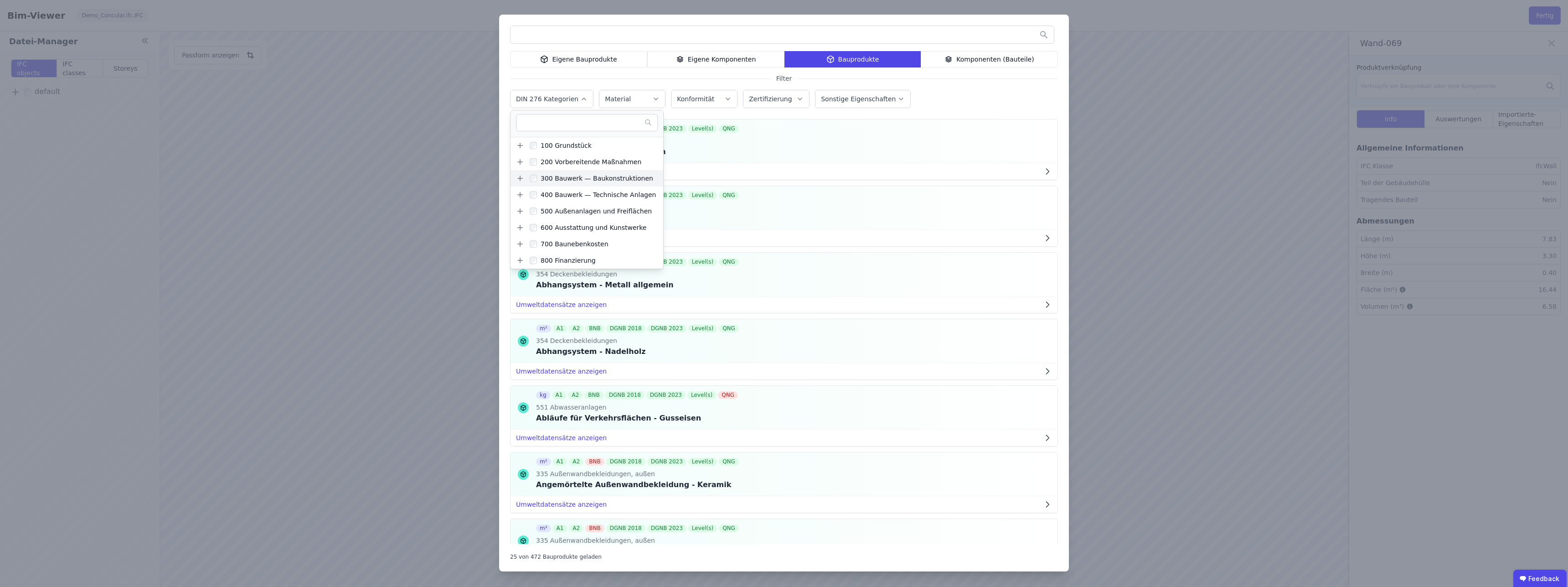
click at [519, 181] on icon at bounding box center [520, 178] width 8 height 8
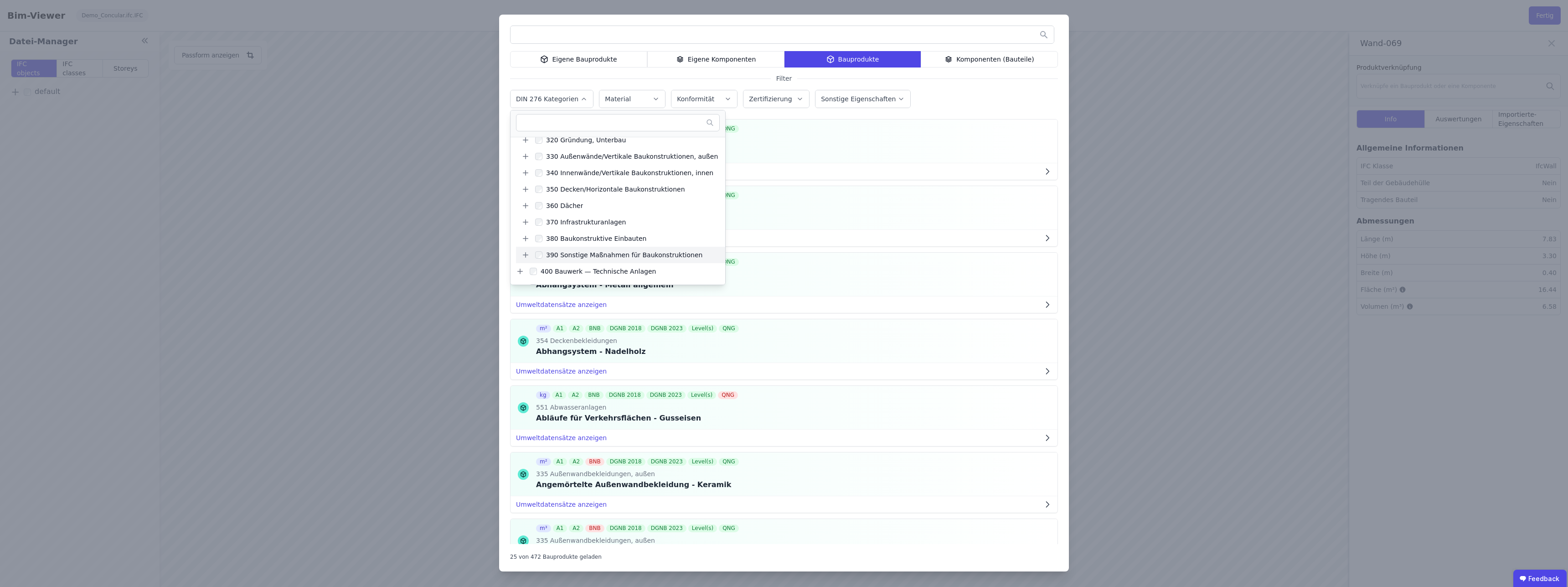
scroll to position [52, 0]
click at [525, 177] on icon at bounding box center [525, 175] width 8 height 8
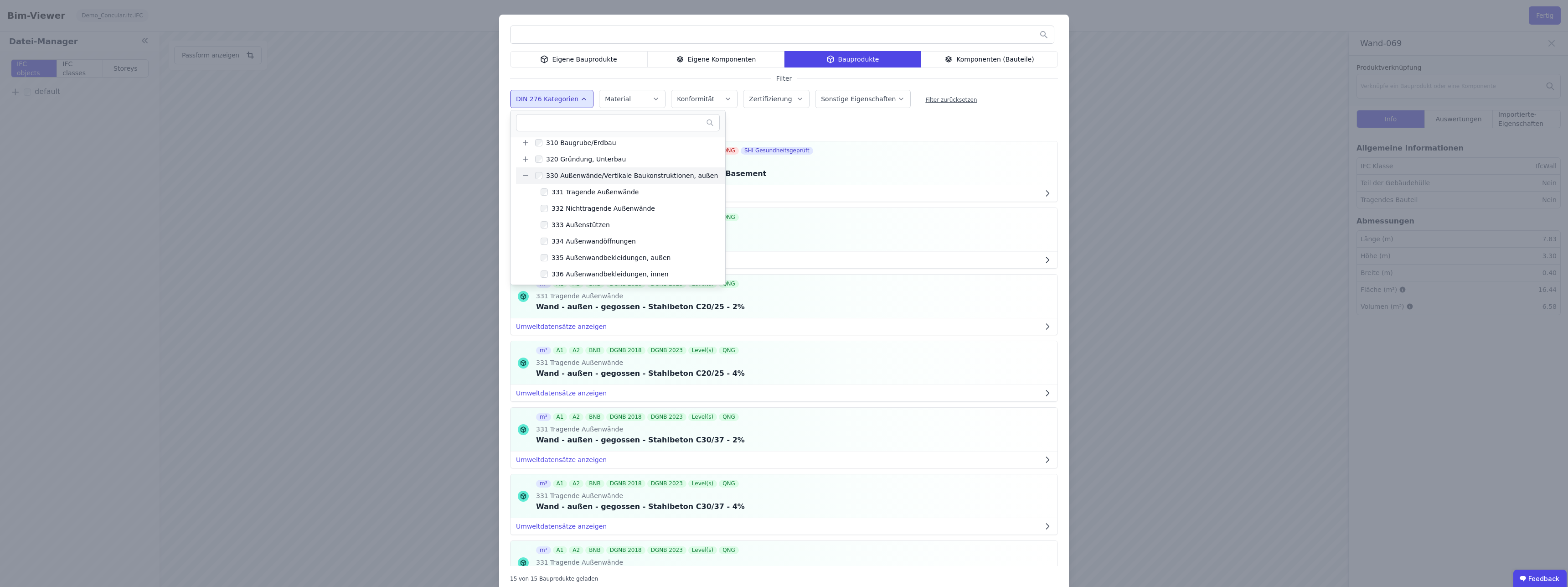
click at [818, 126] on div "Eigene Bauprodukte Eigene Komponenten Bauprodukte Komponenten (Bauteile) Filter…" at bounding box center [784, 304] width 570 height 578
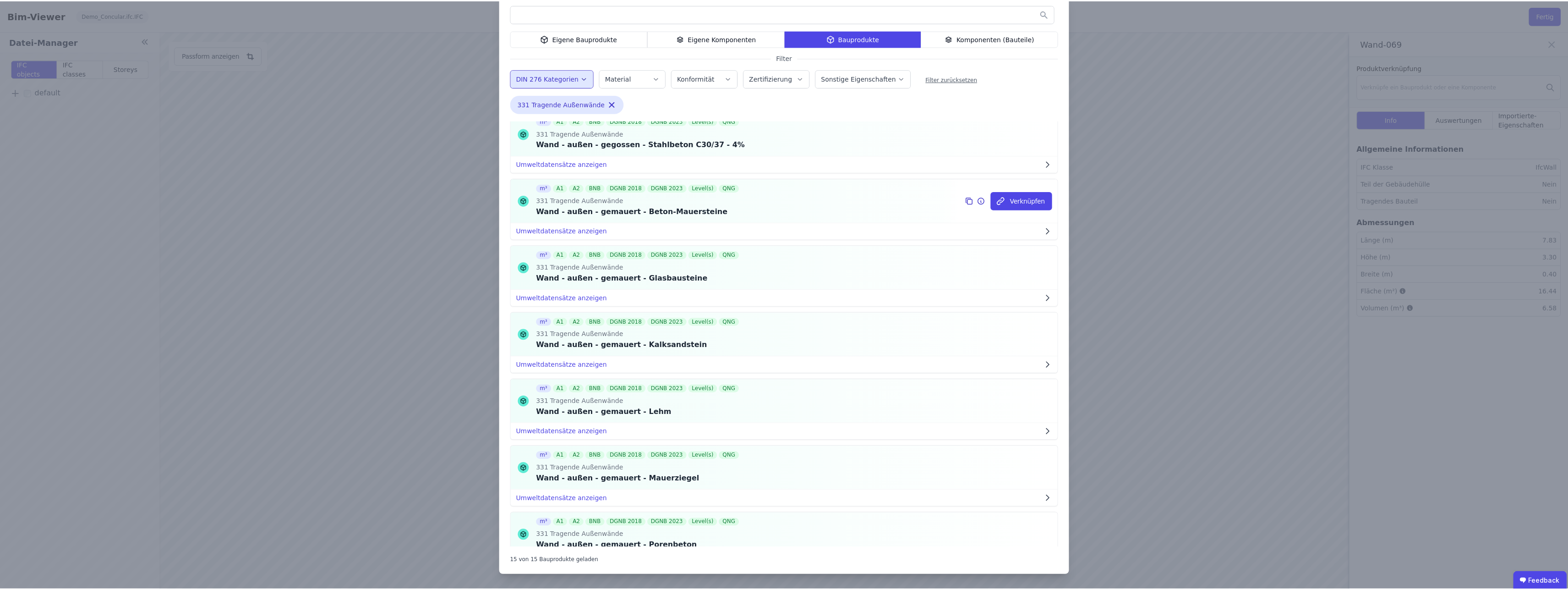
scroll to position [520, 0]
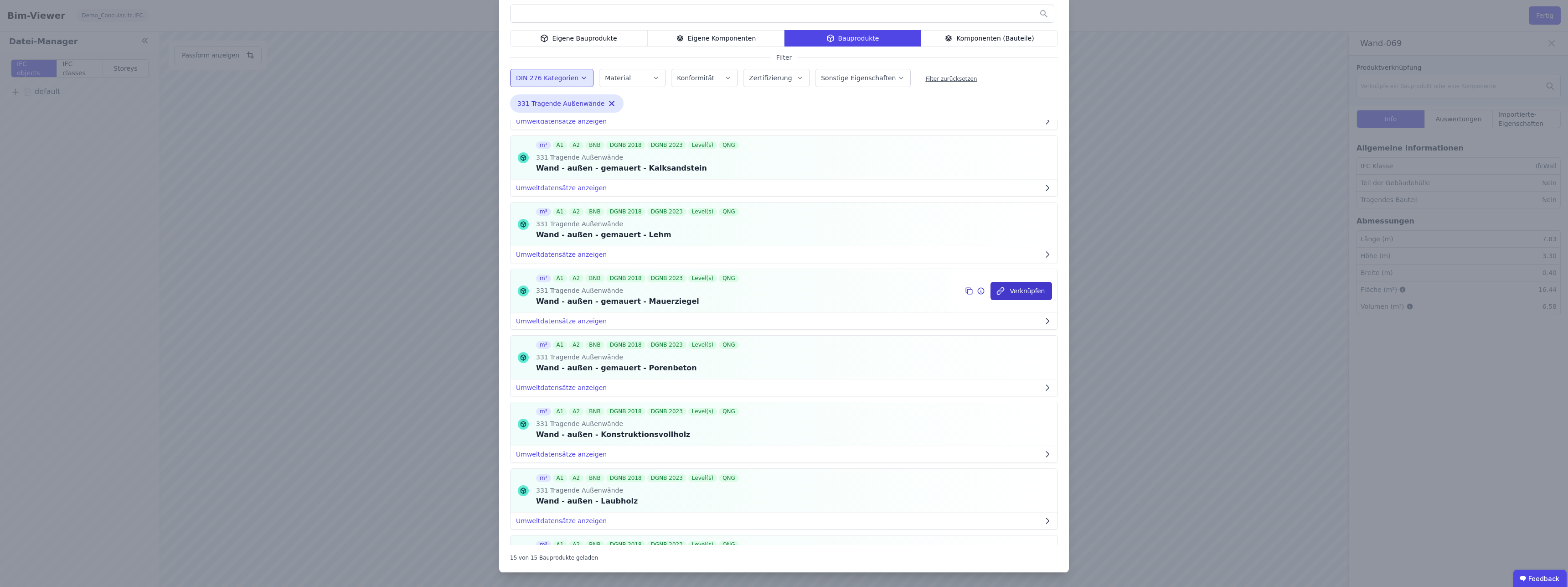
click at [1020, 296] on button "Verknüpfen" at bounding box center [1021, 291] width 61 height 18
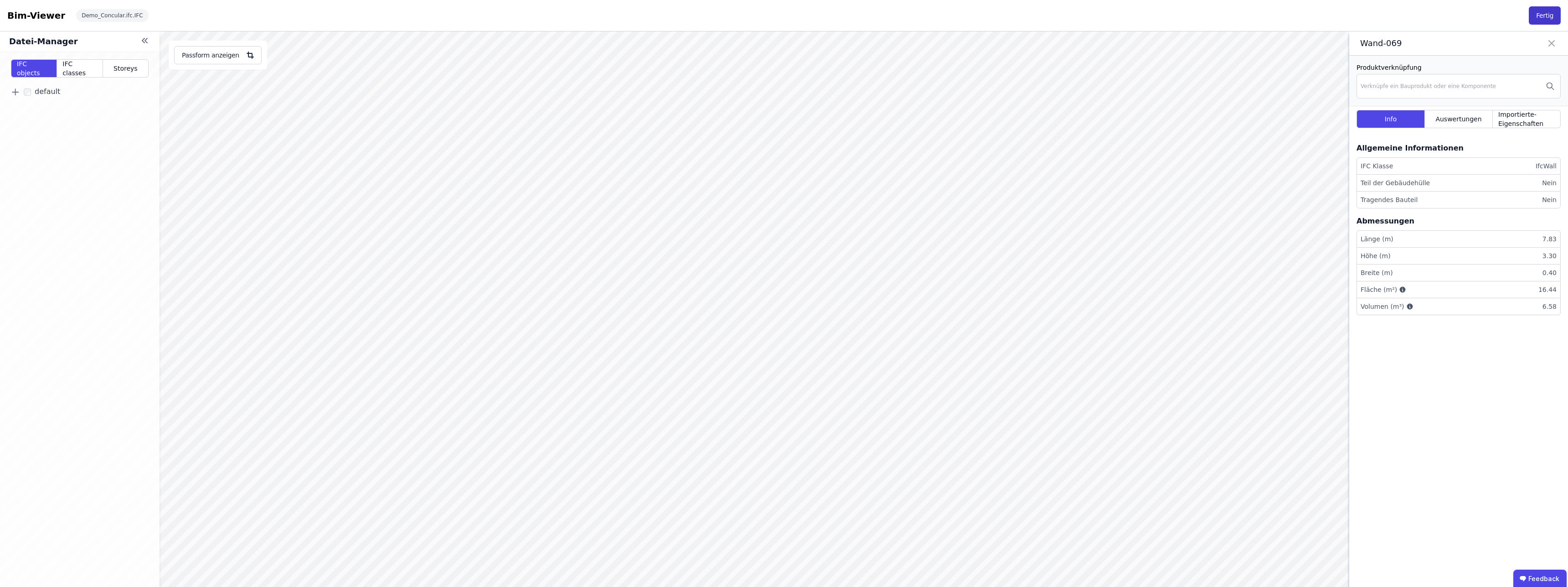
click at [1547, 18] on button "Fertig" at bounding box center [1545, 15] width 32 height 18
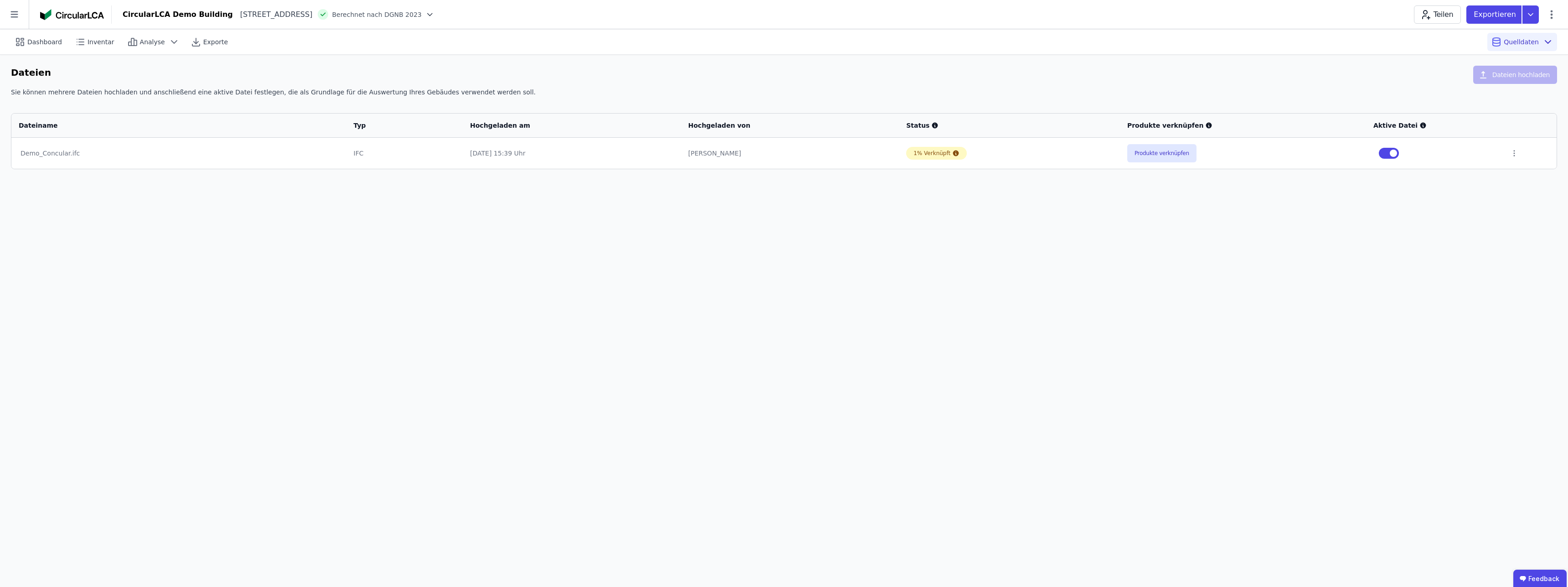
click at [326, 257] on div "Dashboard Inventar Analyse Exporte Quelldaten Dateien Dateien hochladen Sie kön…" at bounding box center [784, 308] width 1568 height 558
click at [151, 41] on span "Analyse" at bounding box center [152, 41] width 25 height 9
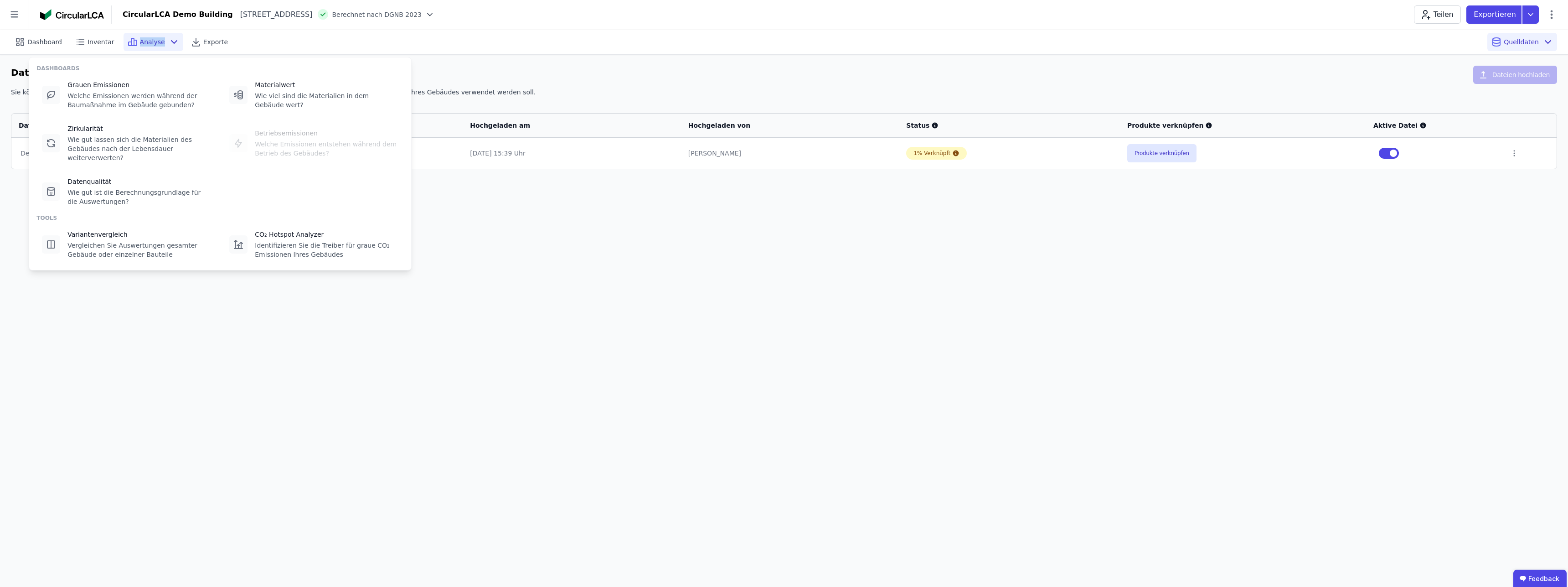
click at [151, 41] on span "Analyse" at bounding box center [152, 41] width 25 height 9
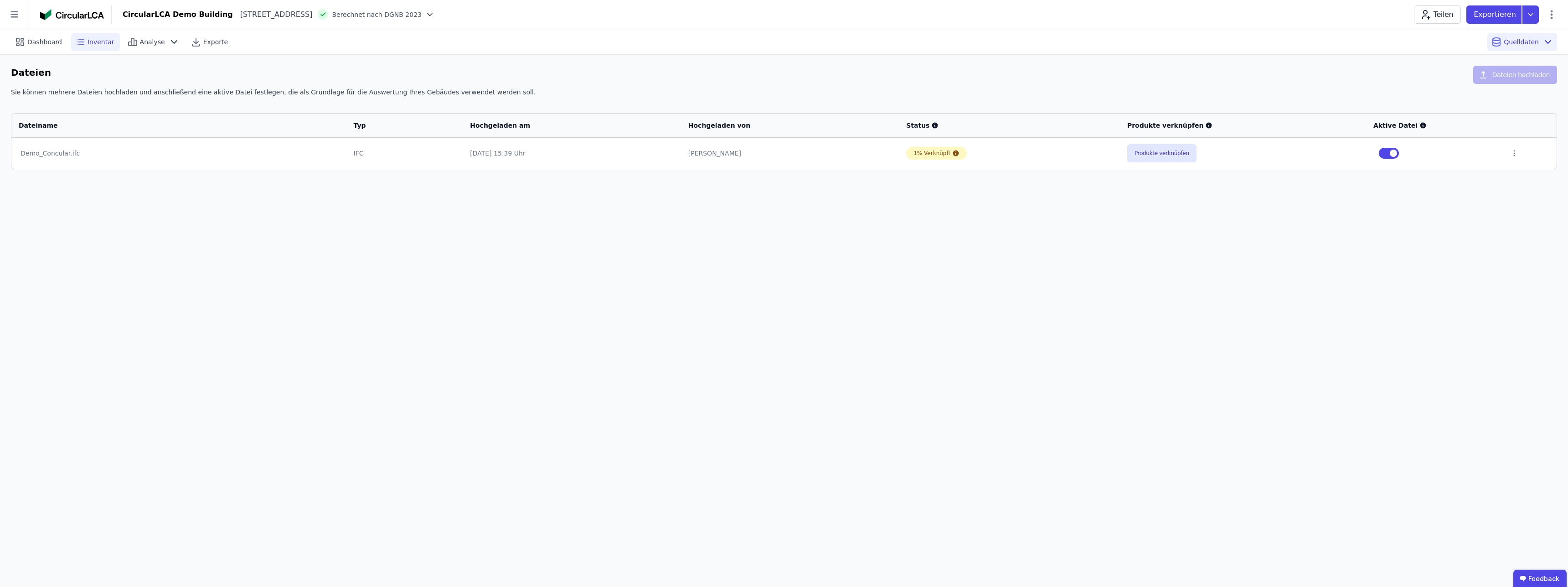
click at [97, 43] on span "Inventar" at bounding box center [101, 41] width 27 height 9
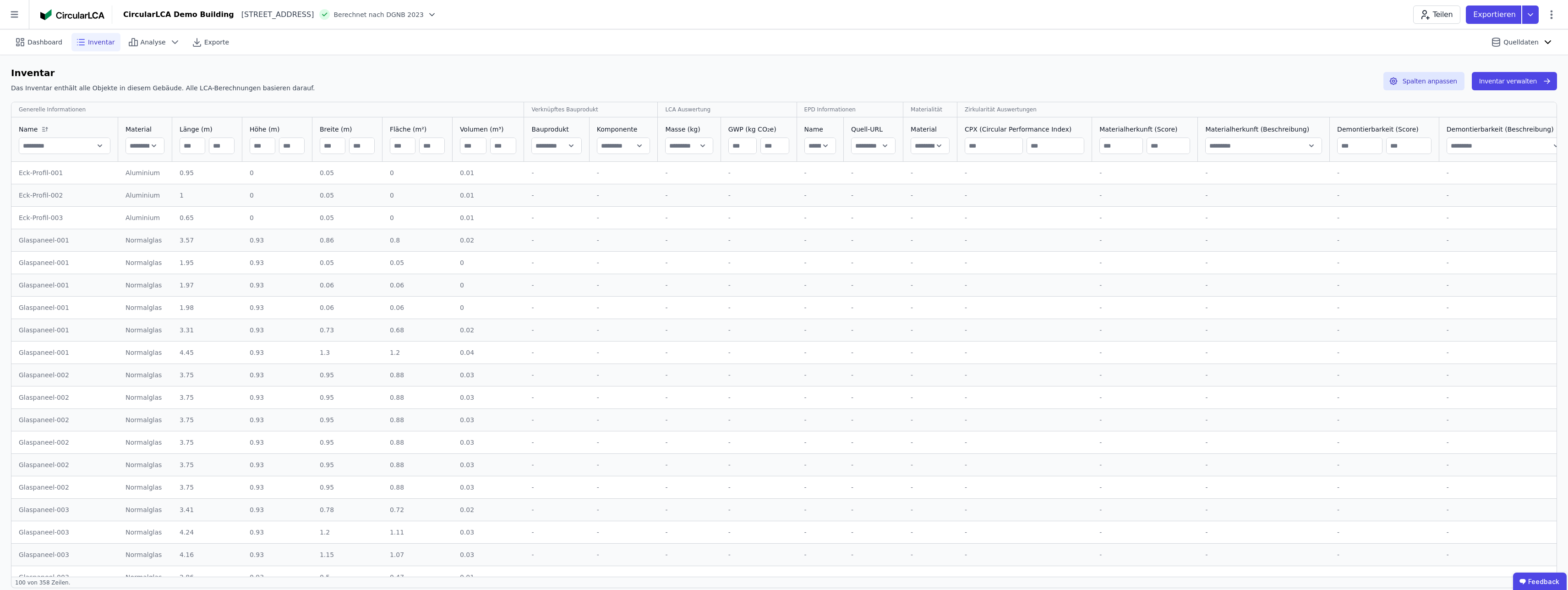
click at [1232, 50] on div "Dashboard Inventar Analyse Exporte Quelldaten" at bounding box center [784, 42] width 1546 height 25
click at [56, 38] on span "Dashboard" at bounding box center [45, 42] width 35 height 9
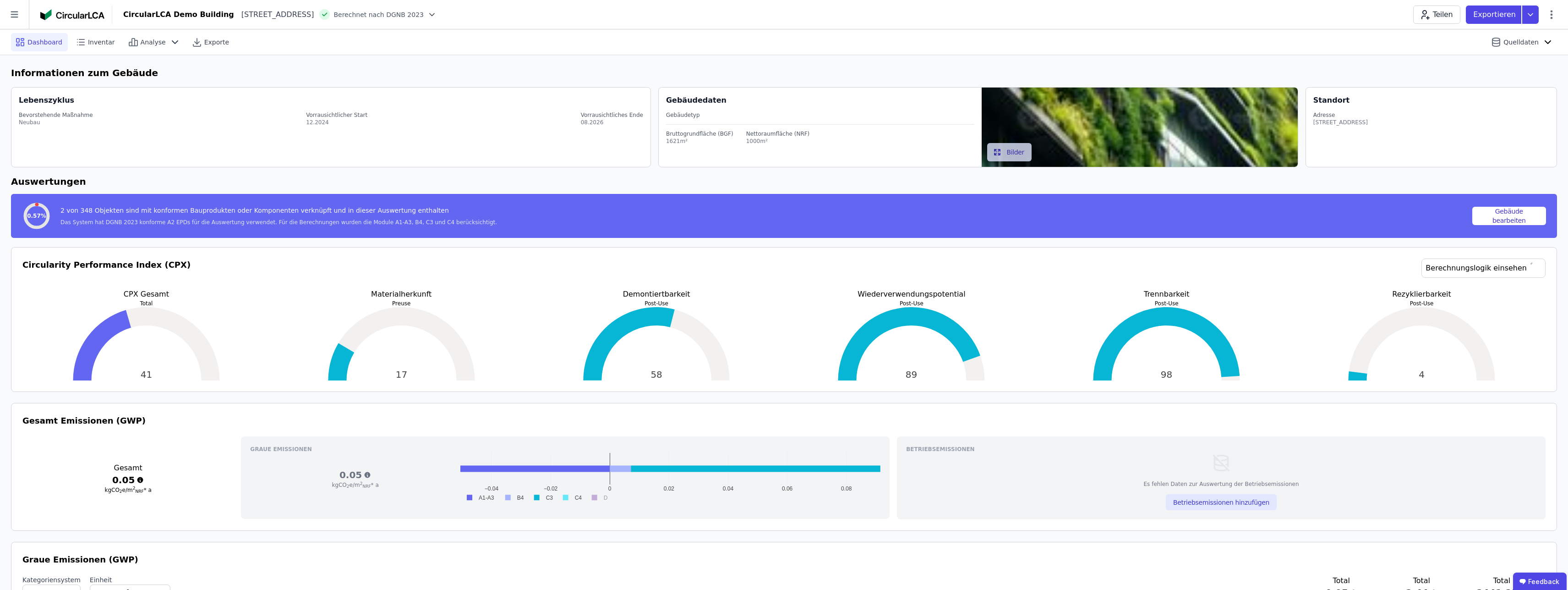
click at [26, 41] on div "Dashboard" at bounding box center [39, 42] width 57 height 18
click at [13, 17] on icon at bounding box center [14, 14] width 29 height 29
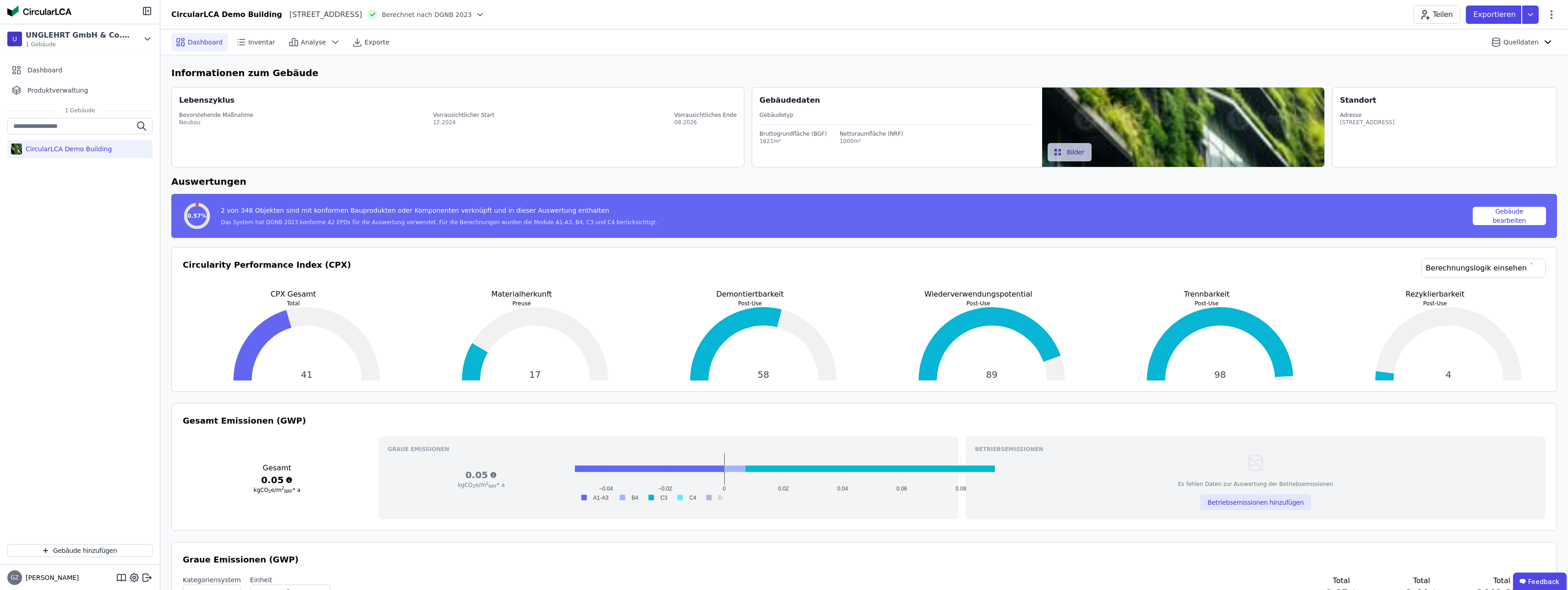
click at [59, 152] on div "CircularLCA Demo Building" at bounding box center [67, 149] width 90 height 9
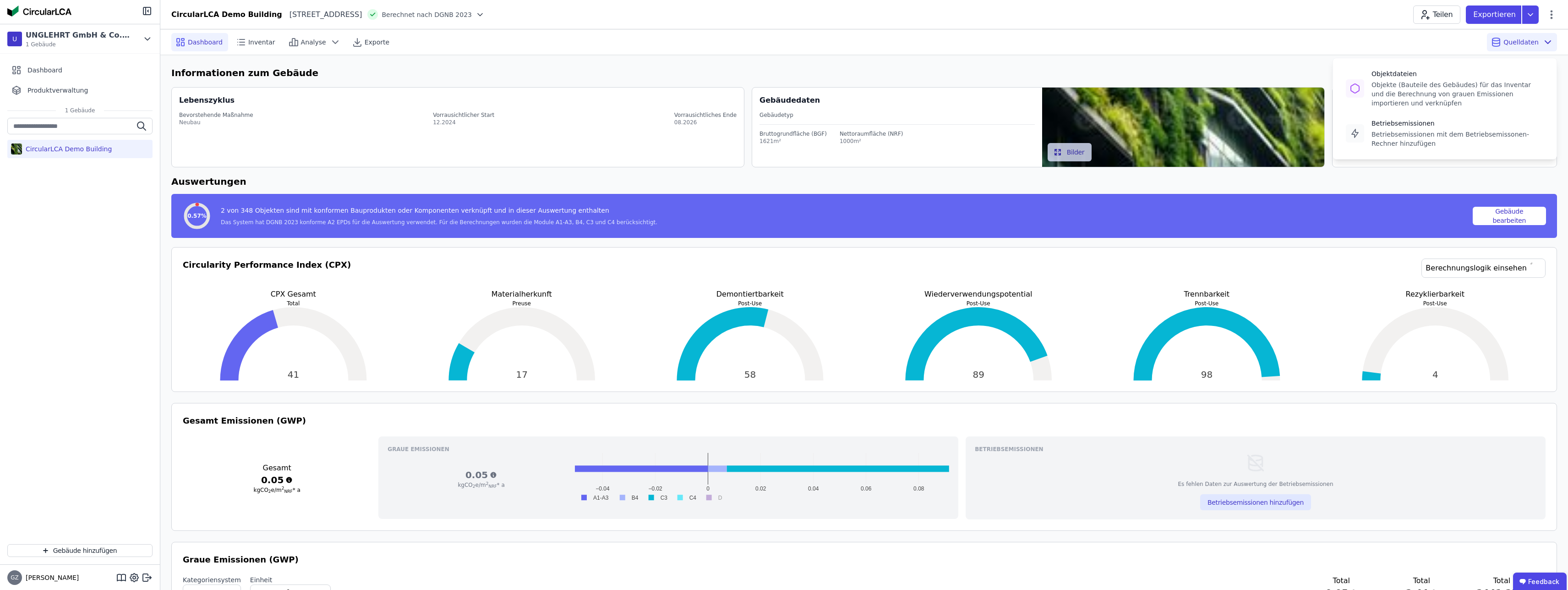
click at [1550, 44] on icon at bounding box center [1548, 42] width 11 height 11
click at [1553, 16] on icon at bounding box center [1551, 15] width 11 height 11
click at [1528, 35] on span "Gebäude bearbeiten" at bounding box center [1509, 36] width 66 height 9
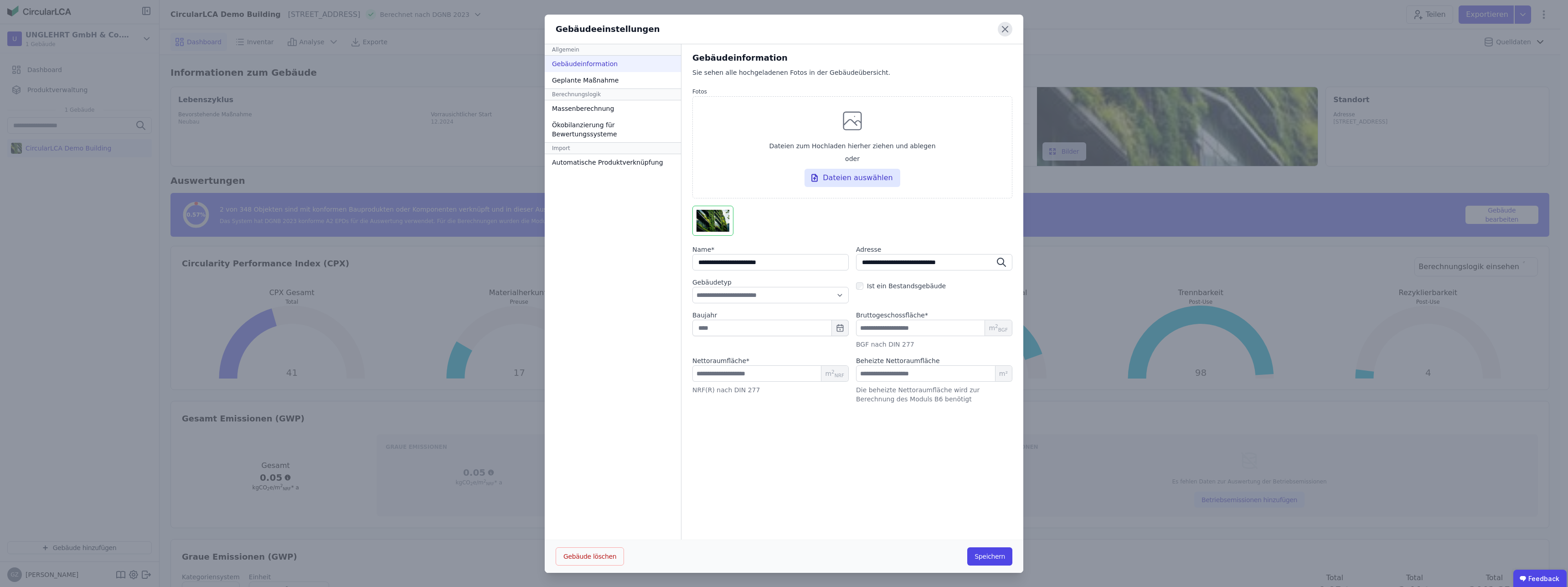
click at [1002, 26] on icon at bounding box center [1005, 29] width 15 height 15
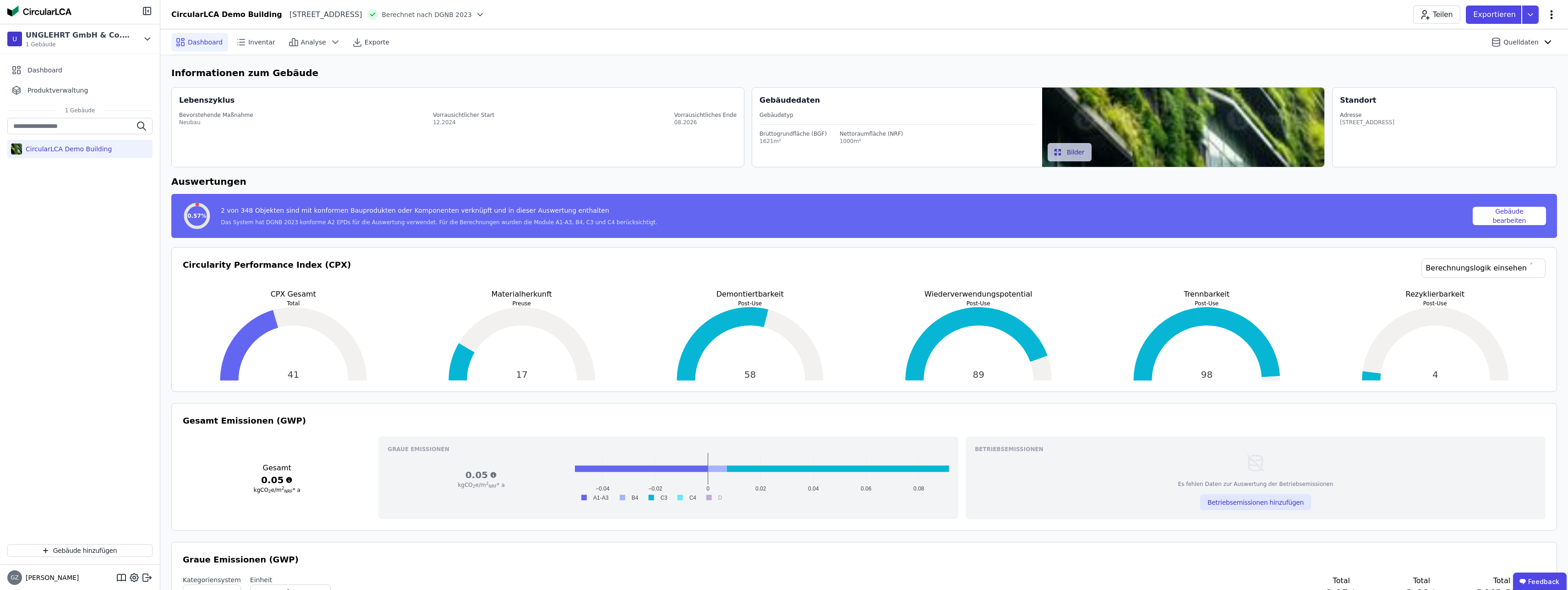
click at [1552, 19] on icon at bounding box center [1552, 14] width 2 height 9
click at [1518, 218] on button "Gebäude bearbeiten" at bounding box center [1510, 216] width 74 height 18
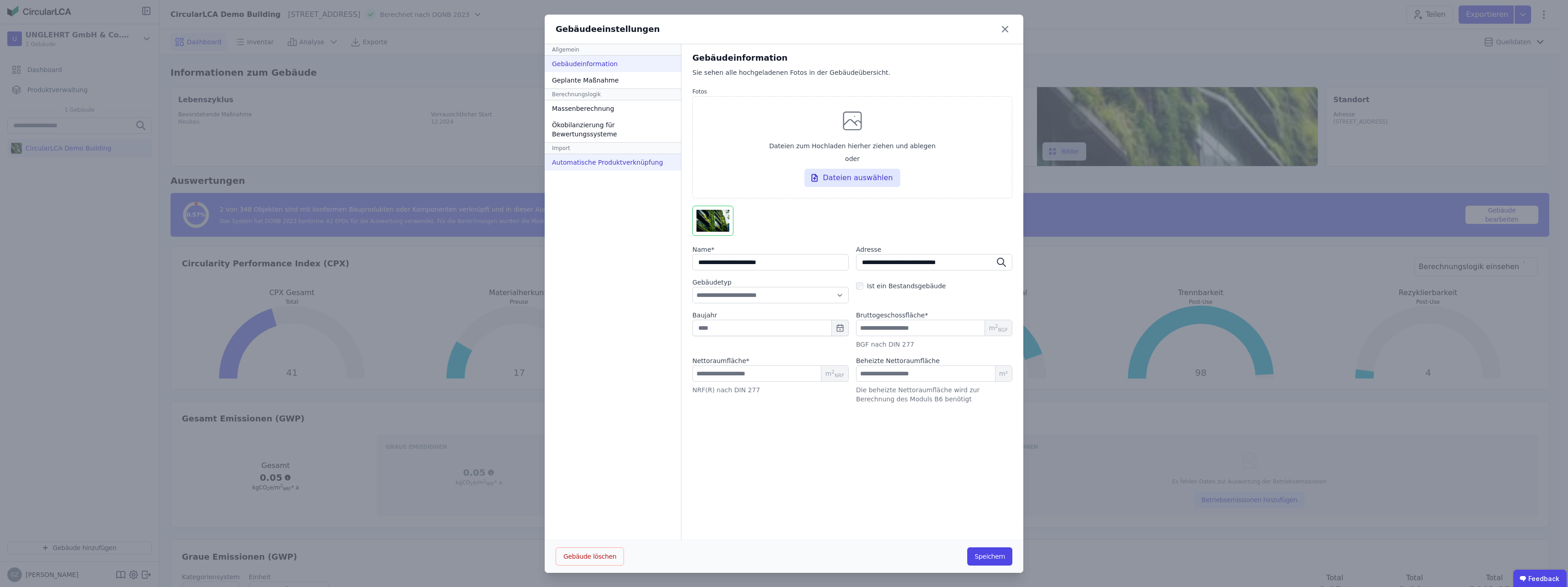
click at [602, 154] on div "Automatische Produktverknüpfung" at bounding box center [613, 162] width 136 height 16
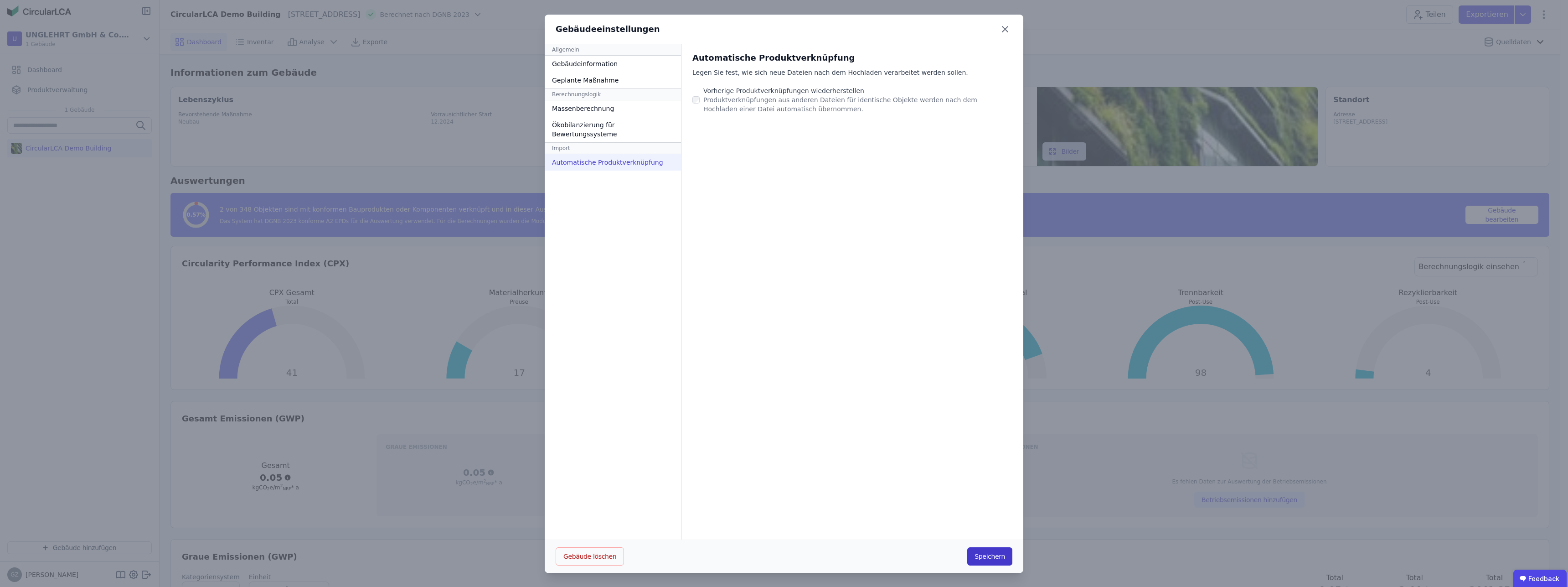
click at [987, 555] on button "Speichern" at bounding box center [990, 557] width 45 height 18
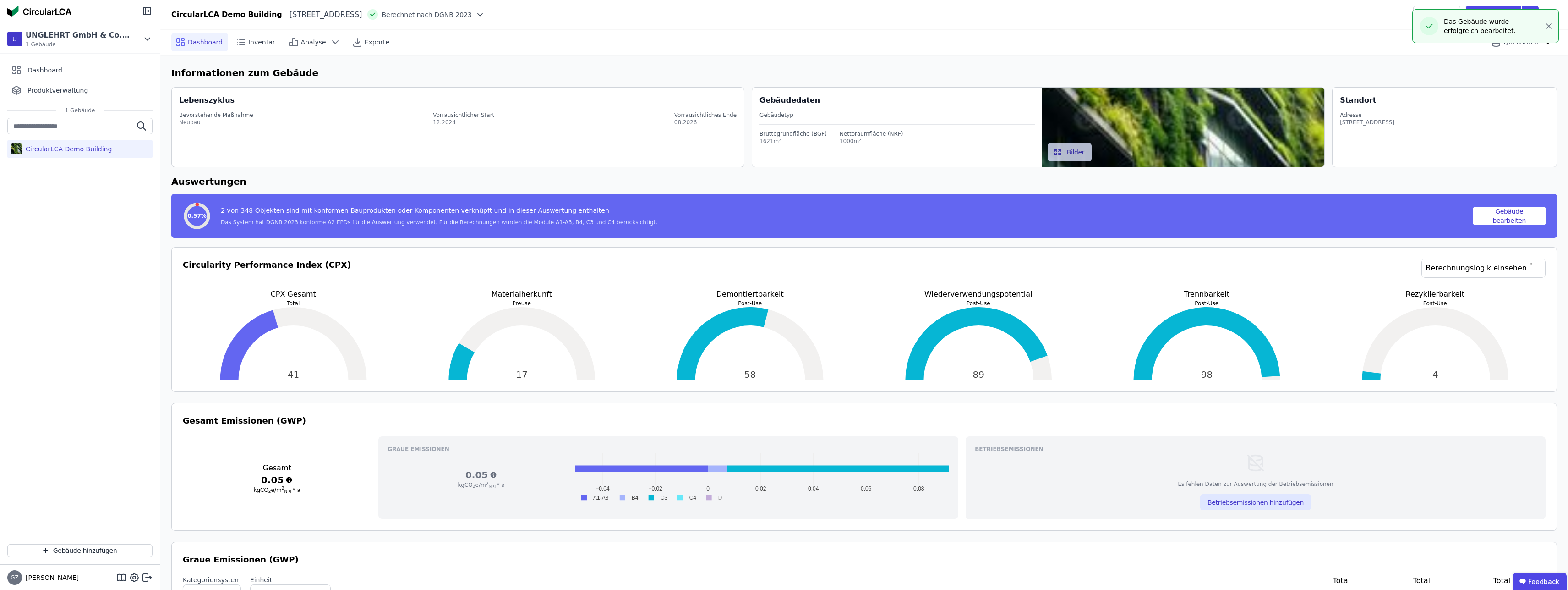
click at [1005, 30] on div "Dashboard Inventar Analyse Exporte Quelldaten" at bounding box center [864, 42] width 1386 height 25
click at [1550, 31] on button "button" at bounding box center [1548, 26] width 10 height 15
click at [1550, 20] on div "Teilen Exportieren" at bounding box center [1485, 15] width 144 height 18
click at [1553, 16] on icon at bounding box center [1551, 15] width 11 height 11
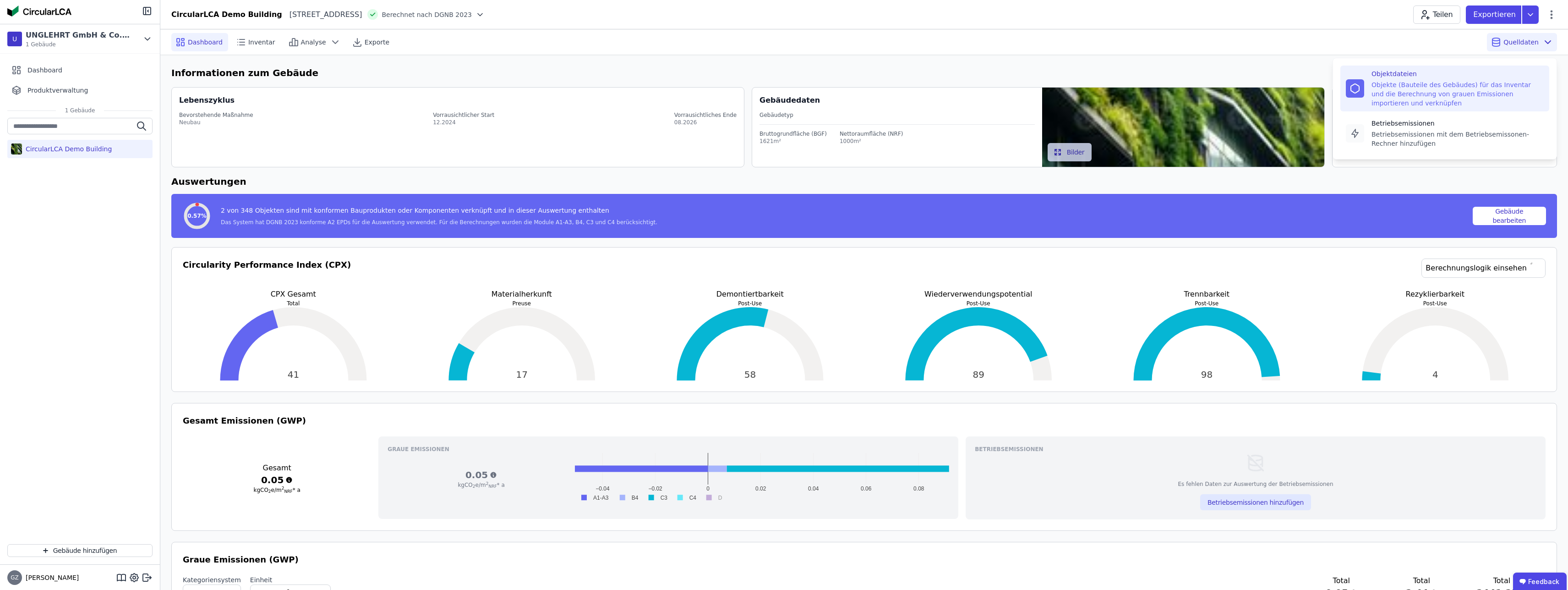
click at [1433, 77] on div "Objektdateien" at bounding box center [1458, 73] width 173 height 9
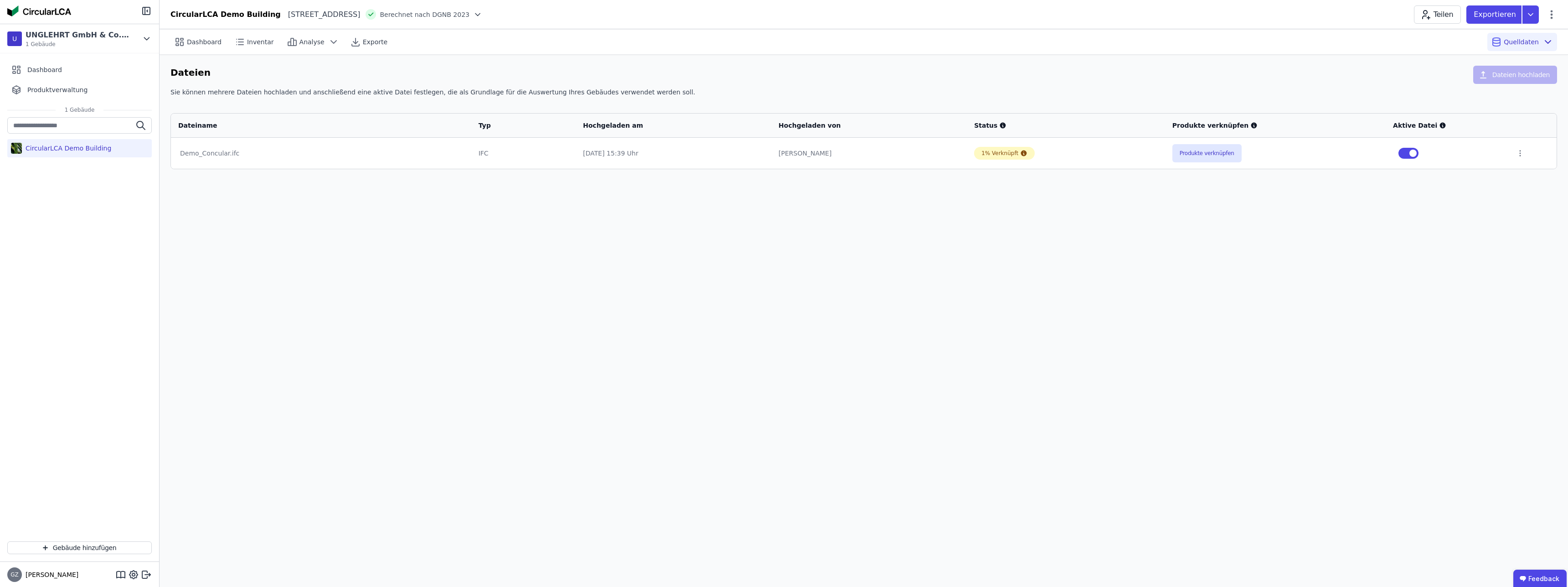
click at [1041, 367] on div "Dashboard Inventar Analyse Exporte Quelldaten Dateien Dateien hochladen Sie kön…" at bounding box center [864, 308] width 1409 height 558
click at [220, 153] on div "Demo_Concular.ifc" at bounding box center [321, 153] width 282 height 9
click at [213, 156] on div "Demo_Concular.ifc" at bounding box center [321, 153] width 282 height 9
click at [1520, 153] on icon at bounding box center [1520, 153] width 1 height 5
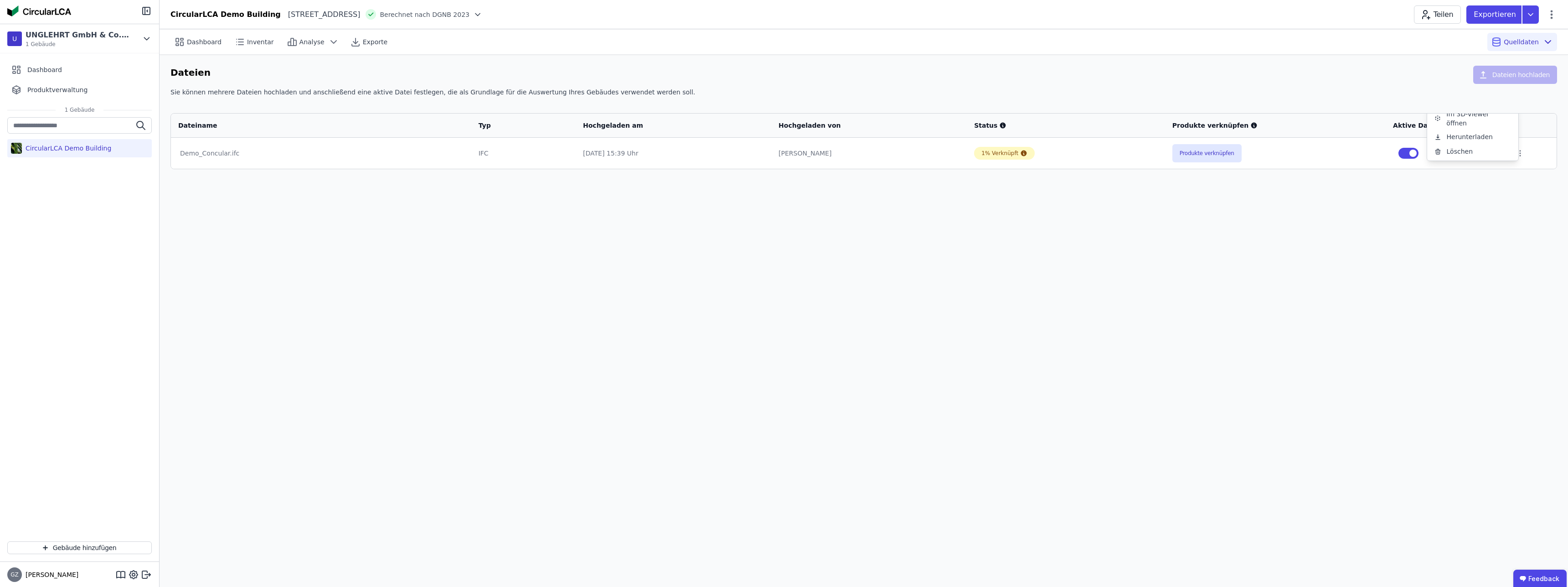
click at [1221, 317] on div "Dashboard Inventar Analyse Exporte Quelldaten Dateien Dateien hochladen Sie kön…" at bounding box center [864, 308] width 1409 height 558
click at [194, 214] on div "Dashboard Inventar Analyse Exporte Quelldaten Dateien Dateien hochladen Sie kön…" at bounding box center [864, 308] width 1409 height 558
click at [1230, 149] on button "Produkte verknüpfen" at bounding box center [1207, 153] width 69 height 18
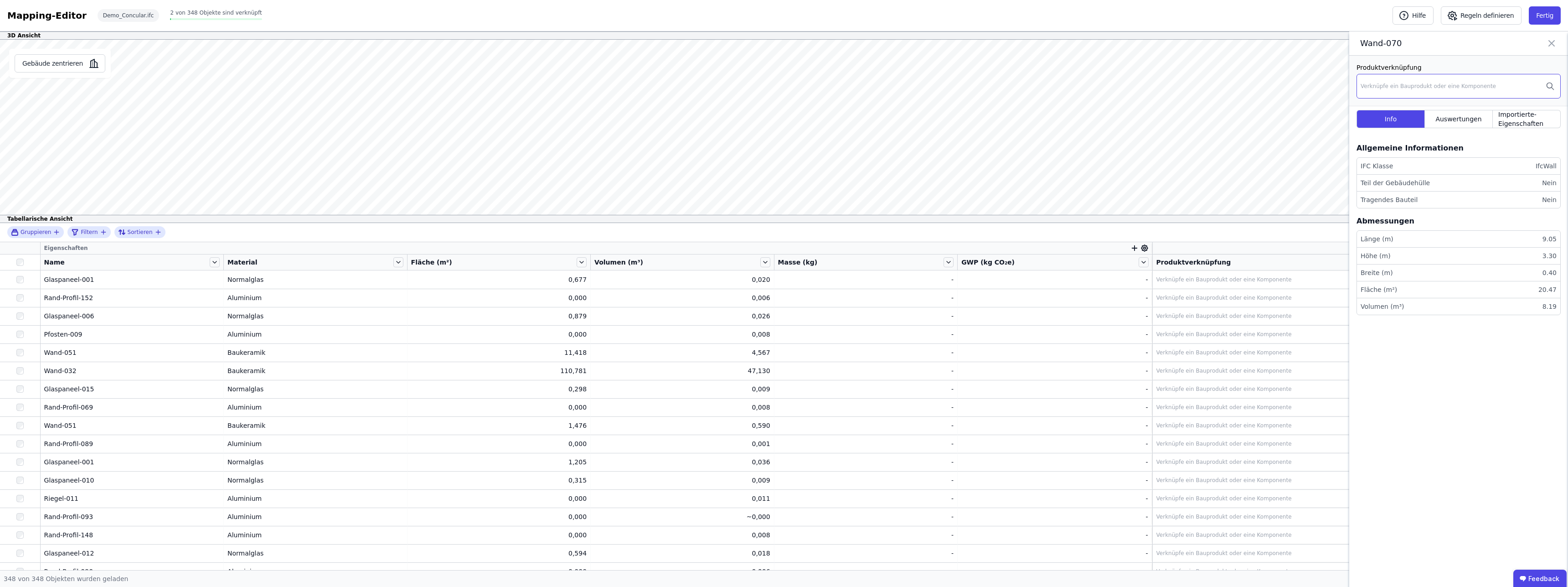
click at [1472, 90] on div "Verknüpfe ein Bauprodukt oder eine Komponente" at bounding box center [1458, 86] width 204 height 24
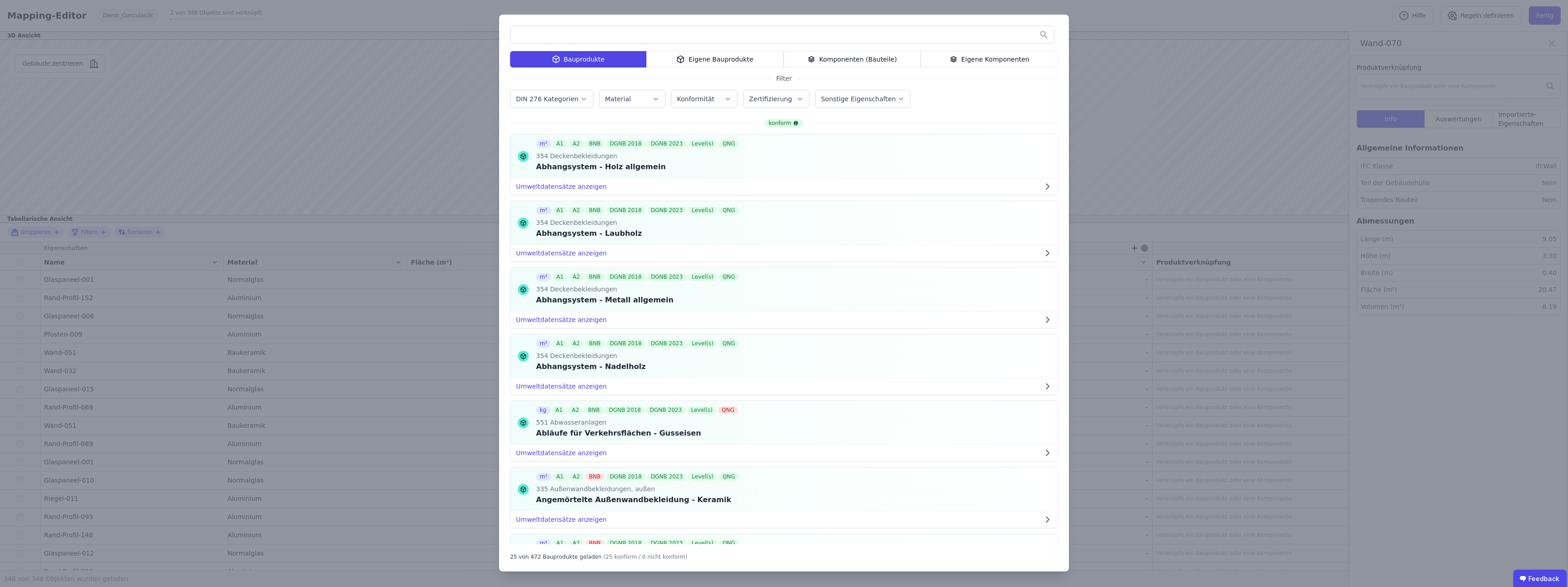
click at [549, 96] on label "DIN 276 Kategorien" at bounding box center [548, 99] width 65 height 7
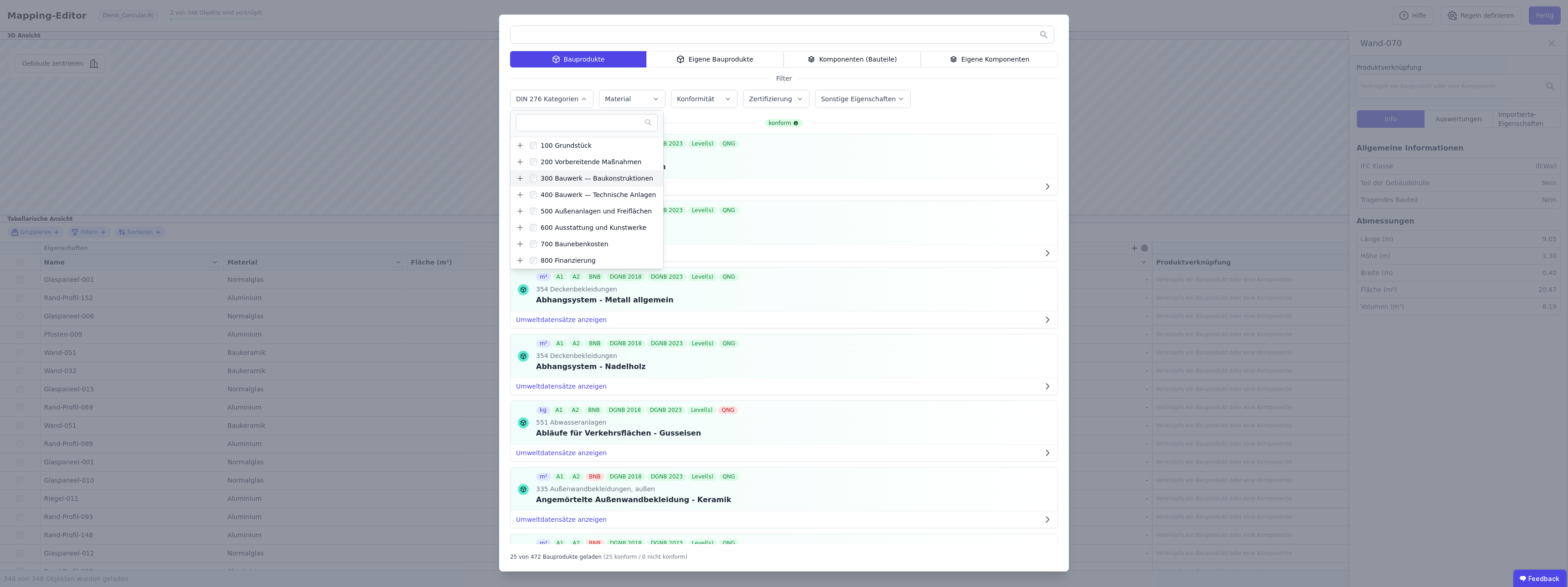
click at [520, 181] on icon at bounding box center [520, 178] width 8 height 8
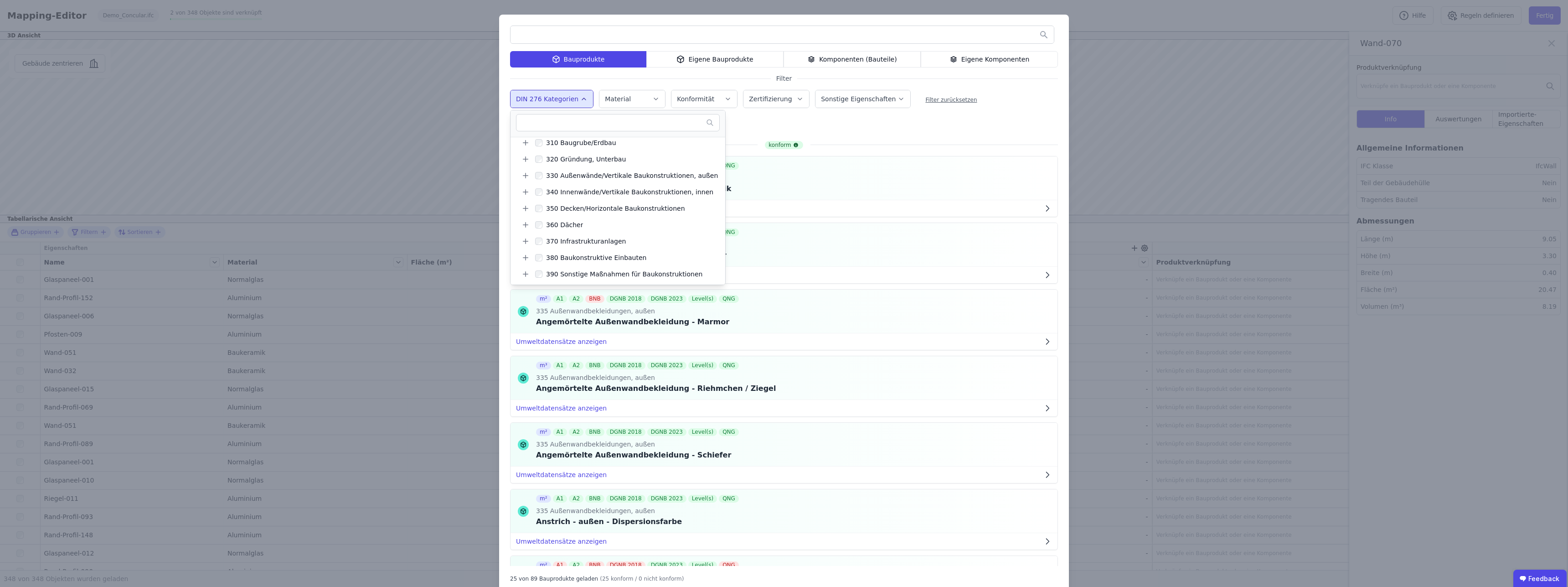
click at [884, 135] on div "Bauprodukte Eigene Bauprodukte Komponenten (Bauteile) Eigene Komponenten Filter…" at bounding box center [784, 304] width 570 height 578
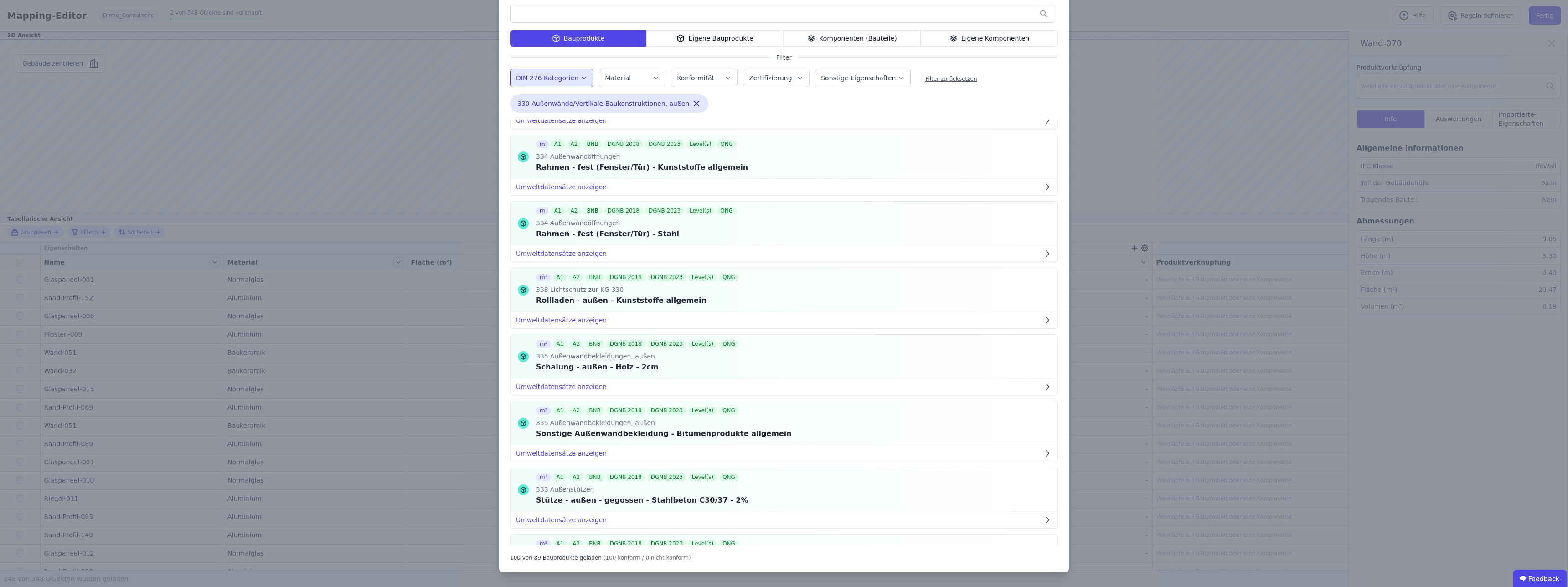
scroll to position [4536, 0]
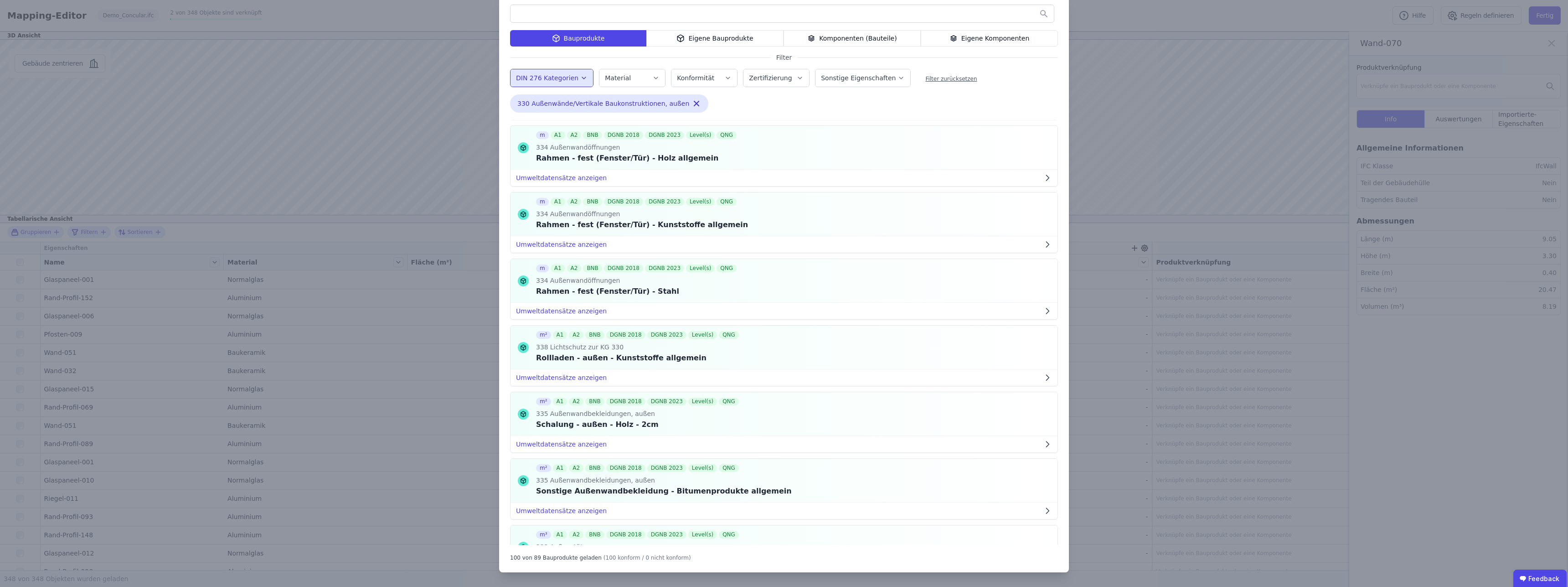
click at [550, 72] on button "DIN 276 Kategorien" at bounding box center [552, 78] width 83 height 17
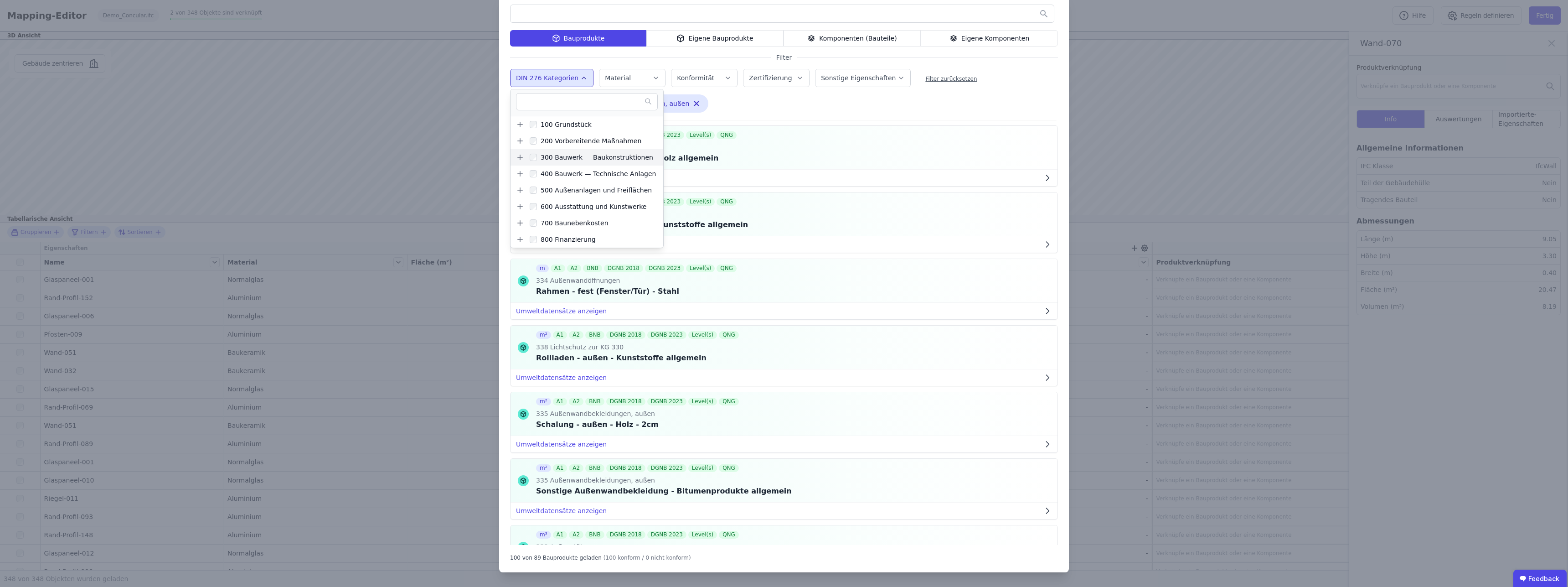
click at [520, 156] on icon at bounding box center [520, 158] width 0 height 5
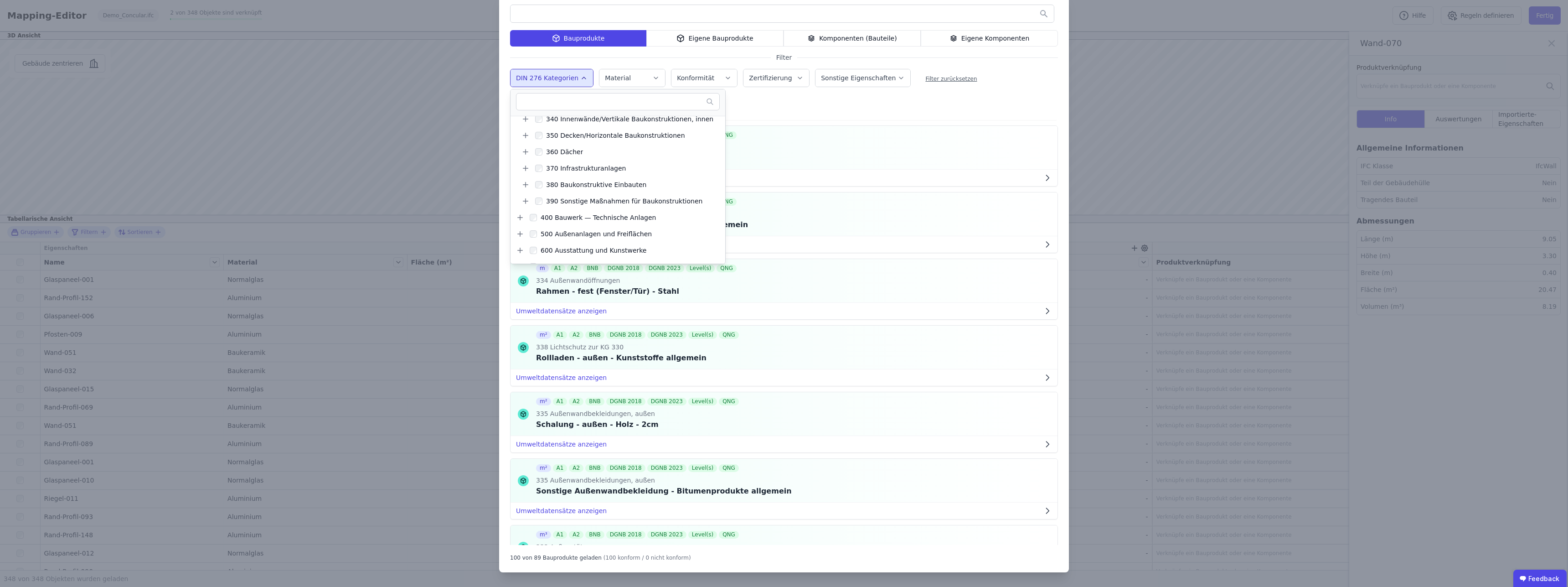
click at [886, 110] on div "Bauprodukte Eigene Bauprodukte Komponenten (Bauteile) Eigene Komponenten Filter…" at bounding box center [784, 283] width 570 height 578
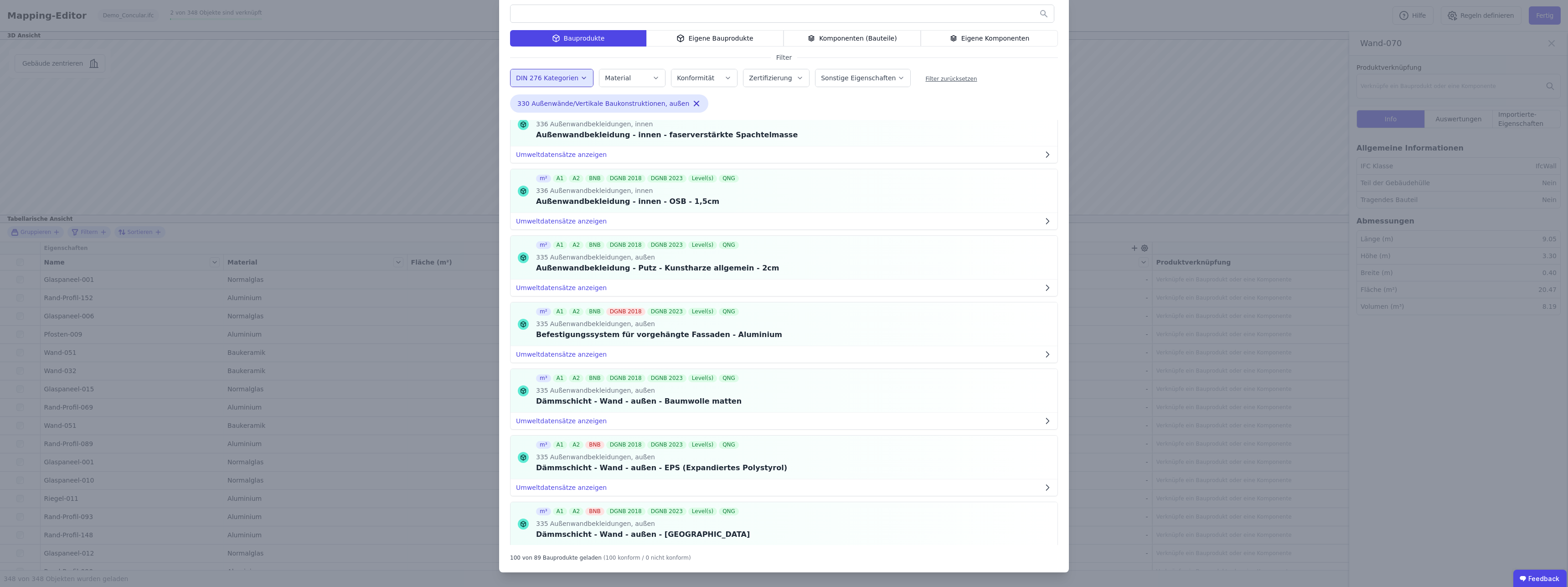
scroll to position [1941, 0]
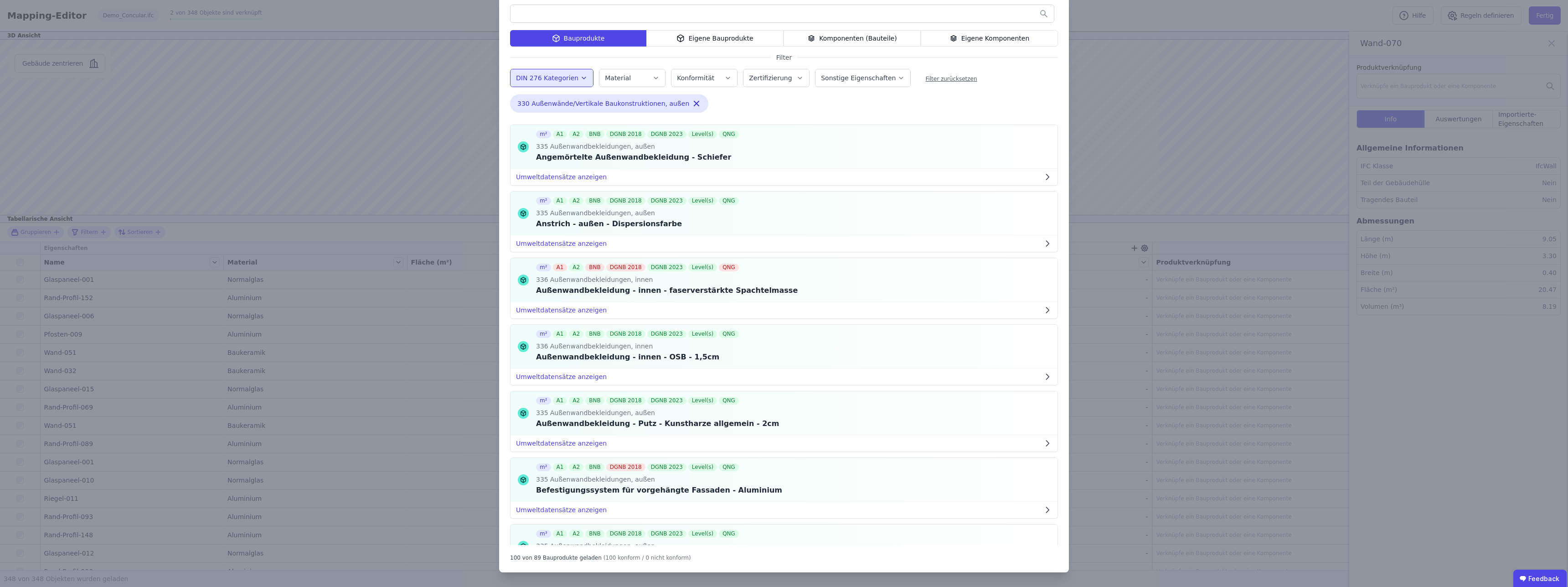
click at [632, 82] on div "Material" at bounding box center [632, 78] width 55 height 9
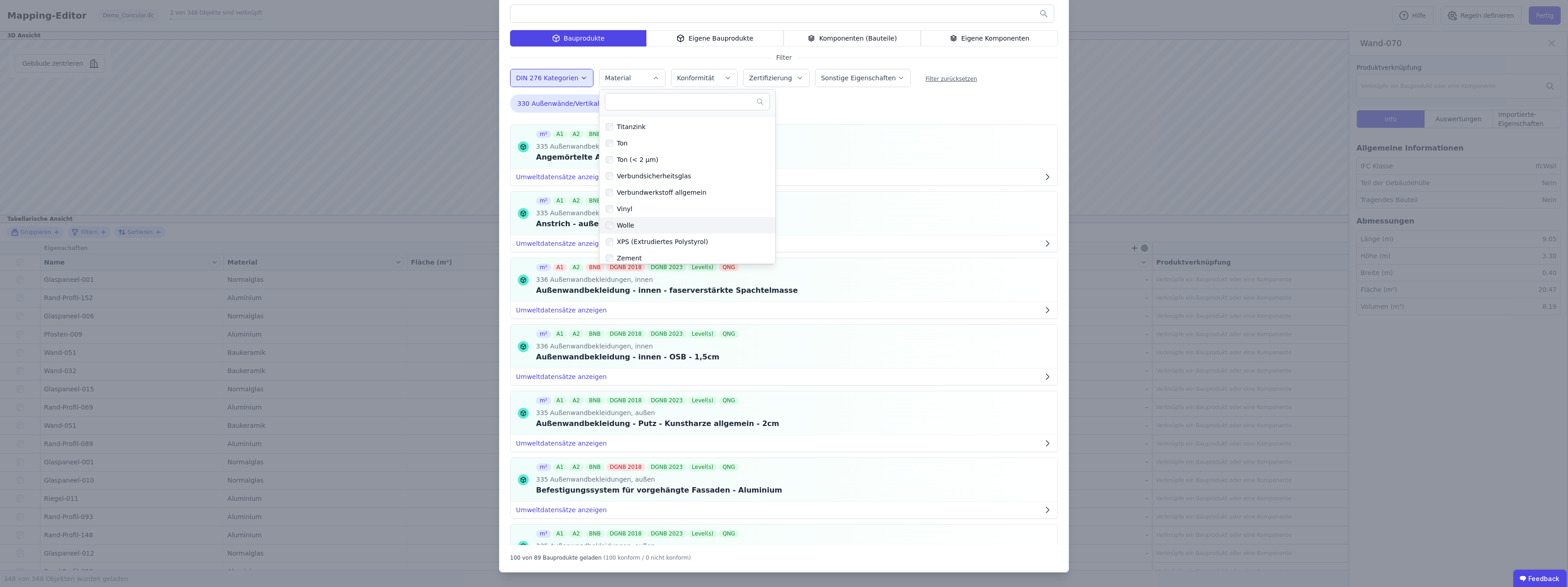
scroll to position [2545, 0]
click at [856, 107] on div "Bauprodukte Eigene Bauprodukte Komponenten (Bauteile) Eigene Komponenten Filter…" at bounding box center [784, 283] width 570 height 578
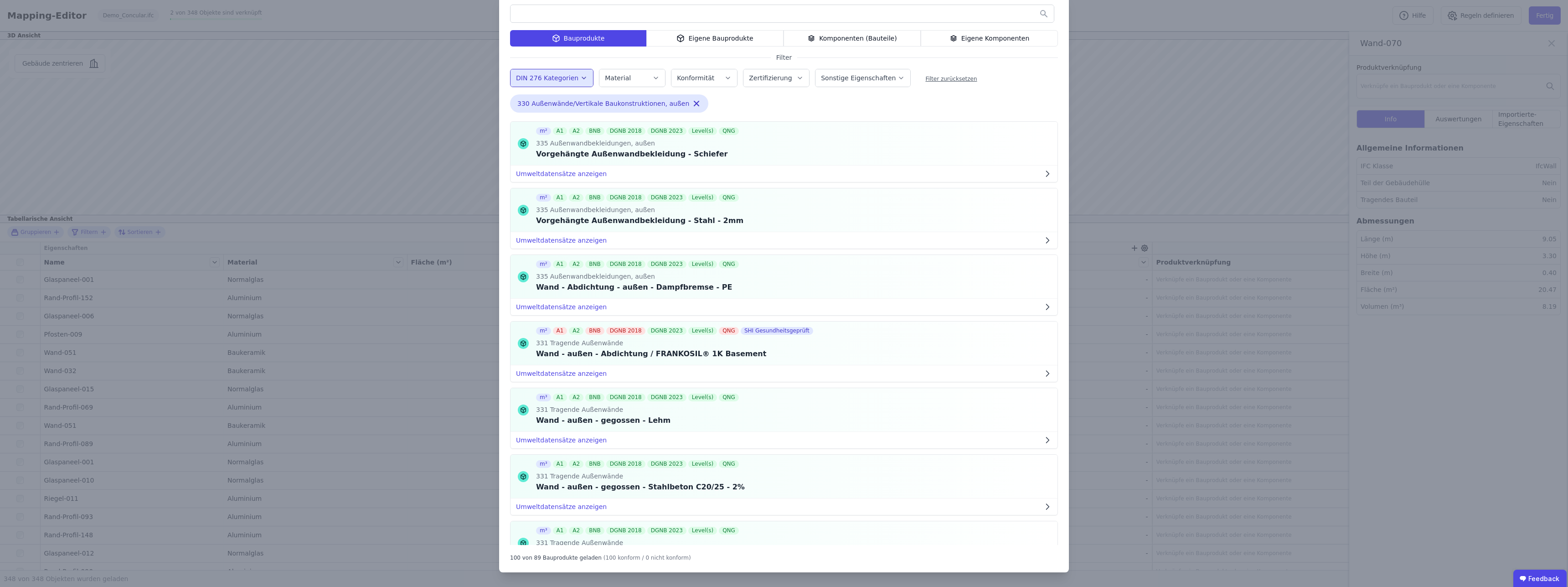
scroll to position [6260, 0]
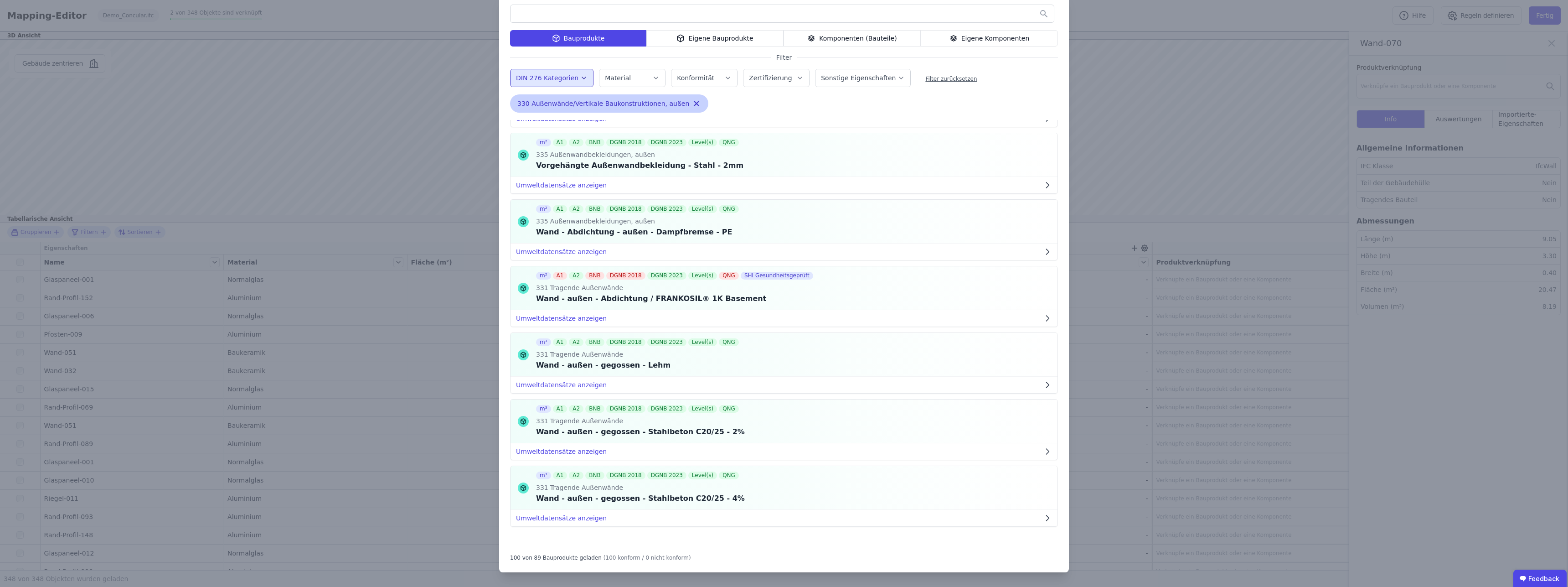
click at [667, 101] on div "330 Außenwände/Vertikale Baukonstruktionen, außen Remove small option" at bounding box center [609, 104] width 198 height 18
click at [692, 101] on icon "button" at bounding box center [696, 103] width 9 height 9
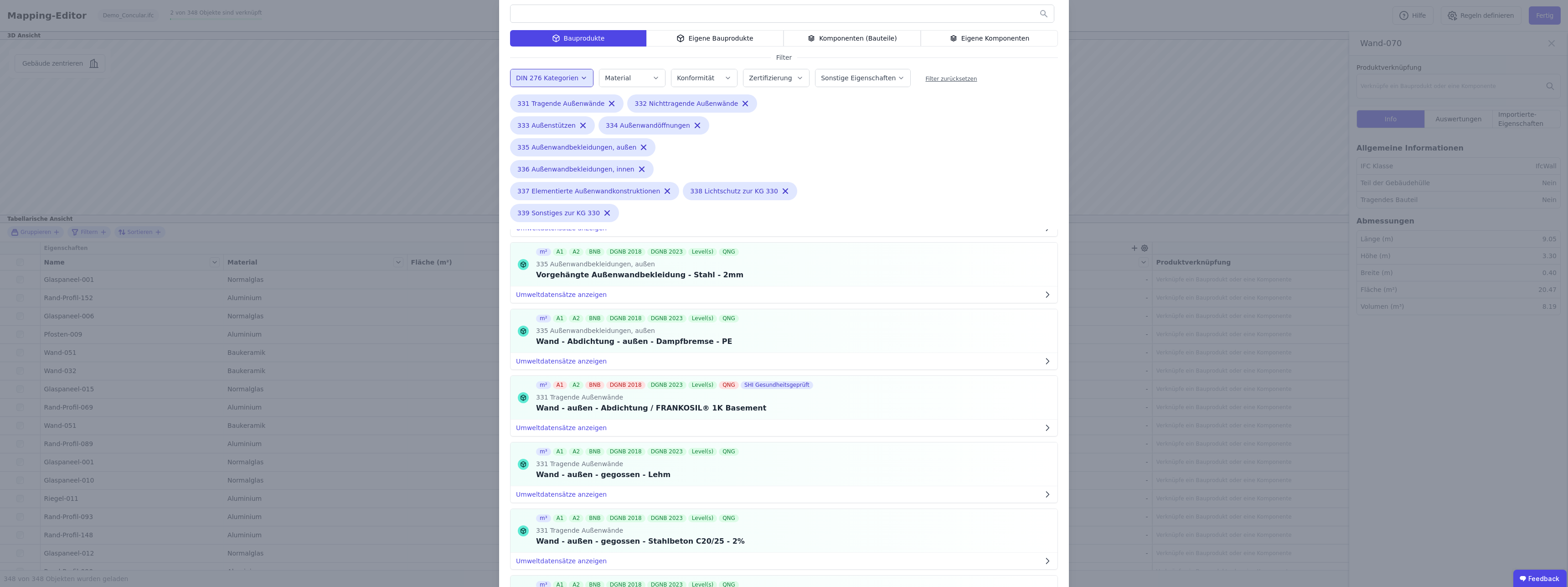
scroll to position [0, 0]
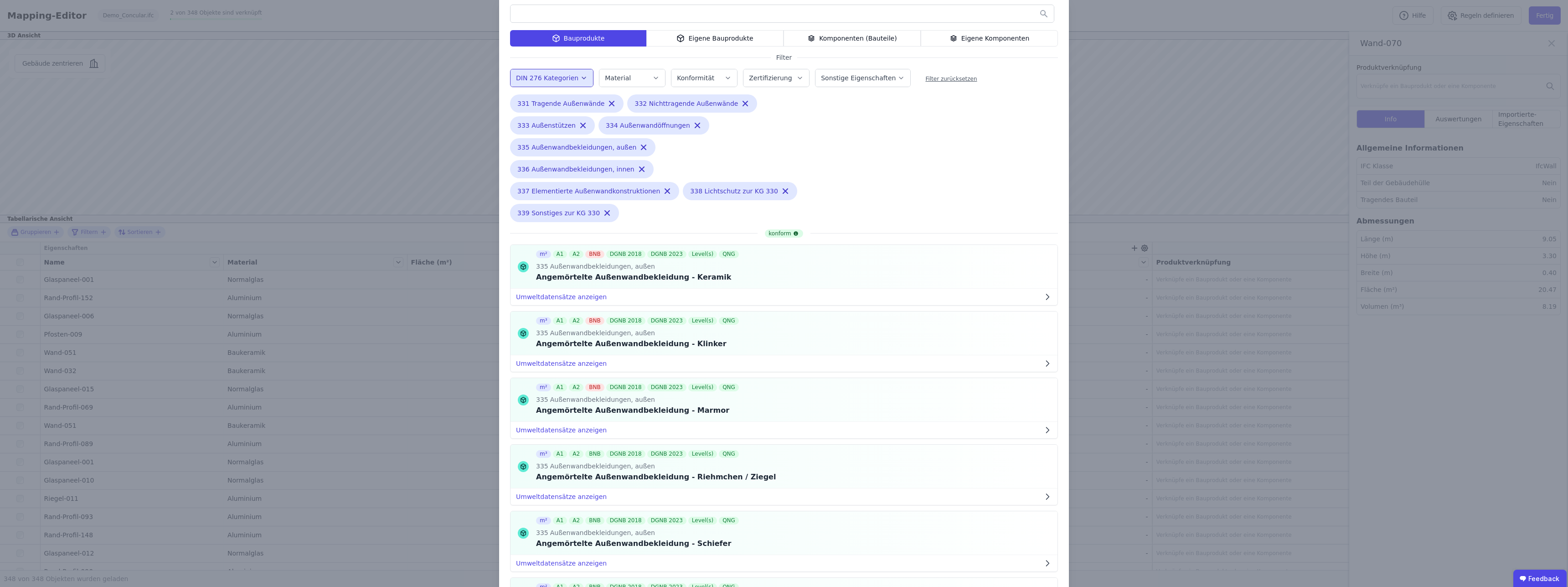
click at [548, 76] on label "DIN 276 Kategorien" at bounding box center [548, 78] width 65 height 7
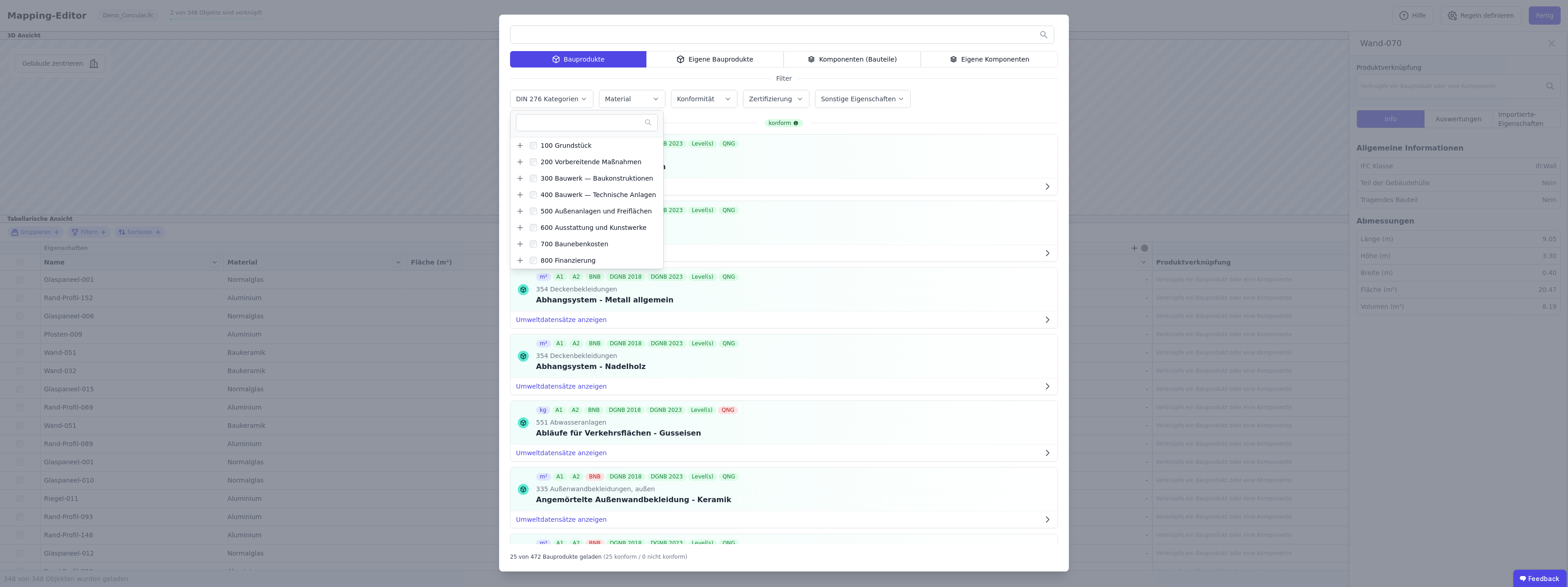
click at [858, 60] on div "Komponenten (Bauteile)" at bounding box center [852, 59] width 137 height 16
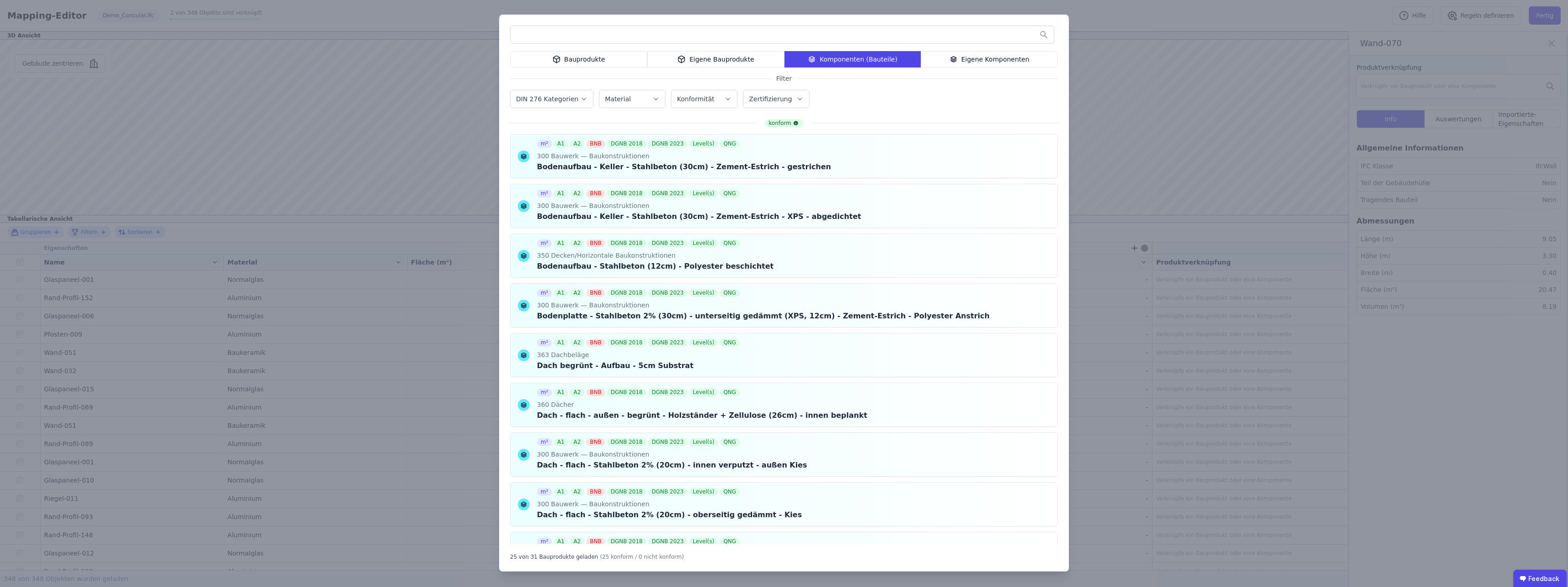
click at [540, 98] on label "DIN 276 Kategorien" at bounding box center [548, 99] width 65 height 7
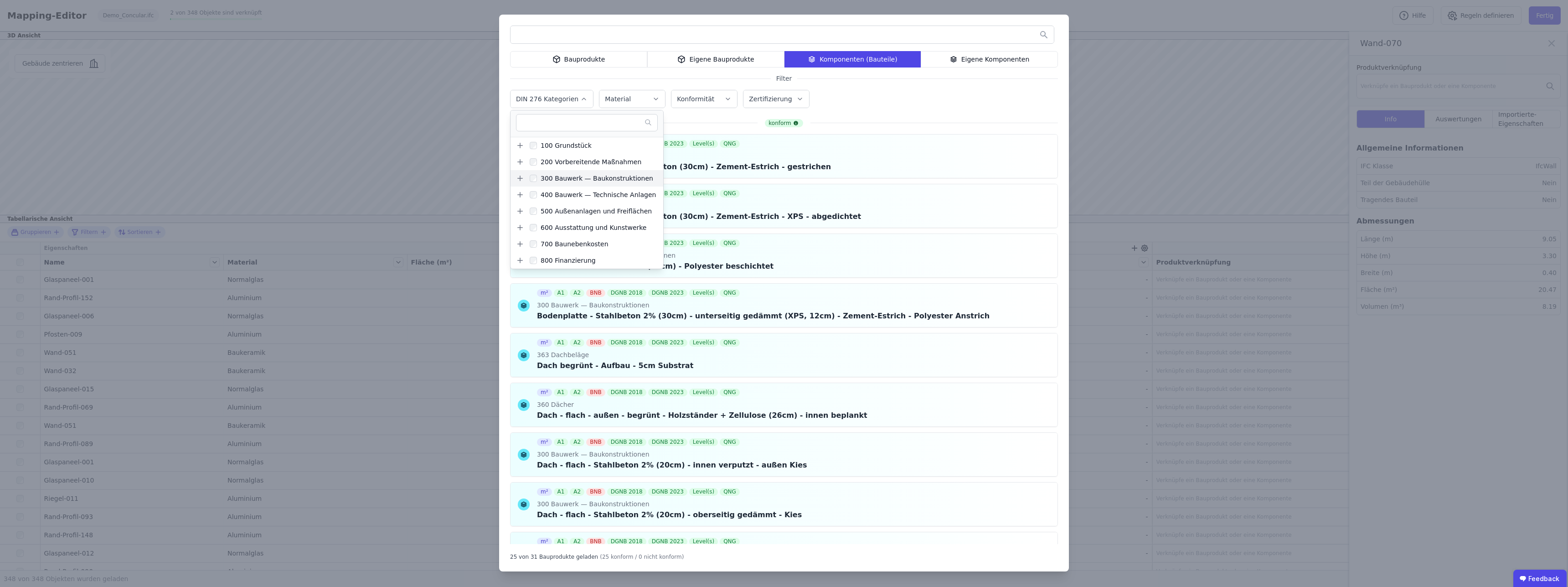
click at [520, 180] on icon at bounding box center [520, 178] width 8 height 8
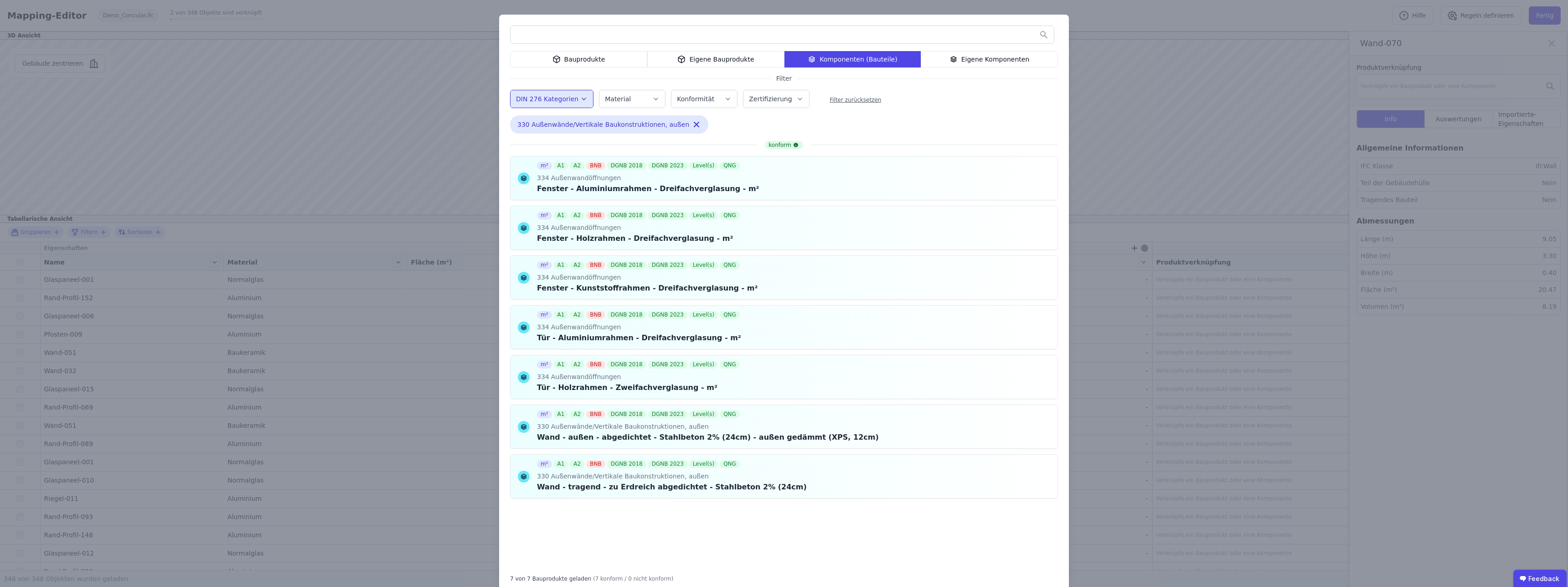
click at [921, 135] on div "Bauprodukte Eigene Bauprodukte Komponenten (Bauteile) Eigene Komponenten Filter…" at bounding box center [784, 304] width 570 height 578
click at [556, 100] on label "DIN 276 Kategorien" at bounding box center [548, 99] width 65 height 7
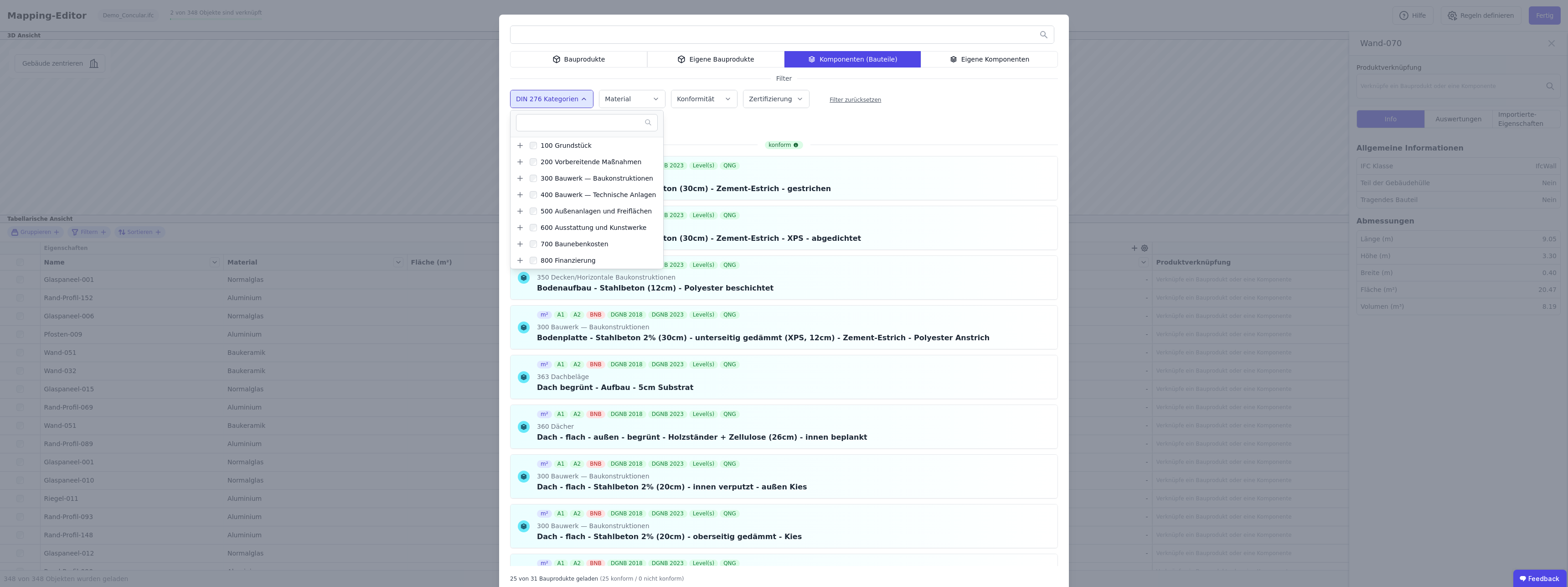
click at [875, 122] on div "Bauprodukte Eigene Bauprodukte Komponenten (Bauteile) Eigene Komponenten Filter…" at bounding box center [784, 304] width 570 height 578
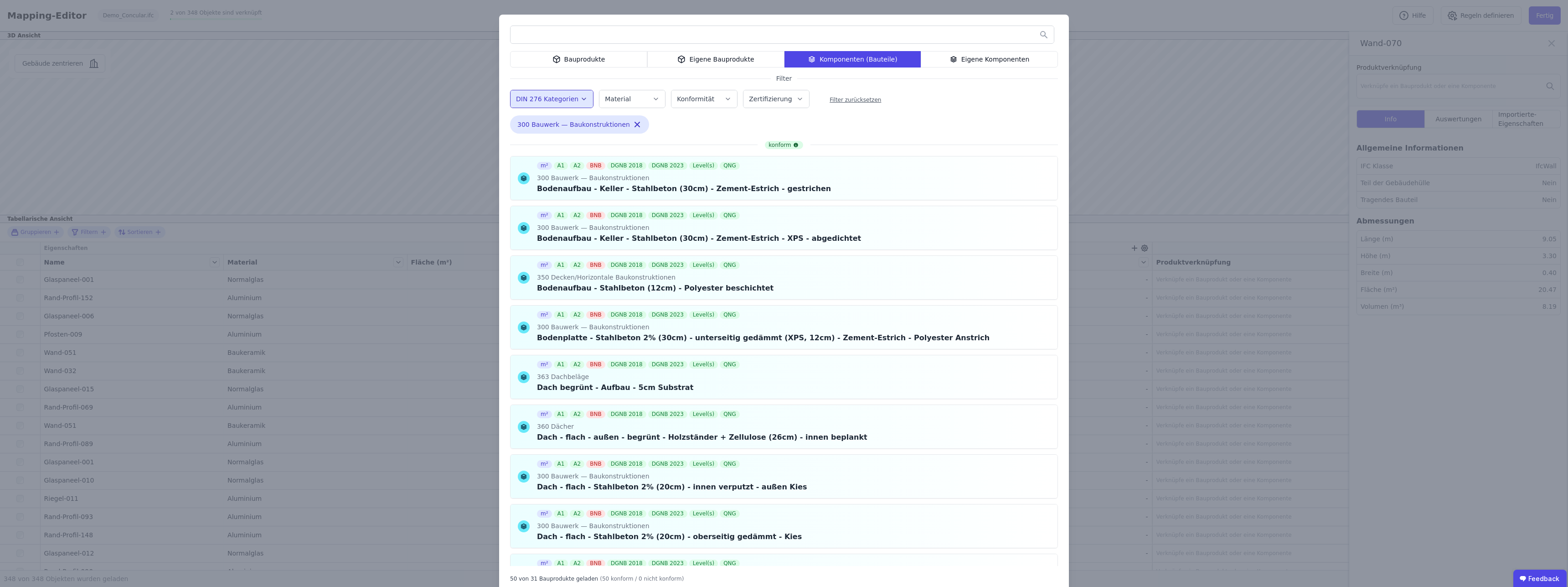
click at [591, 58] on div "Bauprodukte" at bounding box center [578, 59] width 137 height 16
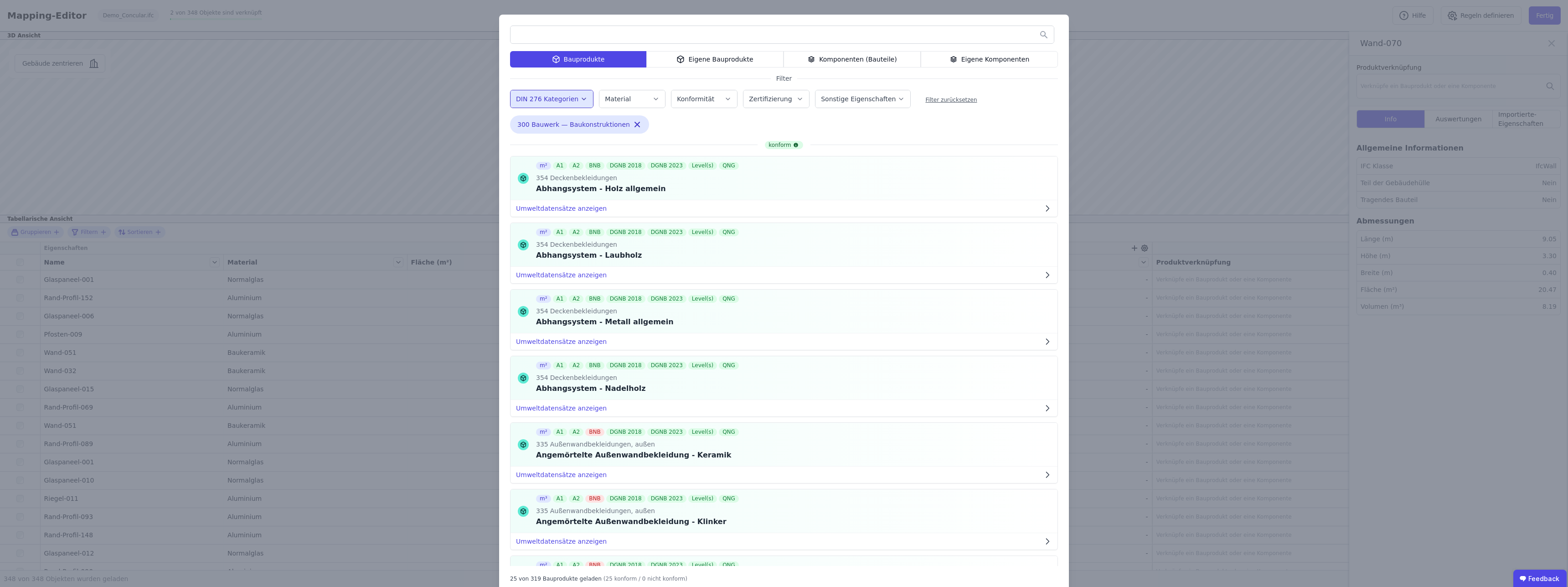
click at [870, 97] on label "Sonstige Eigenschaften" at bounding box center [859, 99] width 77 height 7
click at [775, 96] on label "Zertifizierung" at bounding box center [771, 99] width 44 height 7
click at [682, 101] on label "Konformität" at bounding box center [696, 99] width 39 height 7
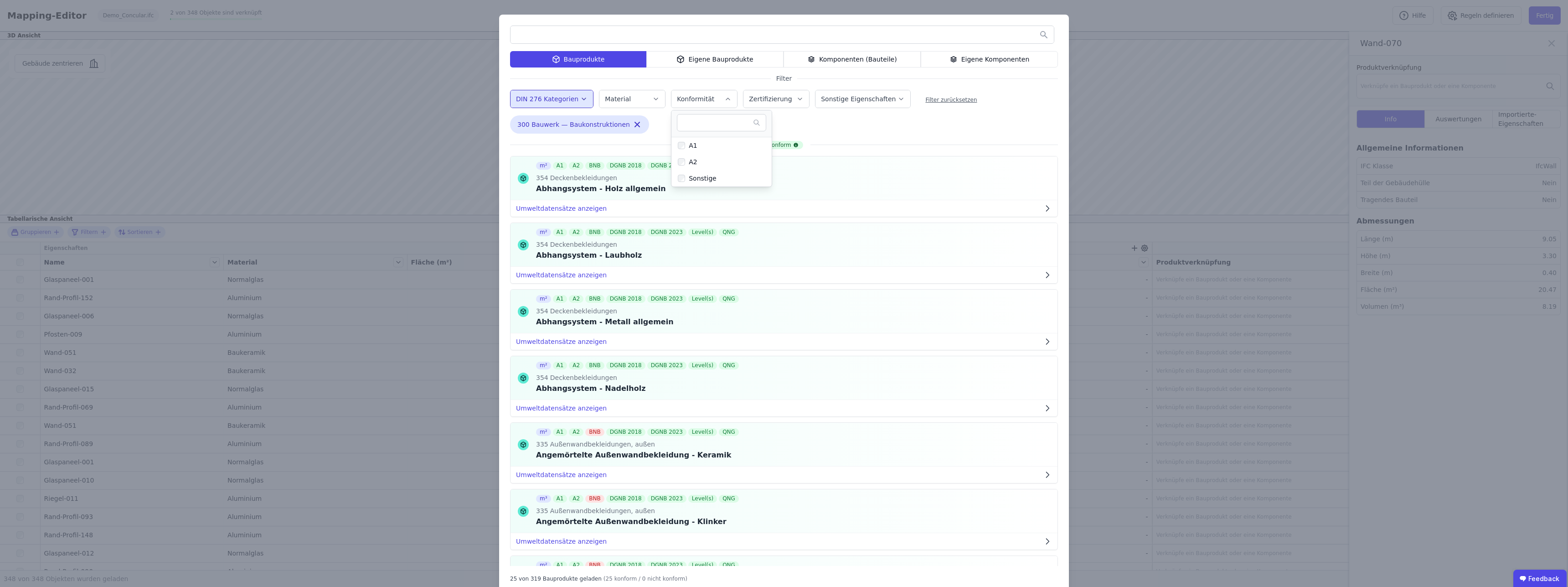
click at [682, 101] on label "Konformität" at bounding box center [696, 99] width 39 height 7
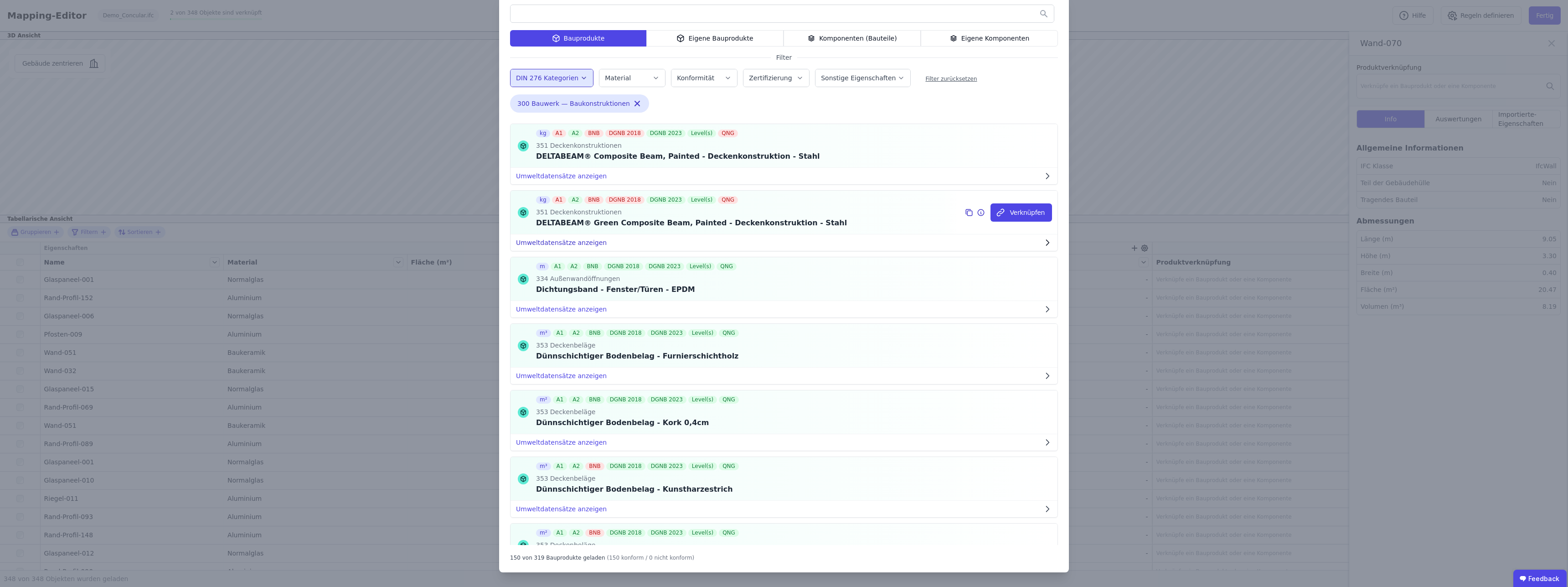
scroll to position [8269, 0]
